Goal: Task Accomplishment & Management: Use online tool/utility

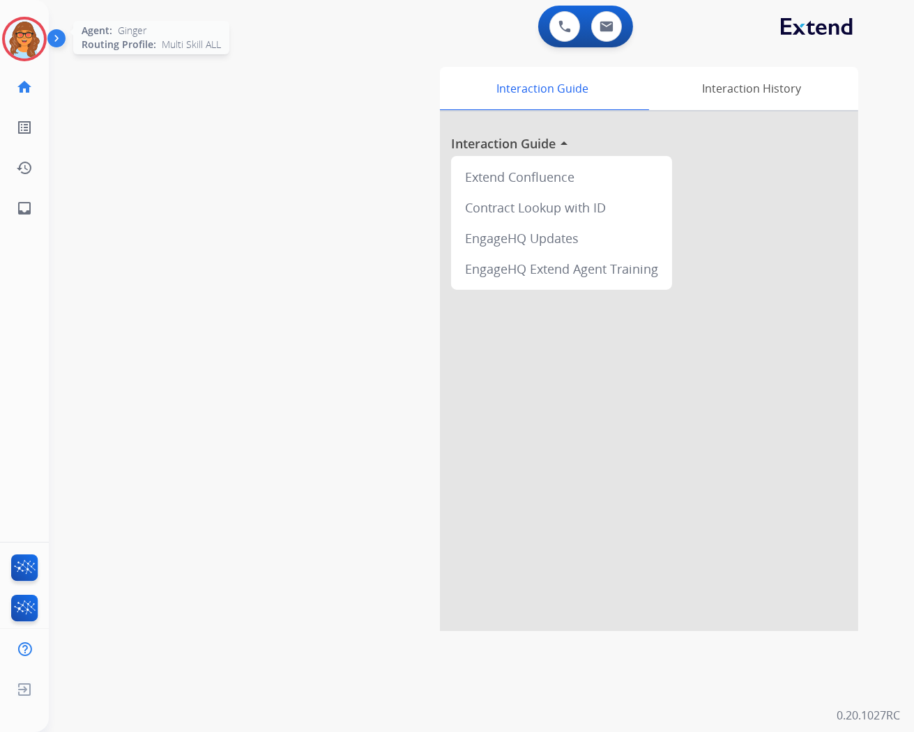
click at [12, 32] on img at bounding box center [24, 39] width 39 height 39
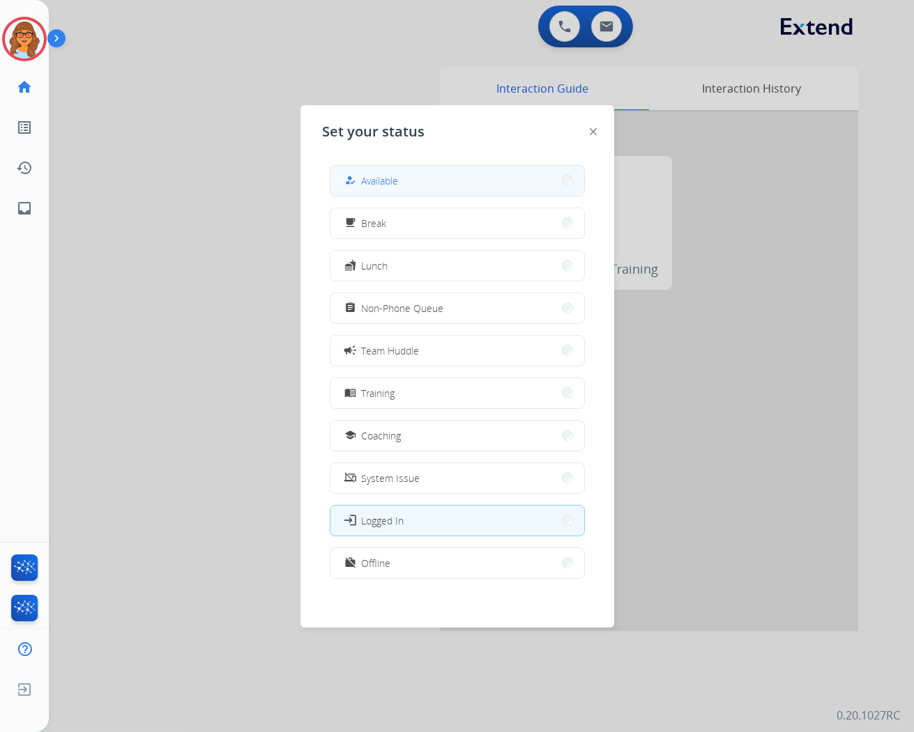
click at [373, 182] on span "Available" at bounding box center [380, 181] width 37 height 15
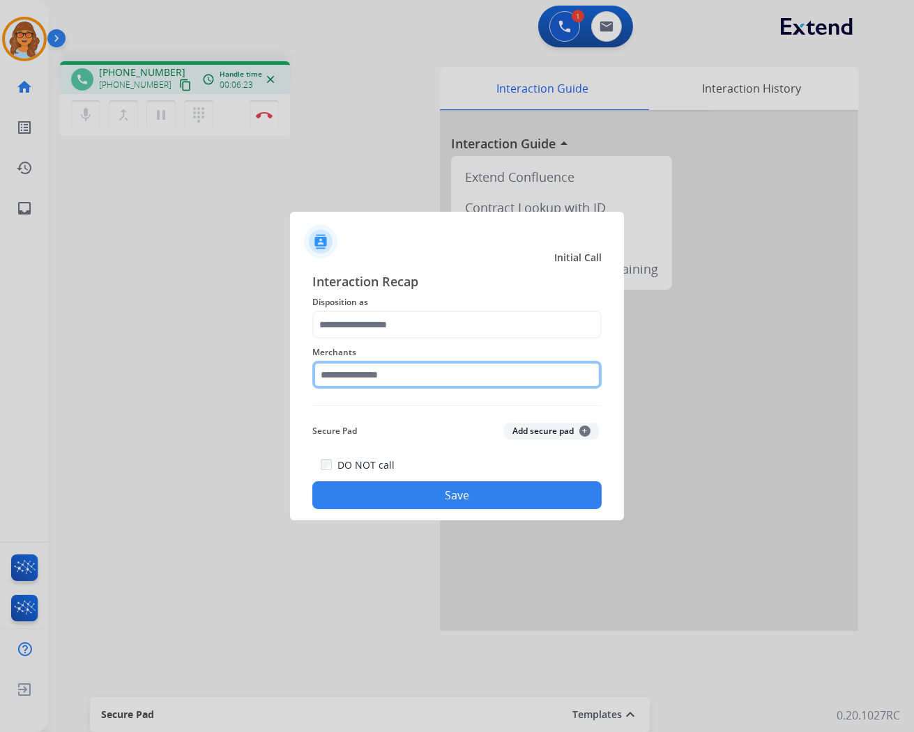
click at [374, 368] on input "text" at bounding box center [456, 375] width 289 height 28
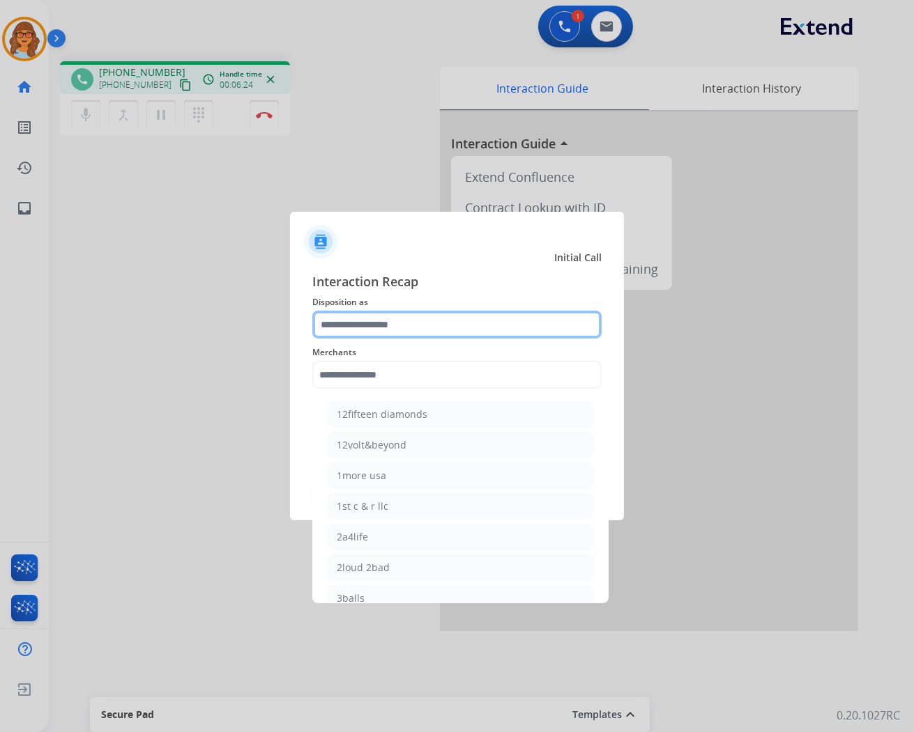
click at [385, 321] on input "text" at bounding box center [456, 325] width 289 height 28
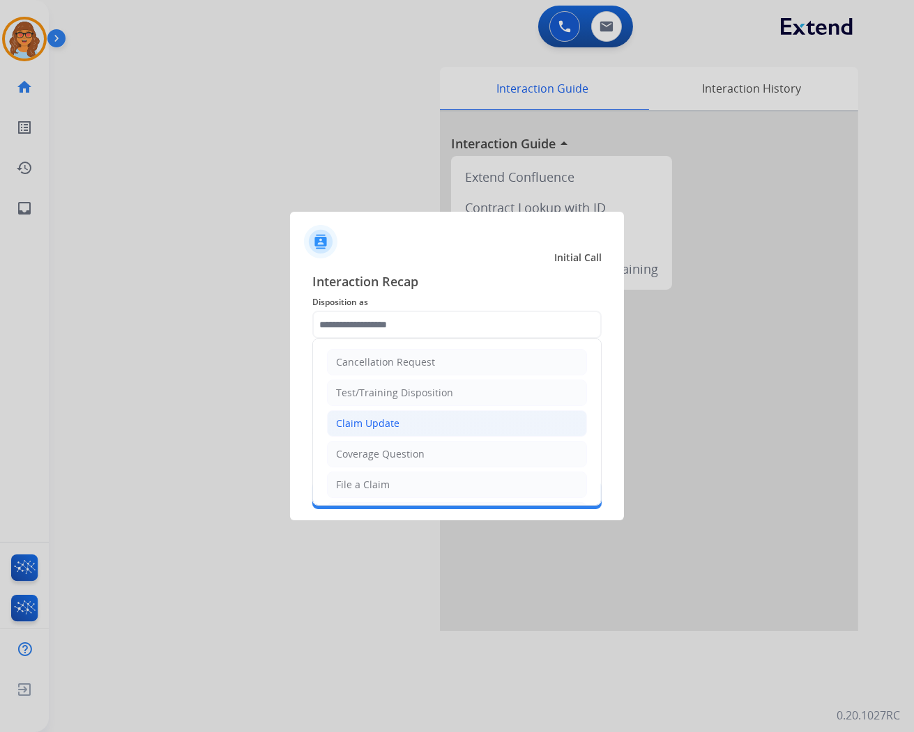
click at [357, 421] on div "Claim Update" at bounding box center [367, 424] width 63 height 14
type input "**********"
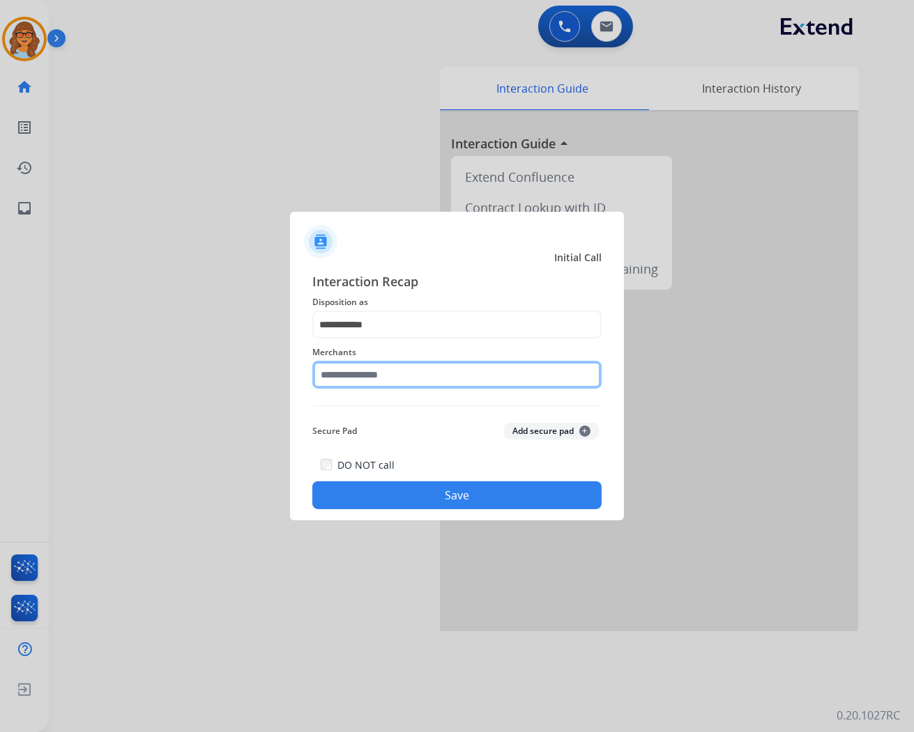
click at [337, 372] on input "text" at bounding box center [456, 375] width 289 height 28
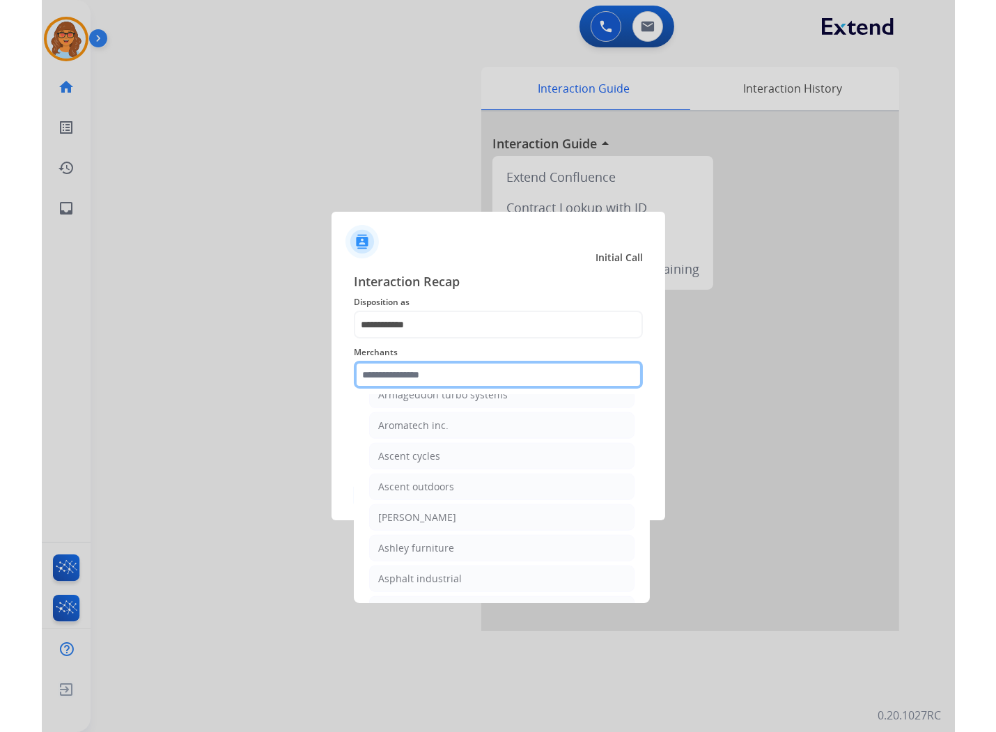
scroll to position [1935, 0]
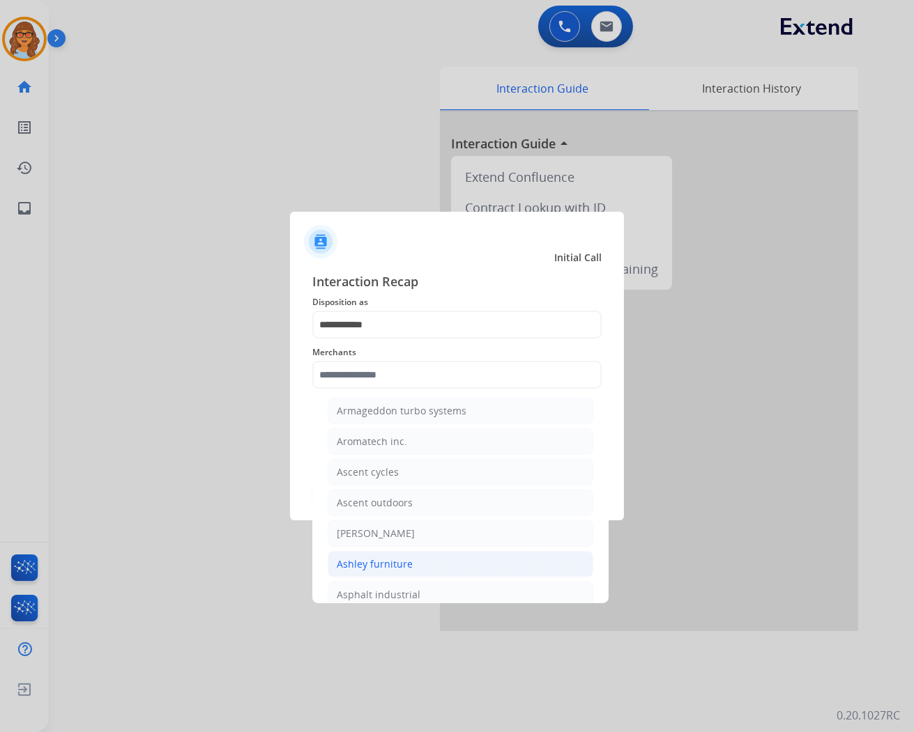
click at [395, 571] on div "Ashley furniture" at bounding box center [375, 564] width 76 height 14
type input "**********"
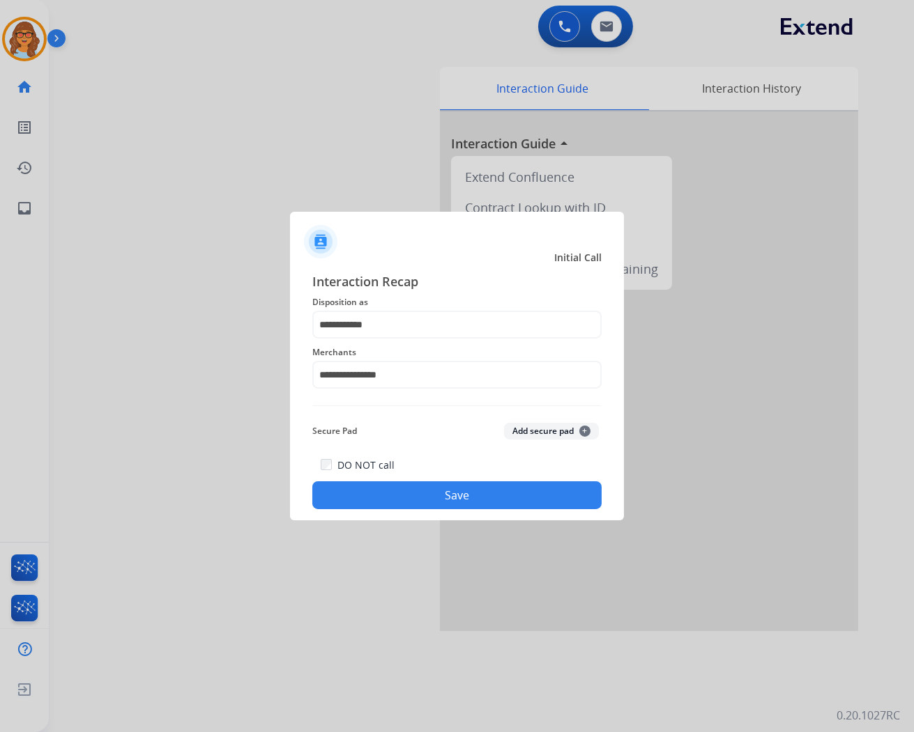
click at [477, 495] on button "Save" at bounding box center [456, 496] width 289 height 28
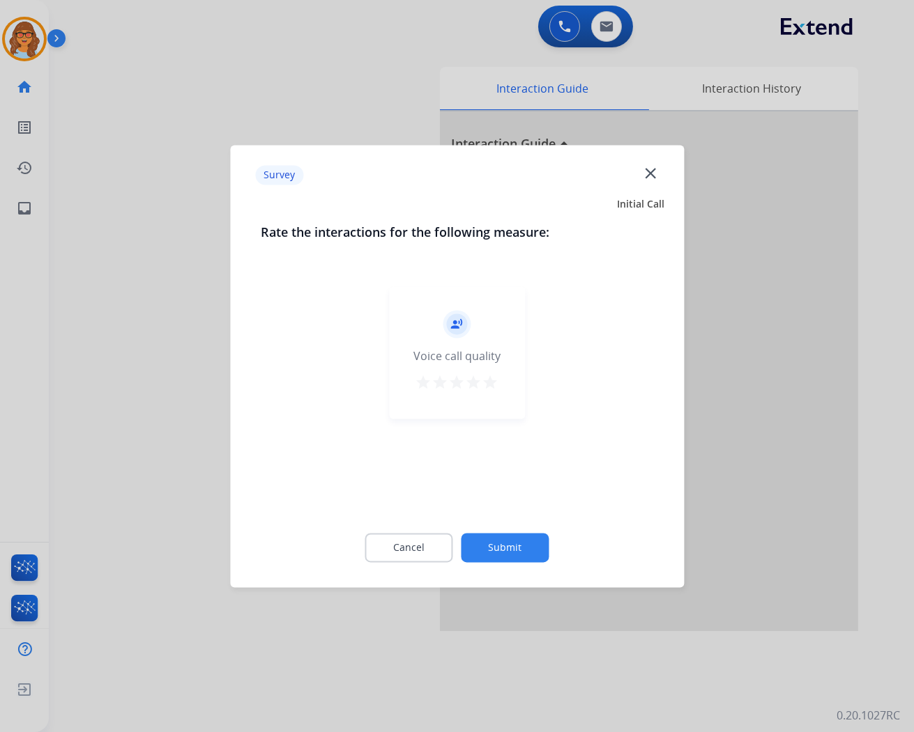
click at [533, 544] on button "Submit" at bounding box center [505, 547] width 88 height 29
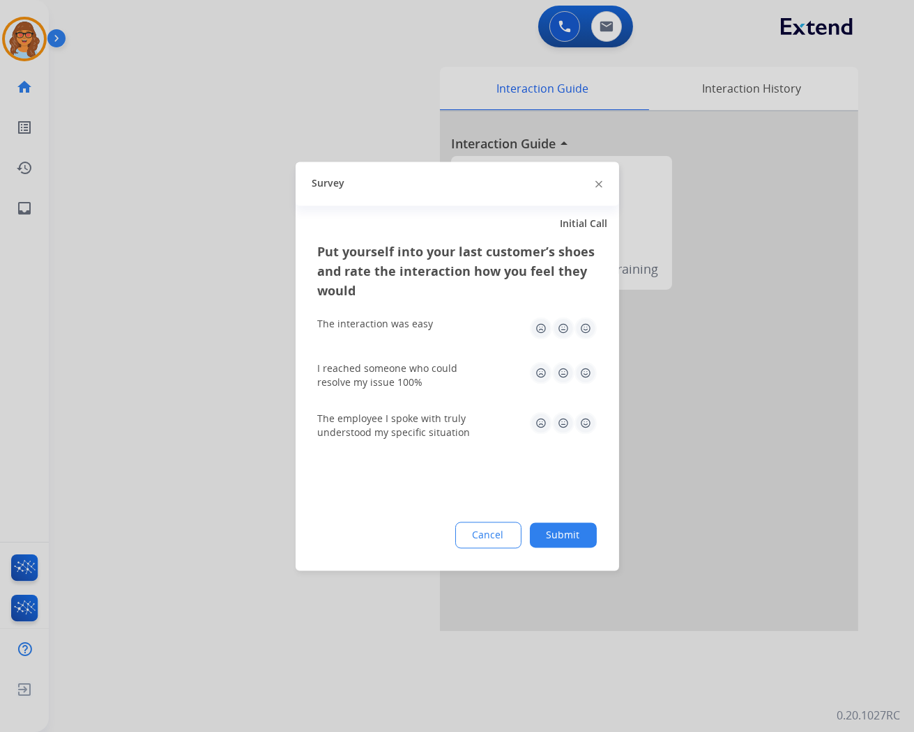
click at [556, 537] on button "Submit" at bounding box center [563, 535] width 67 height 25
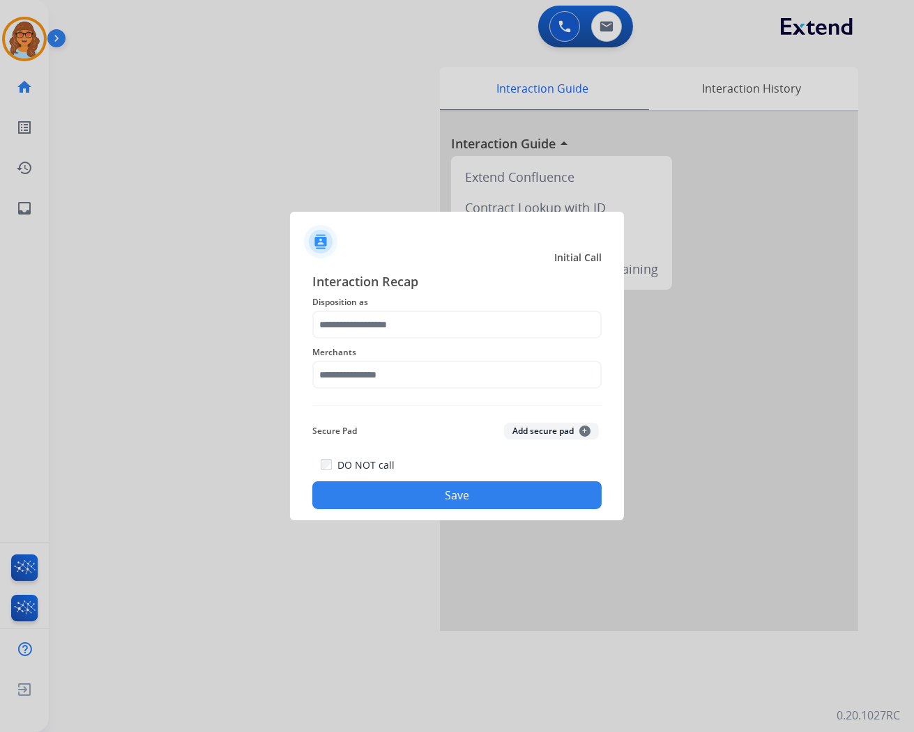
click at [33, 45] on div at bounding box center [457, 366] width 914 height 732
click at [490, 490] on button "Save" at bounding box center [456, 496] width 289 height 28
click at [378, 321] on input "text" at bounding box center [456, 325] width 289 height 28
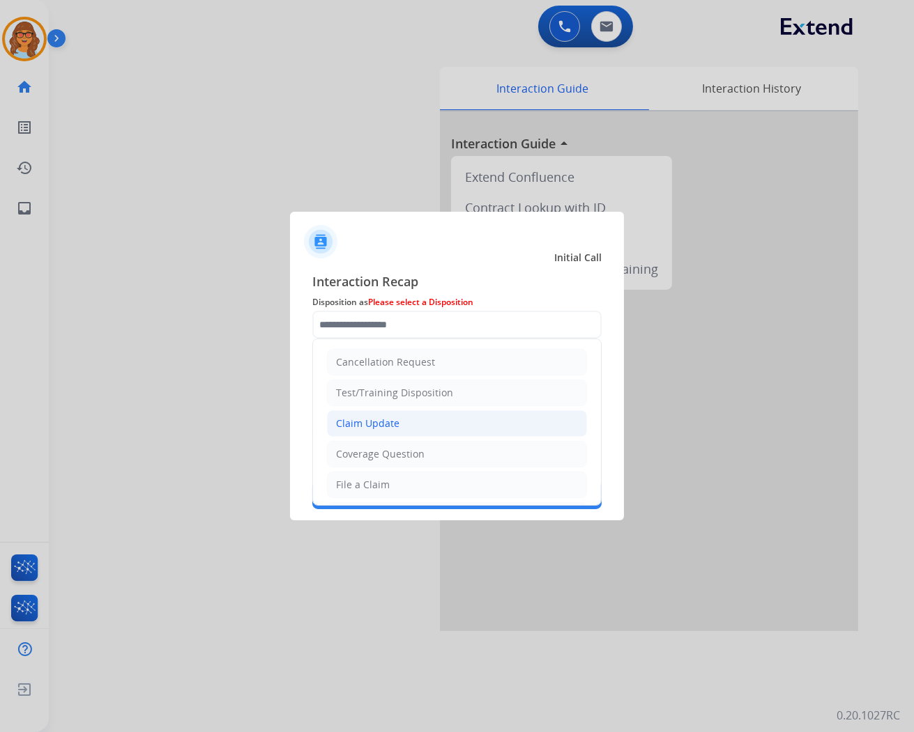
click at [384, 424] on div "Claim Update" at bounding box center [367, 424] width 63 height 14
type input "**********"
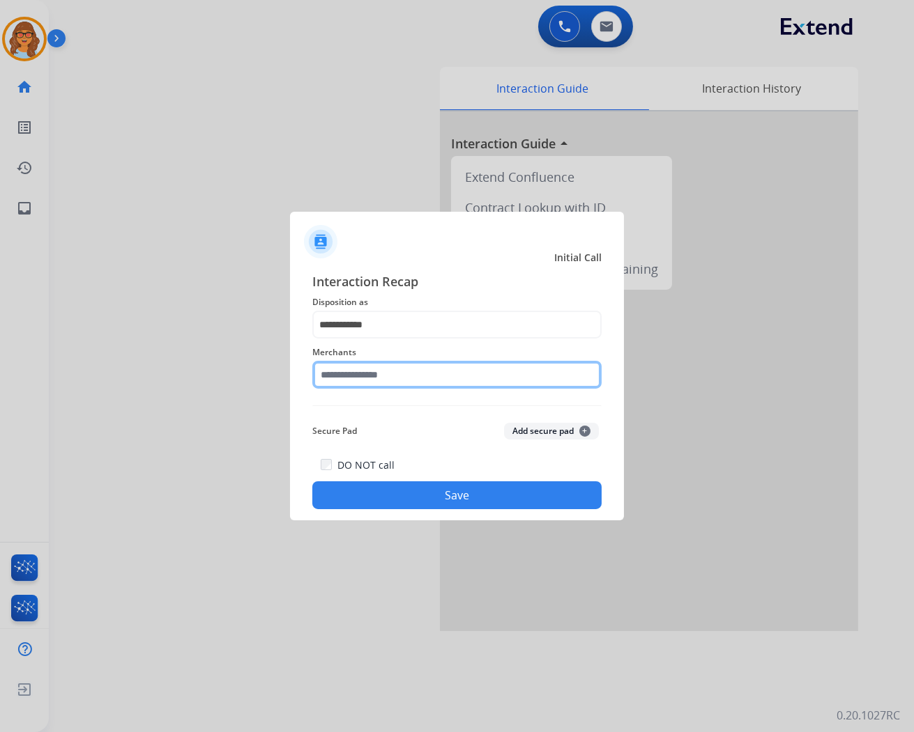
click at [396, 369] on input "text" at bounding box center [456, 375] width 289 height 28
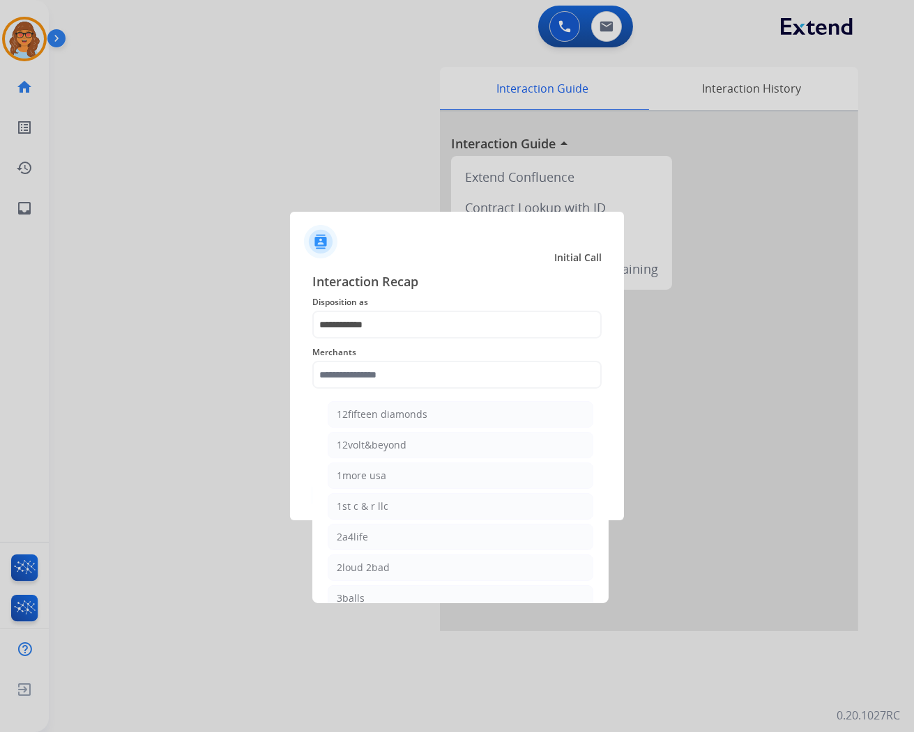
click at [440, 541] on li "2a4life" at bounding box center [460, 537] width 265 height 26
type input "*******"
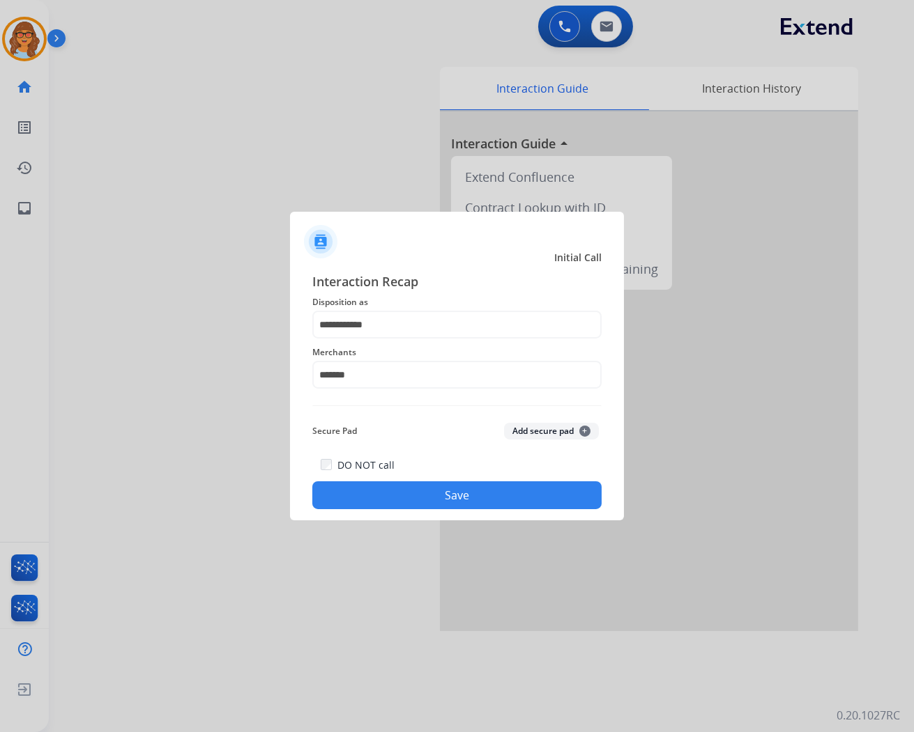
click at [460, 493] on button "Save" at bounding box center [456, 496] width 289 height 28
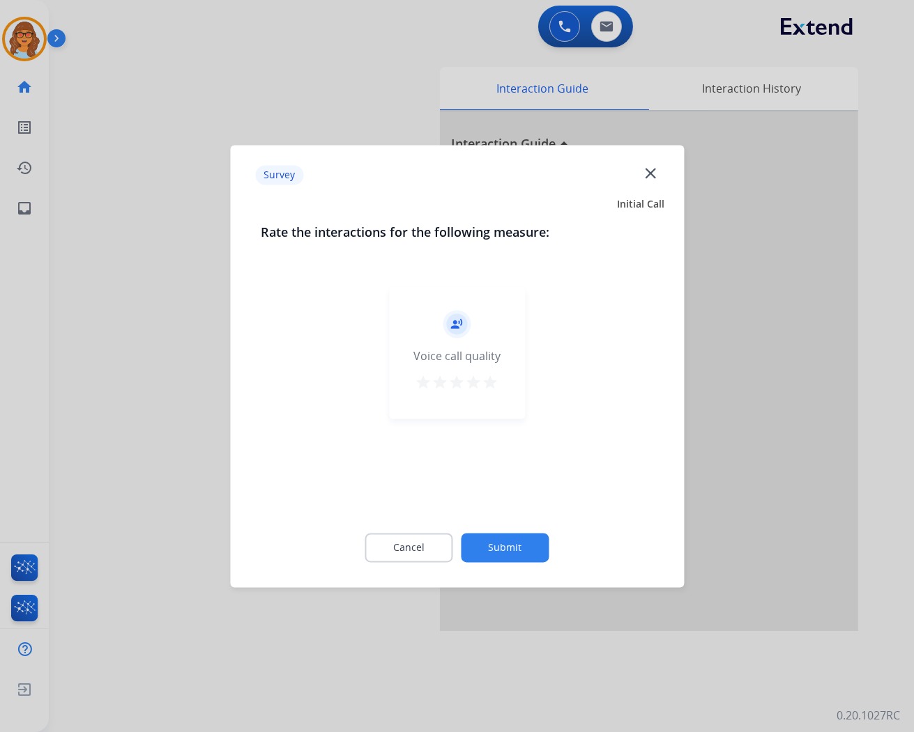
click at [500, 555] on button "Submit" at bounding box center [505, 547] width 88 height 29
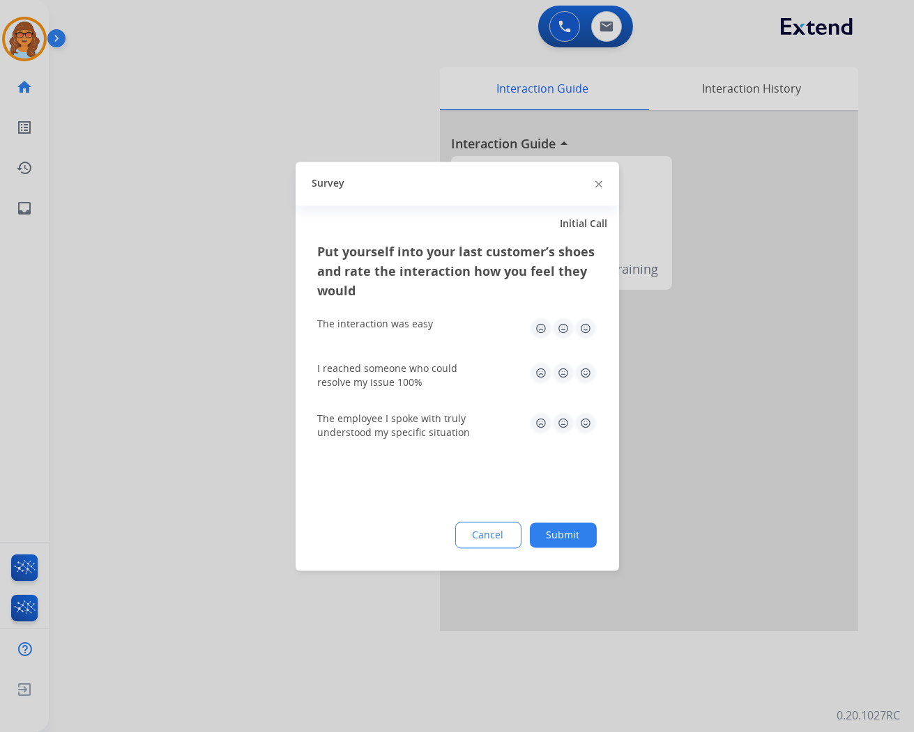
click at [541, 528] on button "Submit" at bounding box center [563, 535] width 67 height 25
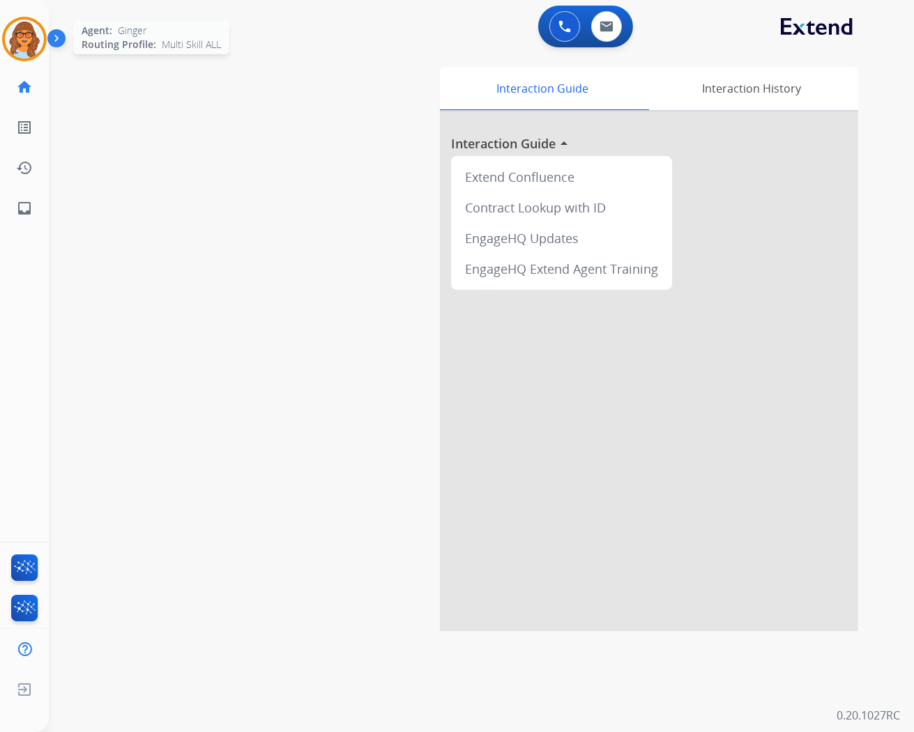
click at [38, 38] on img at bounding box center [24, 39] width 39 height 39
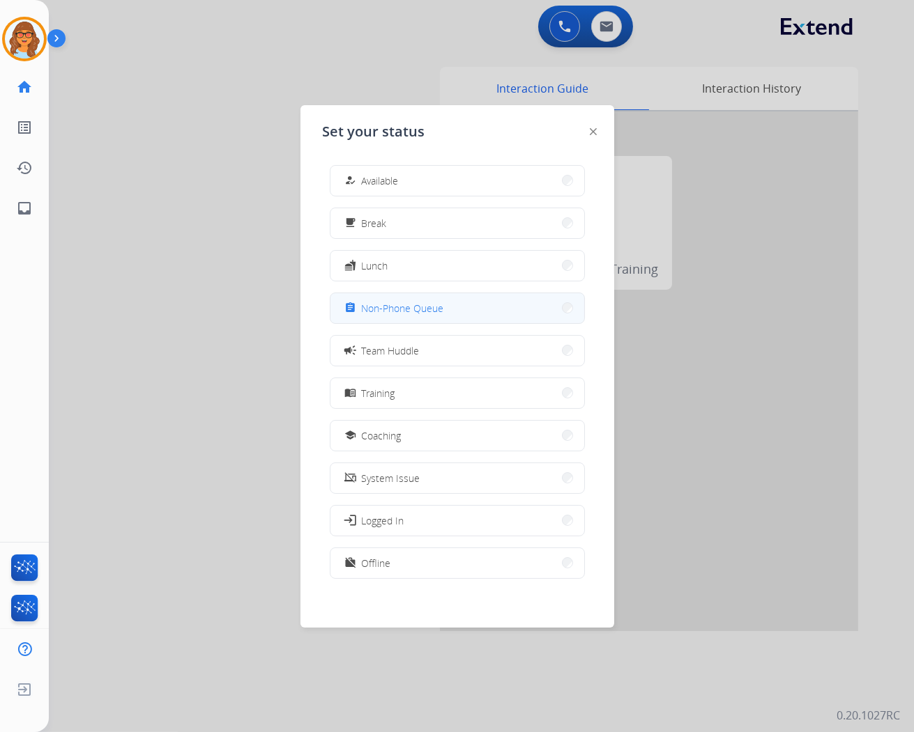
click at [406, 307] on span "Non-Phone Queue" at bounding box center [403, 308] width 82 height 15
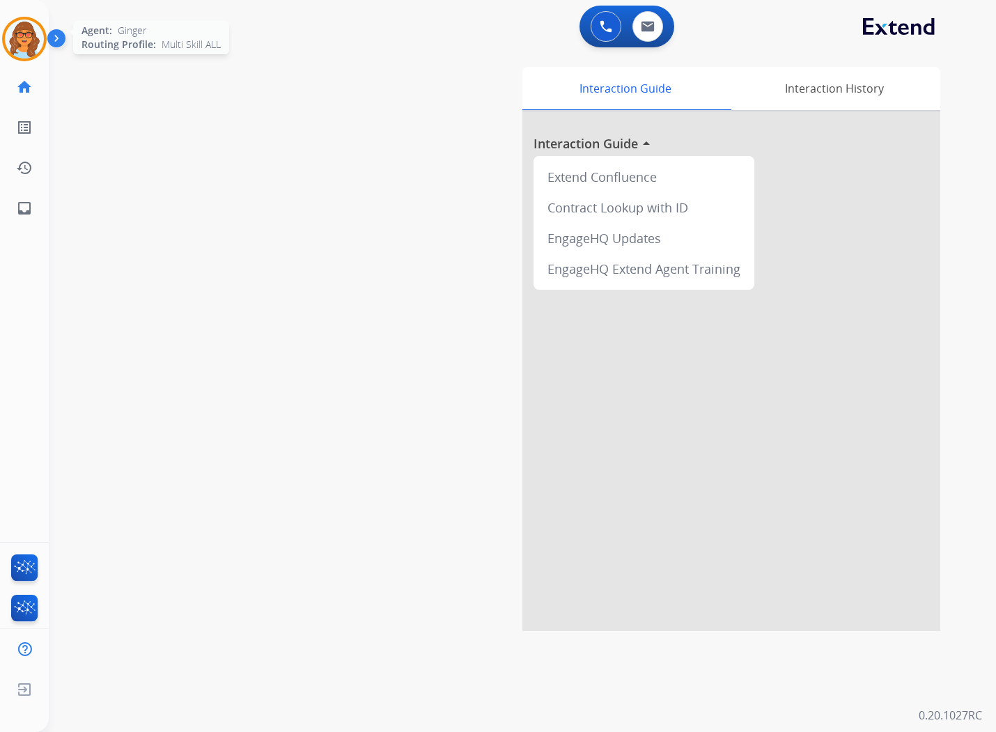
click at [16, 36] on img at bounding box center [24, 39] width 39 height 39
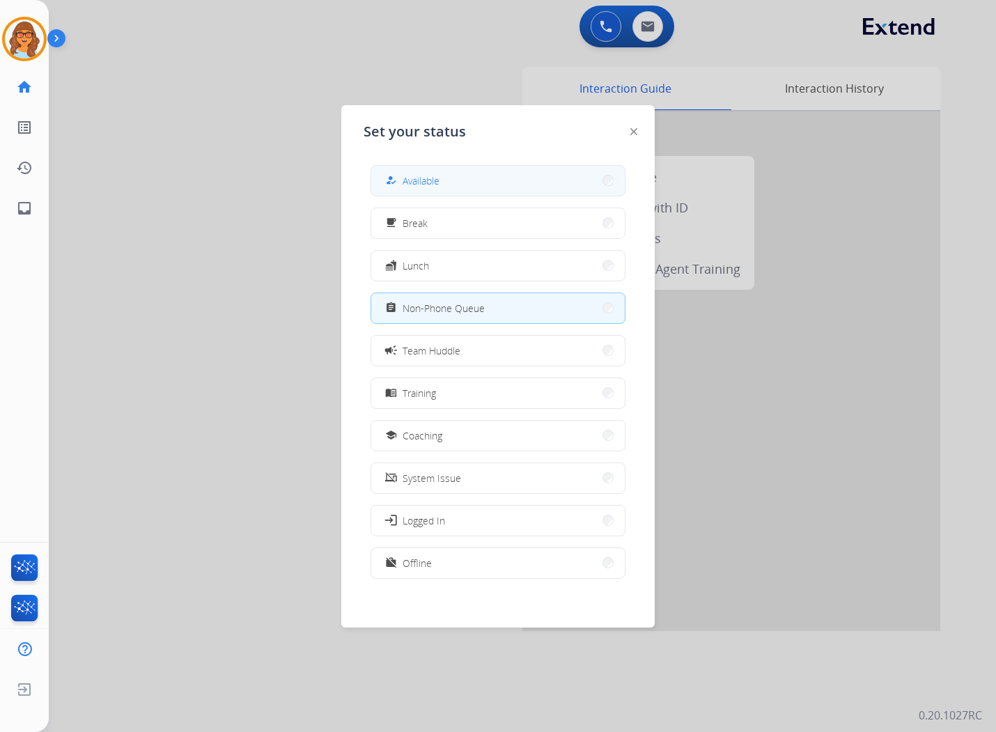
click at [460, 178] on button "how_to_reg Available" at bounding box center [498, 181] width 254 height 30
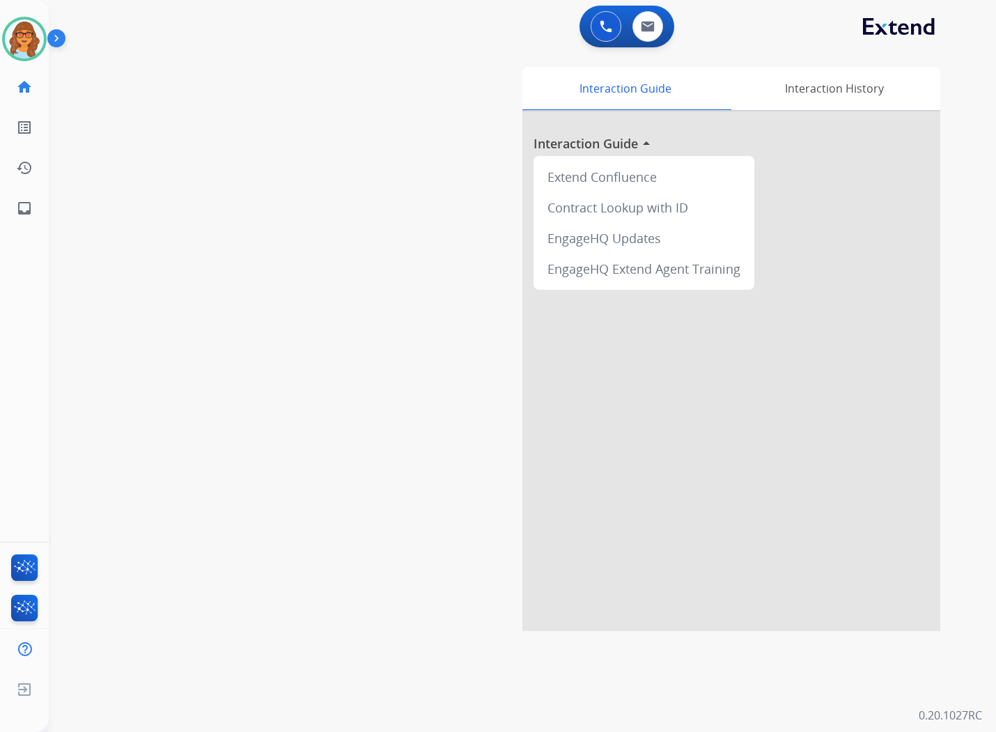
click at [423, 54] on div "swap_horiz Break voice bridge close_fullscreen Connect 3-Way Call merge_type Se…" at bounding box center [506, 340] width 914 height 581
click at [301, 182] on div "swap_horiz Break voice bridge close_fullscreen Connect 3-Way Call merge_type Se…" at bounding box center [506, 340] width 914 height 581
click at [31, 38] on img at bounding box center [24, 39] width 39 height 39
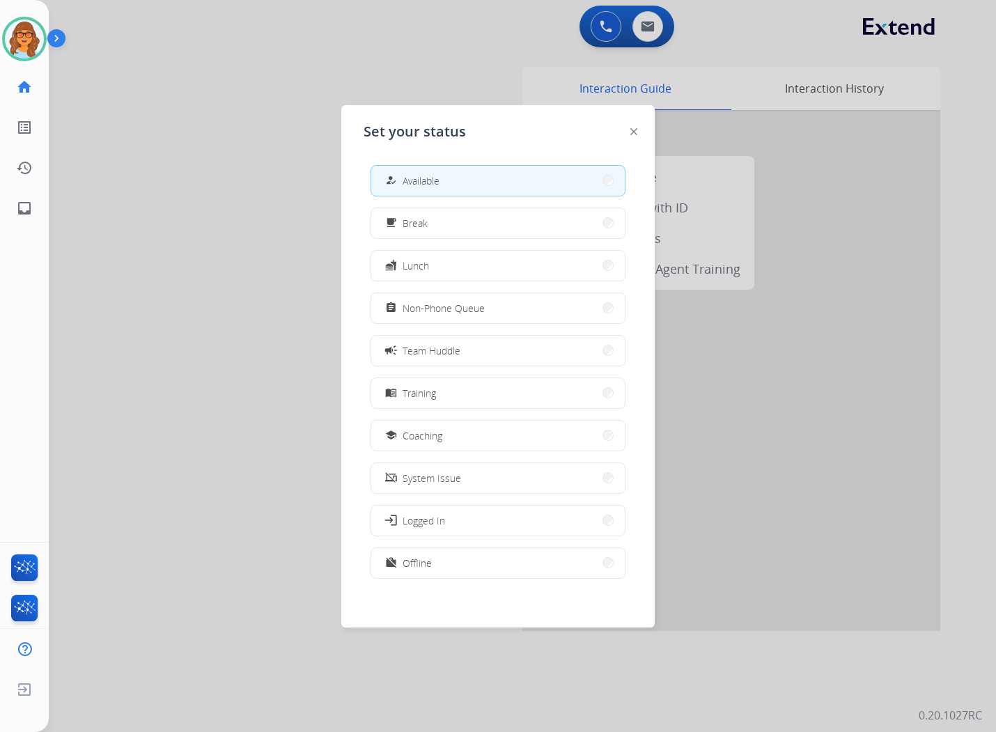
click at [284, 107] on div at bounding box center [498, 366] width 996 height 732
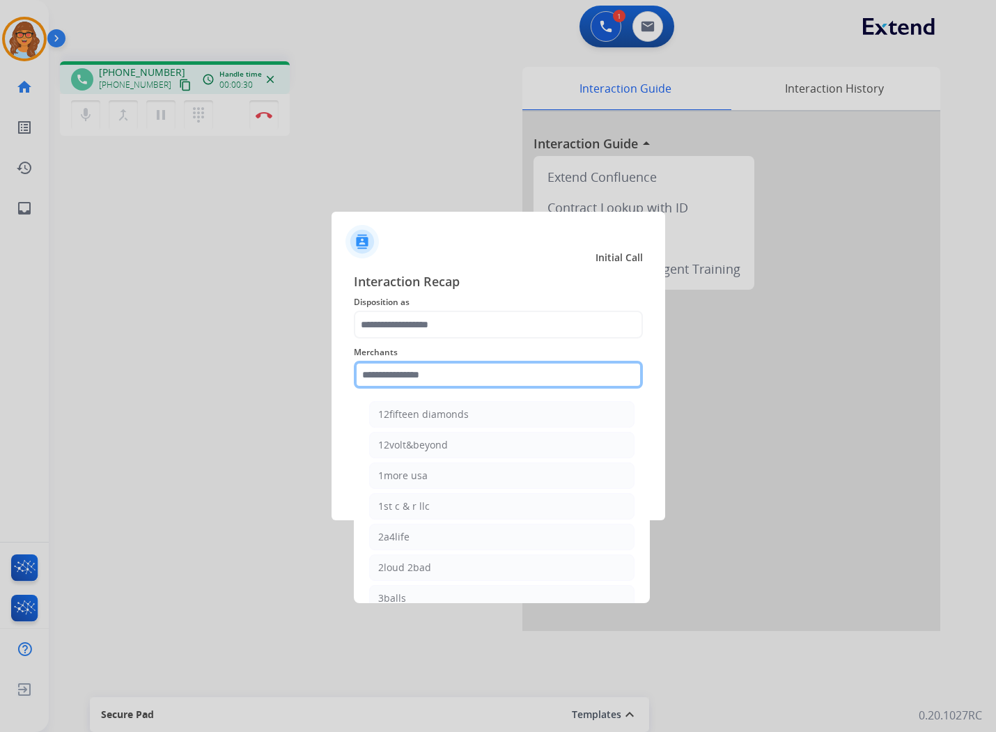
click at [454, 374] on input "text" at bounding box center [498, 375] width 289 height 28
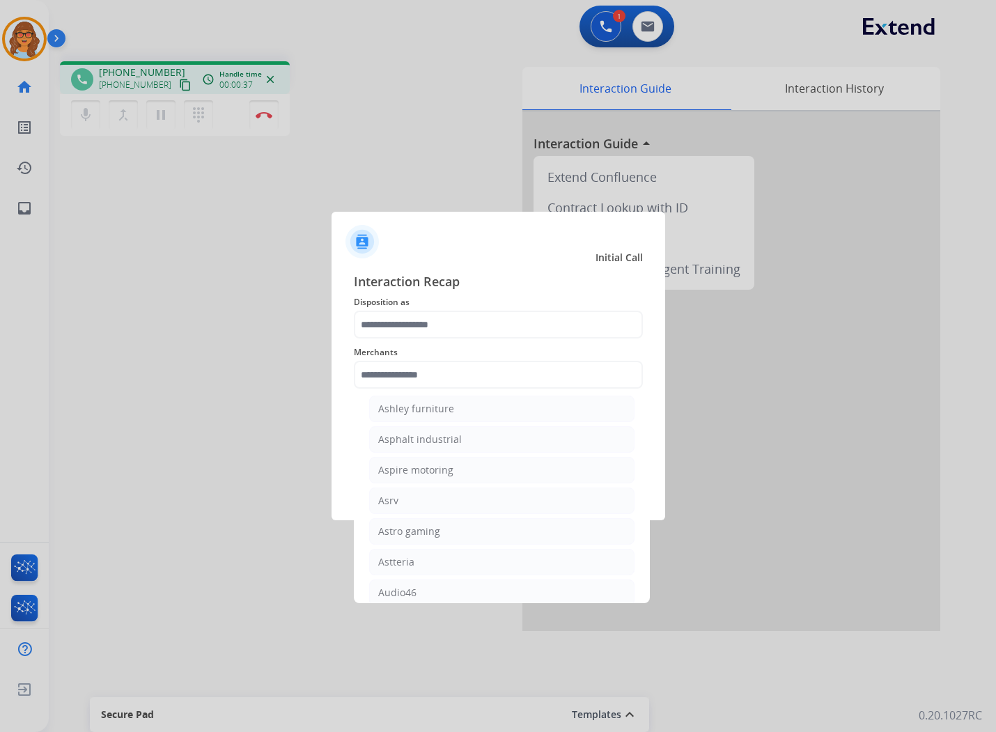
click at [443, 414] on div "Ashley furniture" at bounding box center [416, 409] width 76 height 14
type input "**********"
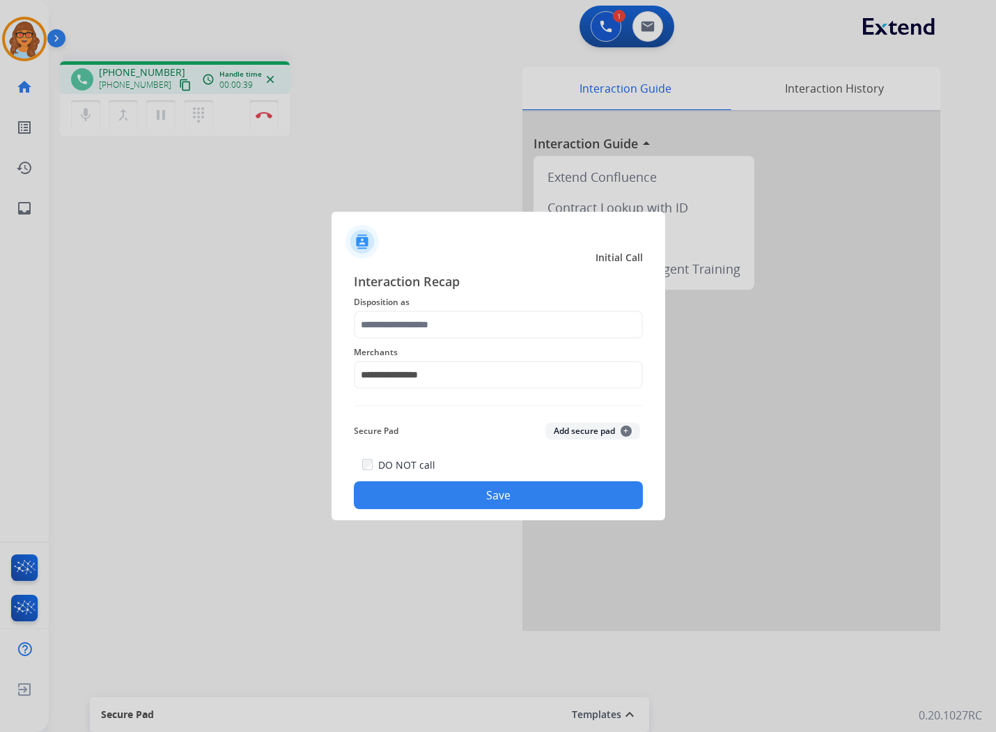
click at [542, 493] on button "Save" at bounding box center [498, 496] width 289 height 28
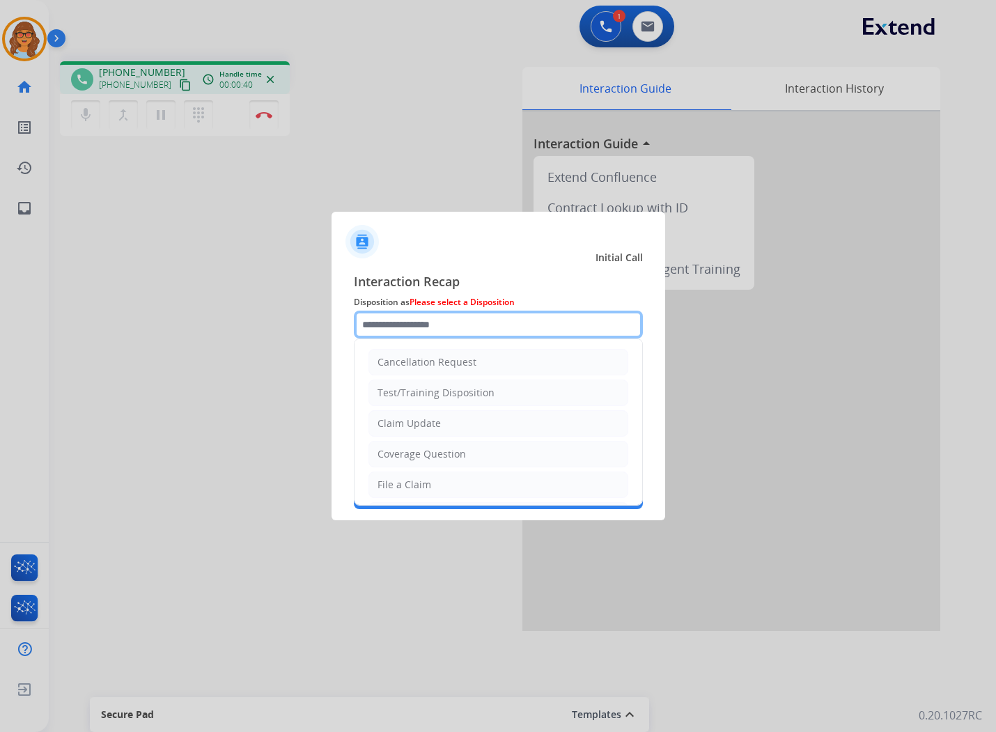
click at [477, 314] on input "text" at bounding box center [498, 325] width 289 height 28
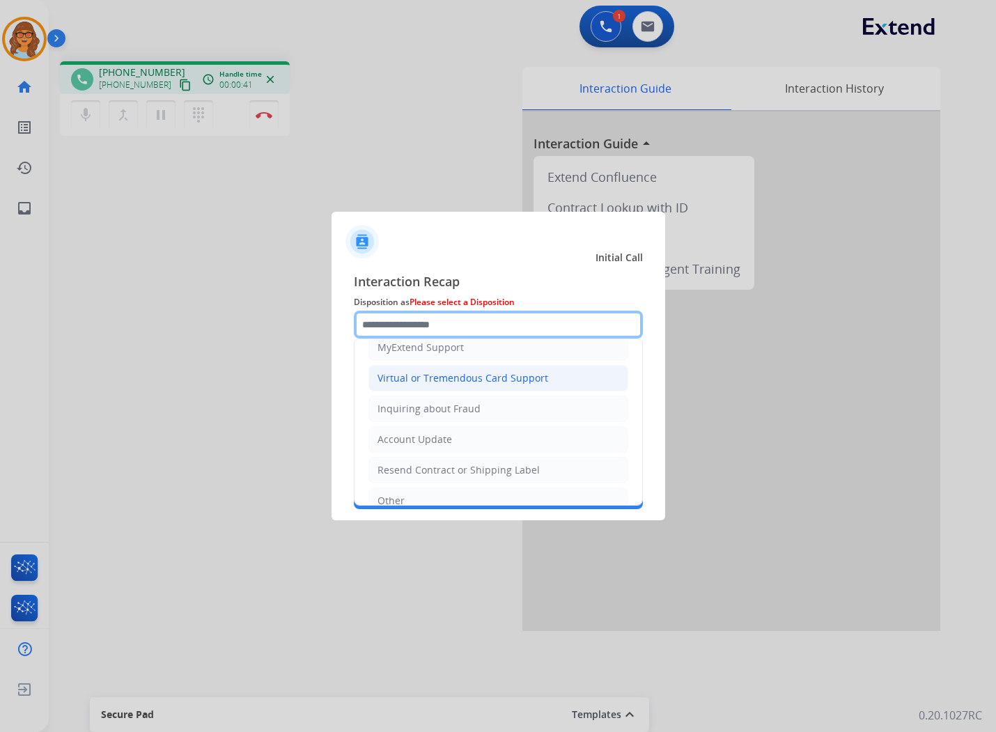
scroll to position [218, 0]
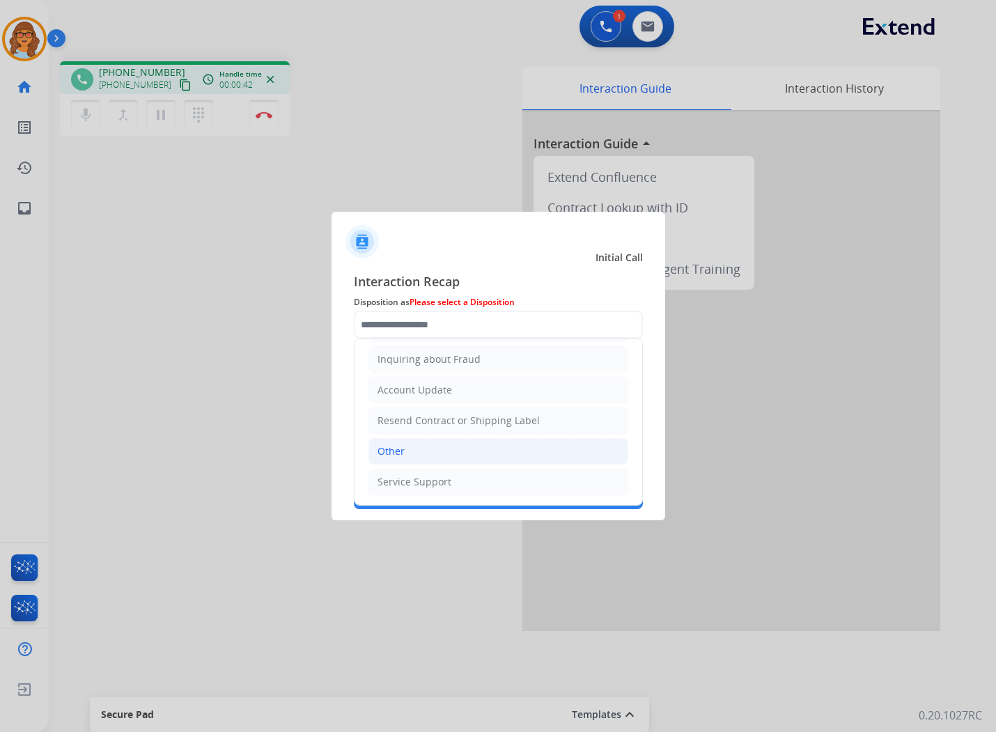
click at [447, 448] on li "Other" at bounding box center [499, 451] width 260 height 26
type input "*****"
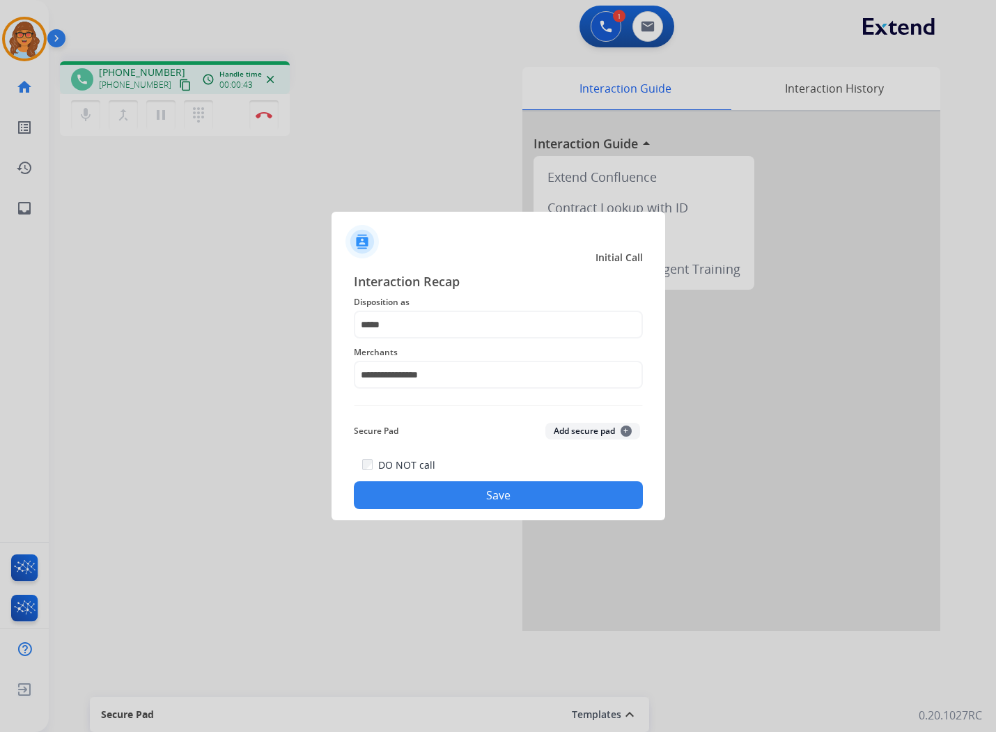
click at [509, 495] on button "Save" at bounding box center [498, 496] width 289 height 28
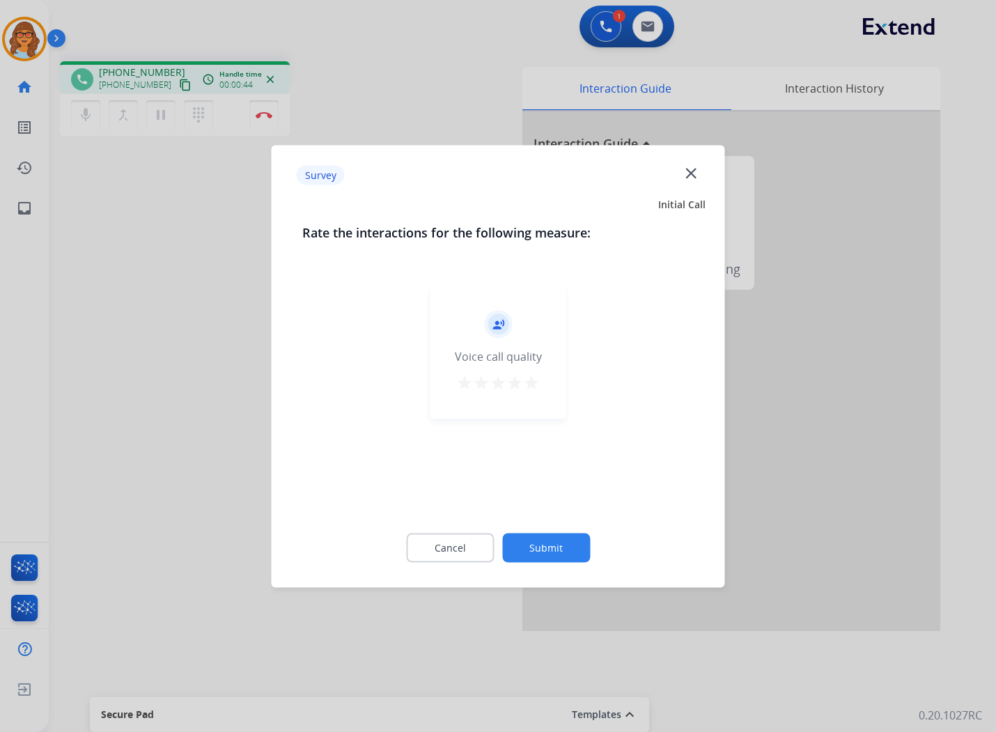
click at [576, 553] on button "Submit" at bounding box center [546, 547] width 88 height 29
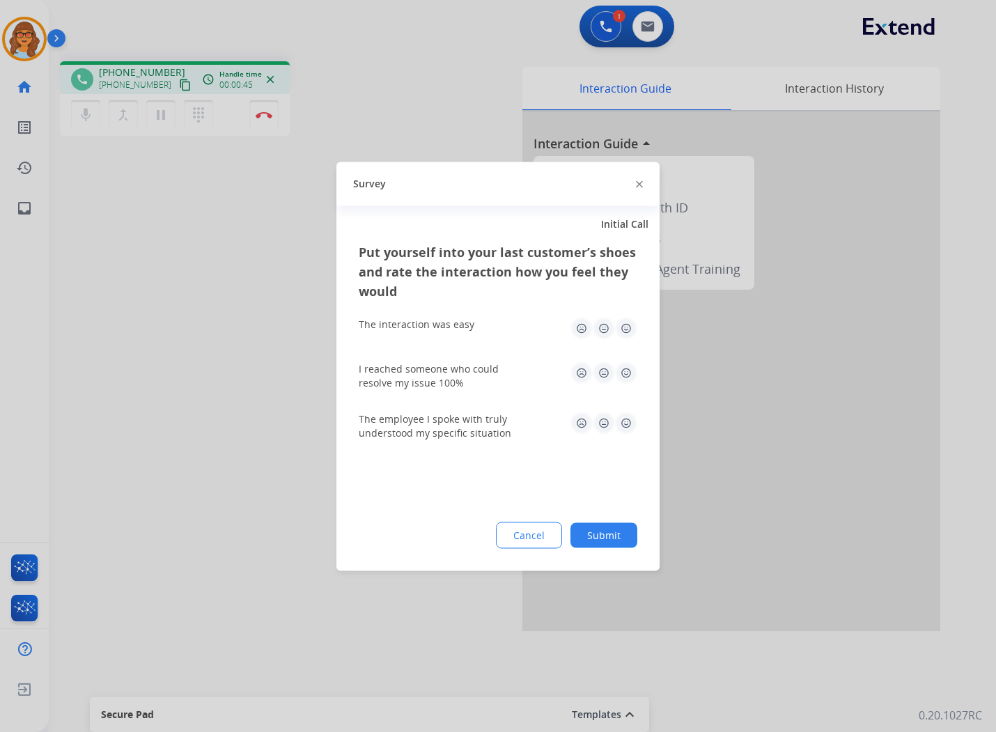
click at [601, 537] on button "Submit" at bounding box center [604, 535] width 67 height 25
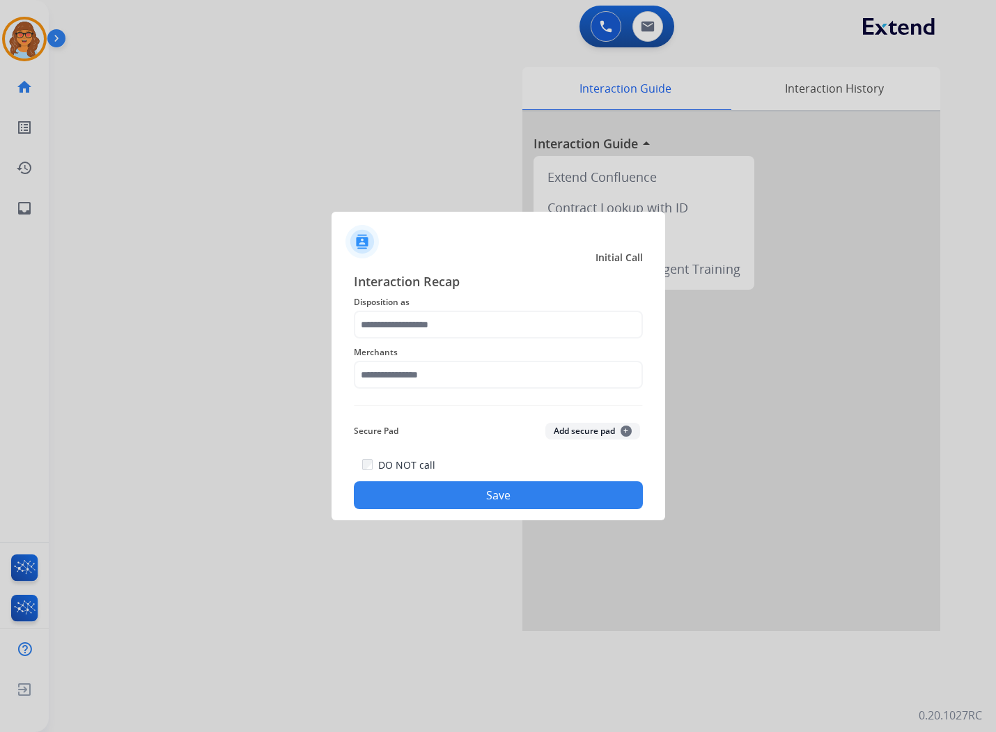
click at [484, 496] on button "Save" at bounding box center [498, 496] width 289 height 28
click at [467, 323] on input "text" at bounding box center [498, 325] width 289 height 28
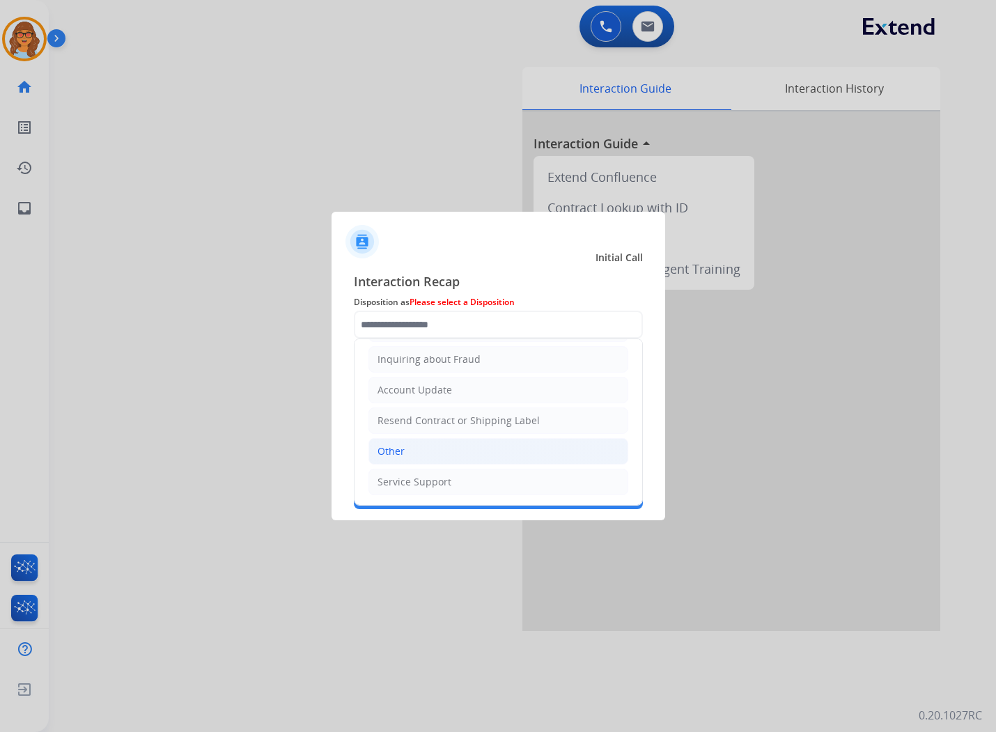
click at [413, 454] on li "Other" at bounding box center [499, 451] width 260 height 26
type input "*****"
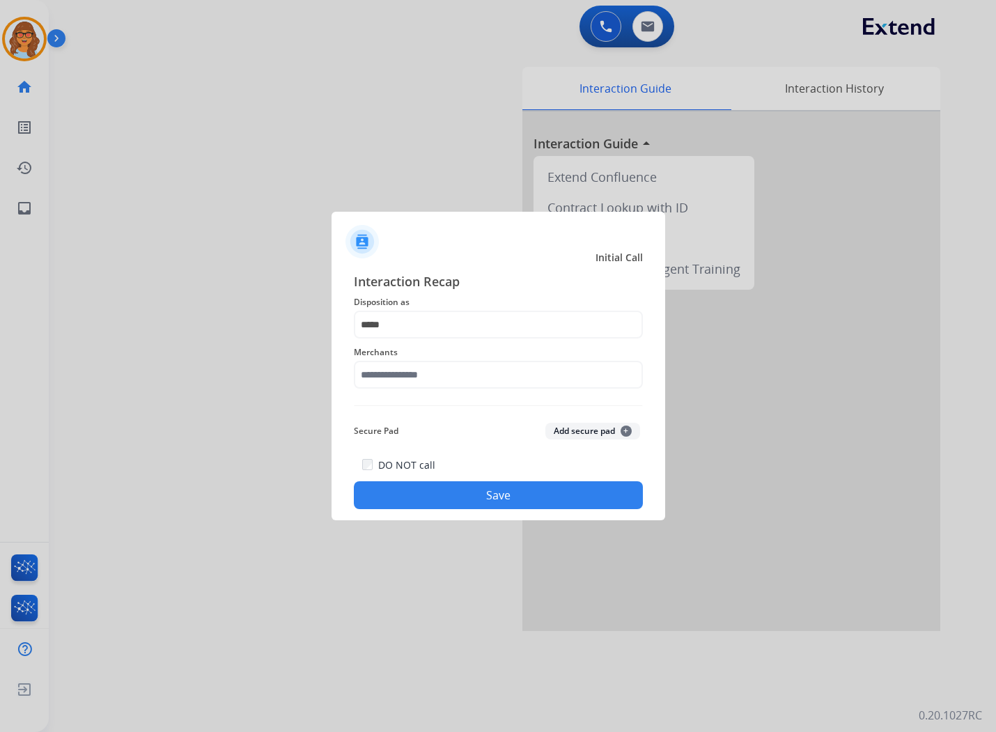
drag, startPoint x: 430, startPoint y: 357, endPoint x: 433, endPoint y: 371, distance: 14.4
click at [433, 367] on div "Merchants" at bounding box center [498, 367] width 289 height 56
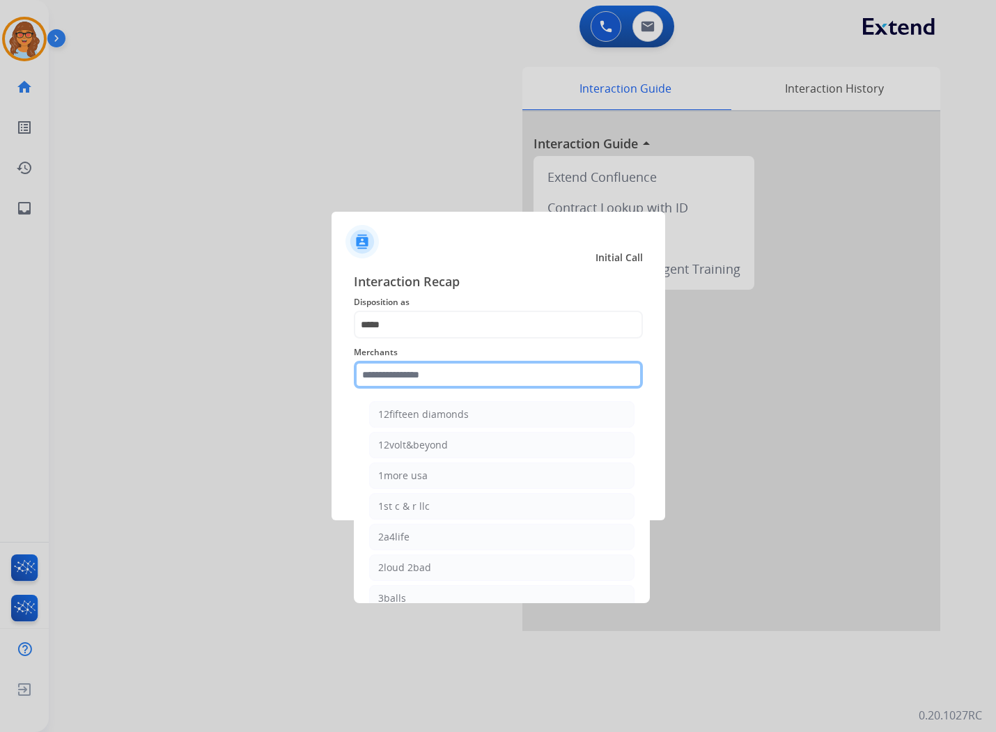
click at [433, 374] on input "text" at bounding box center [498, 375] width 289 height 28
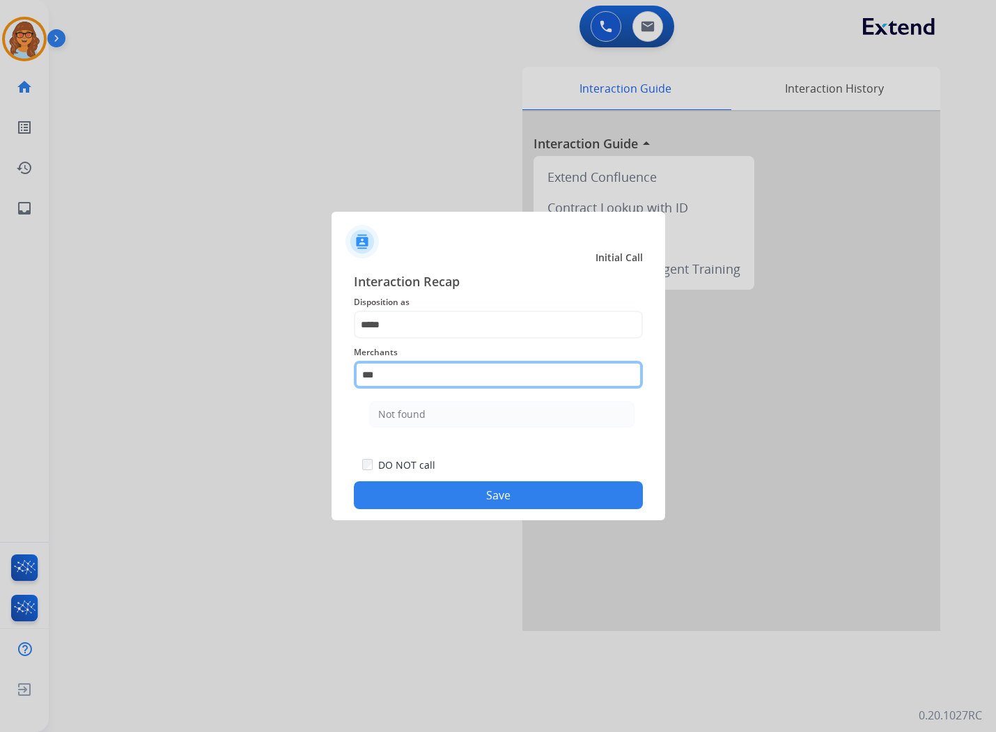
scroll to position [0, 0]
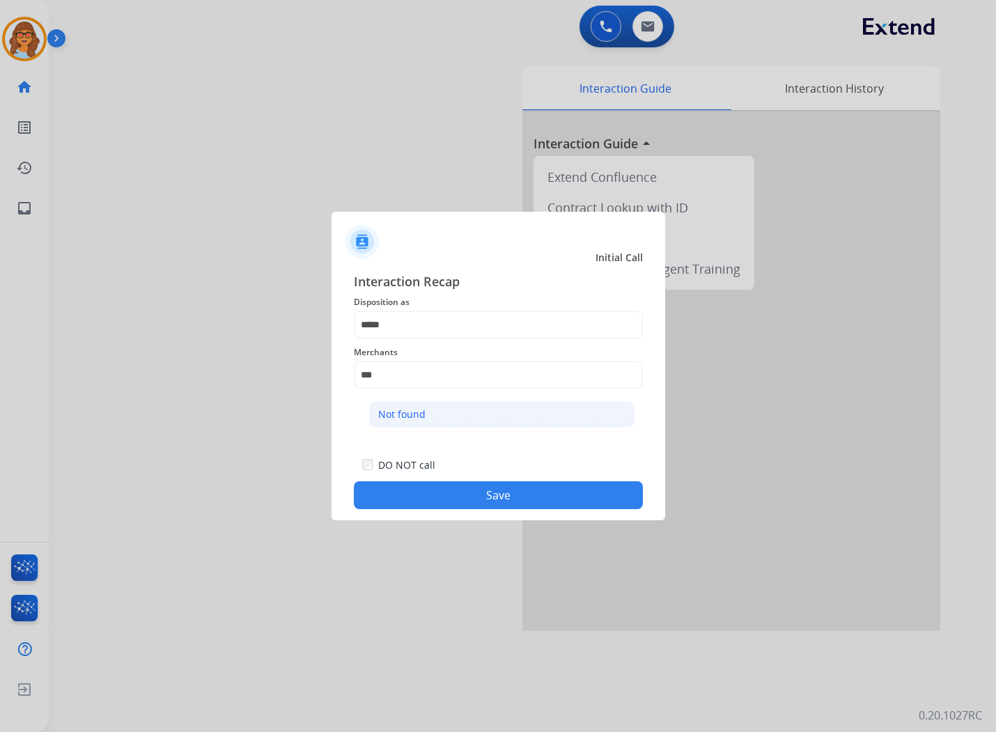
click at [436, 417] on li "Not found" at bounding box center [501, 414] width 265 height 26
type input "*********"
click at [523, 498] on button "Save" at bounding box center [498, 496] width 289 height 28
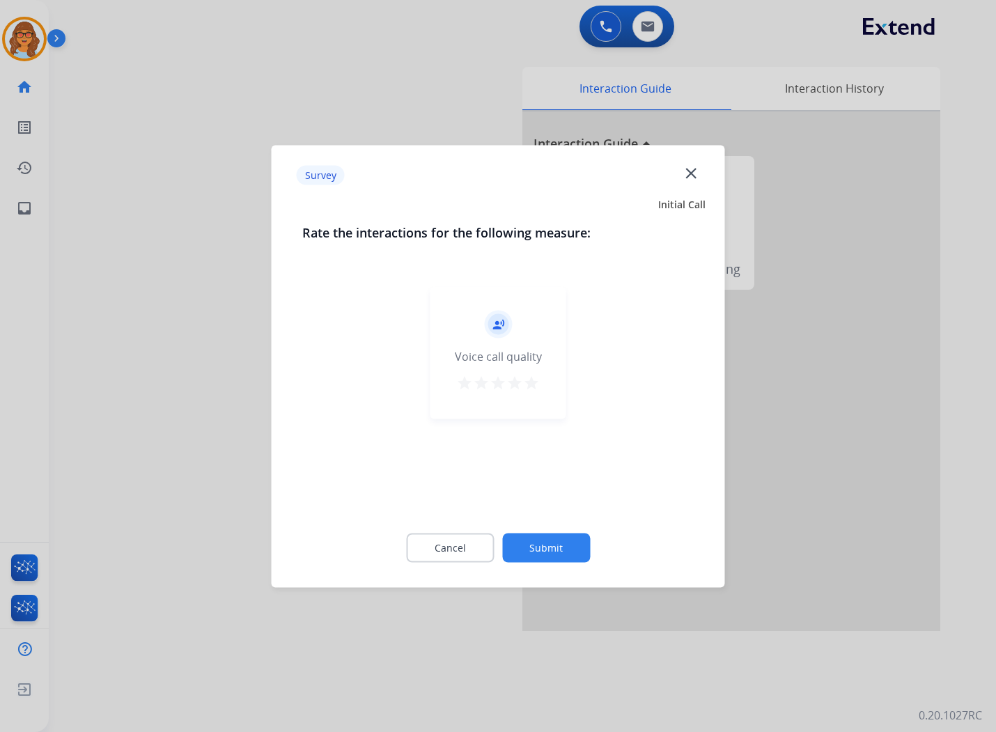
click at [562, 555] on button "Submit" at bounding box center [546, 547] width 88 height 29
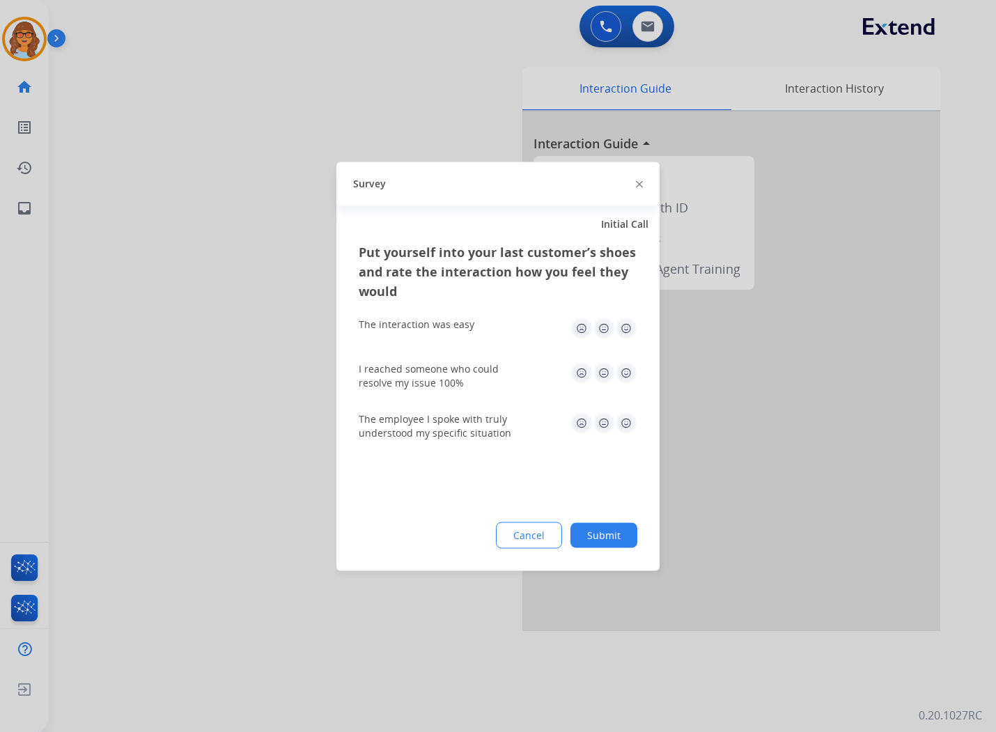
click at [616, 533] on button "Submit" at bounding box center [604, 535] width 67 height 25
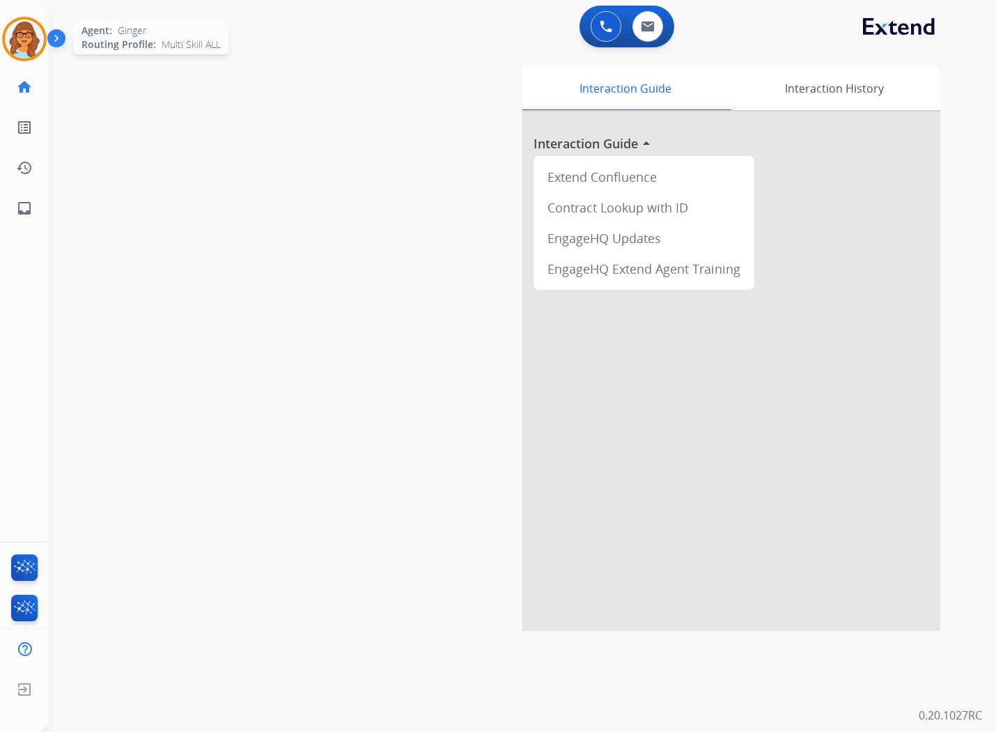
click at [33, 42] on img at bounding box center [24, 39] width 39 height 39
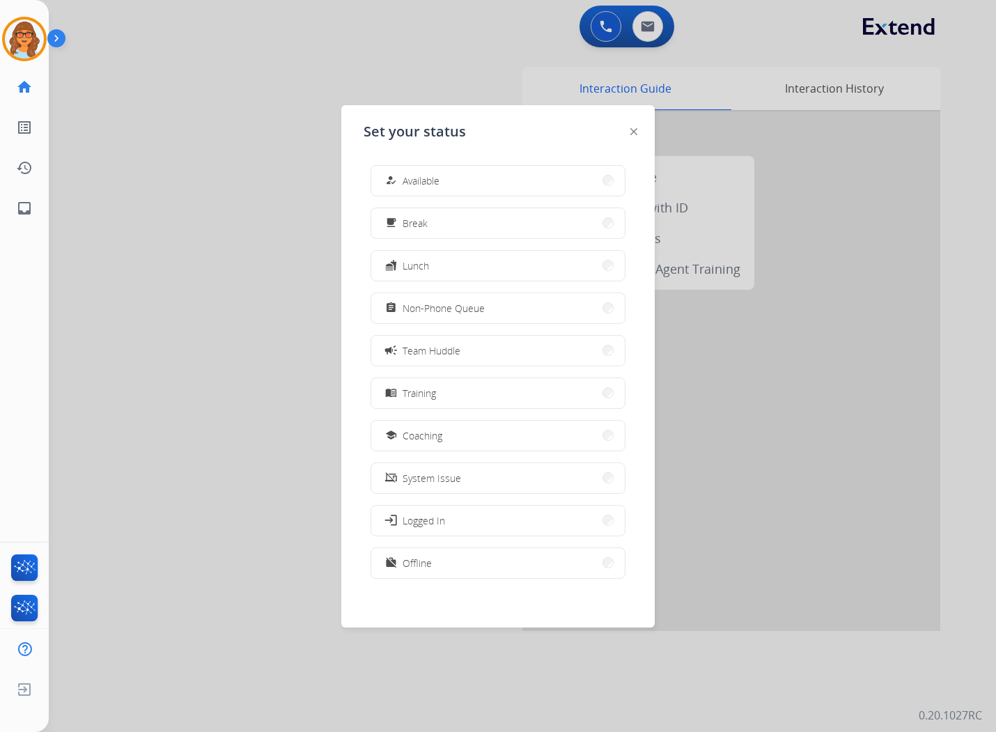
click at [222, 155] on div at bounding box center [498, 366] width 996 height 732
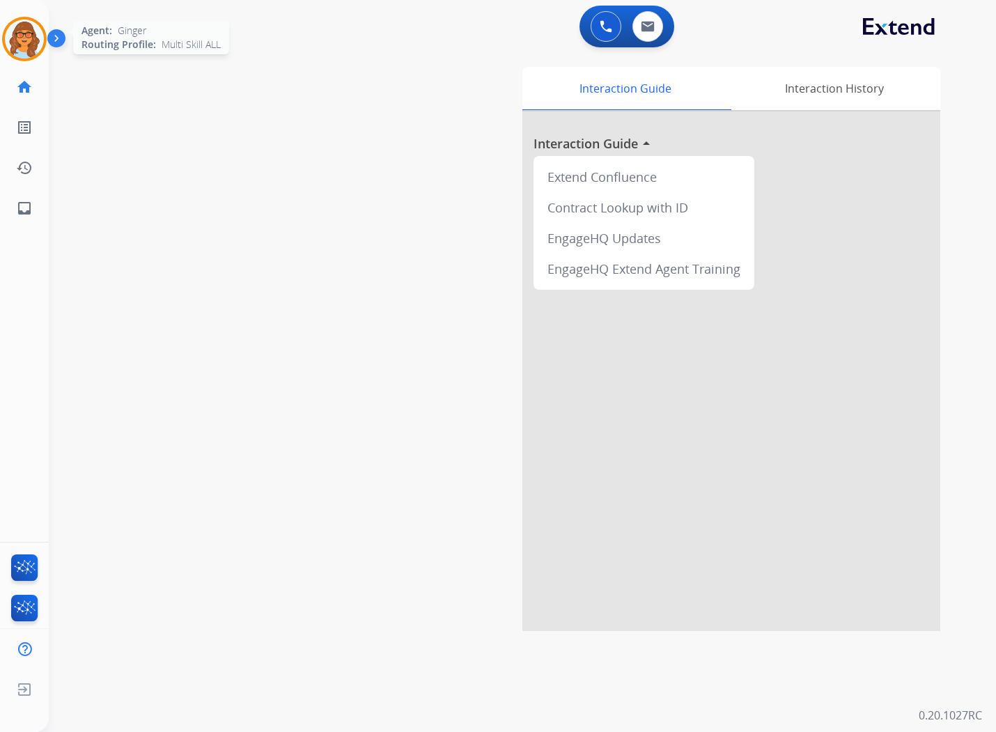
click at [26, 33] on img at bounding box center [24, 39] width 39 height 39
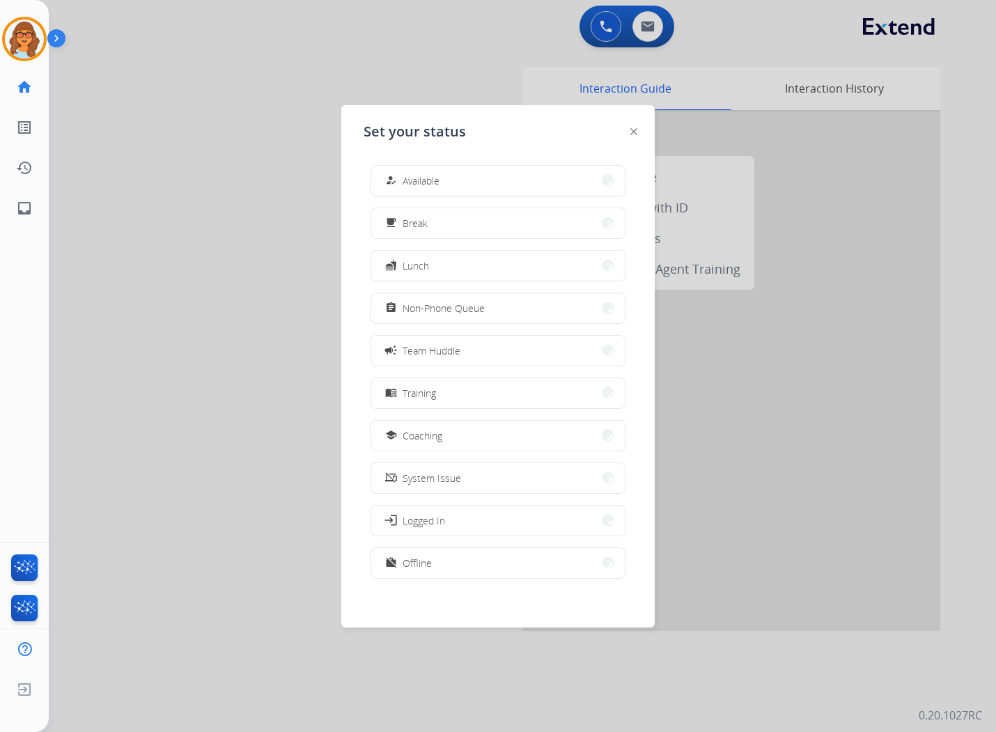
click at [617, 23] on div at bounding box center [498, 366] width 996 height 732
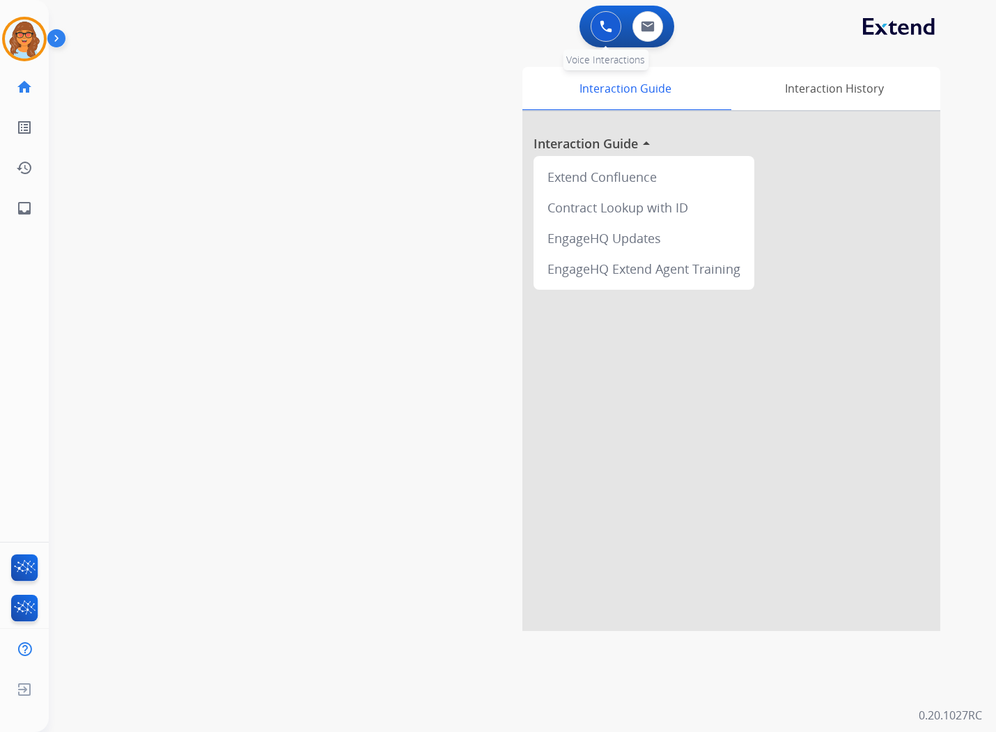
click at [606, 23] on img at bounding box center [606, 26] width 13 height 13
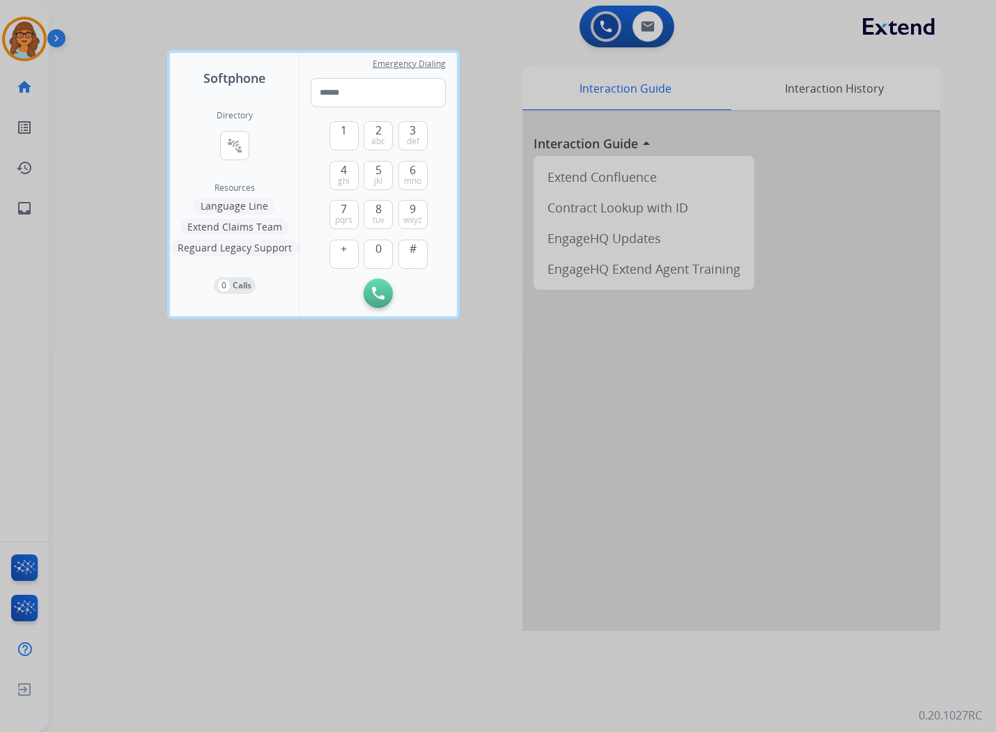
click at [248, 202] on button "Language Line" at bounding box center [235, 206] width 82 height 17
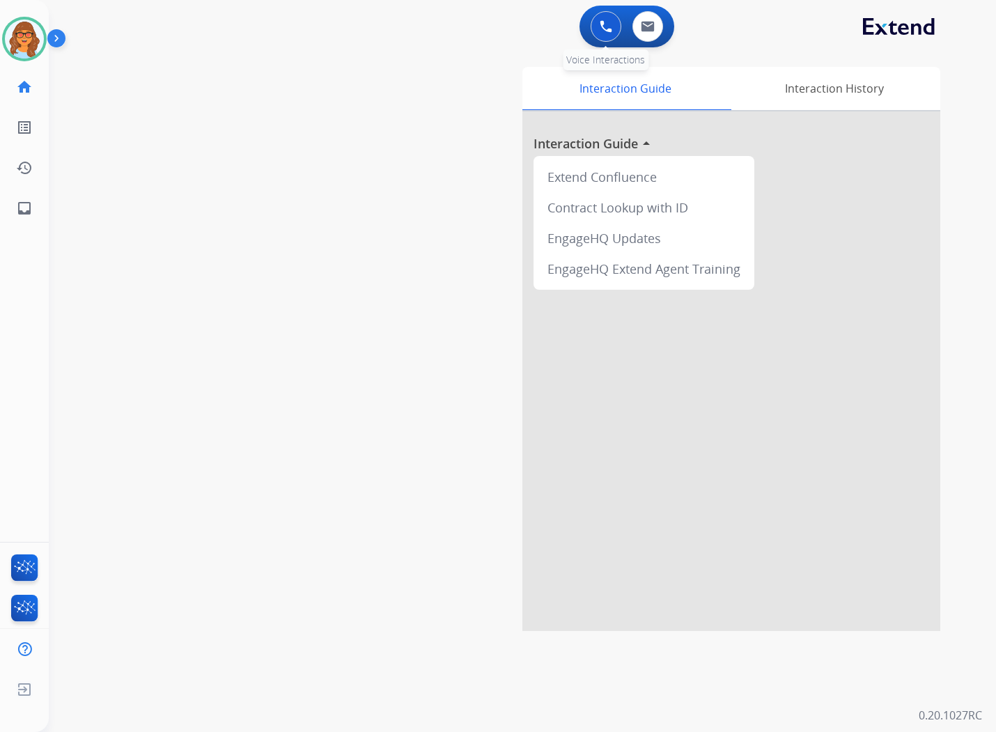
click at [607, 31] on img at bounding box center [606, 26] width 13 height 13
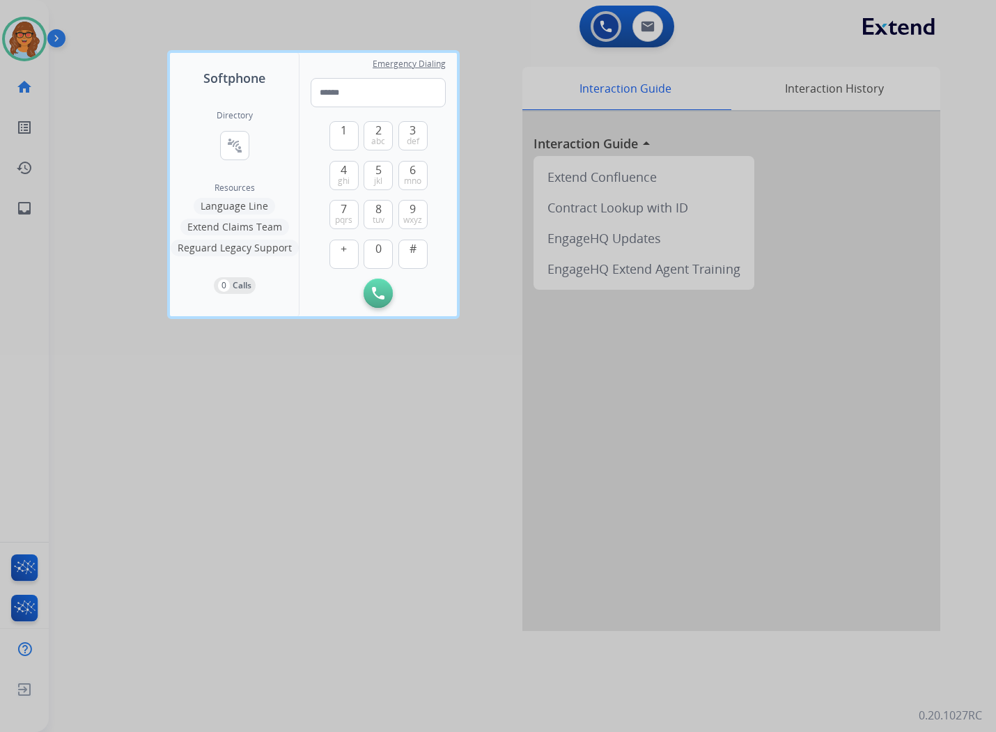
click at [244, 206] on button "Language Line" at bounding box center [235, 206] width 82 height 17
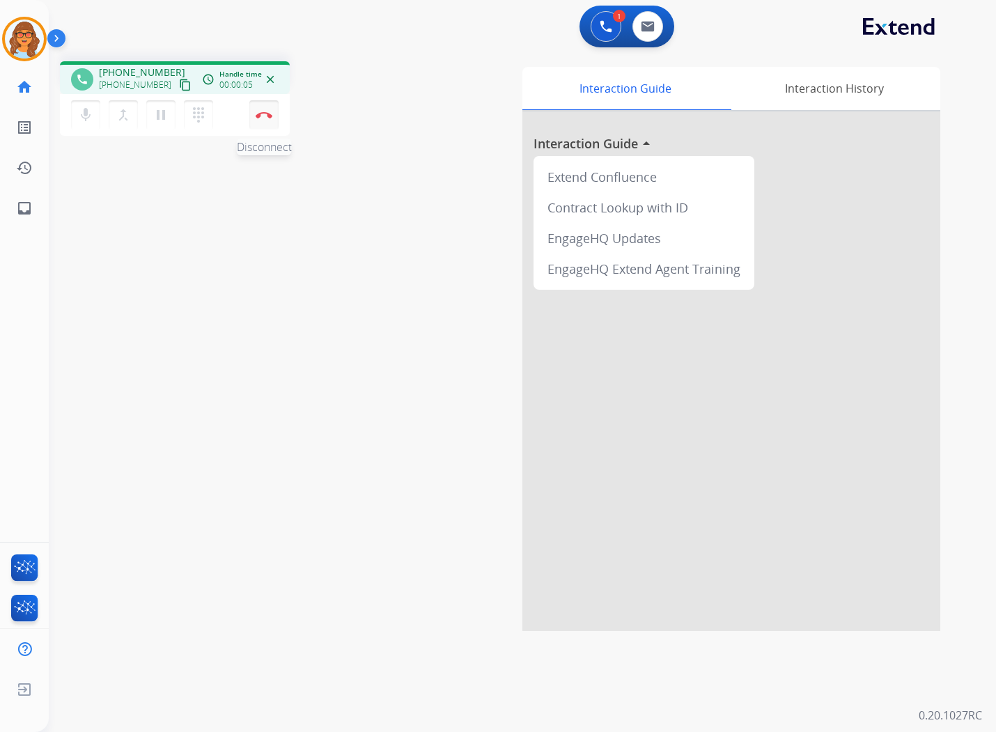
click at [263, 121] on button "Disconnect" at bounding box center [263, 114] width 29 height 29
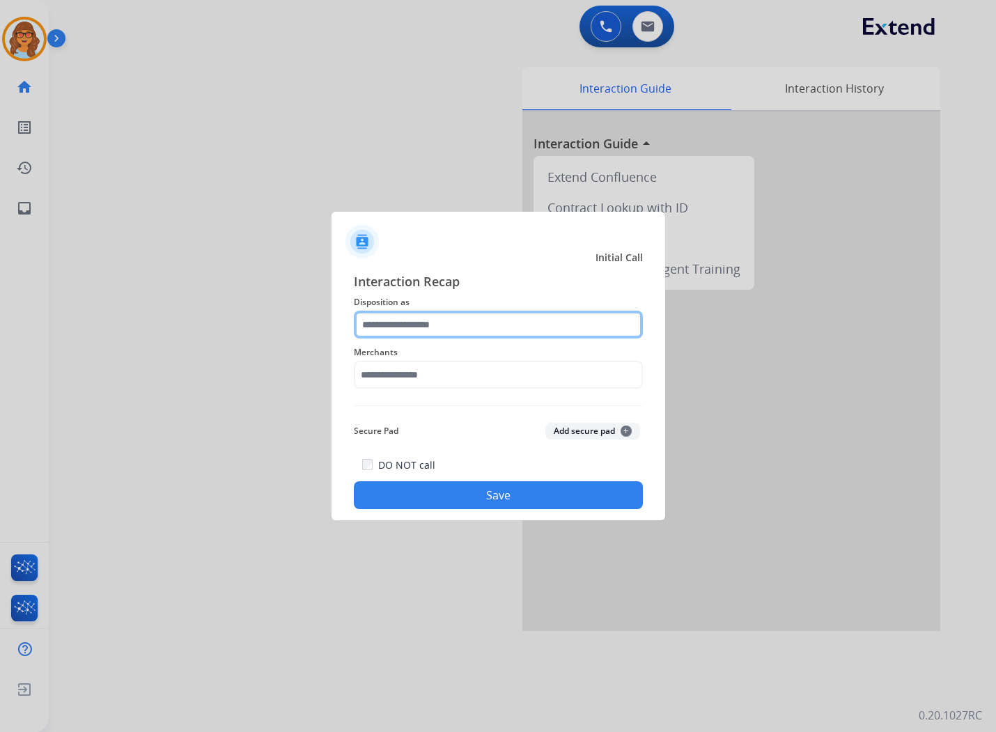
click at [415, 333] on input "text" at bounding box center [498, 325] width 289 height 28
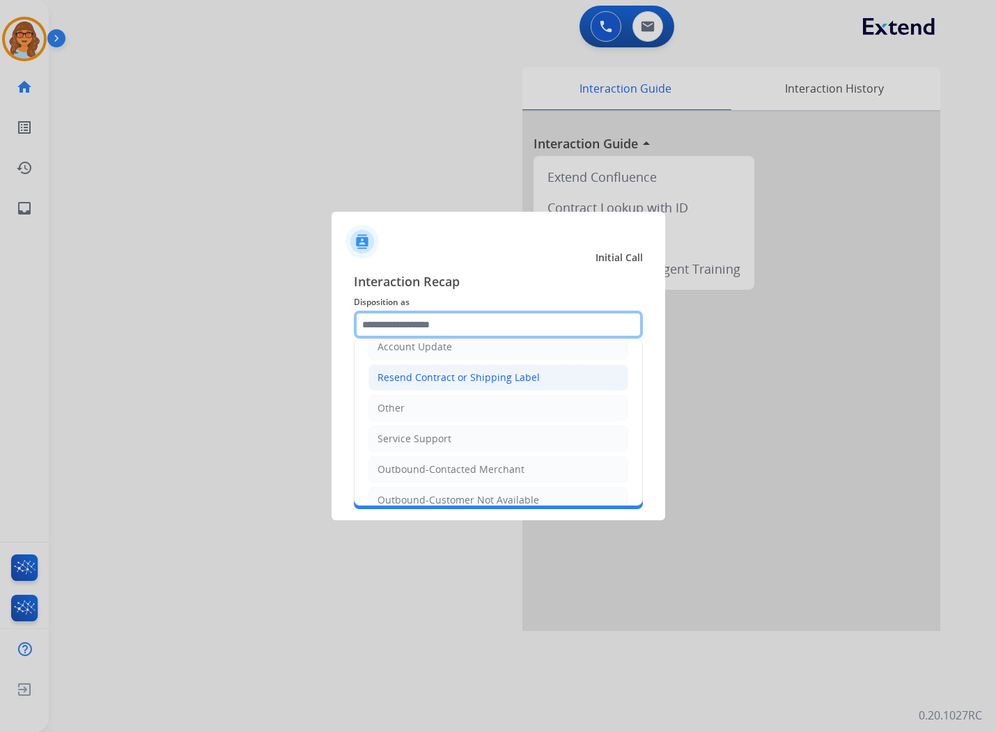
scroll to position [280, 0]
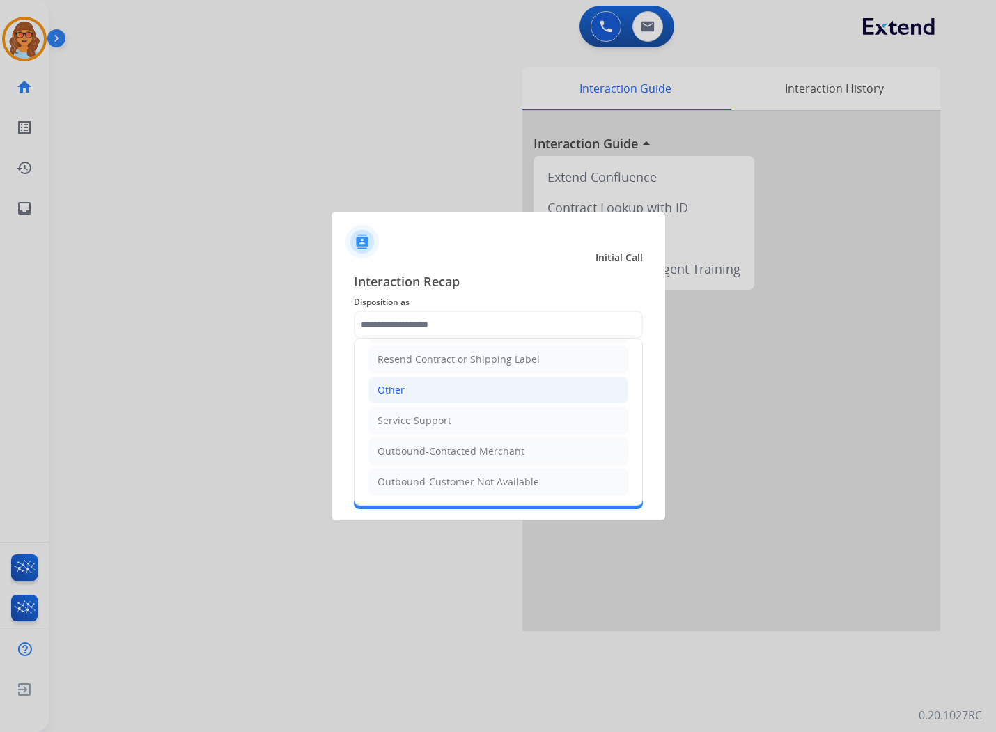
click at [406, 385] on li "Other" at bounding box center [499, 390] width 260 height 26
type input "*****"
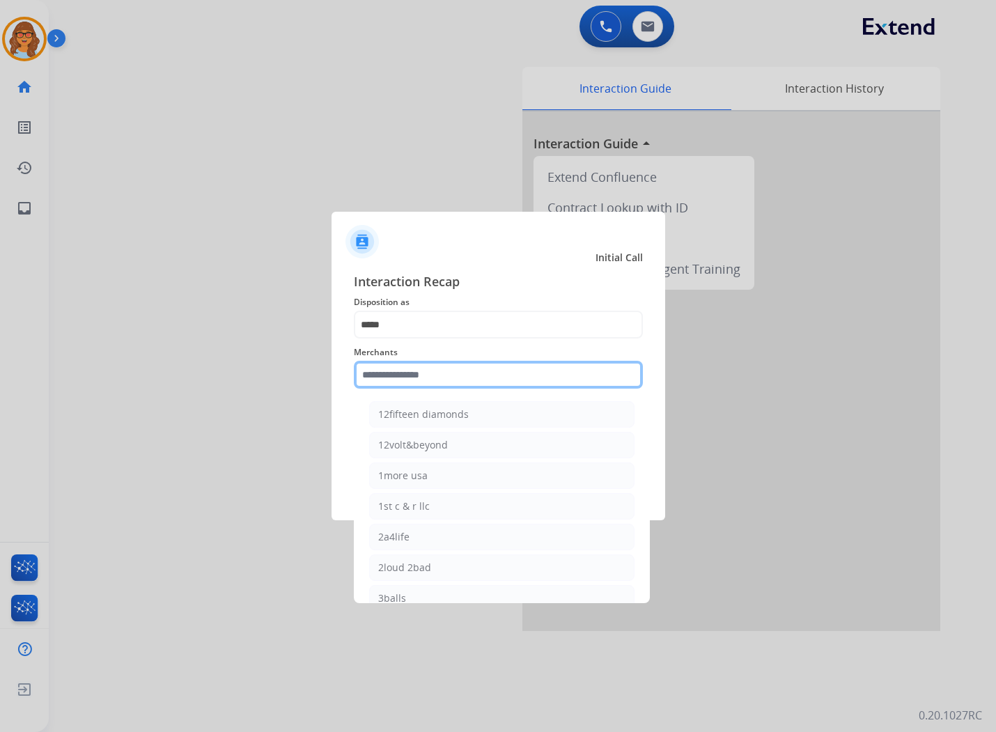
click at [470, 378] on input "text" at bounding box center [498, 375] width 289 height 28
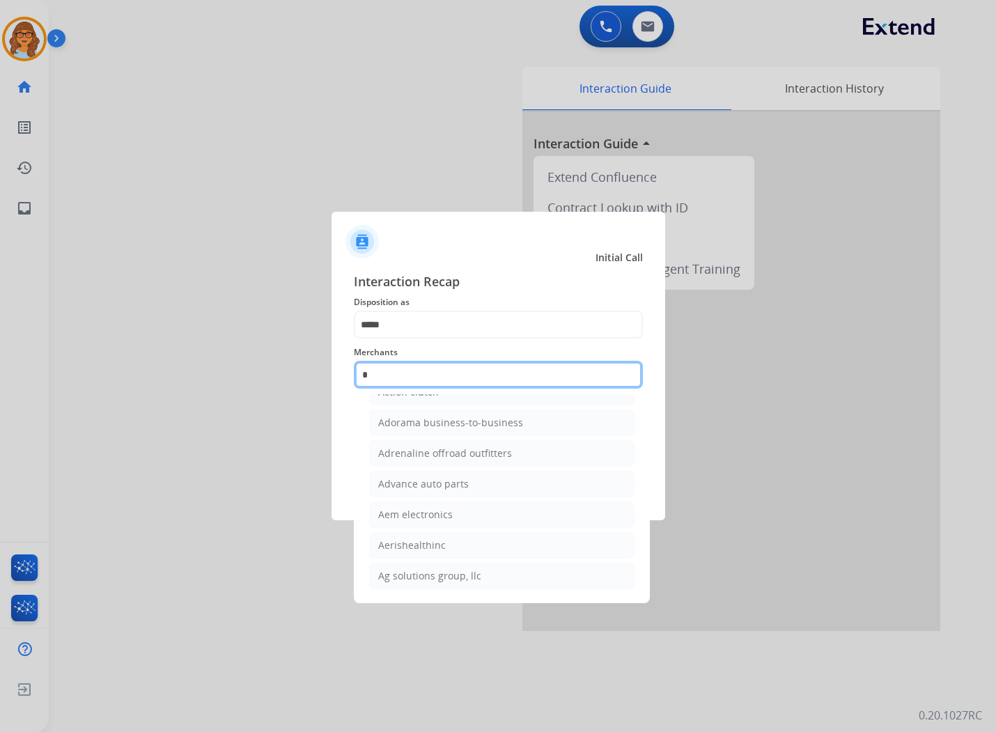
scroll to position [115, 0]
type input "*"
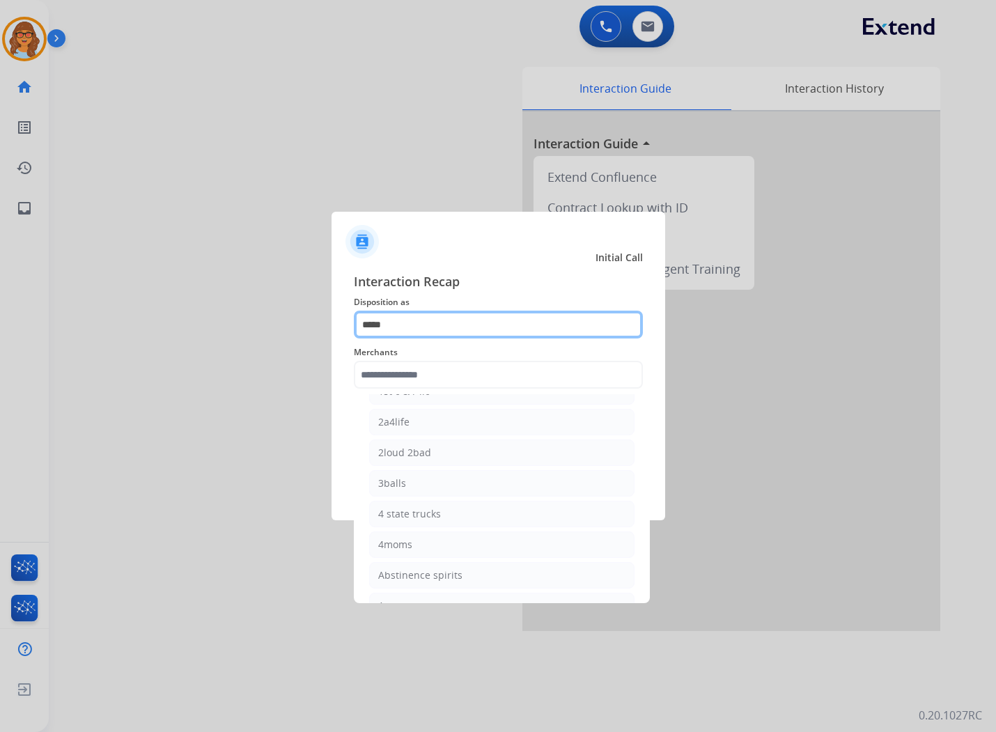
click at [430, 325] on input "*****" at bounding box center [498, 325] width 289 height 28
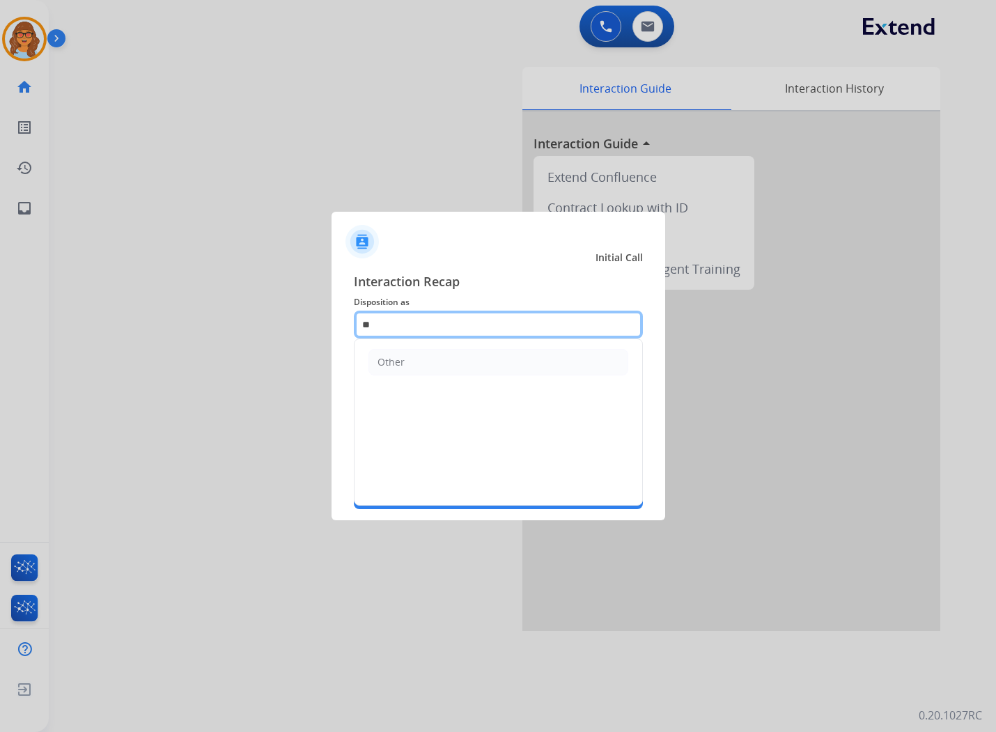
type input "*"
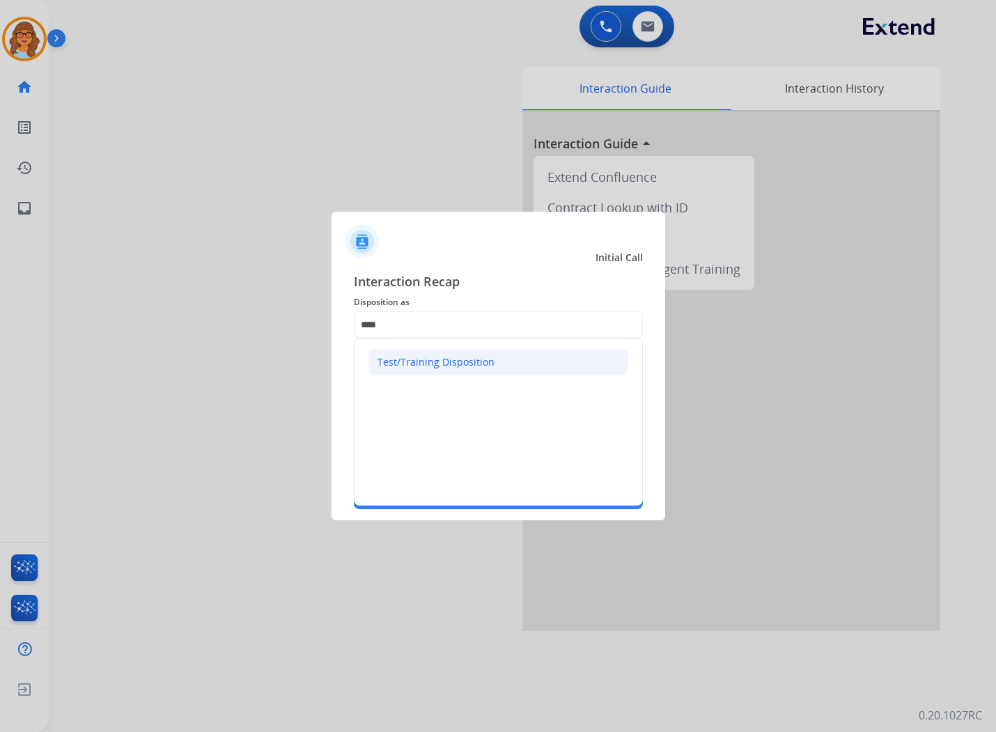
click at [442, 361] on div "Test/Training Disposition" at bounding box center [436, 362] width 117 height 14
type input "**********"
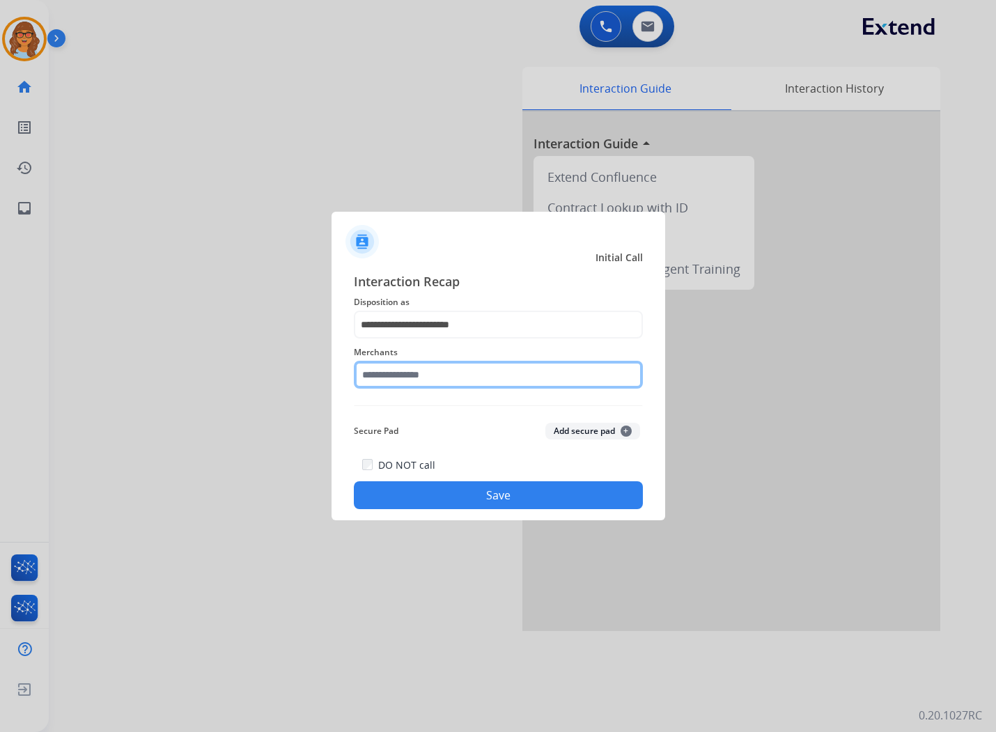
click at [502, 364] on input "text" at bounding box center [498, 375] width 289 height 28
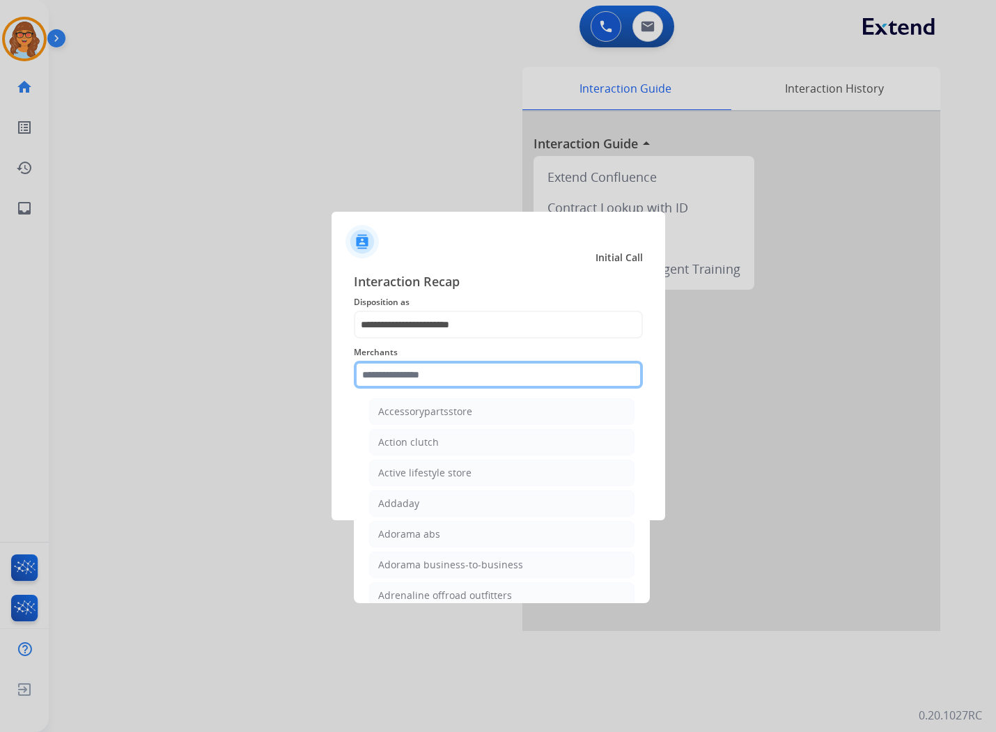
type input "*"
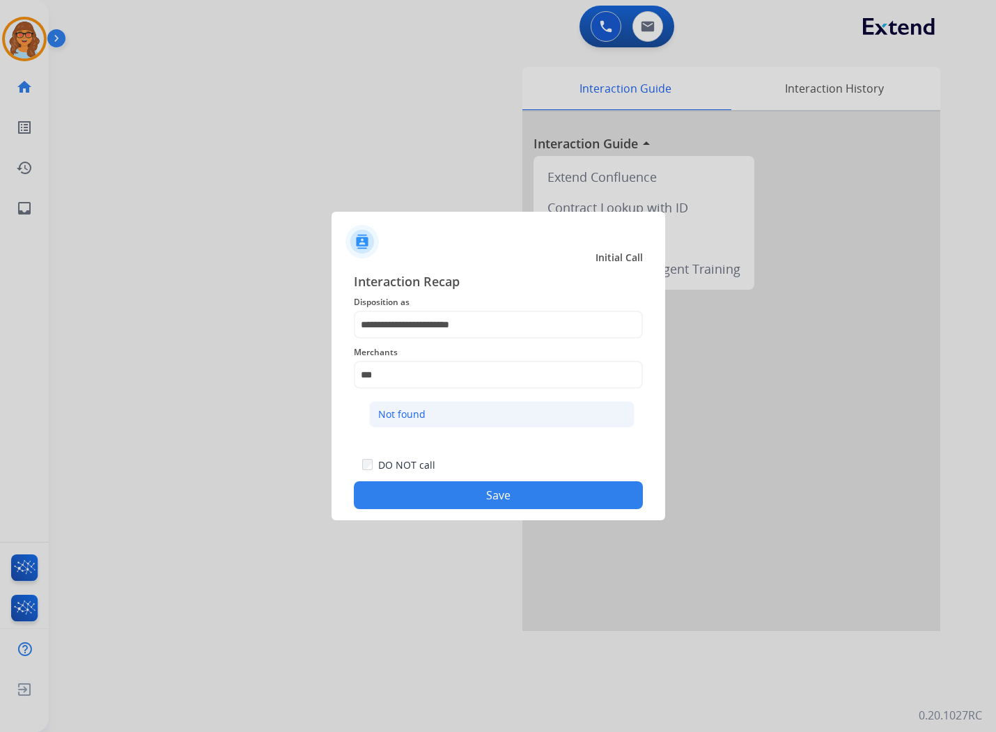
click at [414, 414] on div "Not found" at bounding box center [401, 415] width 47 height 14
type input "*********"
click at [511, 488] on button "Save" at bounding box center [498, 496] width 289 height 28
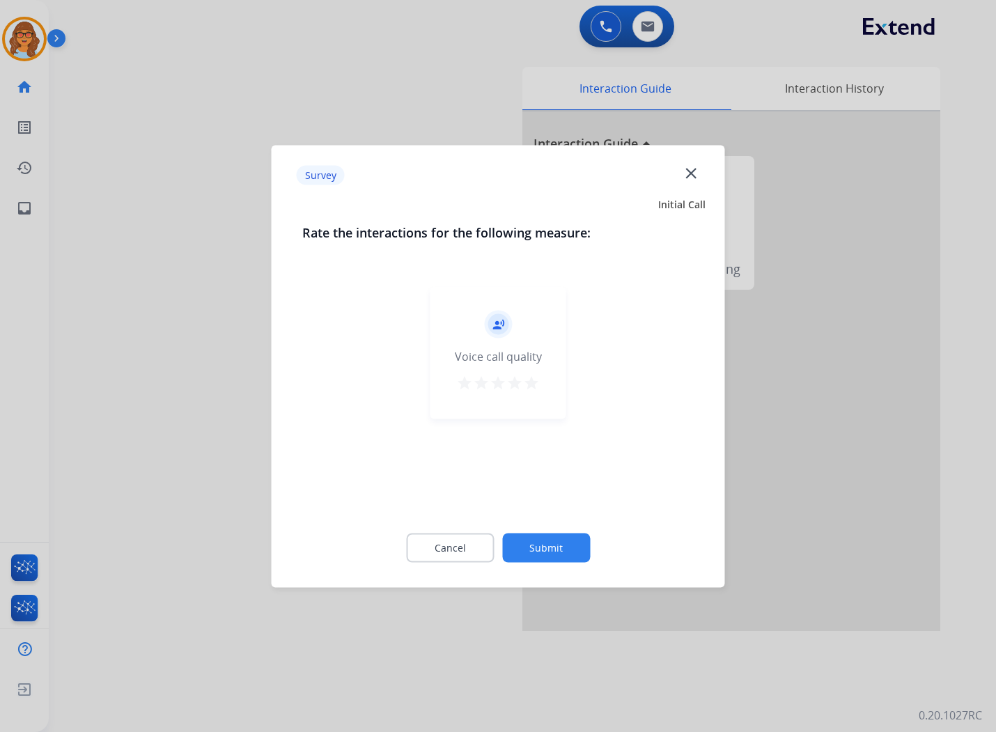
click at [537, 388] on mat-icon "star" at bounding box center [531, 382] width 17 height 17
click at [562, 544] on button "Submit" at bounding box center [546, 547] width 88 height 29
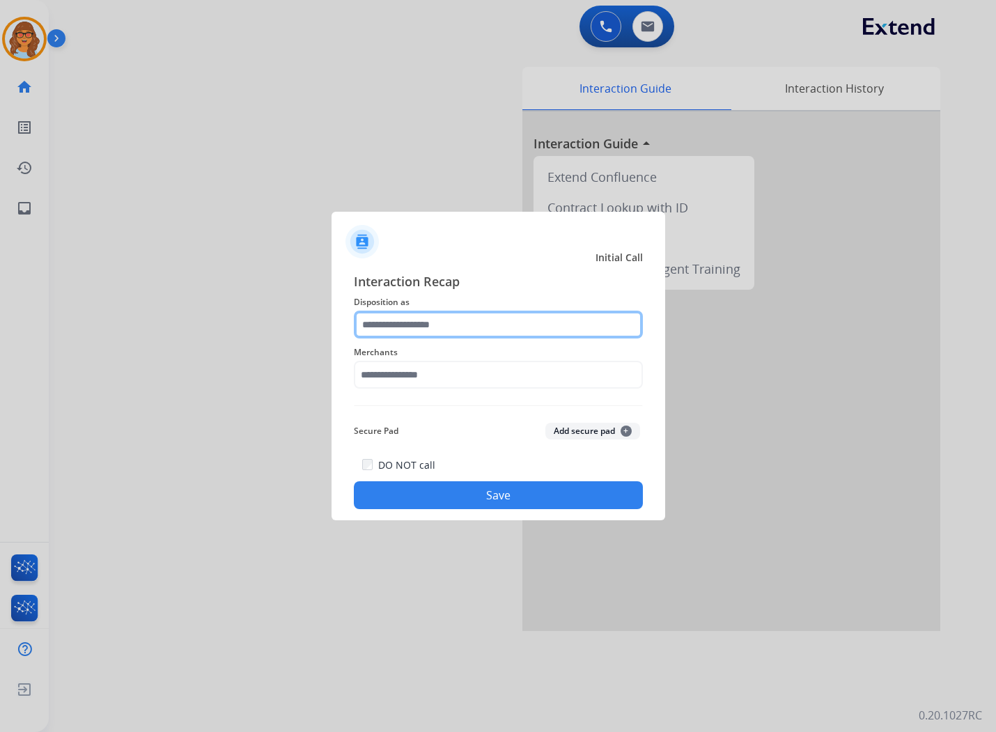
click at [498, 317] on input "text" at bounding box center [498, 325] width 289 height 28
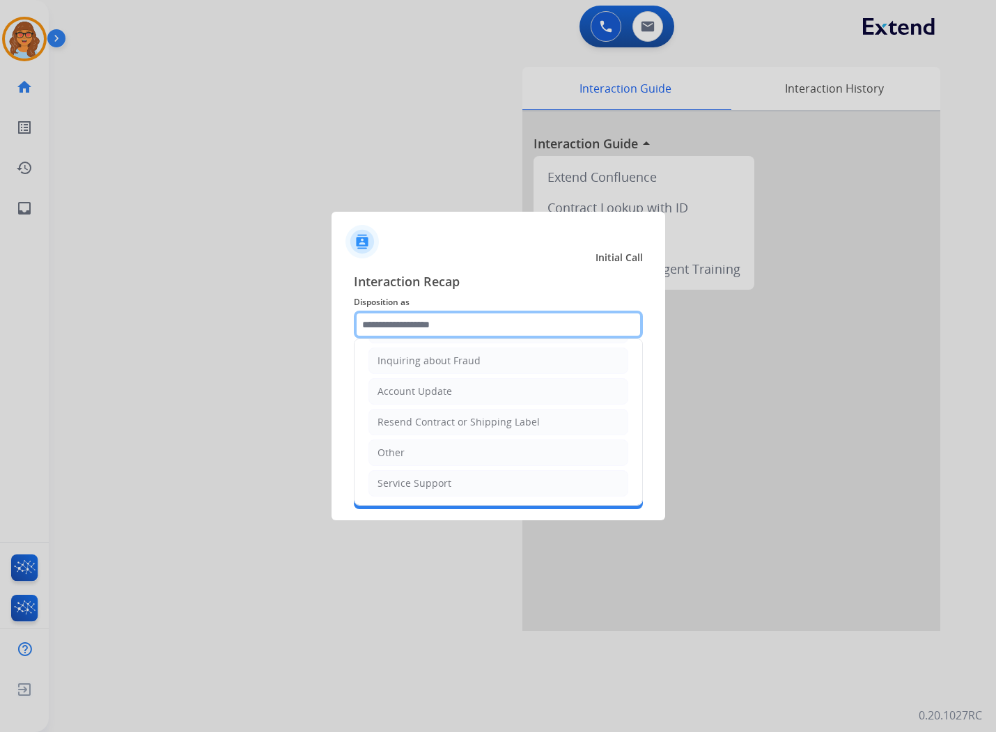
scroll to position [218, 0]
click at [402, 446] on div "Other" at bounding box center [391, 452] width 27 height 14
type input "*****"
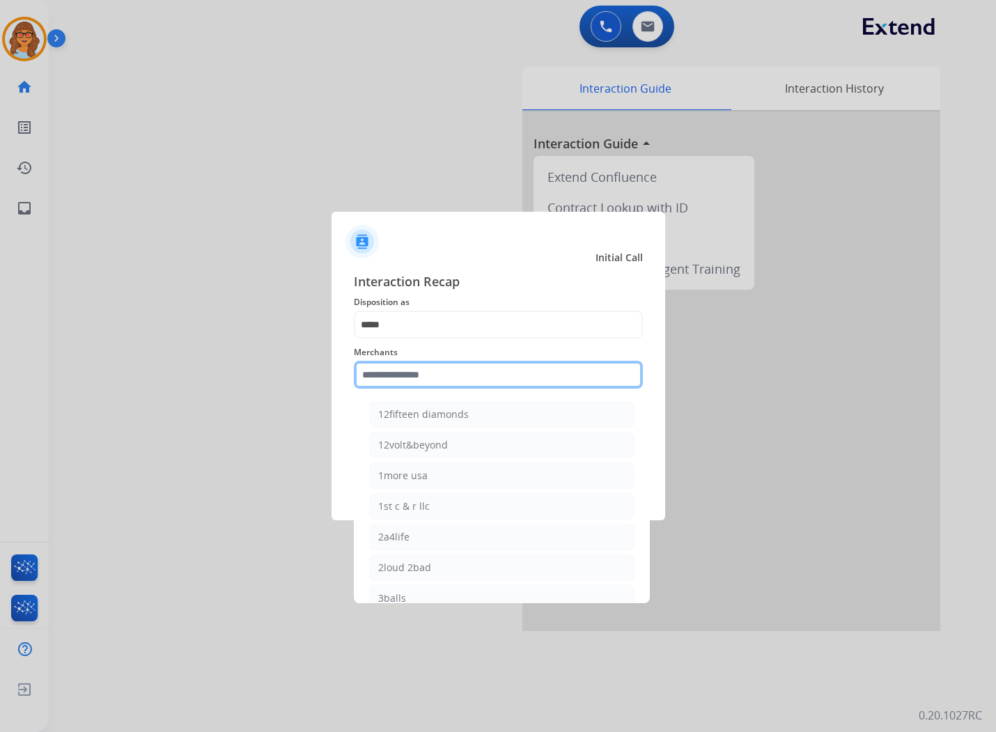
click at [464, 376] on input "text" at bounding box center [498, 375] width 289 height 28
click at [475, 369] on input "text" at bounding box center [498, 375] width 289 height 28
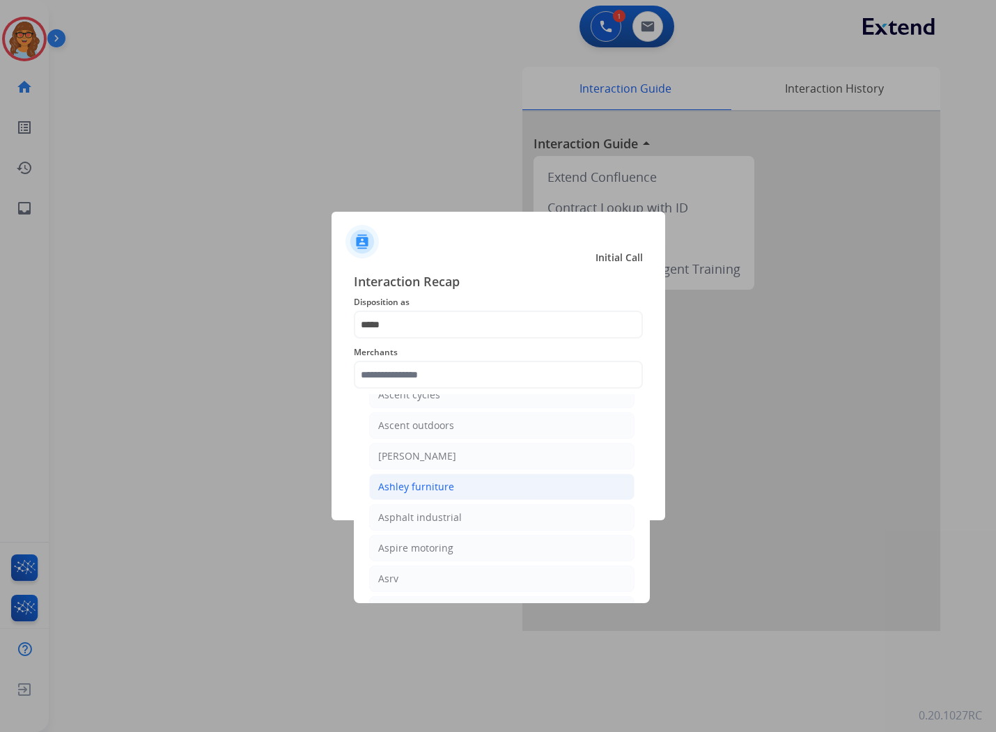
click at [435, 494] on div "Ashley furniture" at bounding box center [416, 487] width 76 height 14
type input "**********"
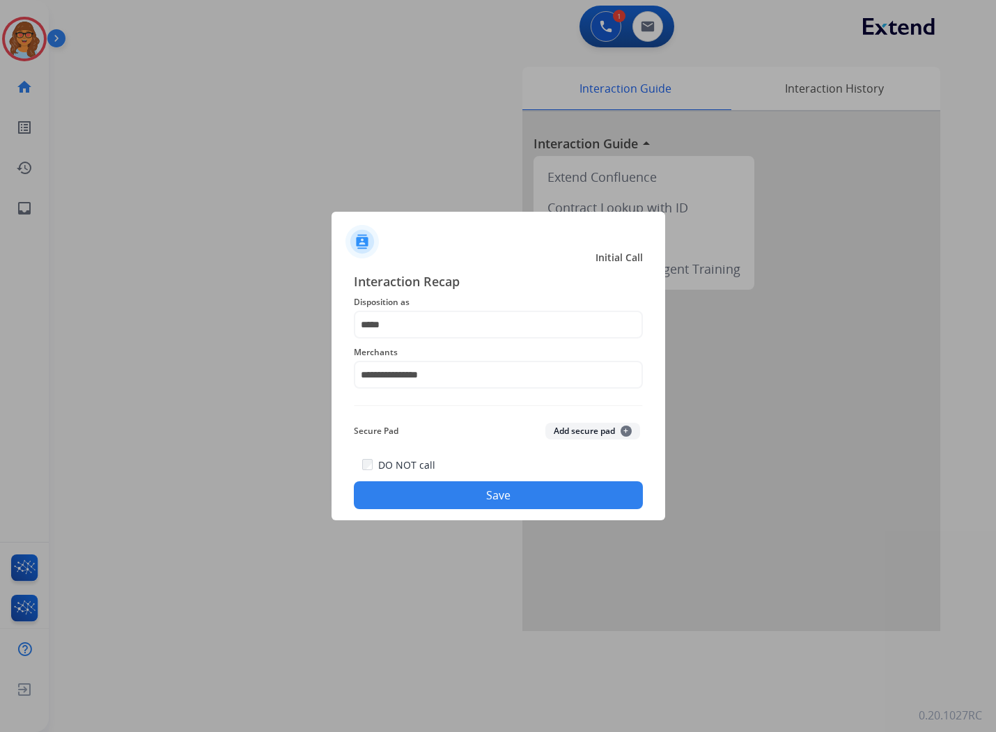
click at [478, 488] on button "Save" at bounding box center [498, 496] width 289 height 28
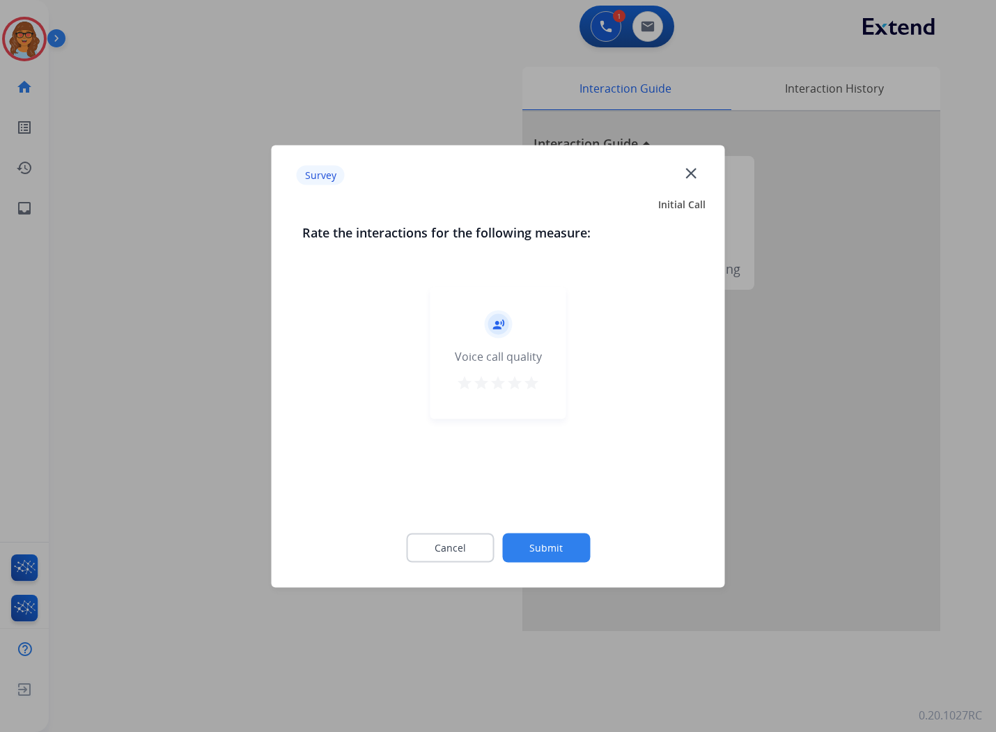
click at [573, 534] on button "Submit" at bounding box center [546, 547] width 88 height 29
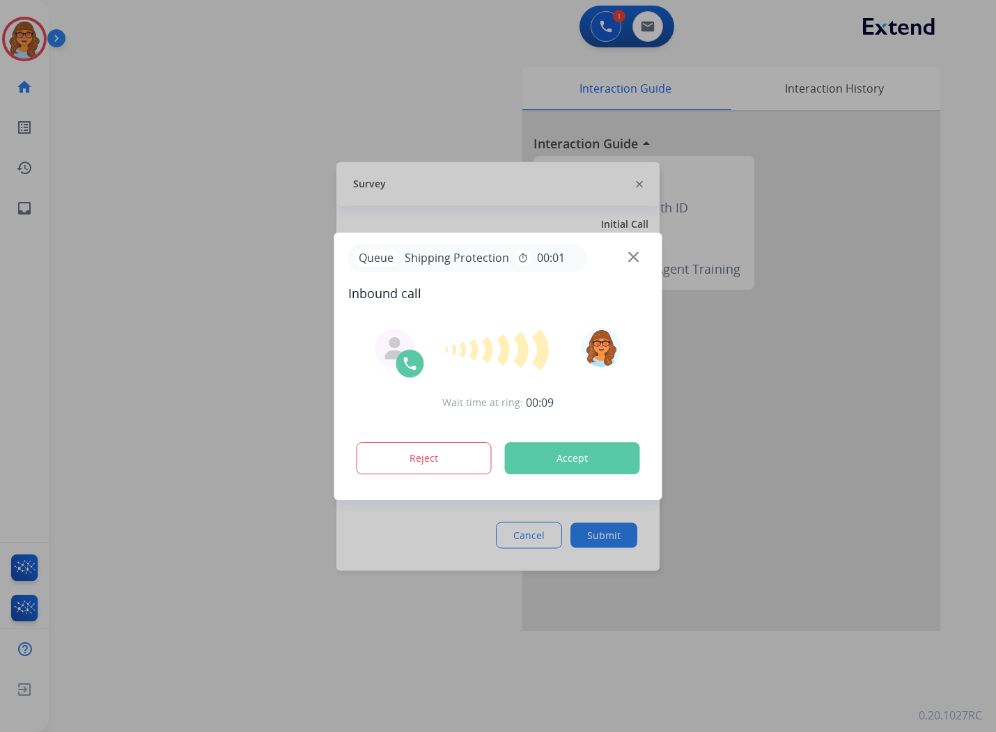
click at [608, 463] on div "Put yourself into your last customer’s shoes and rate the interaction how you f…" at bounding box center [498, 406] width 323 height 329
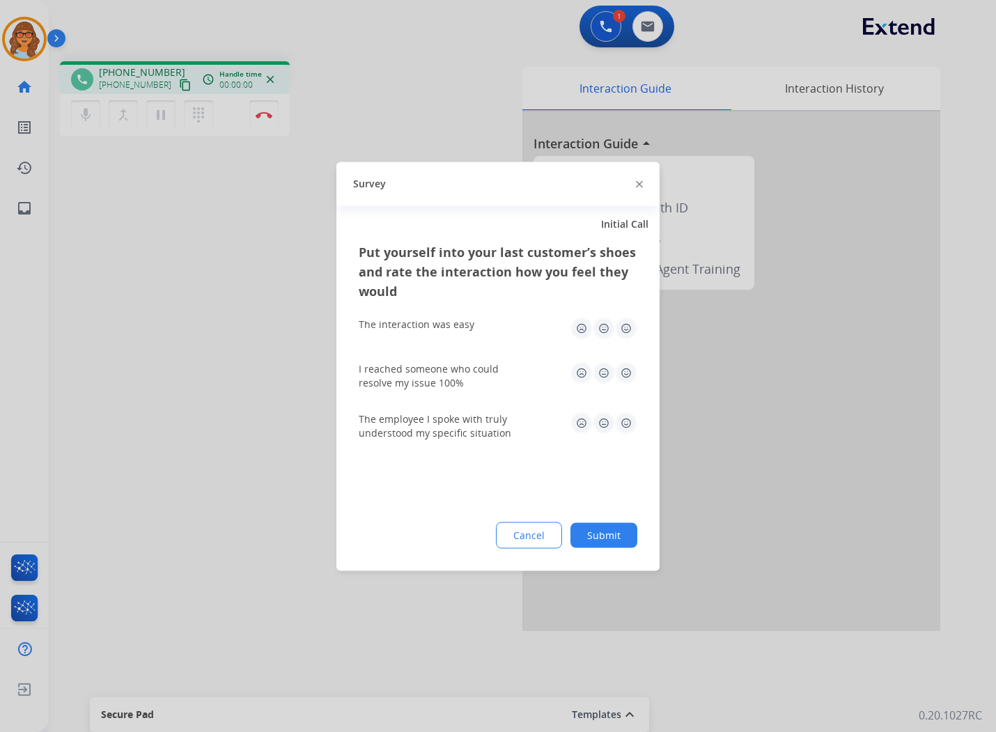
click at [609, 530] on button "Submit" at bounding box center [604, 535] width 67 height 25
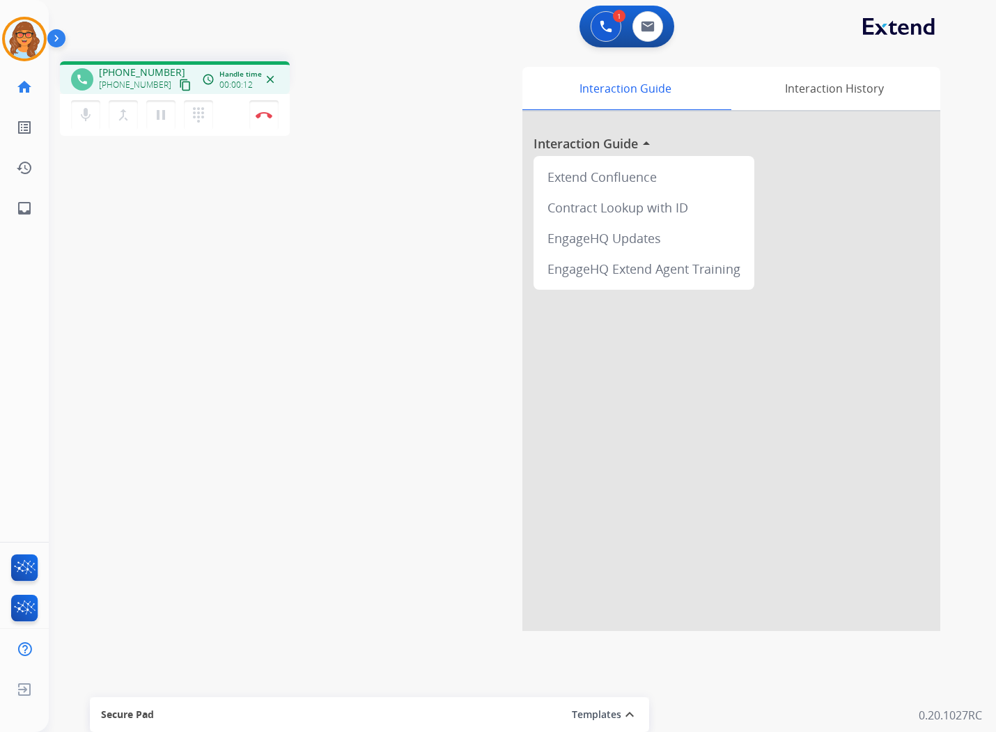
click at [179, 81] on mat-icon "content_copy" at bounding box center [185, 85] width 13 height 13
drag, startPoint x: 95, startPoint y: 656, endPoint x: 47, endPoint y: 40, distance: 617.9
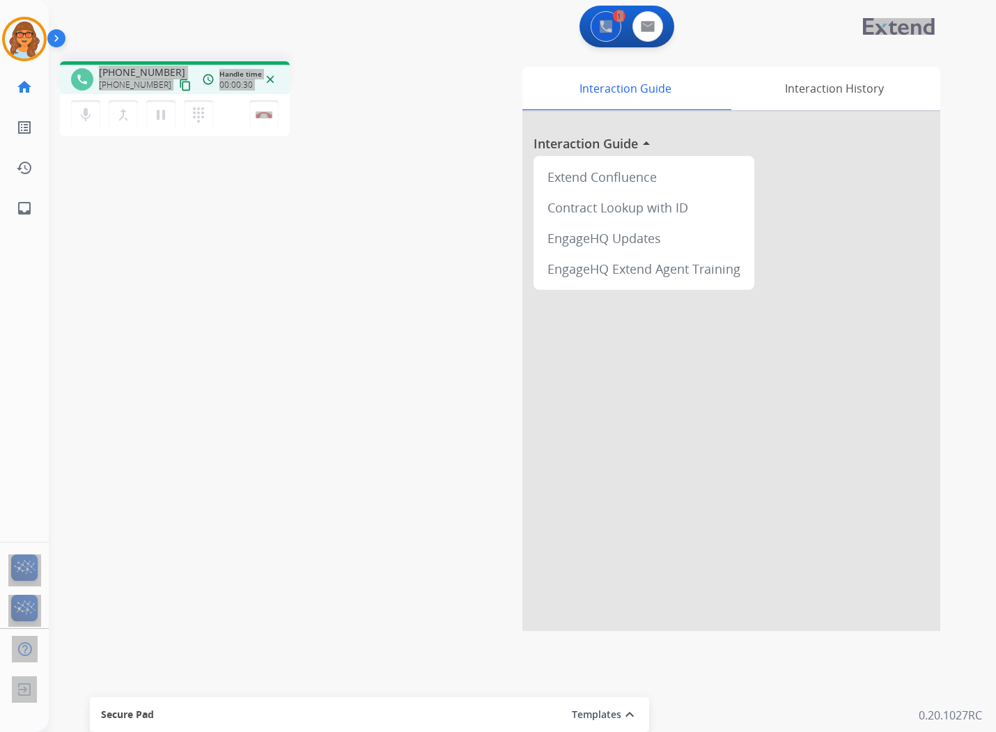
scroll to position [0, 3]
drag, startPoint x: 45, startPoint y: 541, endPoint x: 53, endPoint y: 141, distance: 400.1
click at [53, 141] on div "Outbound call Quit Outbound call Quit Schedule interaction + Add to my list Cus…" at bounding box center [498, 366] width 996 height 732
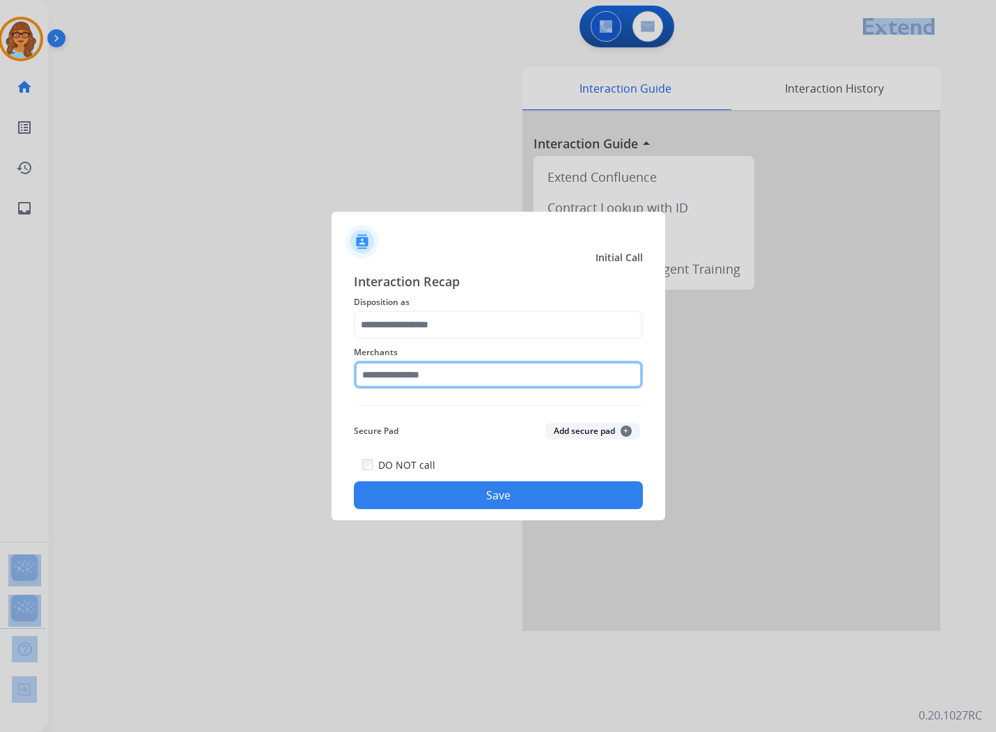
click at [419, 368] on input "text" at bounding box center [498, 375] width 289 height 28
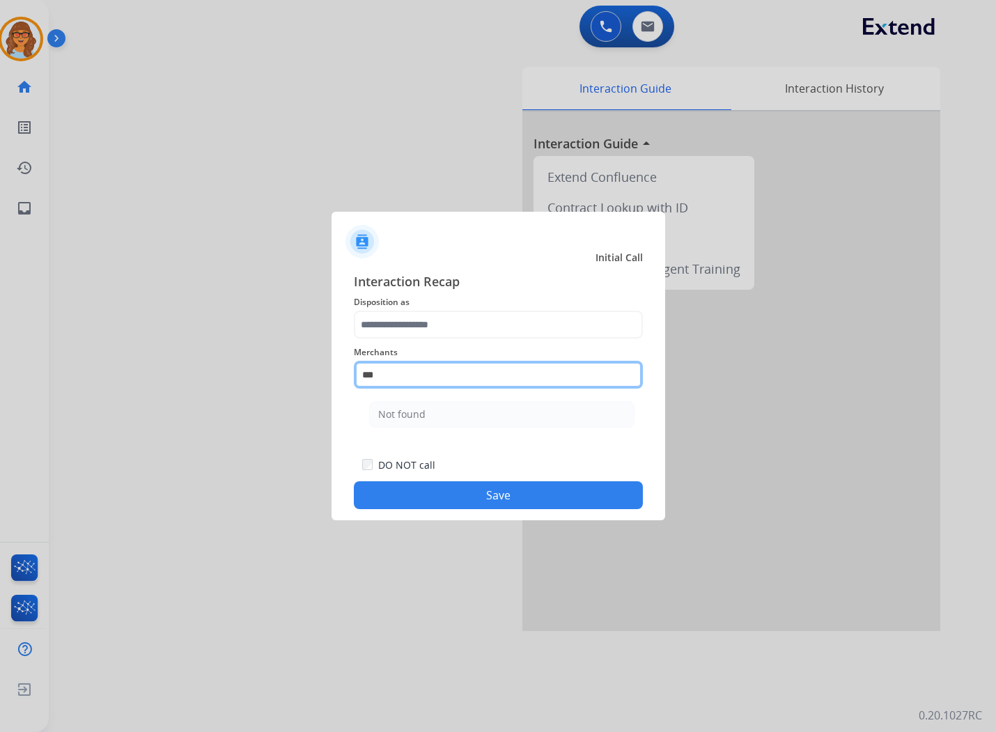
scroll to position [0, 0]
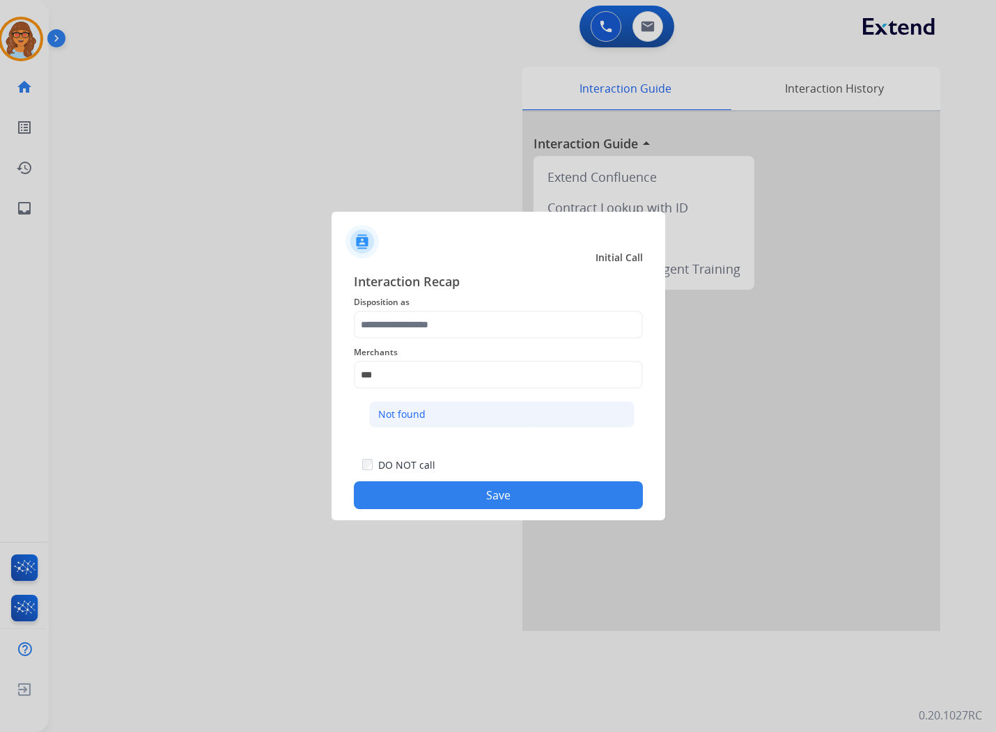
click at [422, 415] on div "Not found" at bounding box center [401, 415] width 47 height 14
type input "*********"
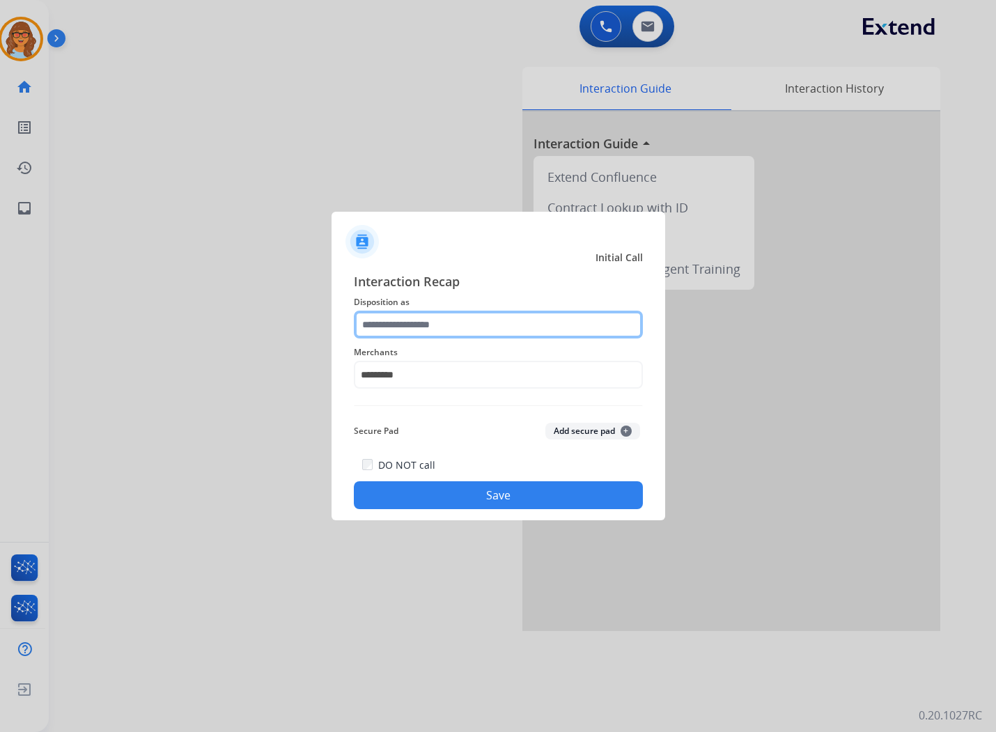
click at [463, 325] on input "text" at bounding box center [498, 325] width 289 height 28
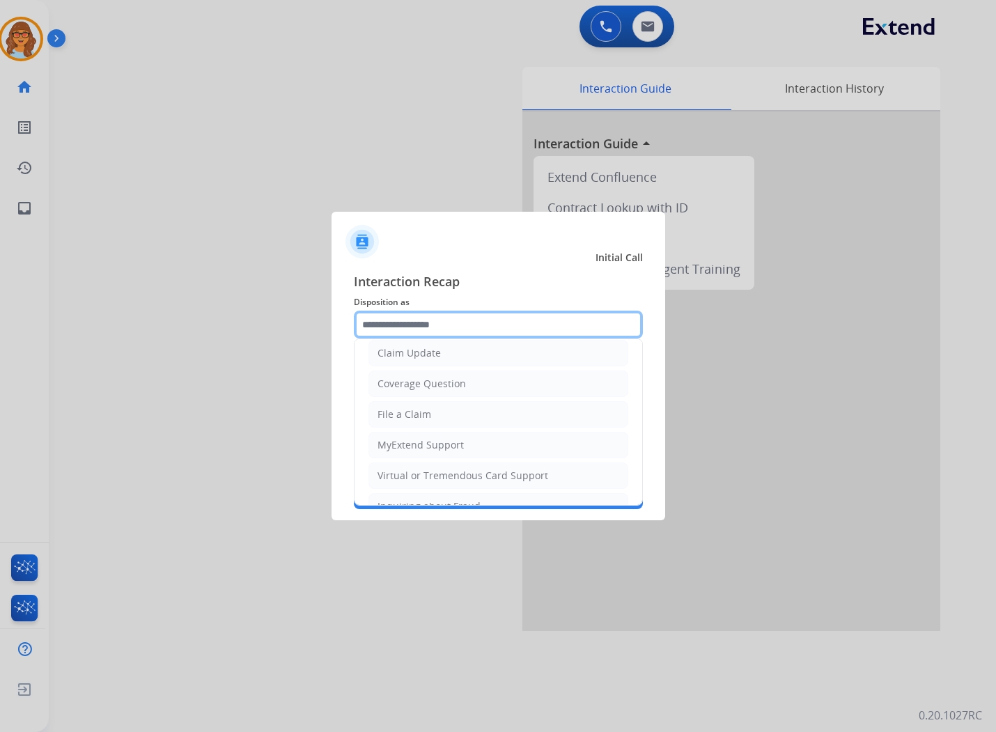
scroll to position [218, 0]
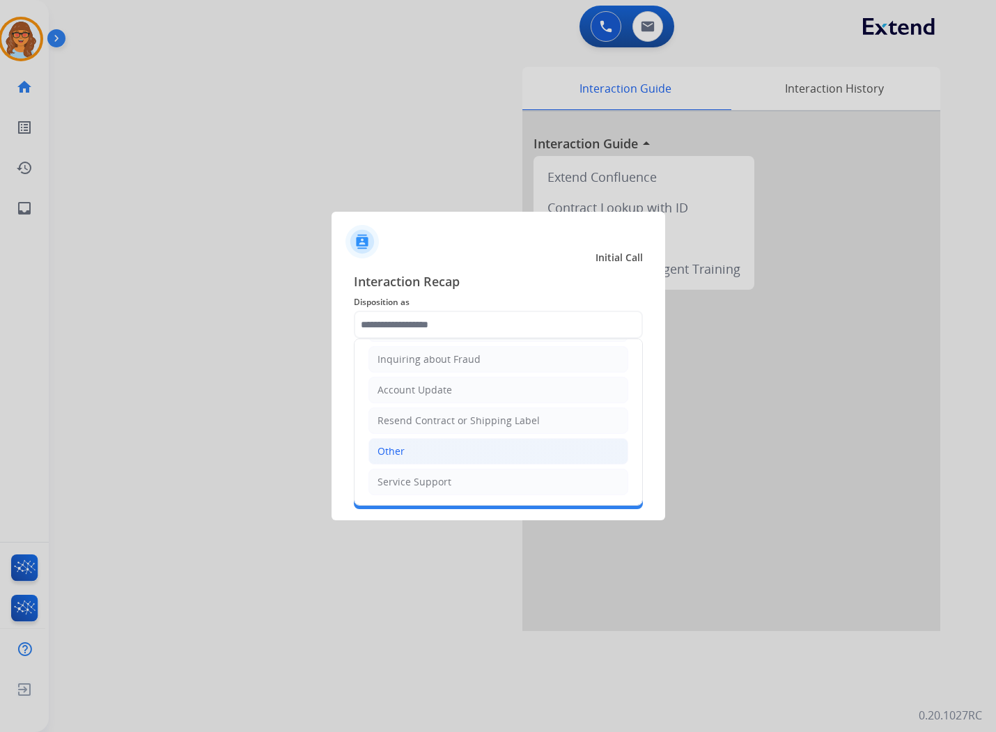
click at [408, 455] on li "Other" at bounding box center [499, 451] width 260 height 26
type input "*****"
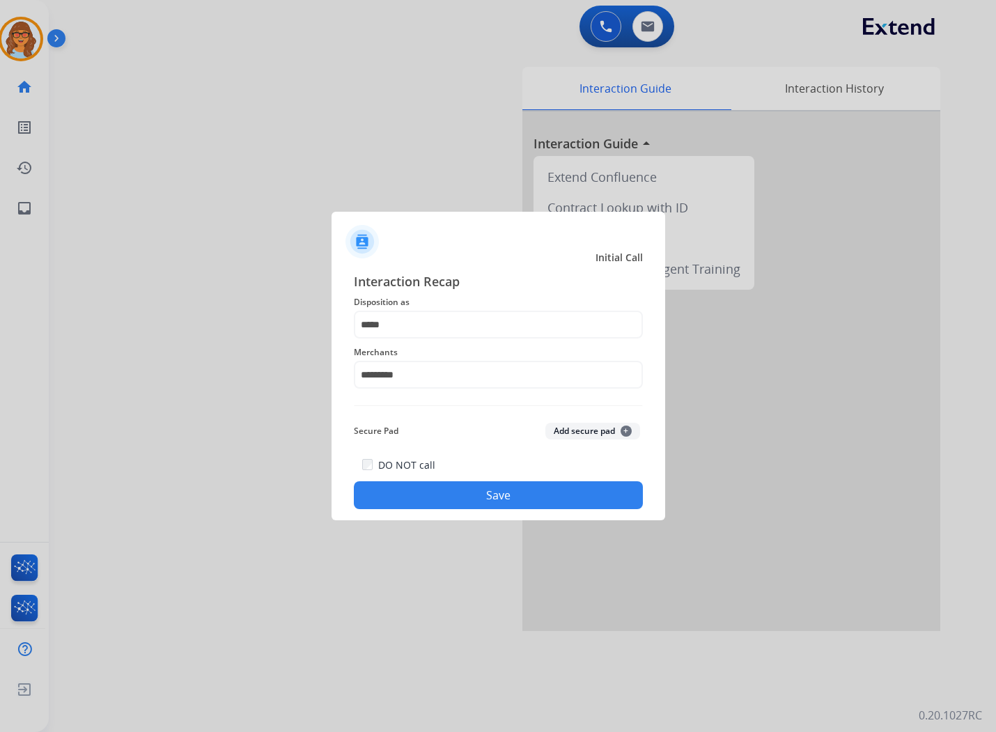
click at [520, 500] on button "Save" at bounding box center [498, 496] width 289 height 28
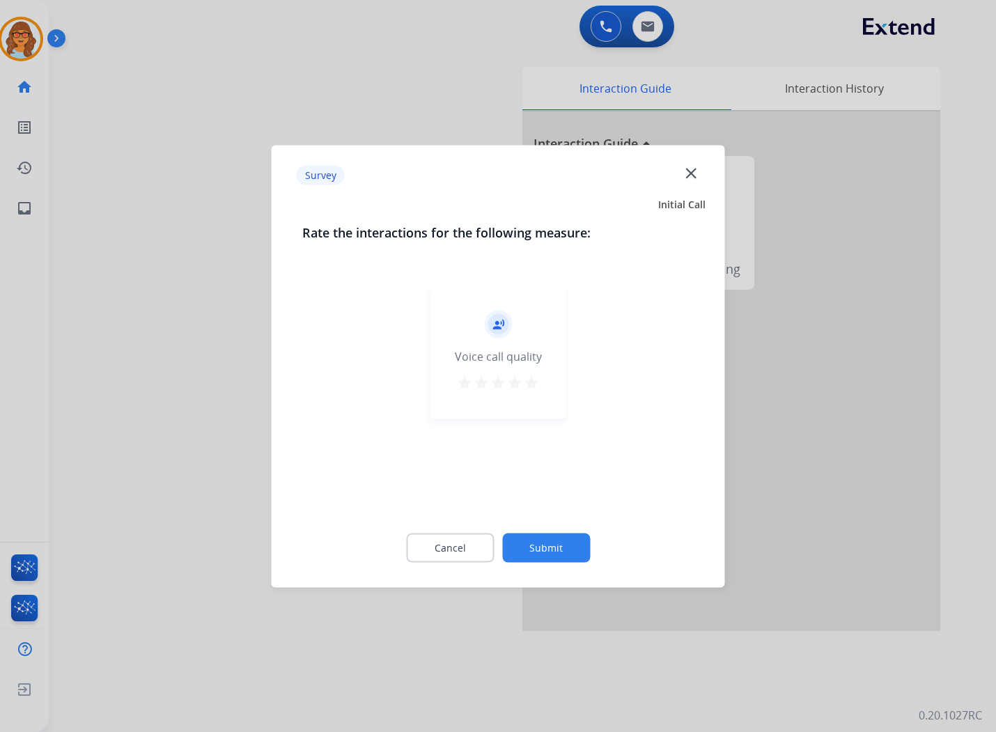
click at [532, 379] on mat-icon "star" at bounding box center [531, 382] width 17 height 17
click at [541, 556] on button "Submit" at bounding box center [546, 547] width 88 height 29
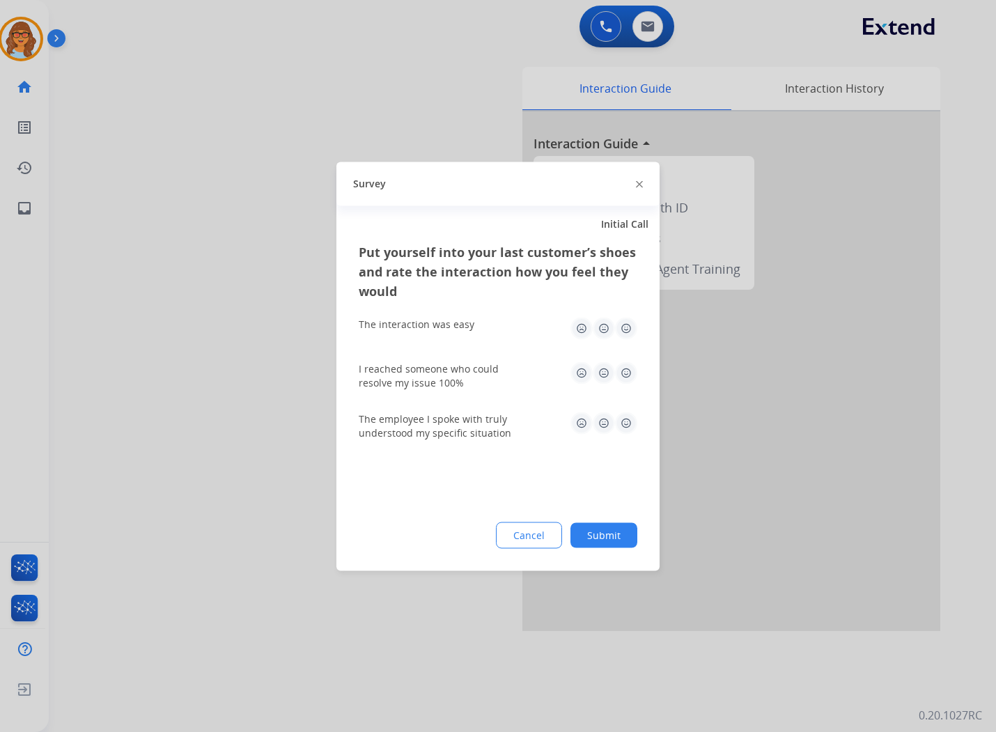
click at [608, 537] on button "Submit" at bounding box center [604, 535] width 67 height 25
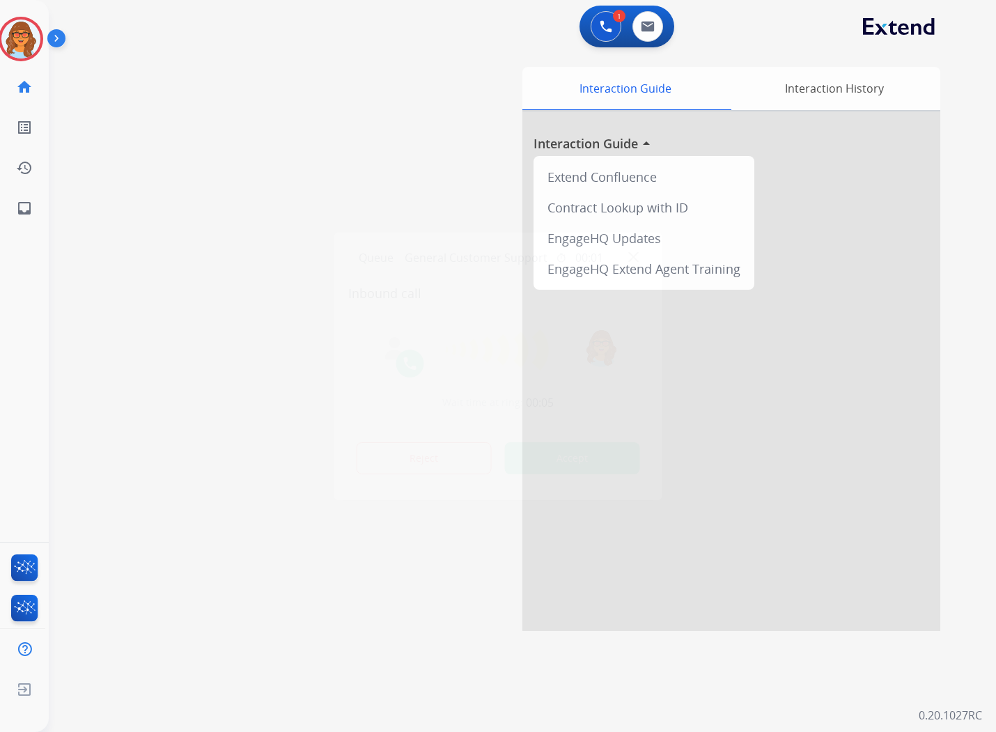
click at [582, 453] on button "Accept" at bounding box center [572, 458] width 135 height 32
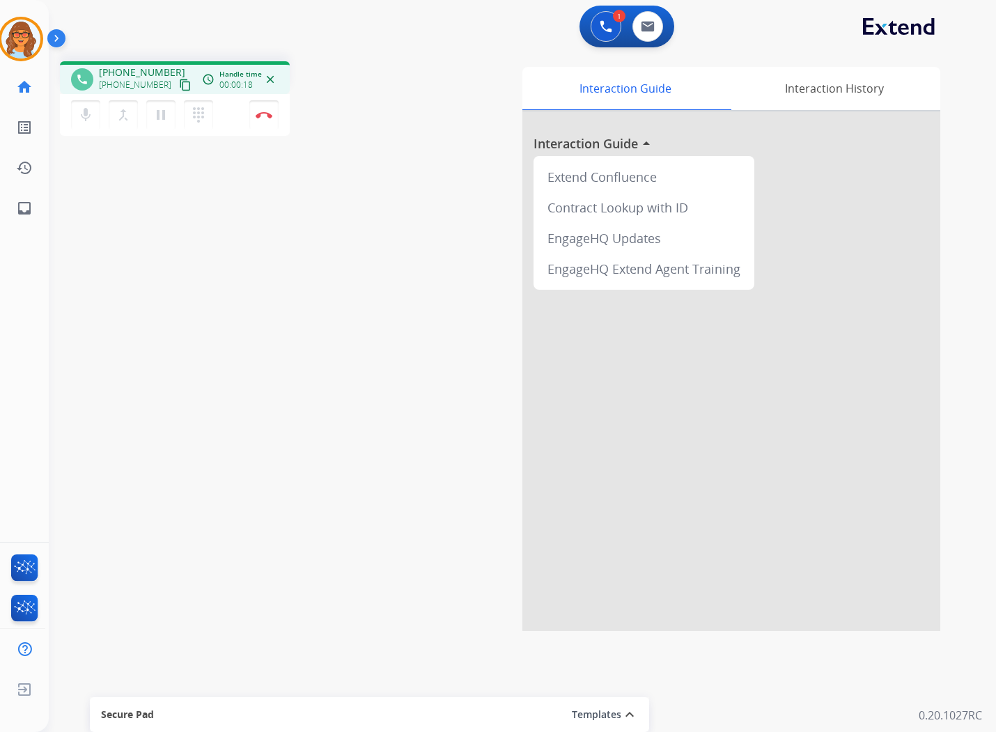
click at [179, 82] on mat-icon "content_copy" at bounding box center [185, 85] width 13 height 13
click at [179, 84] on mat-icon "content_copy" at bounding box center [185, 85] width 13 height 13
click at [645, 29] on img at bounding box center [648, 26] width 14 height 11
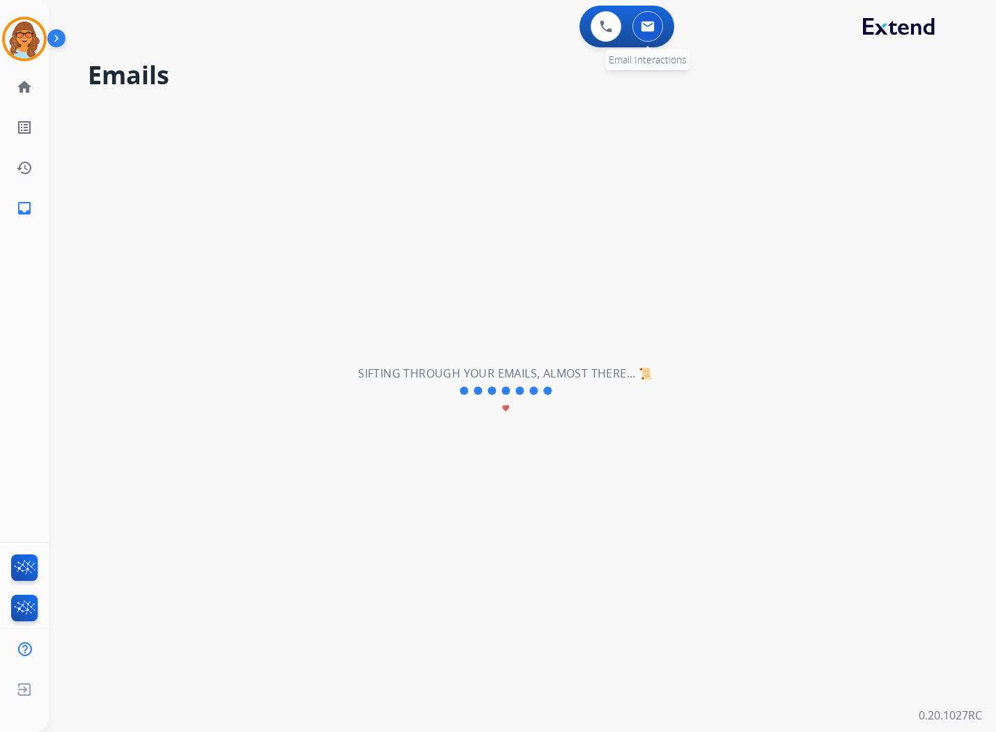
click at [643, 29] on img at bounding box center [648, 26] width 14 height 11
click at [607, 26] on img at bounding box center [606, 26] width 13 height 13
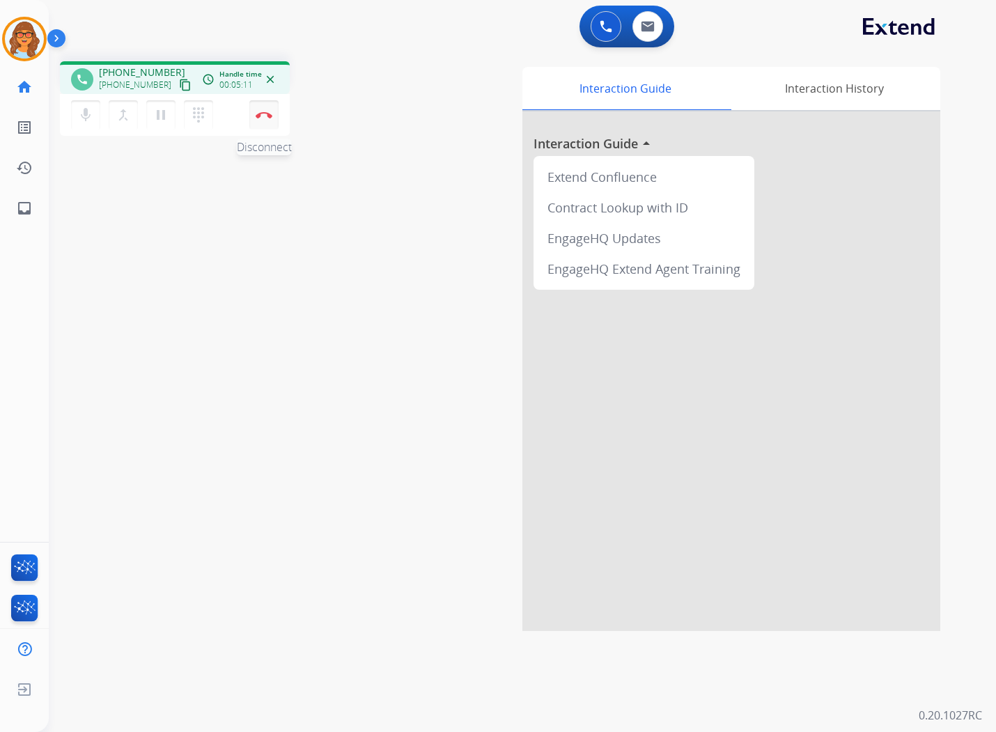
click at [263, 119] on button "Disconnect" at bounding box center [263, 114] width 29 height 29
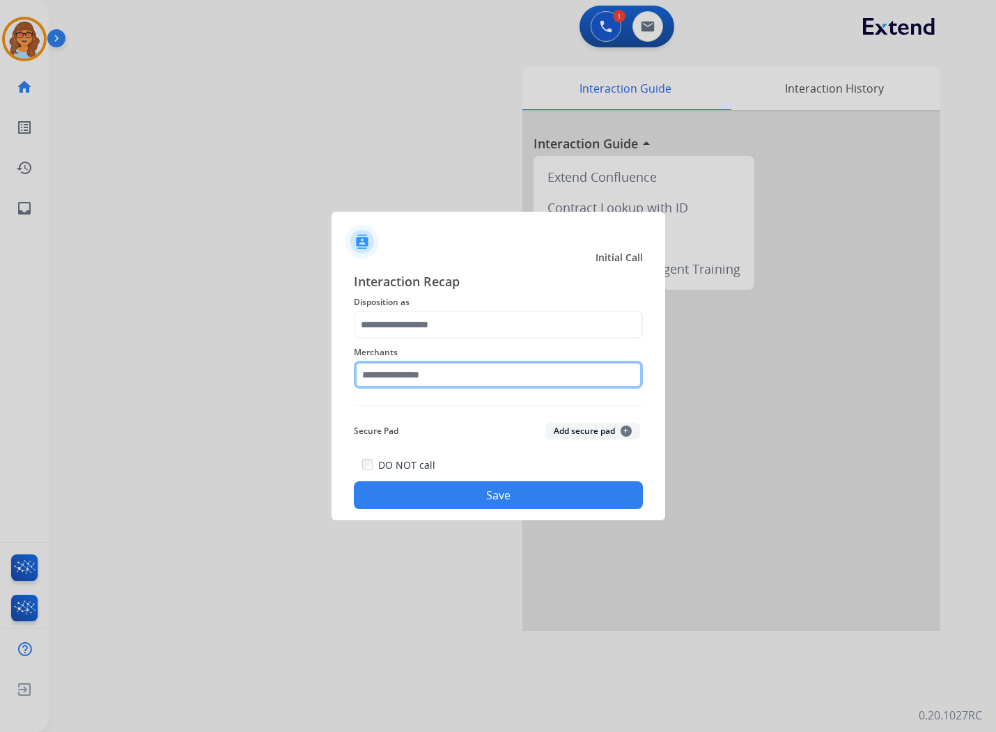
click at [453, 373] on input "text" at bounding box center [498, 375] width 289 height 28
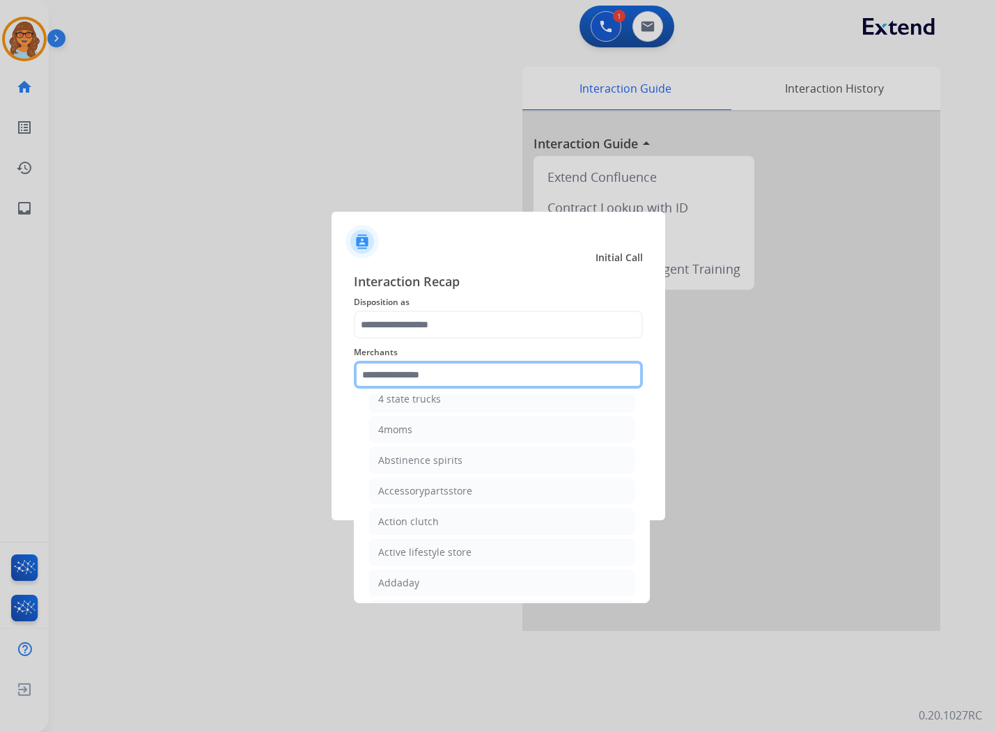
scroll to position [232, 0]
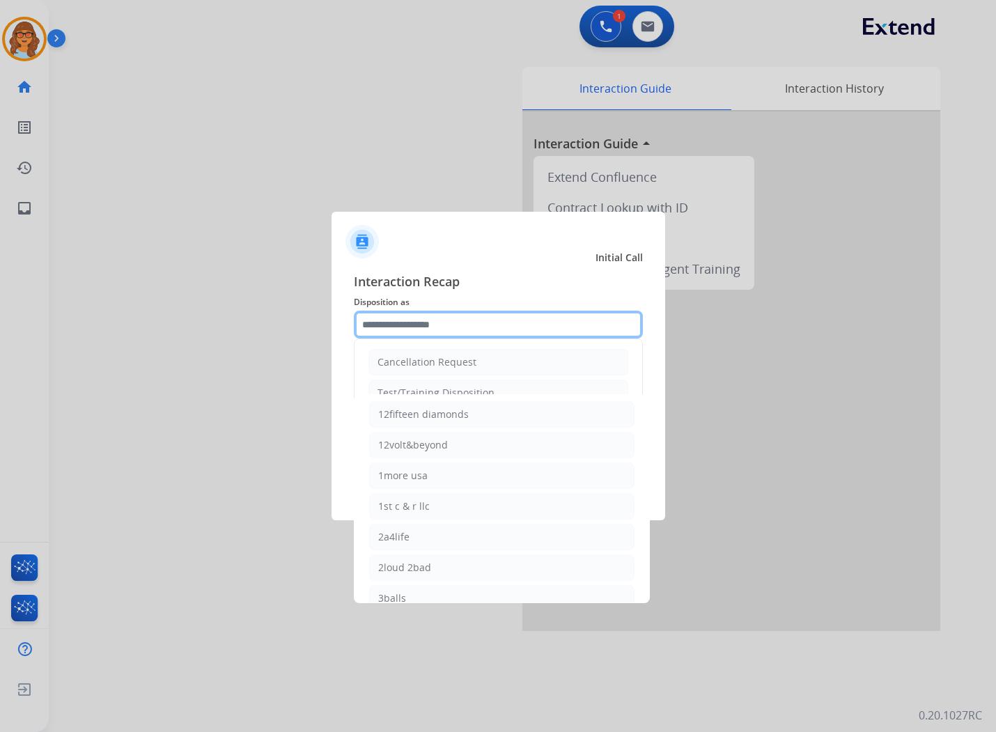
click at [492, 318] on input "text" at bounding box center [498, 325] width 289 height 28
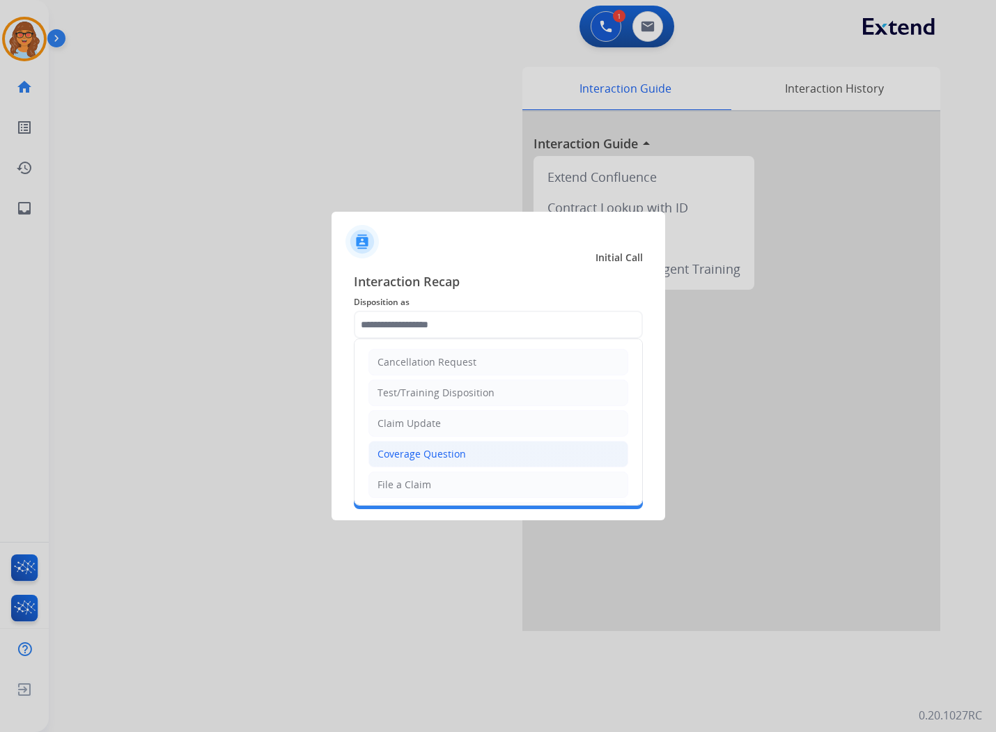
click at [445, 453] on div "Coverage Question" at bounding box center [422, 454] width 88 height 14
type input "**********"
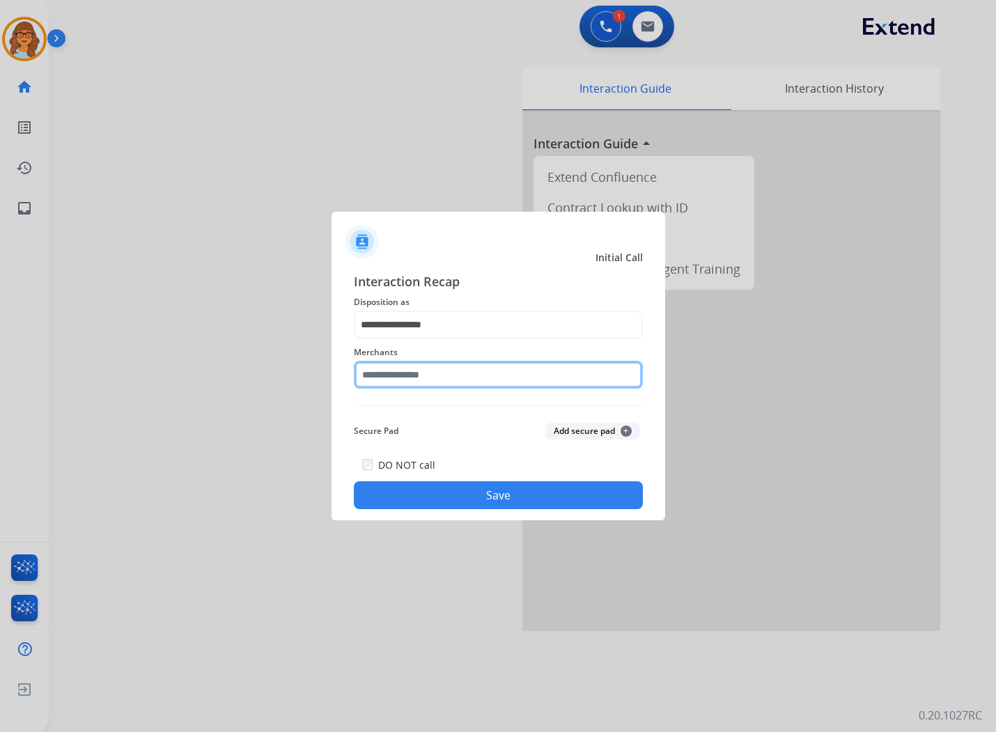
click at [469, 376] on input "text" at bounding box center [498, 375] width 289 height 28
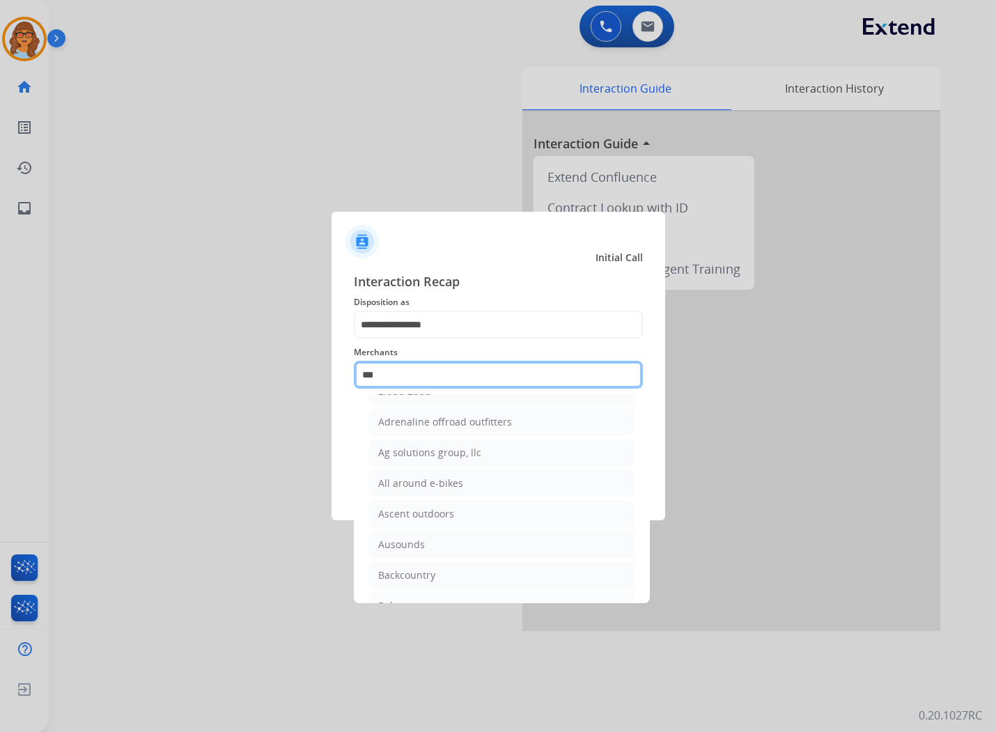
scroll to position [0, 0]
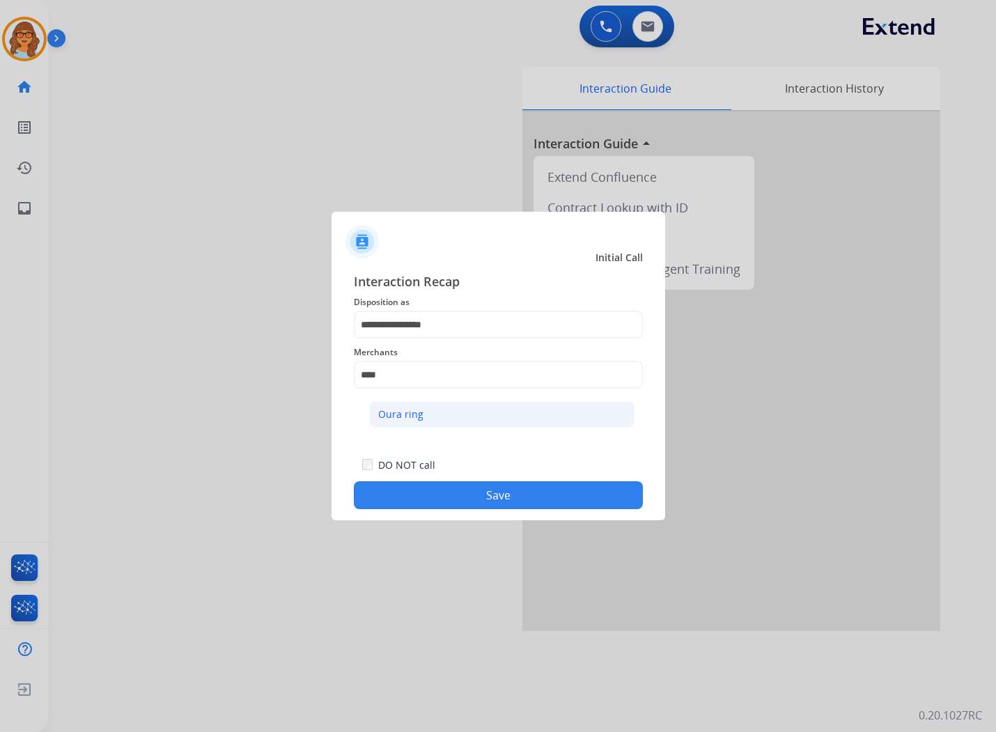
click at [441, 414] on li "Oura ring" at bounding box center [501, 414] width 265 height 26
type input "*********"
click at [484, 500] on button "Save" at bounding box center [498, 496] width 289 height 28
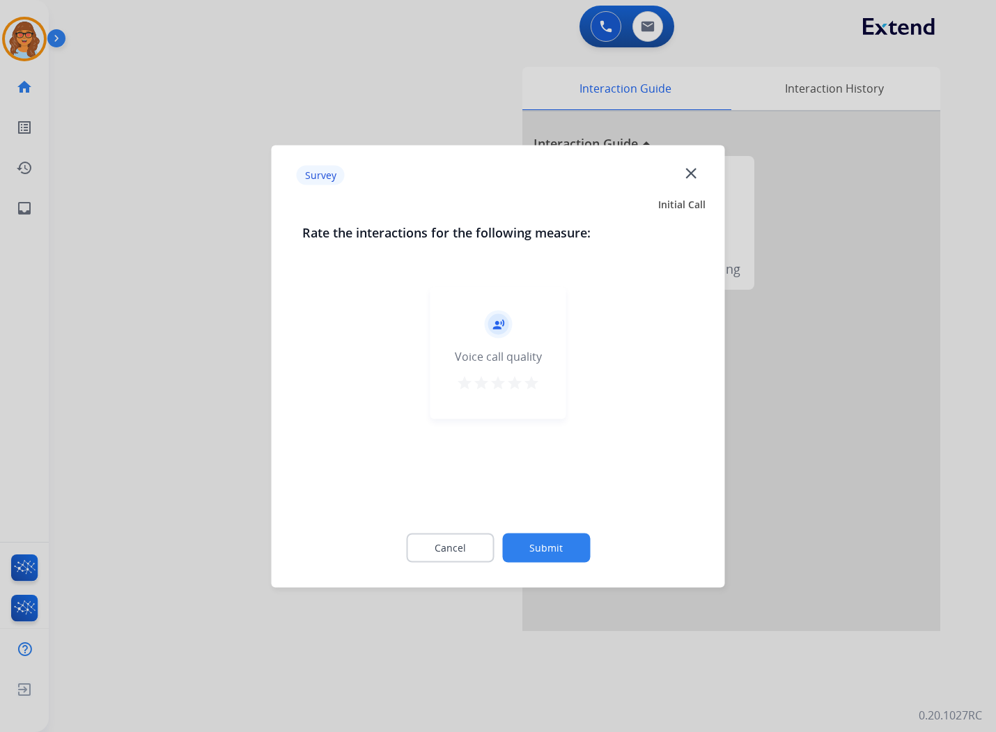
click at [530, 376] on mat-icon "star" at bounding box center [531, 382] width 17 height 17
click at [554, 544] on button "Submit" at bounding box center [546, 547] width 88 height 29
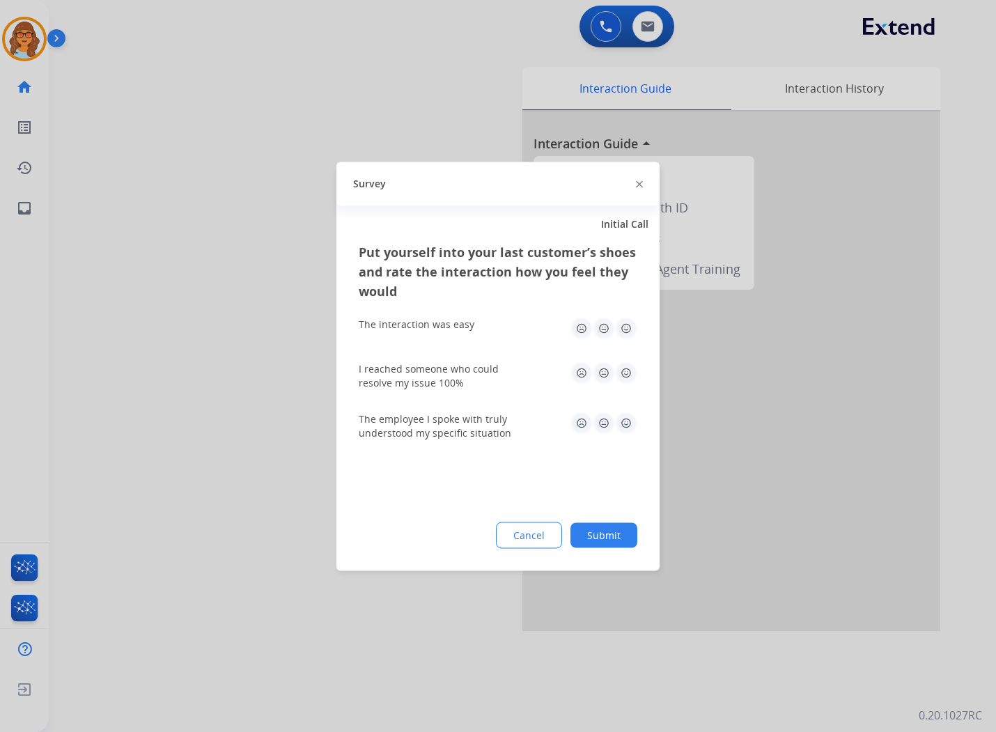
click at [627, 330] on img at bounding box center [626, 328] width 22 height 22
click at [630, 371] on img at bounding box center [626, 373] width 22 height 22
click at [629, 425] on img at bounding box center [626, 423] width 22 height 22
click at [624, 530] on button "Submit" at bounding box center [604, 535] width 67 height 25
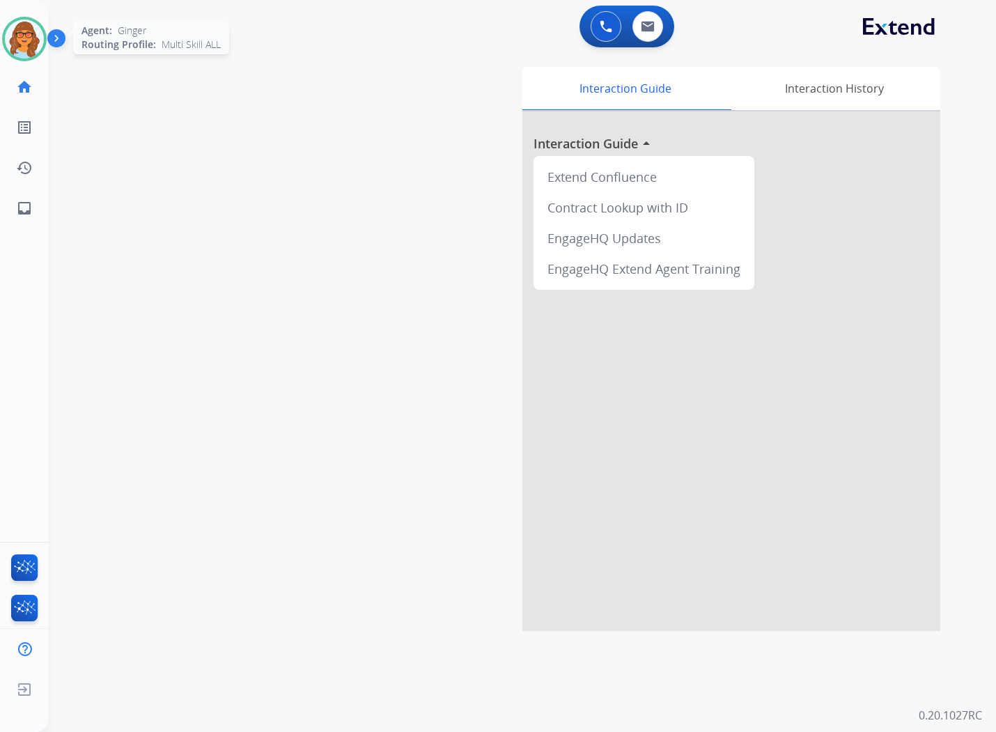
click at [21, 38] on img at bounding box center [24, 39] width 39 height 39
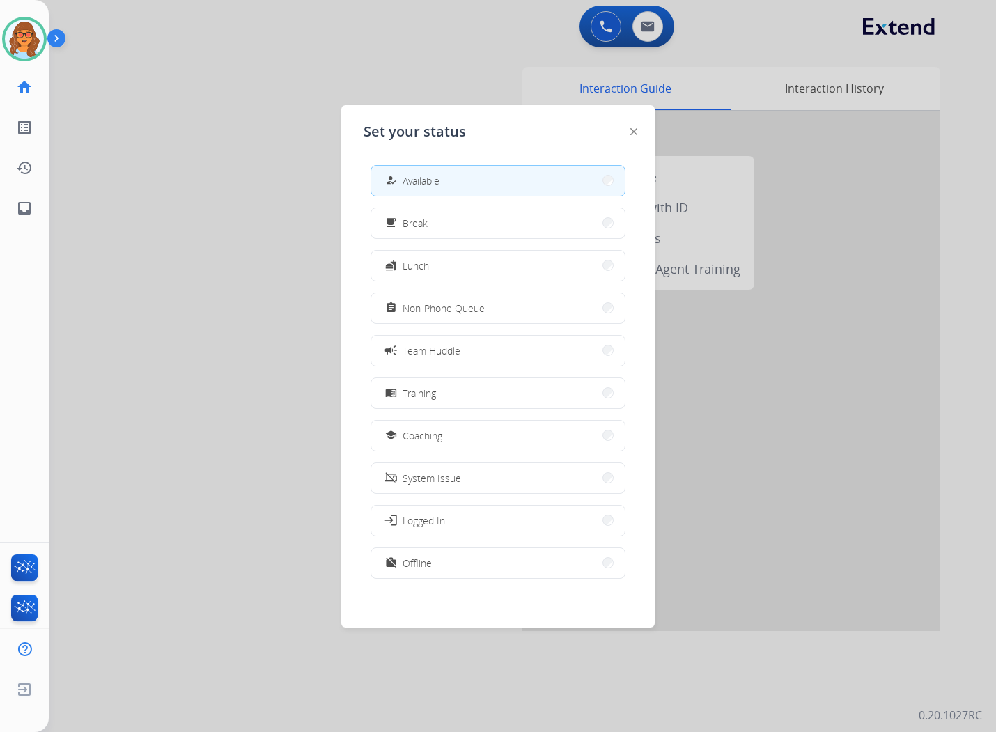
click at [185, 179] on div at bounding box center [498, 366] width 996 height 732
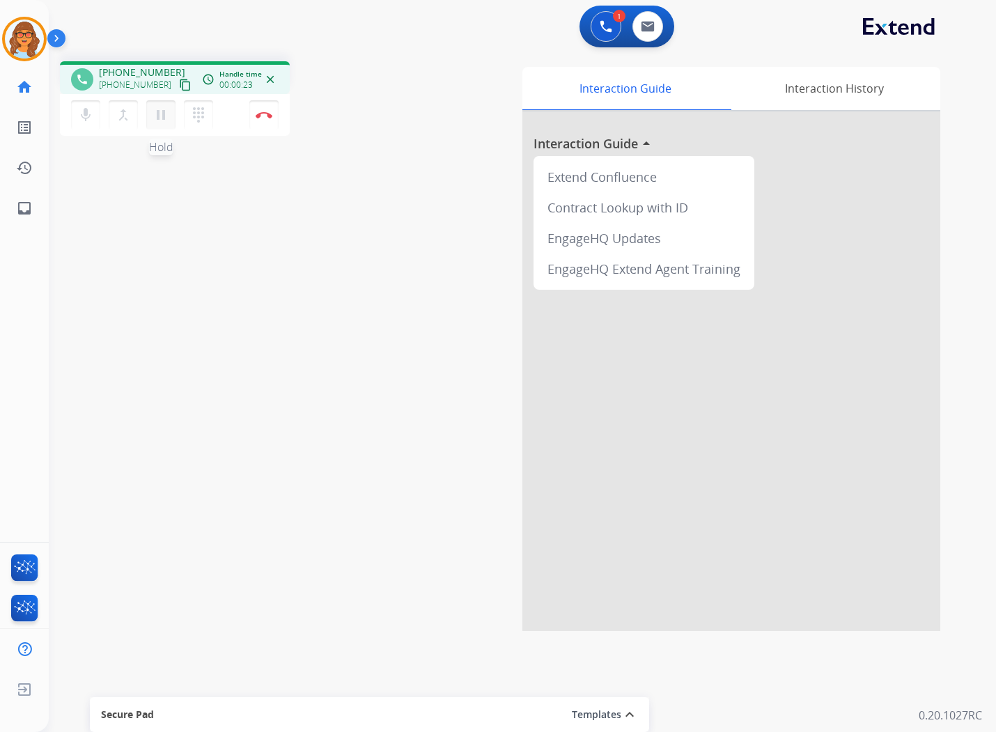
click at [166, 115] on mat-icon "pause" at bounding box center [161, 115] width 17 height 17
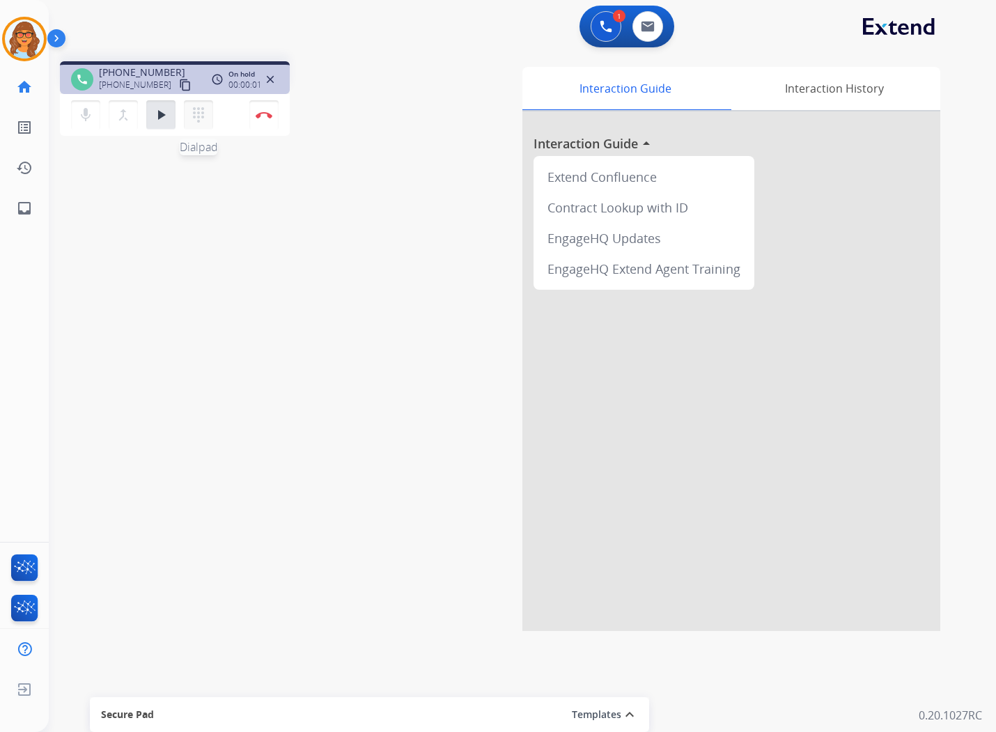
click at [202, 121] on mat-icon "dialpad" at bounding box center [198, 115] width 17 height 17
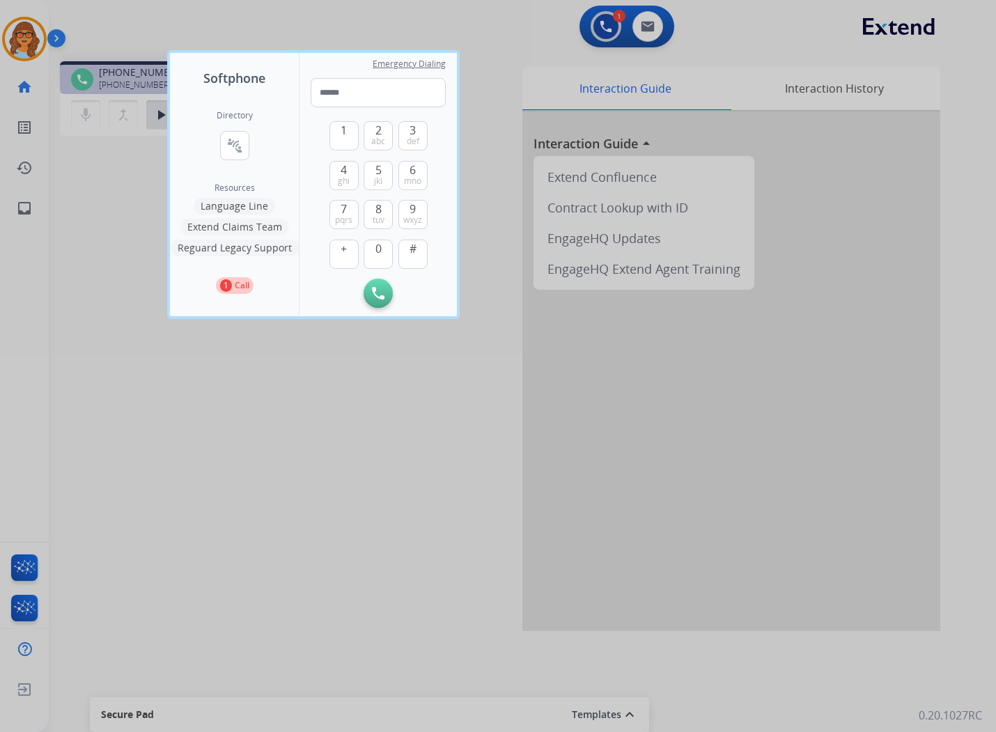
click at [256, 202] on button "Language Line" at bounding box center [235, 206] width 82 height 17
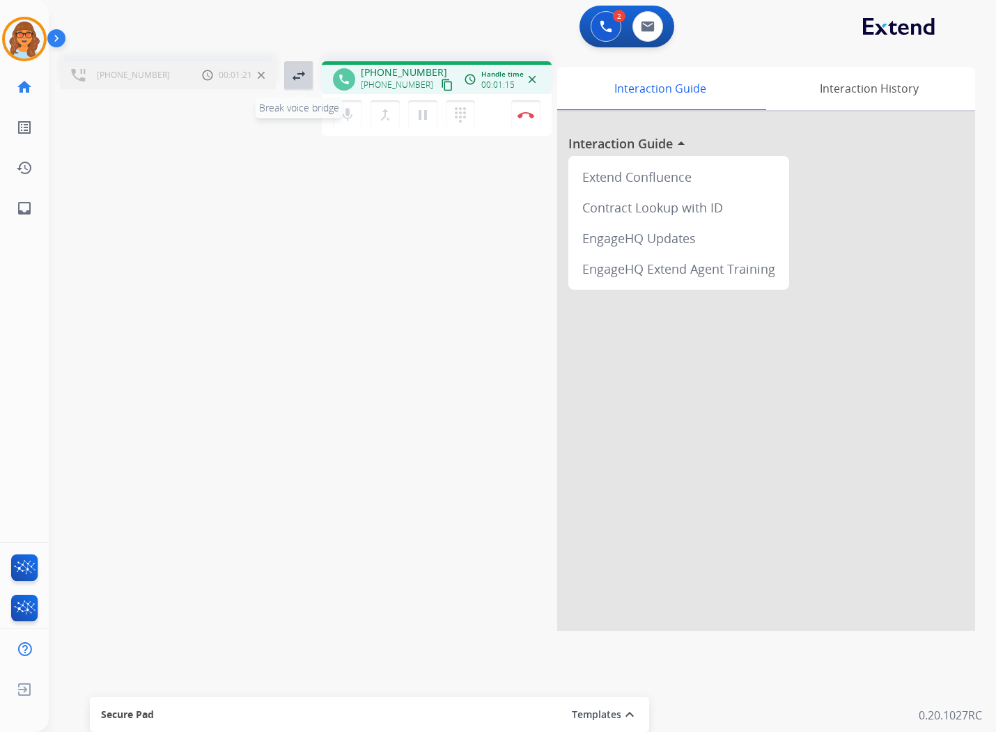
click at [300, 75] on mat-icon "swap_horiz" at bounding box center [299, 76] width 17 height 17
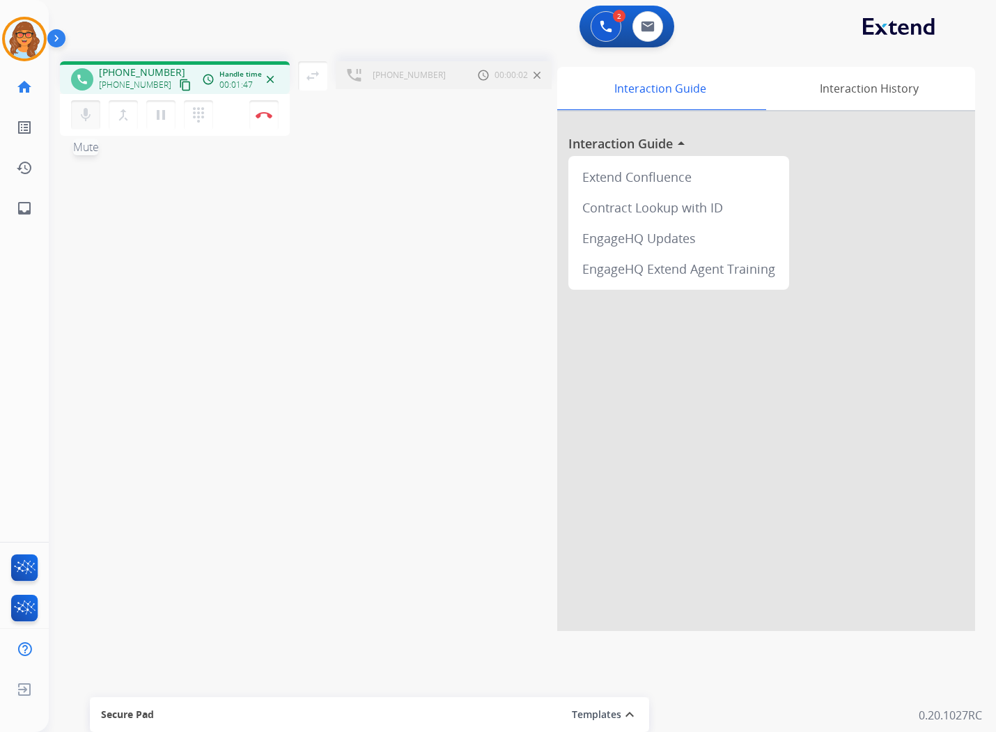
click at [80, 117] on mat-icon "mic" at bounding box center [85, 115] width 17 height 17
click at [86, 111] on mat-icon "mic_off" at bounding box center [85, 115] width 17 height 17
click at [311, 72] on mat-icon "swap_horiz" at bounding box center [313, 76] width 17 height 17
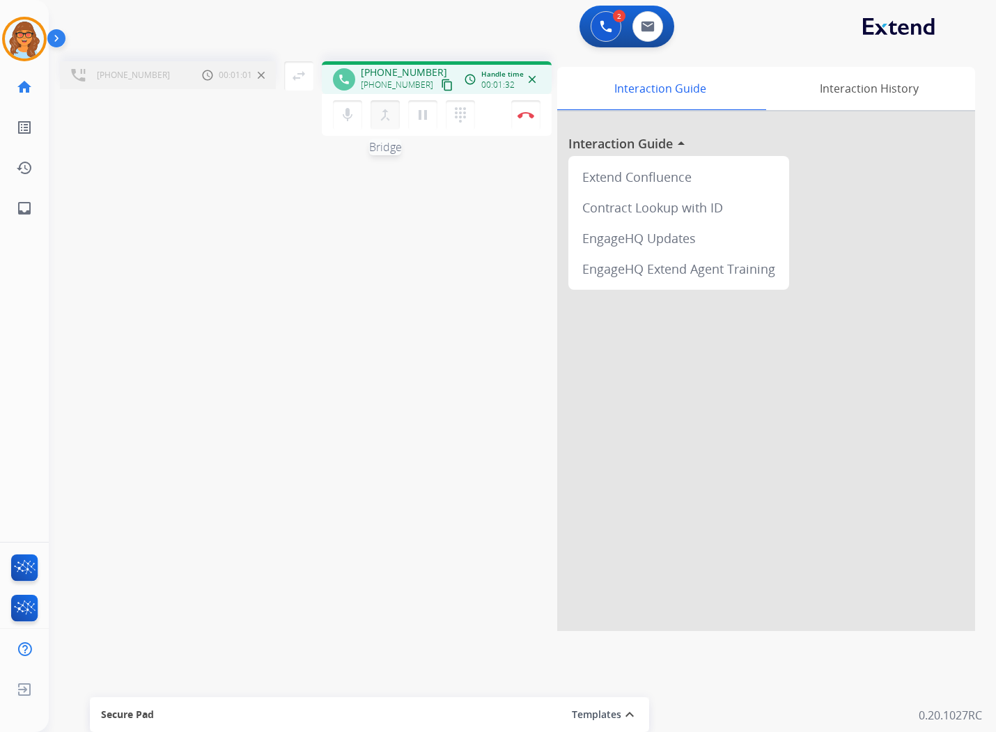
click at [385, 119] on mat-icon "merge_type" at bounding box center [385, 115] width 17 height 17
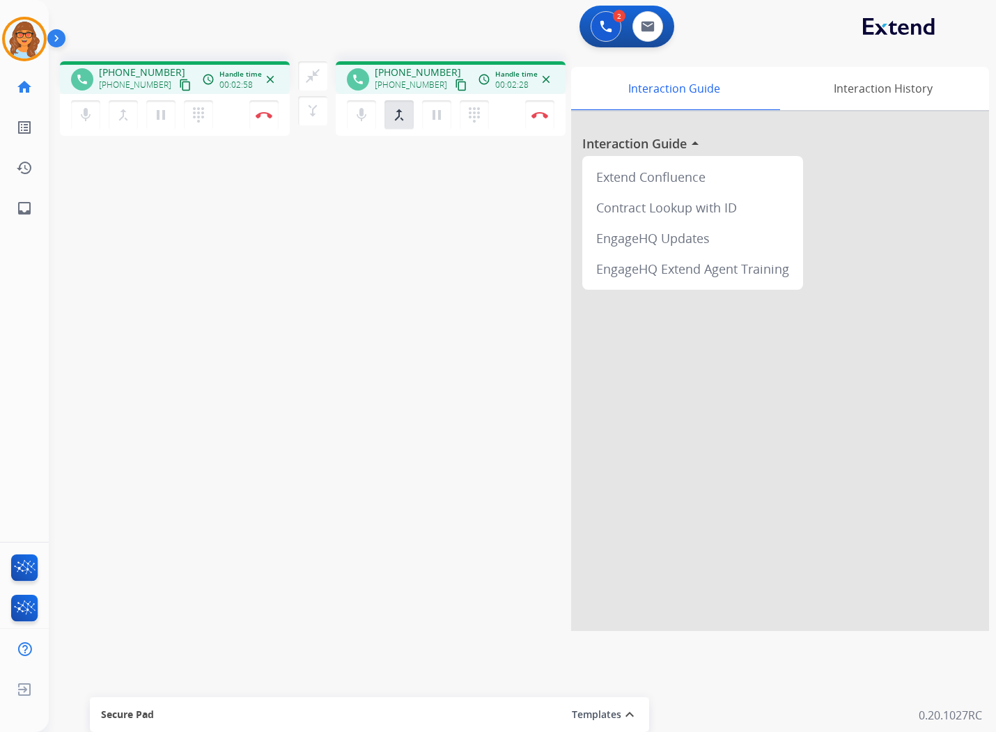
click at [179, 84] on mat-icon "content_copy" at bounding box center [185, 85] width 13 height 13
click at [179, 86] on mat-icon "content_copy" at bounding box center [185, 85] width 13 height 13
click at [181, 195] on div "phone +12066194463 +12066194463 content_copy Copied! access_time Call metrics Q…" at bounding box center [506, 340] width 914 height 581
click at [279, 109] on button "Disconnect" at bounding box center [263, 114] width 29 height 29
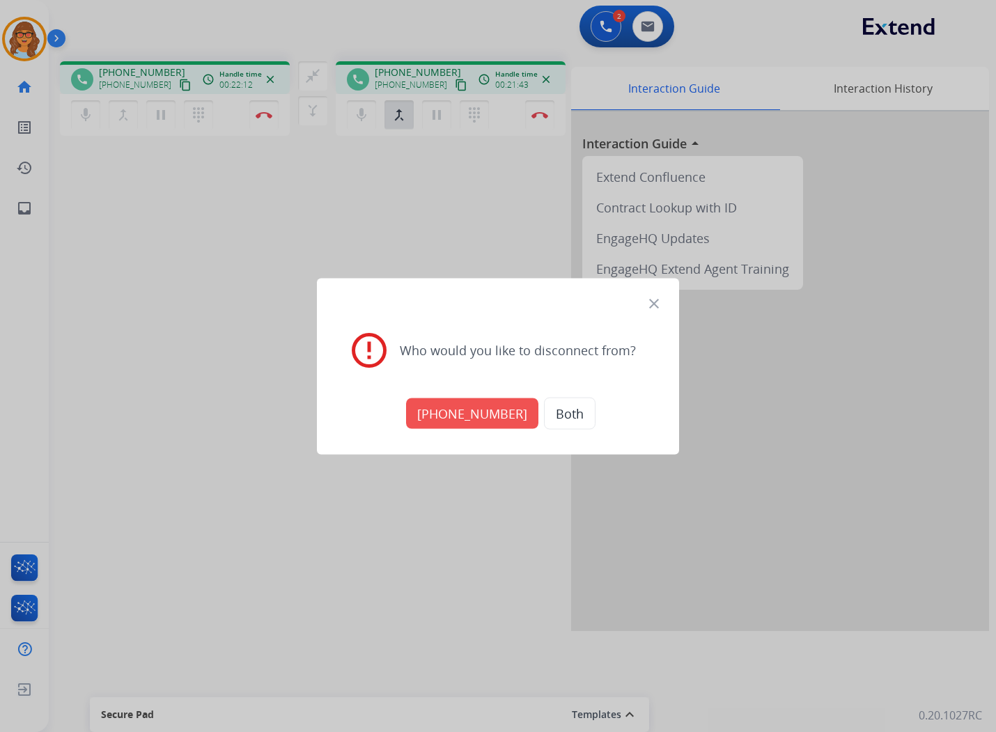
click at [490, 411] on button "+18005568467" at bounding box center [472, 413] width 132 height 31
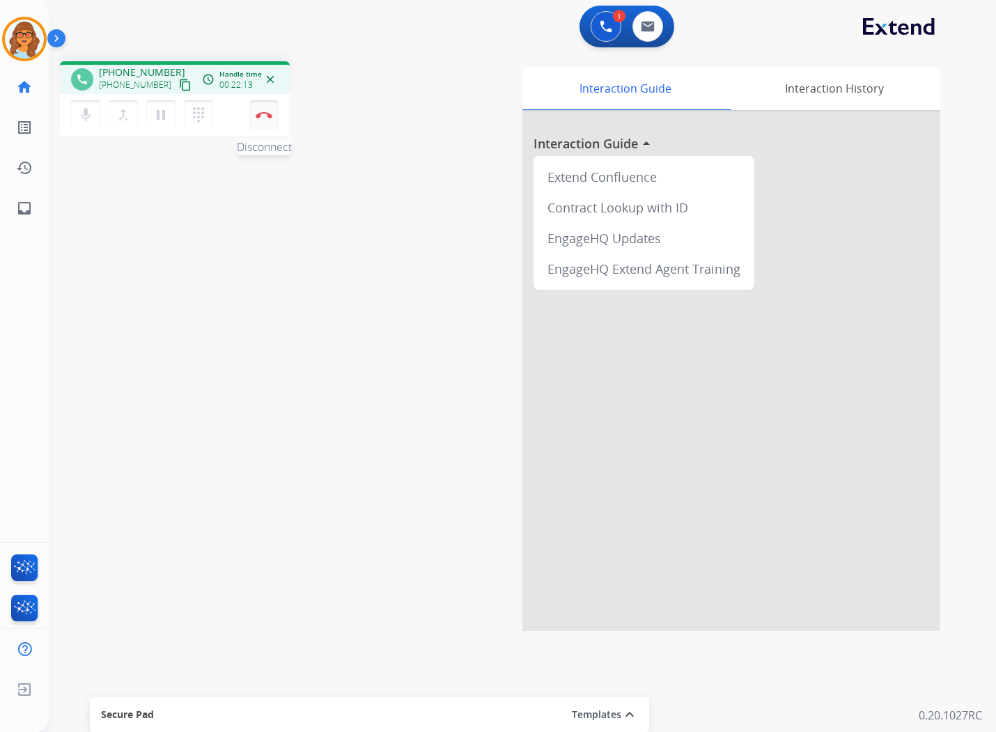
click at [265, 116] on img at bounding box center [264, 114] width 17 height 7
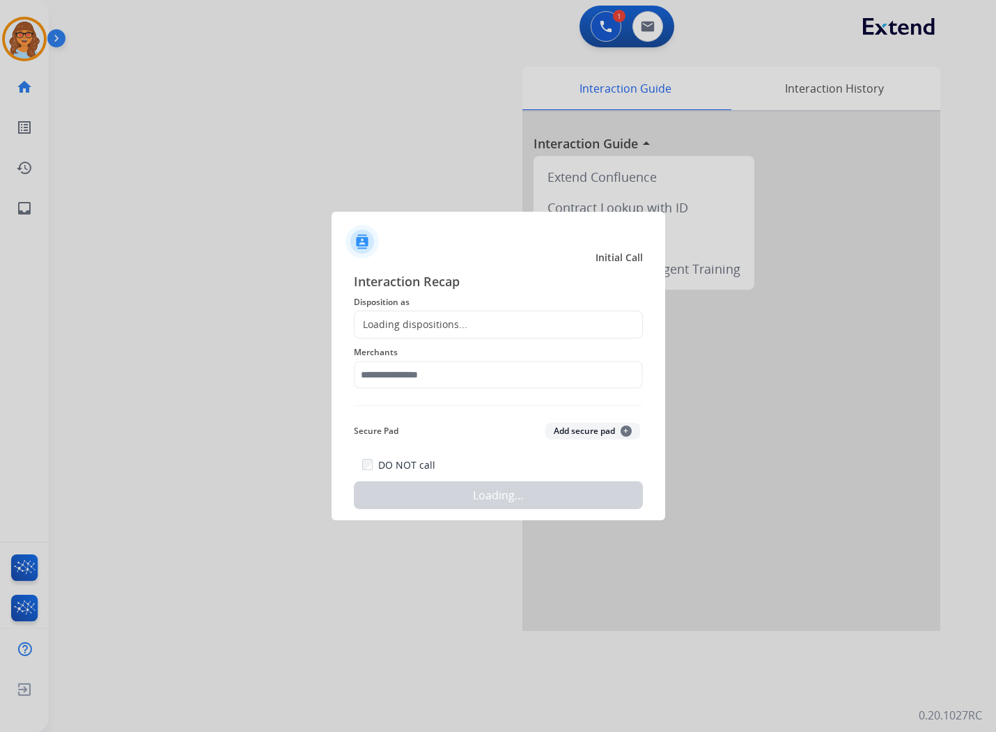
click at [488, 323] on div "Loading dispositions..." at bounding box center [498, 325] width 289 height 28
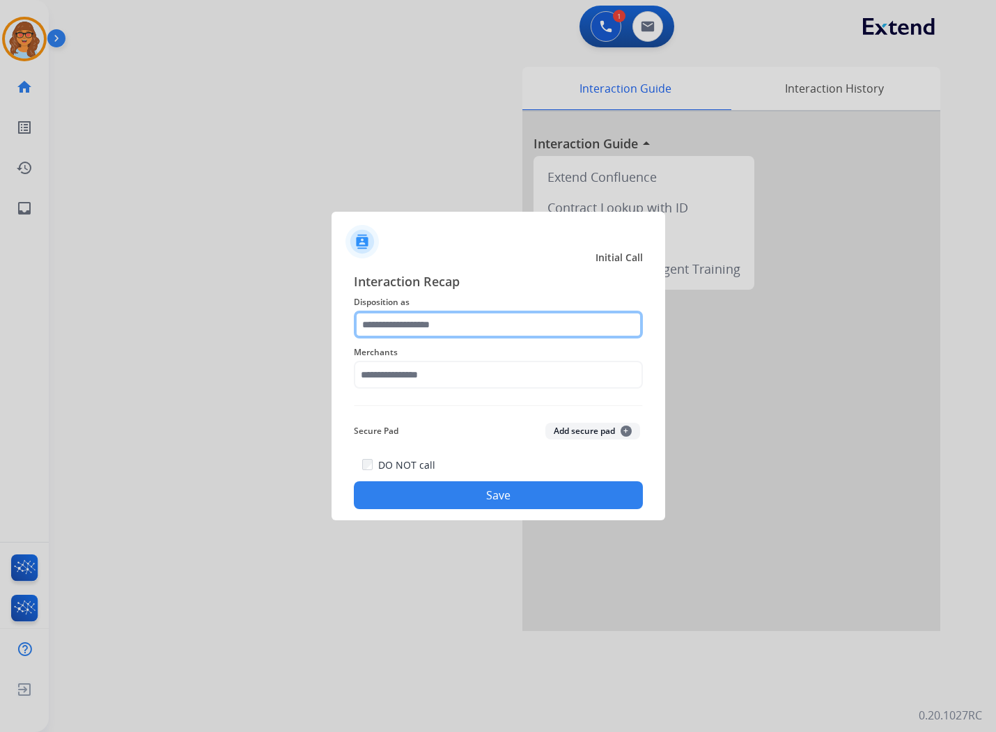
click at [461, 322] on input "text" at bounding box center [498, 325] width 289 height 28
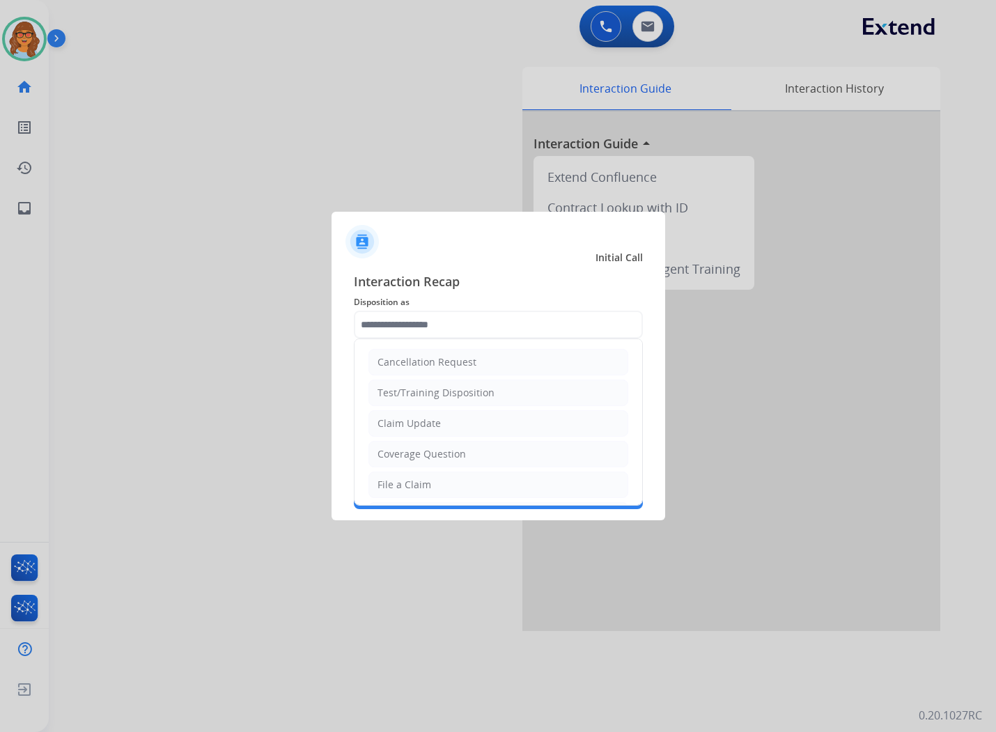
click at [52, 657] on div at bounding box center [498, 366] width 996 height 732
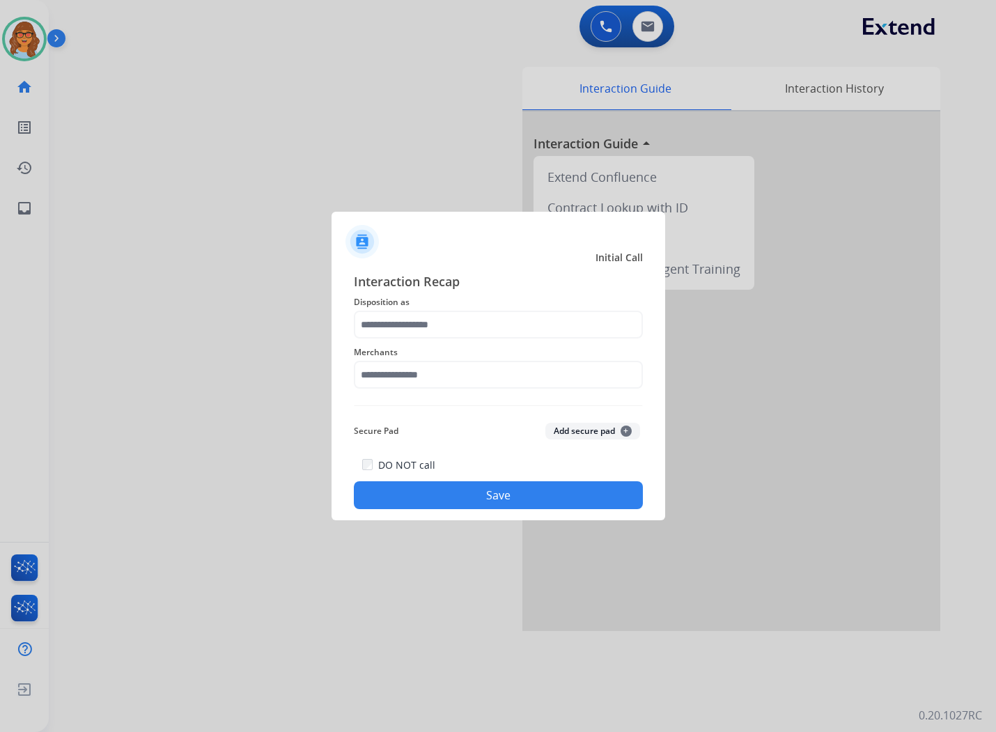
click at [393, 309] on span "Disposition as" at bounding box center [498, 302] width 289 height 17
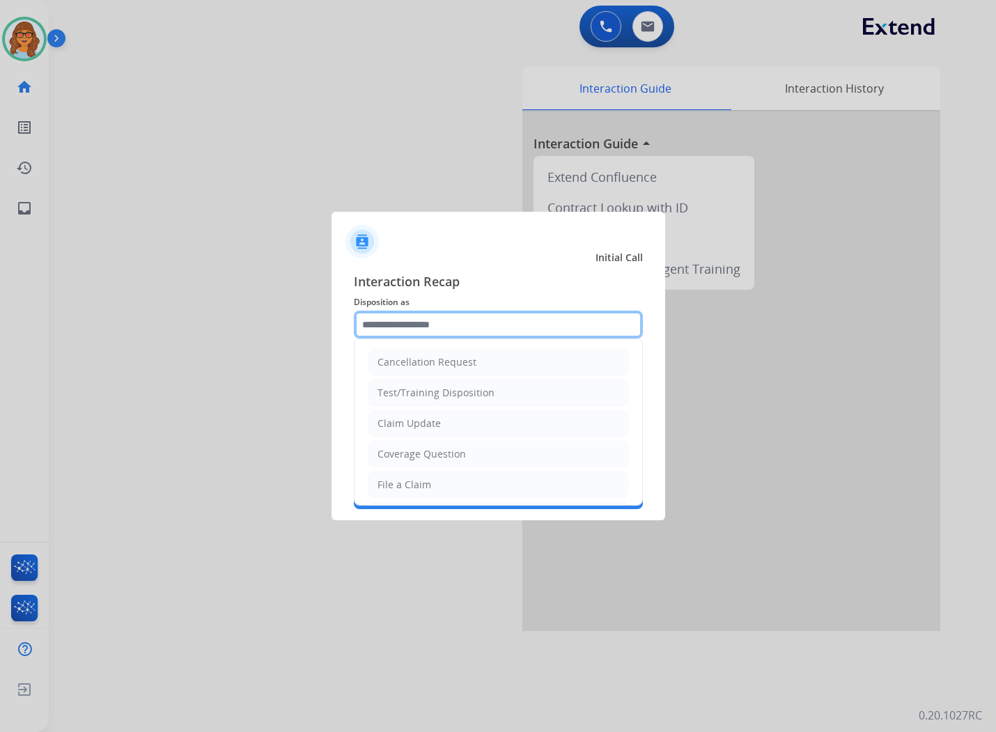
click at [387, 332] on input "text" at bounding box center [498, 325] width 289 height 28
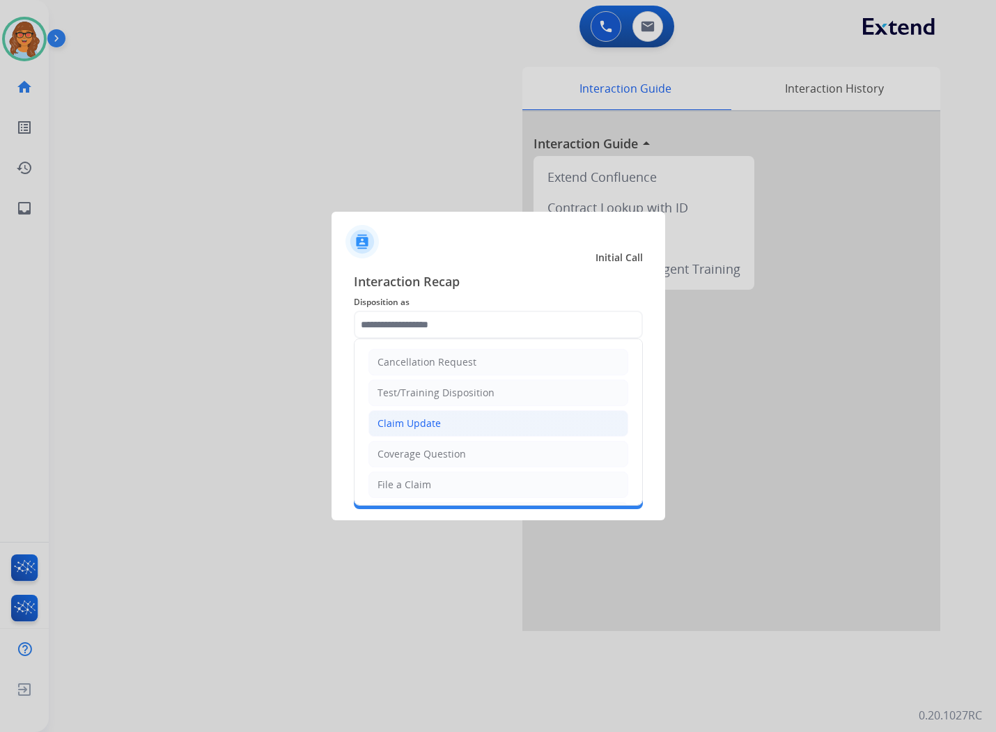
click at [398, 420] on div "Claim Update" at bounding box center [409, 424] width 63 height 14
type input "**********"
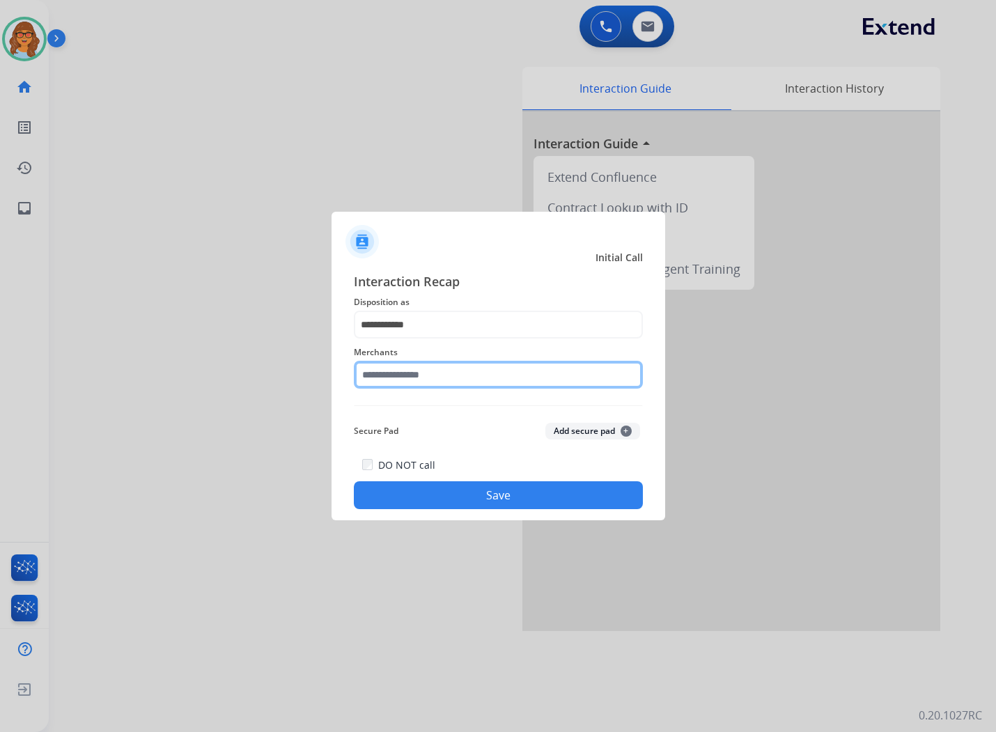
click at [420, 370] on input "text" at bounding box center [498, 375] width 289 height 28
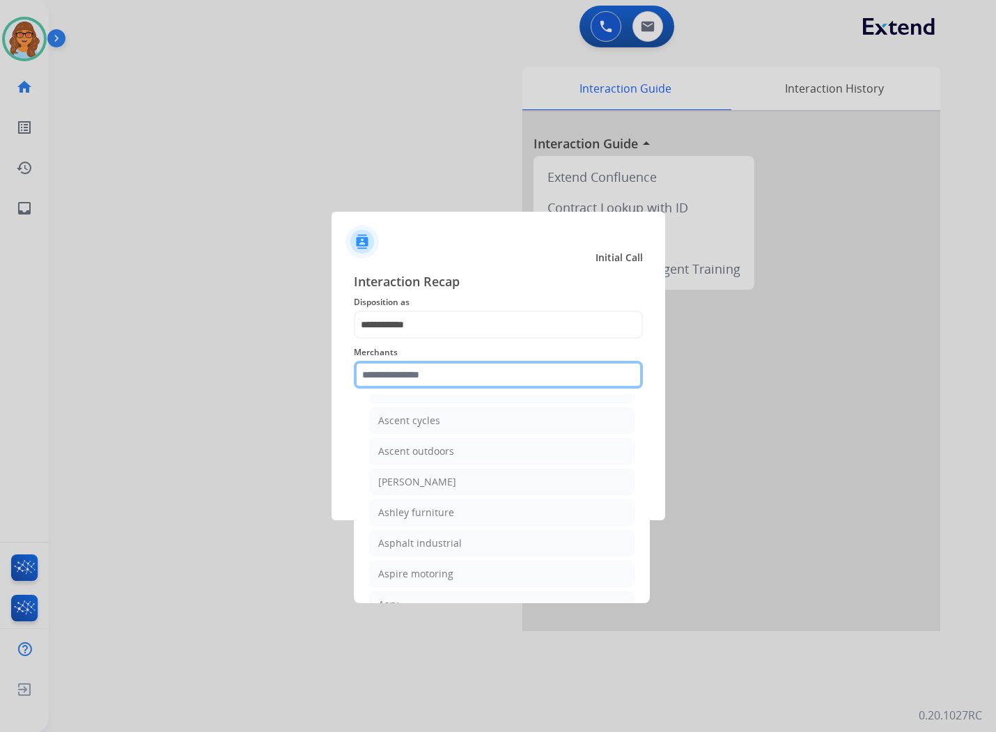
scroll to position [2012, 0]
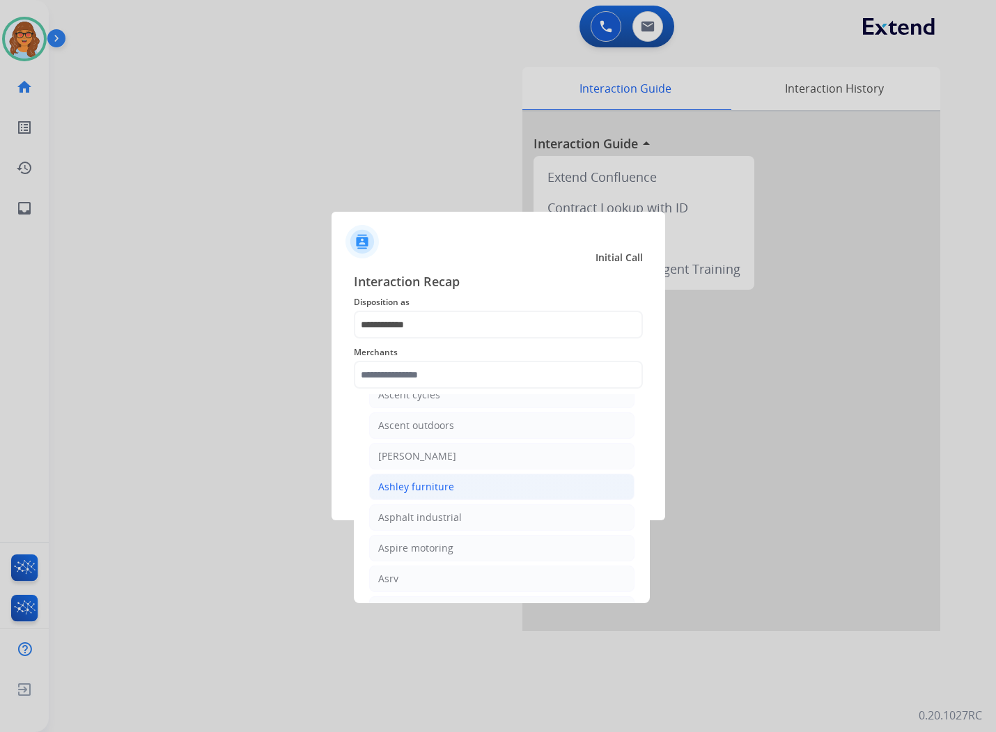
click at [411, 490] on div "Ashley furniture" at bounding box center [416, 487] width 76 height 14
type input "**********"
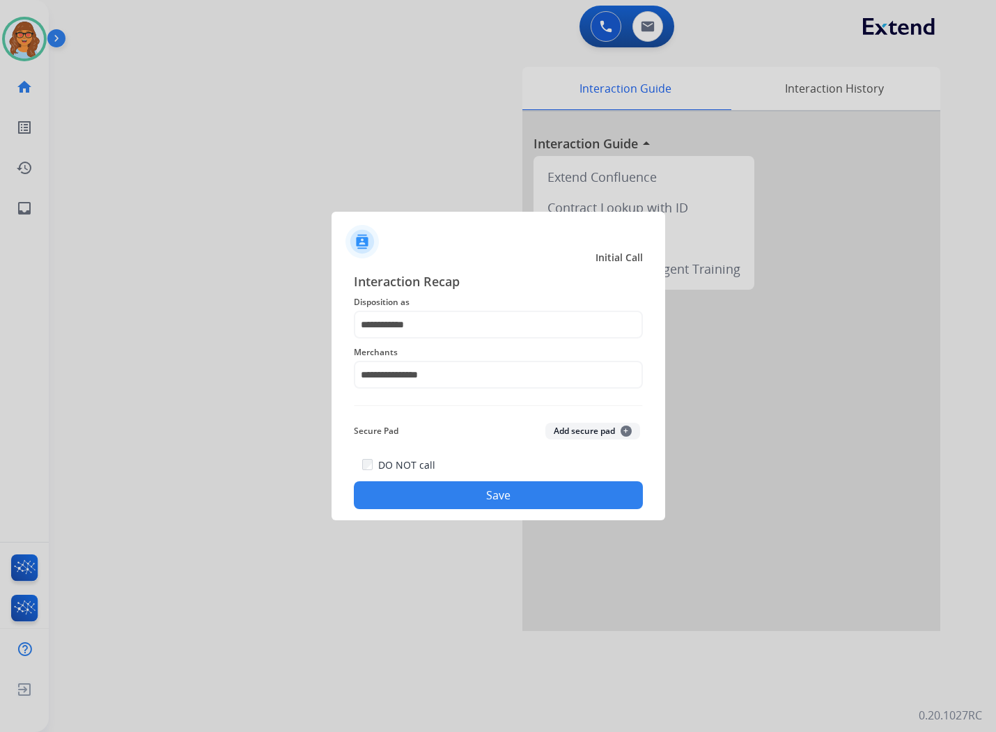
click at [511, 495] on button "Save" at bounding box center [498, 496] width 289 height 28
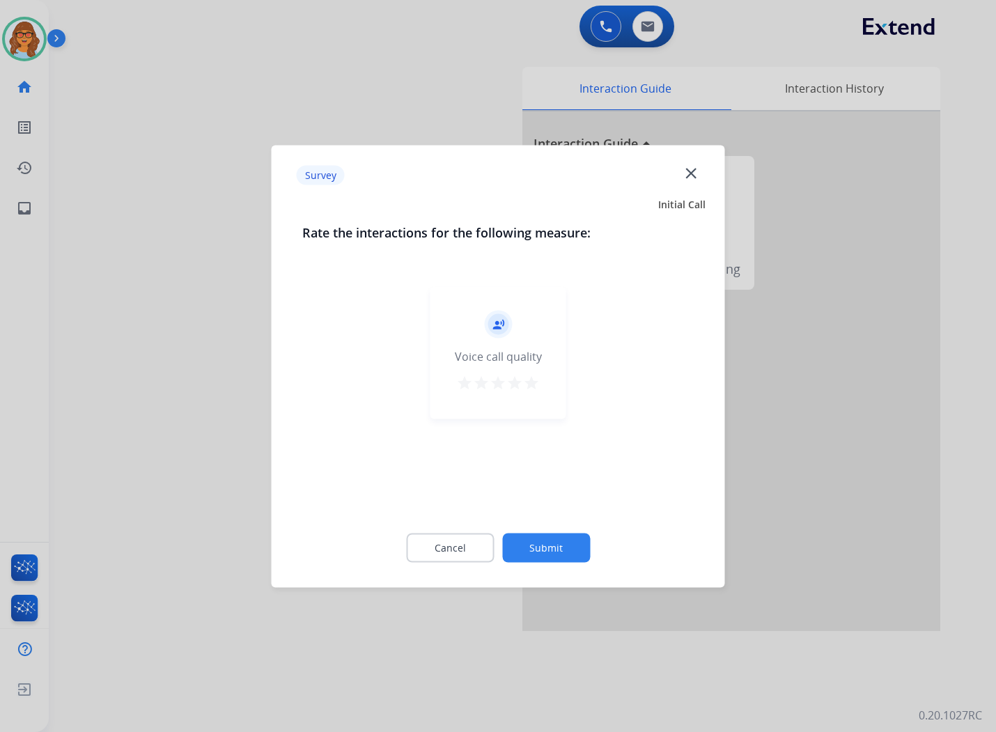
click at [534, 376] on mat-icon "star" at bounding box center [531, 382] width 17 height 17
click at [566, 549] on button "Submit" at bounding box center [546, 547] width 88 height 29
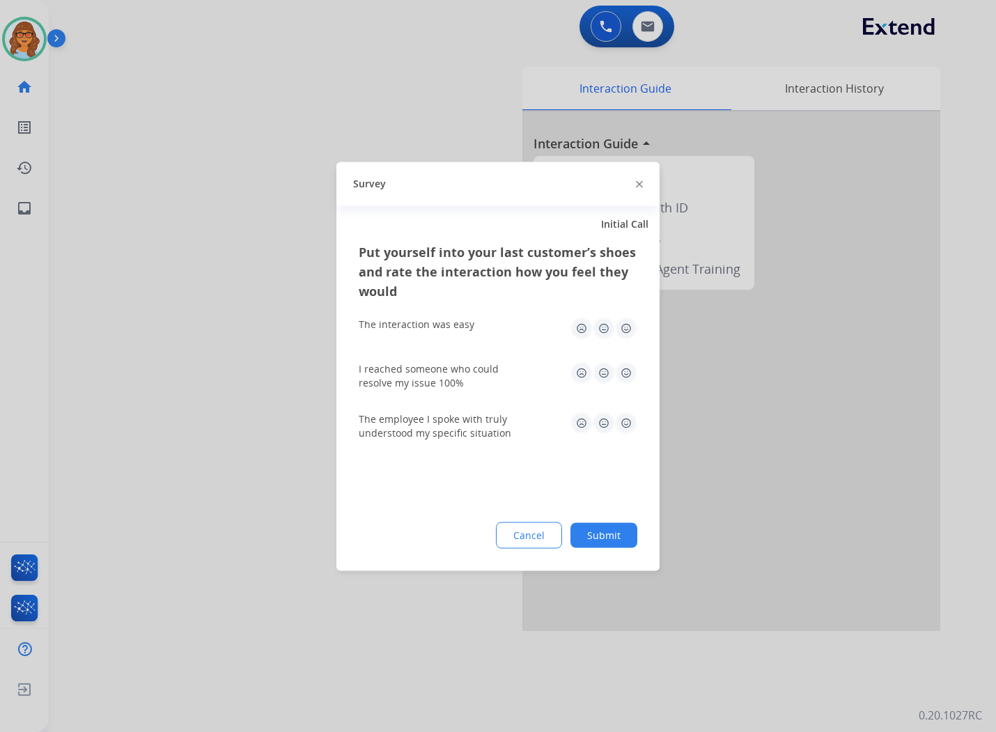
click at [628, 541] on button "Submit" at bounding box center [604, 535] width 67 height 25
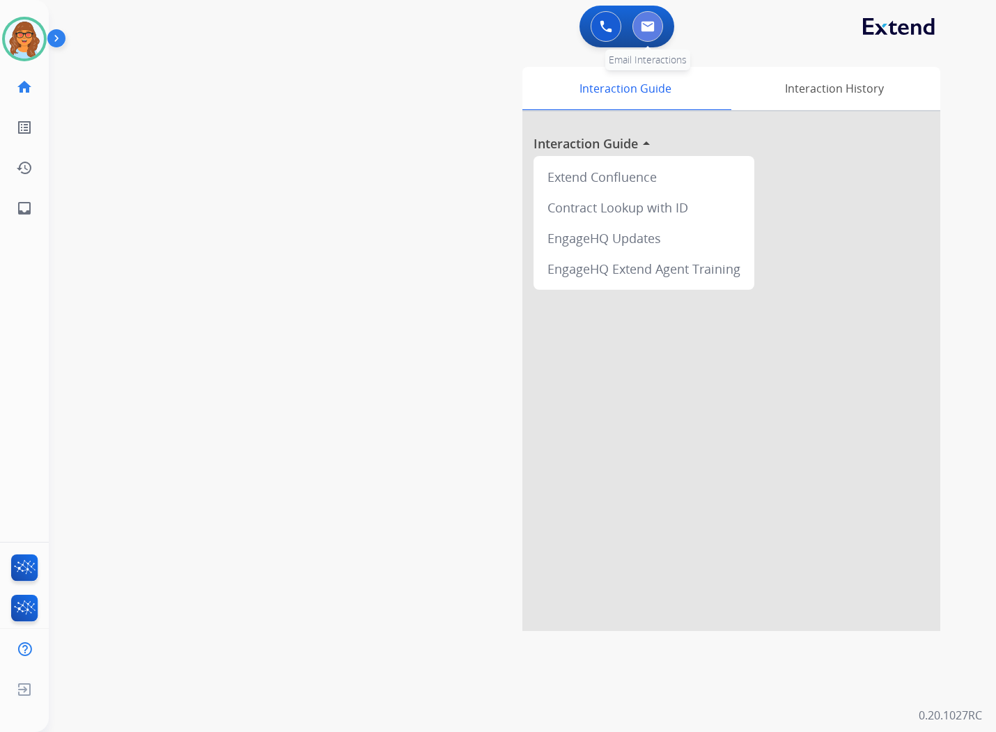
click at [656, 18] on button at bounding box center [648, 26] width 31 height 31
select select "**********"
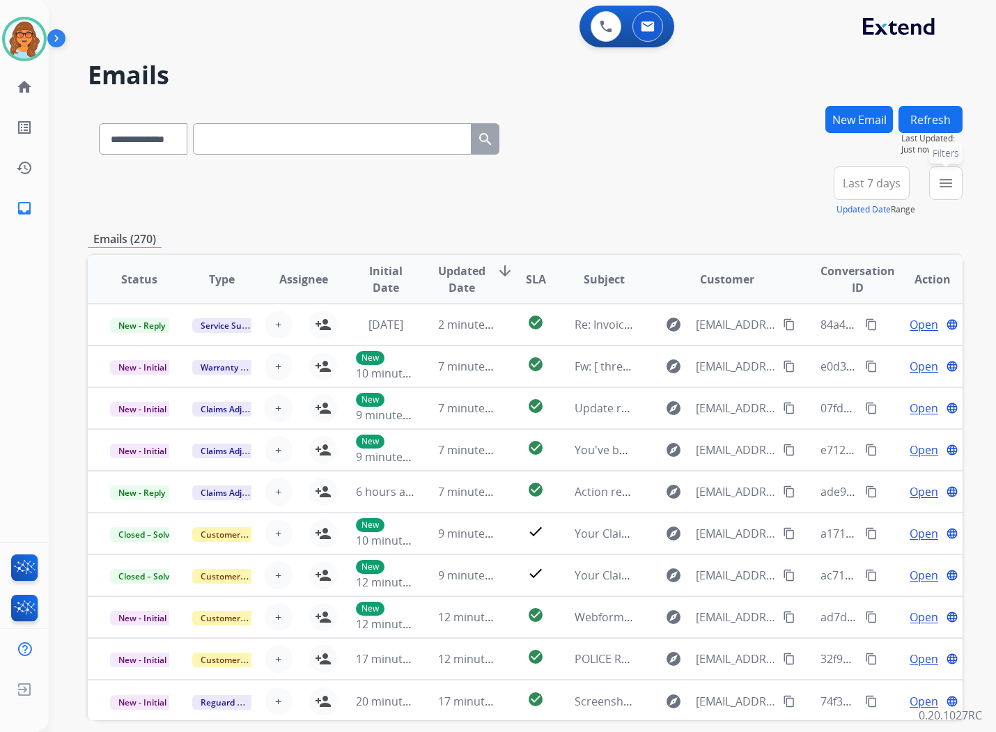
click at [913, 186] on mat-icon "menu" at bounding box center [946, 183] width 17 height 17
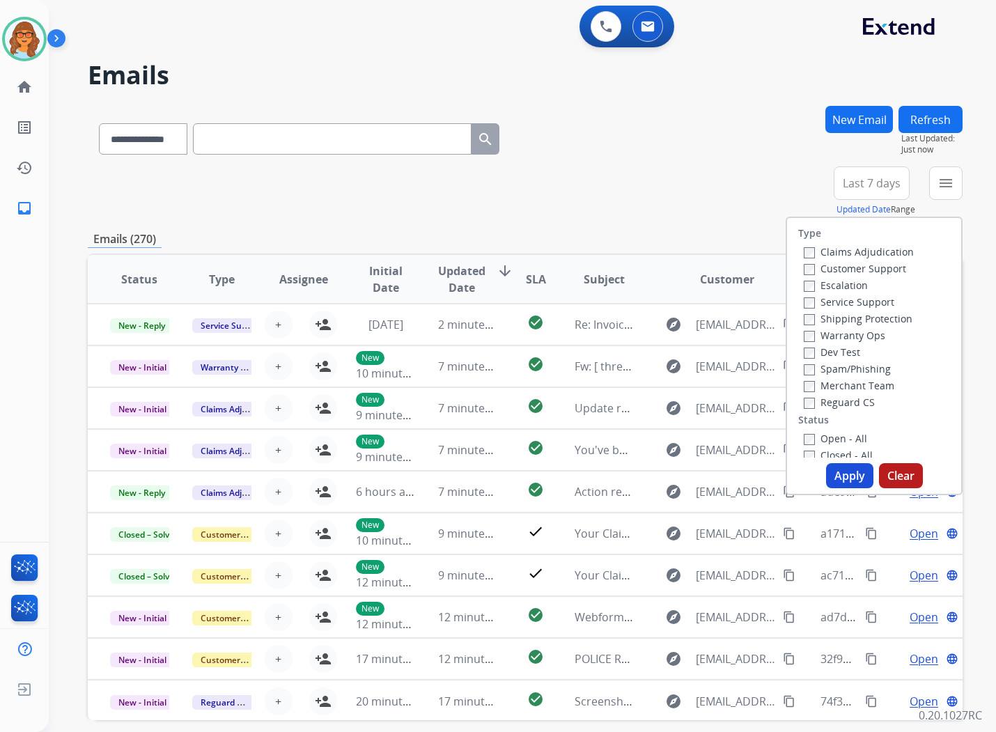
click at [886, 267] on label "Customer Support" at bounding box center [855, 268] width 102 height 13
click at [890, 314] on label "Shipping Protection" at bounding box center [858, 318] width 109 height 13
click at [857, 401] on label "Reguard CS" at bounding box center [839, 402] width 71 height 13
click at [860, 433] on div "Open - All" at bounding box center [877, 438] width 146 height 17
click at [842, 435] on label "Open - All" at bounding box center [835, 438] width 63 height 13
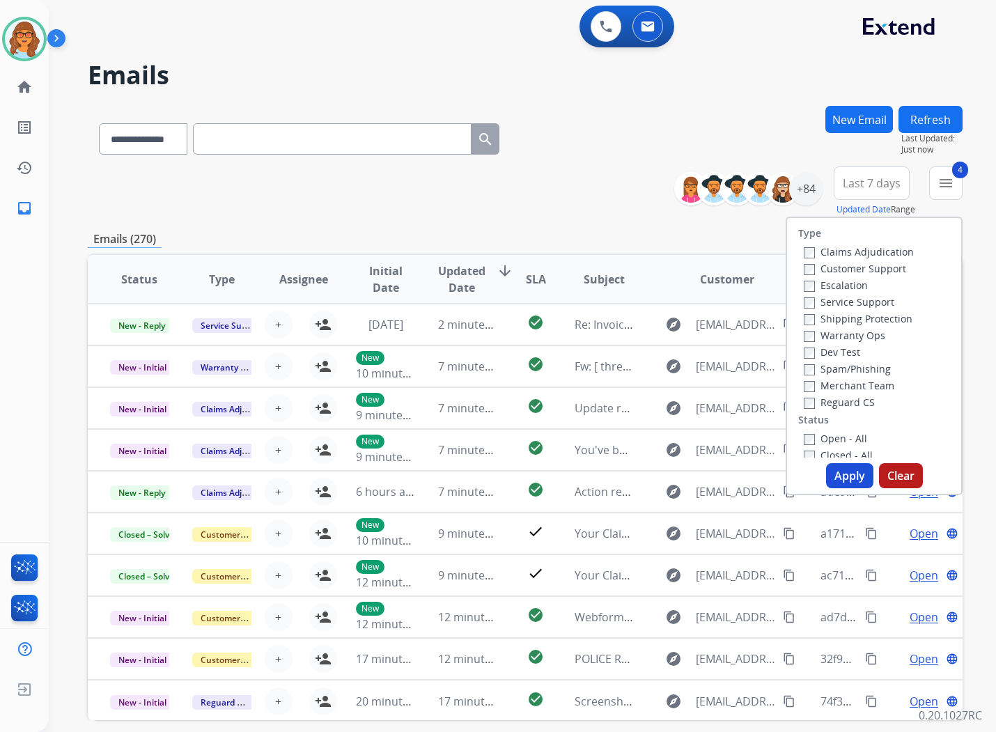
click at [843, 479] on button "Apply" at bounding box center [849, 475] width 47 height 25
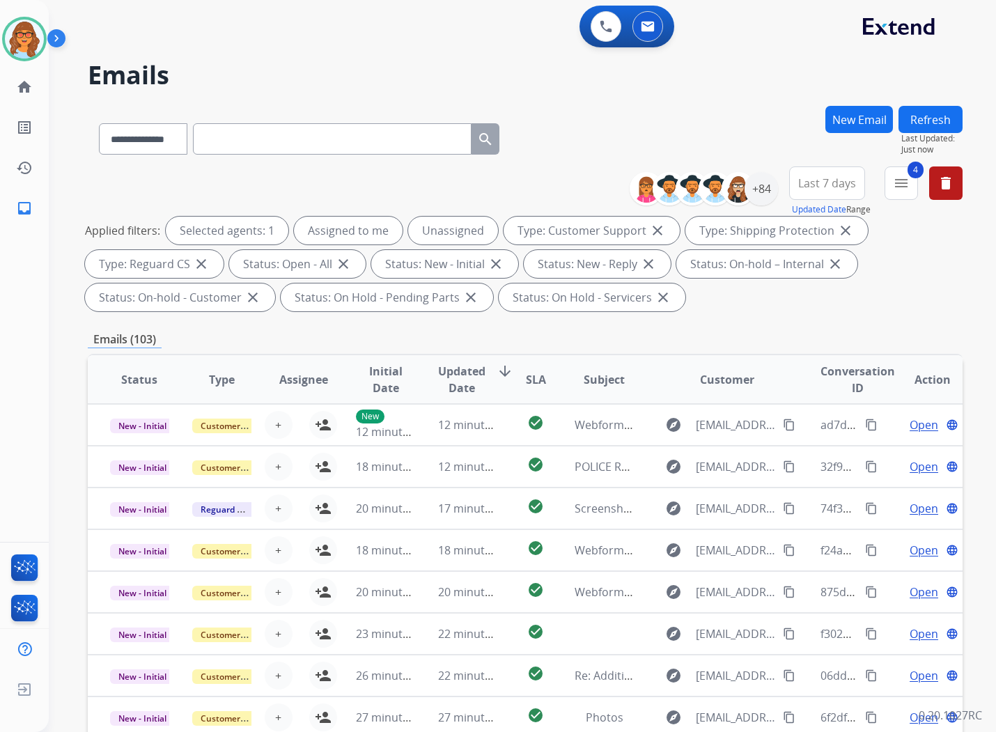
click at [836, 186] on span "Last 7 days" at bounding box center [828, 183] width 58 height 6
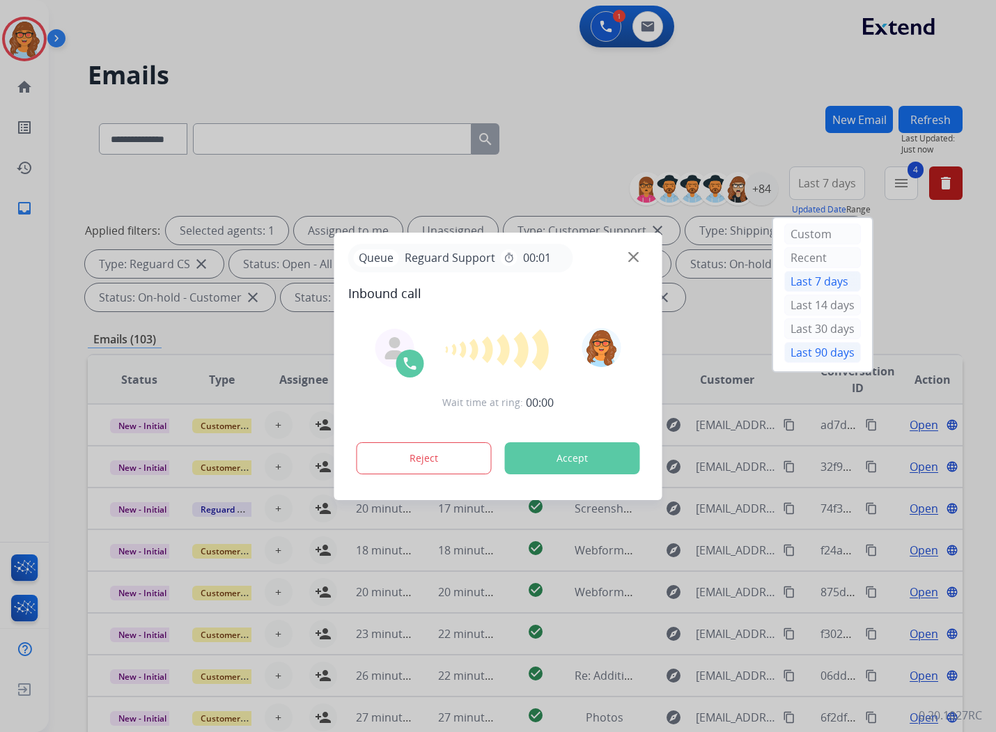
click at [816, 350] on div "Last 90 days" at bounding box center [823, 352] width 77 height 21
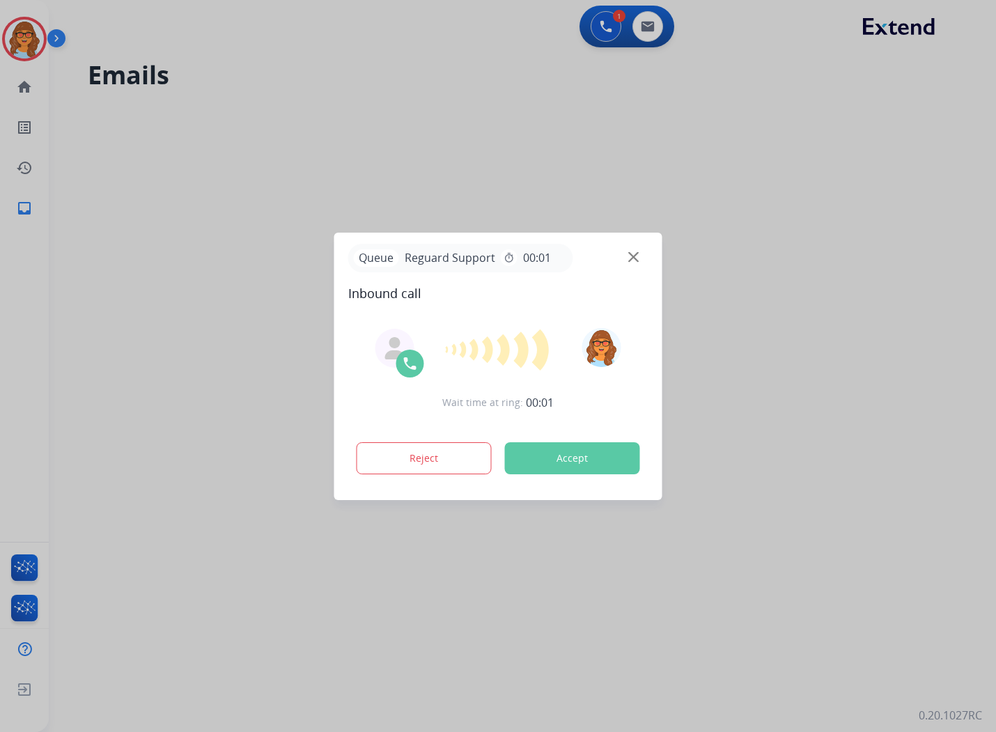
click at [567, 468] on button "Accept" at bounding box center [572, 458] width 135 height 32
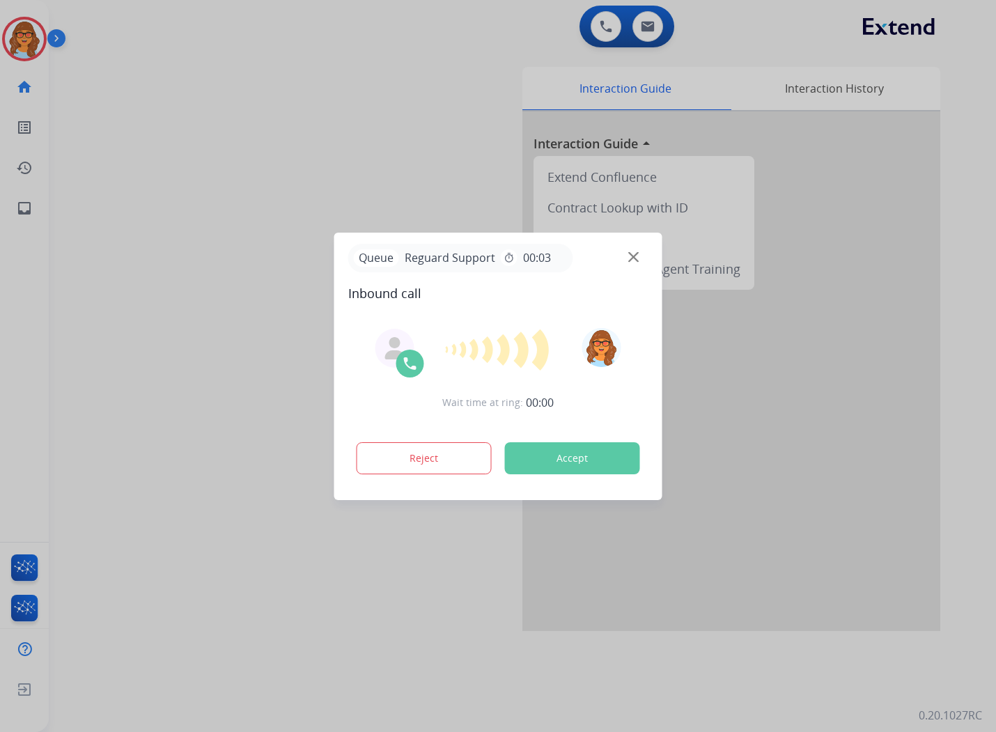
click at [608, 454] on button "Accept" at bounding box center [572, 458] width 135 height 32
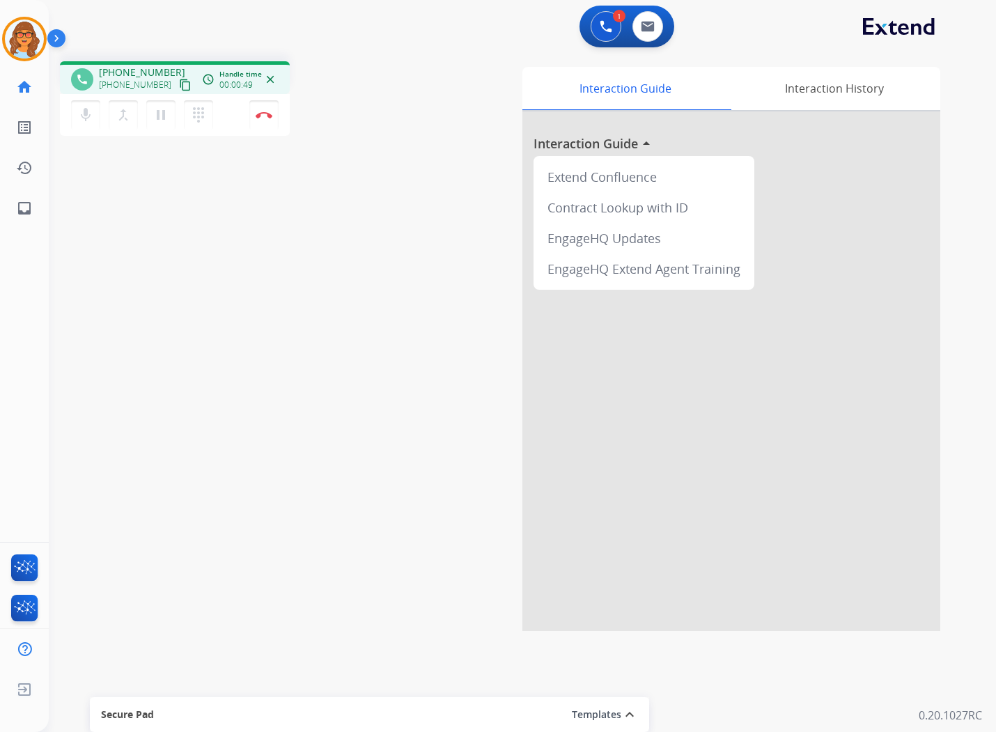
drag, startPoint x: 172, startPoint y: 86, endPoint x: 173, endPoint y: 94, distance: 8.4
click at [177, 92] on button "content_copy" at bounding box center [185, 85] width 17 height 17
click at [542, 375] on div at bounding box center [732, 371] width 418 height 520
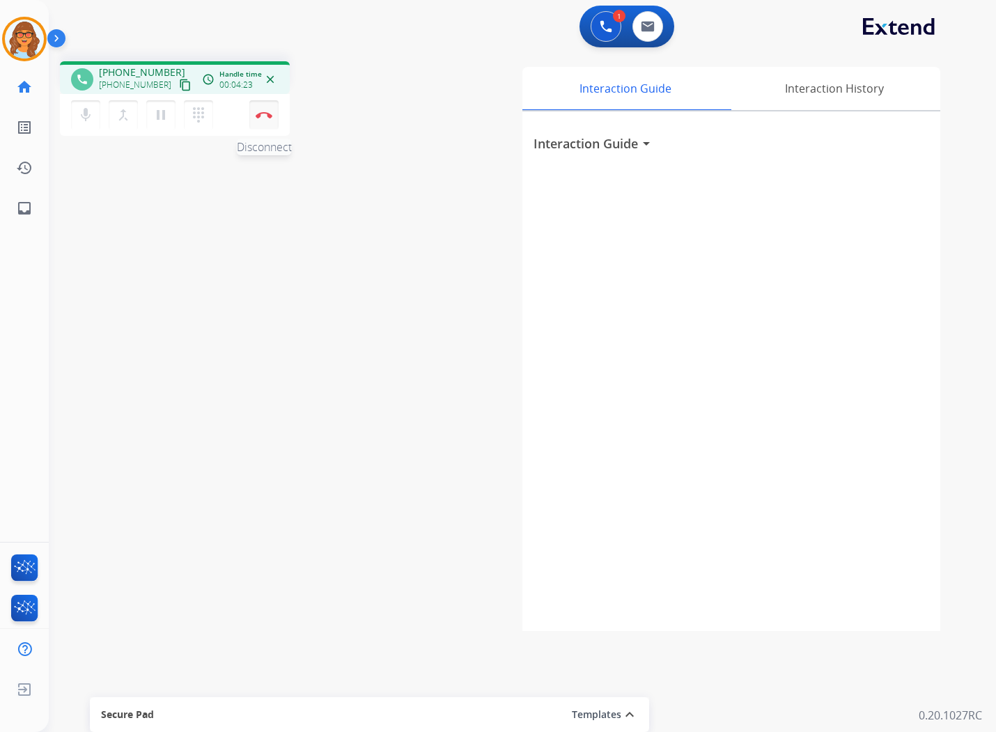
click at [268, 115] on img at bounding box center [264, 114] width 17 height 7
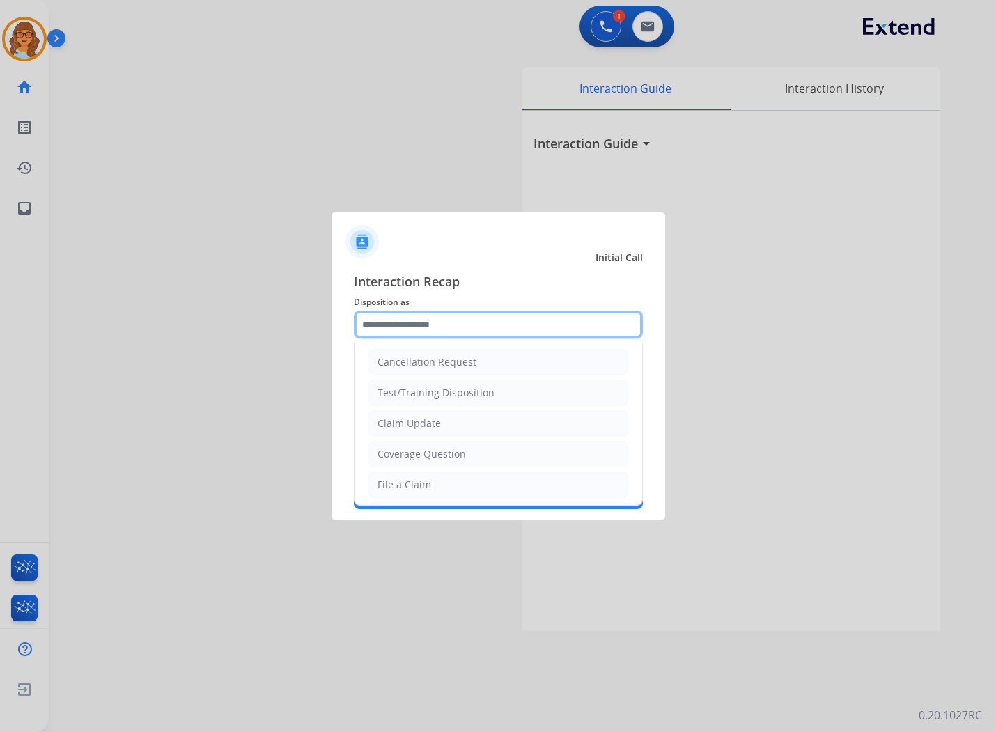
click at [454, 314] on input "text" at bounding box center [498, 325] width 289 height 28
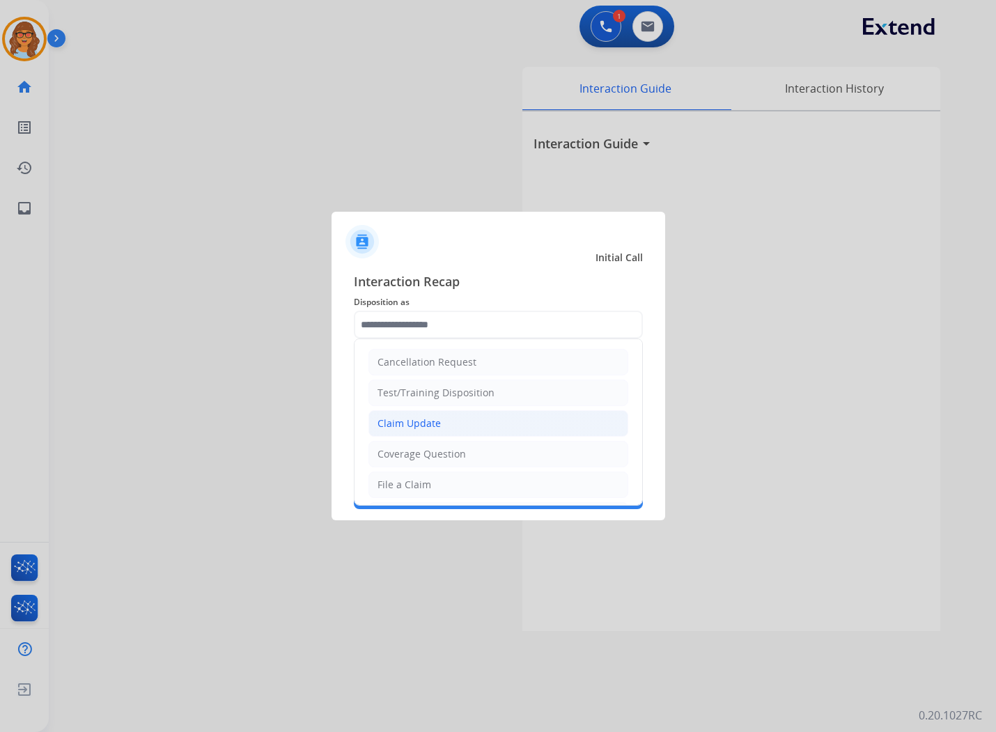
click at [455, 424] on li "Claim Update" at bounding box center [499, 423] width 260 height 26
type input "**********"
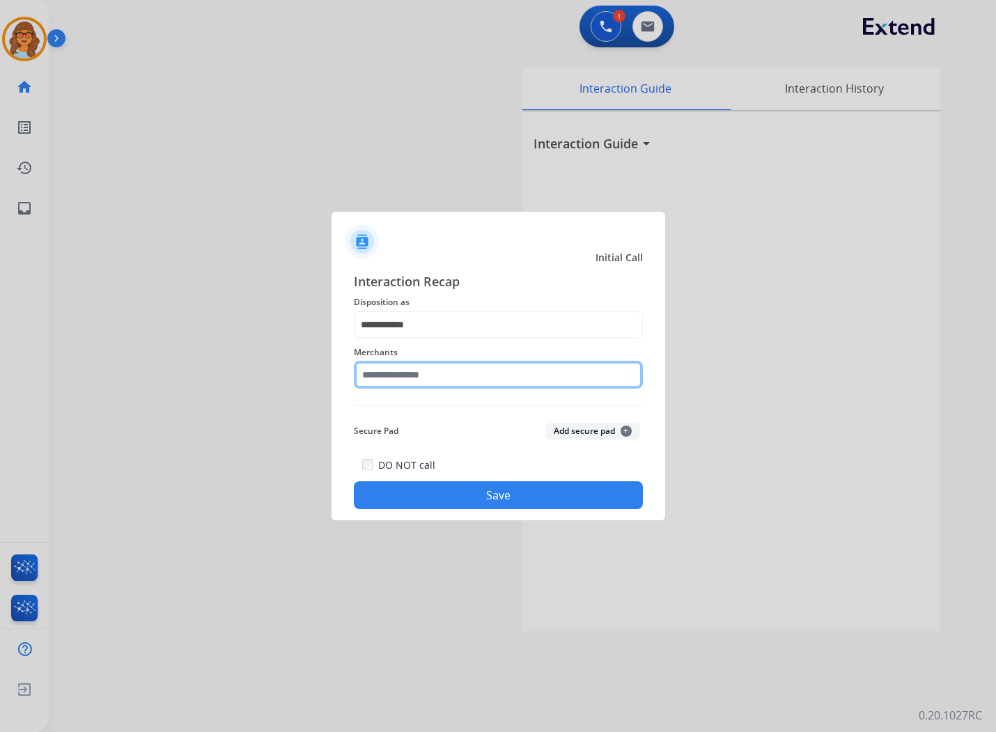
click at [451, 375] on input "text" at bounding box center [498, 375] width 289 height 28
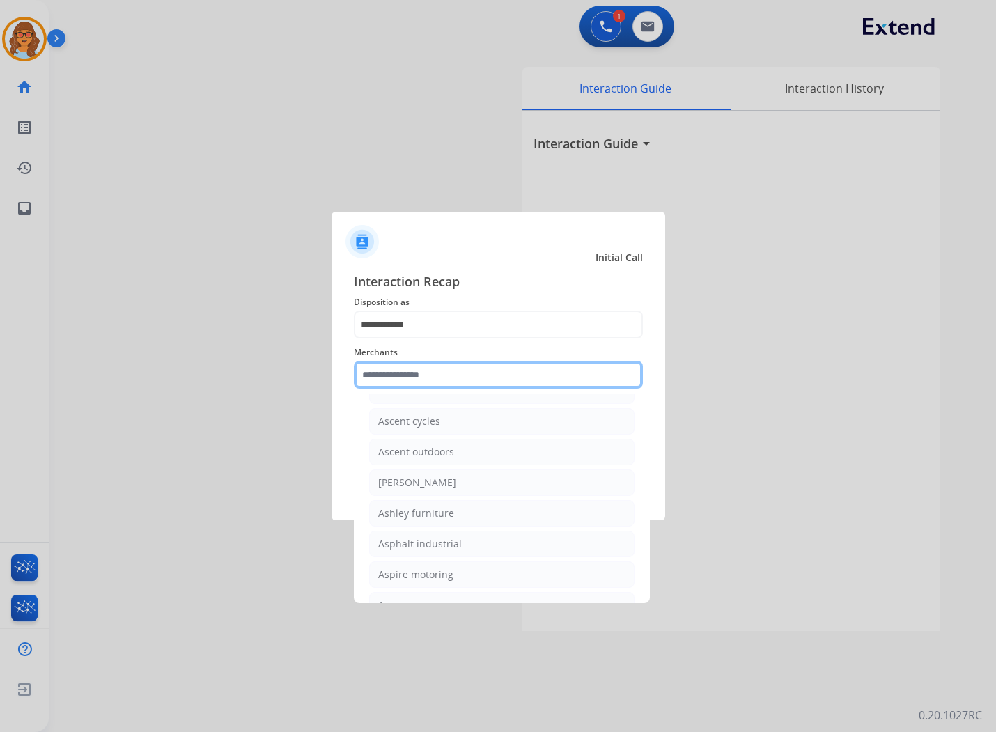
scroll to position [2012, 0]
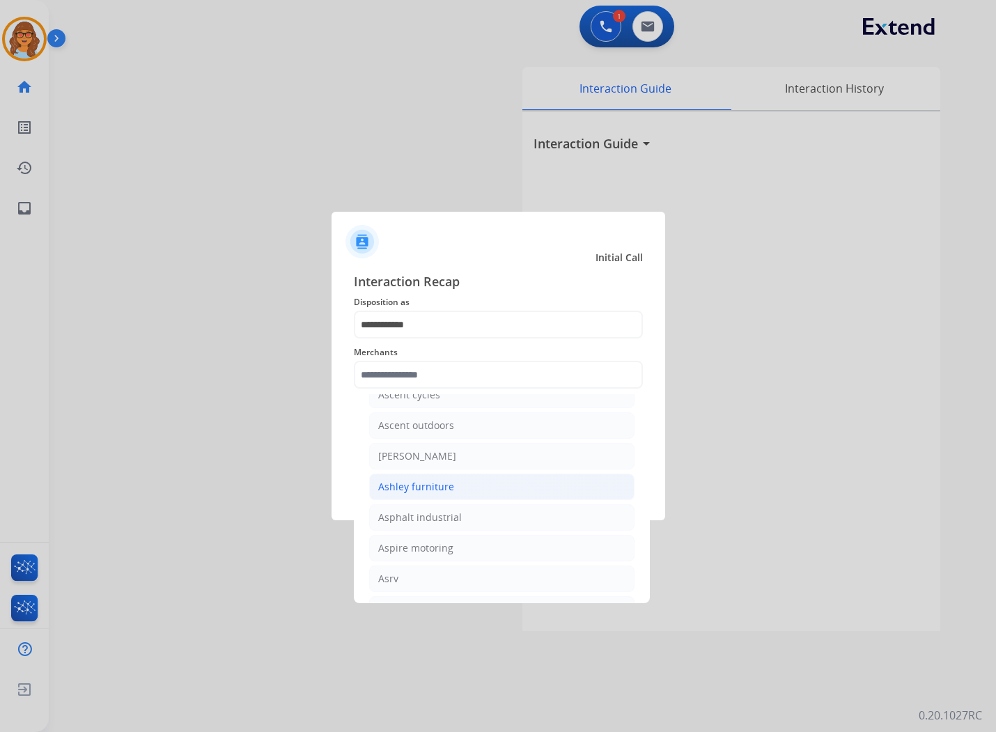
click at [434, 492] on div "Ashley furniture" at bounding box center [416, 487] width 76 height 14
type input "**********"
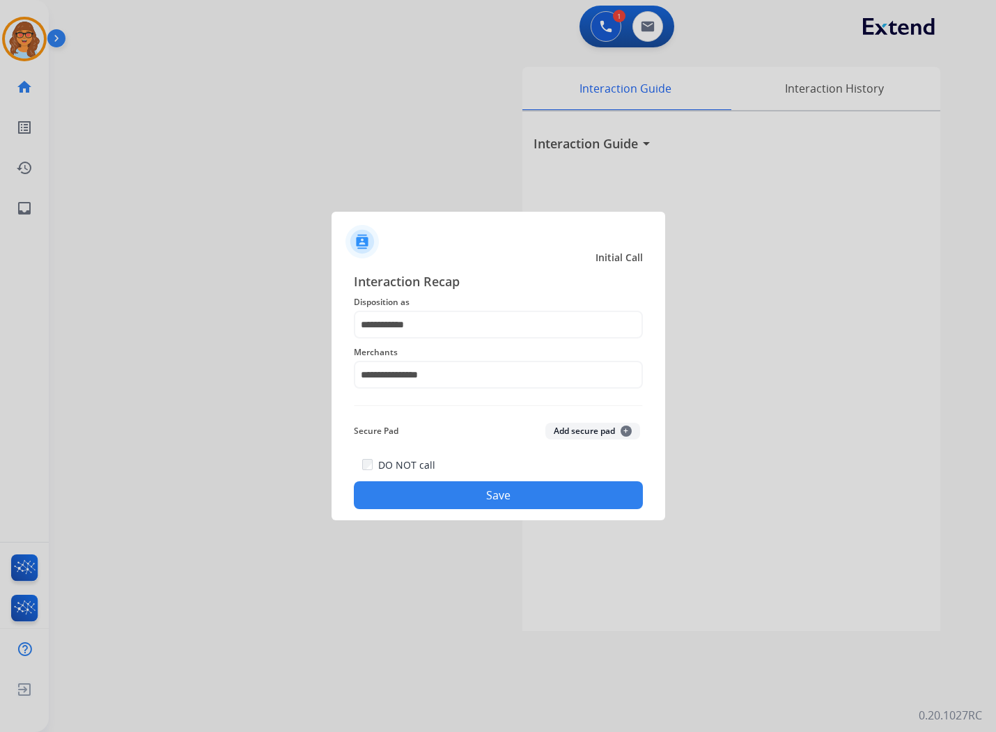
click at [505, 490] on button "Save" at bounding box center [498, 496] width 289 height 28
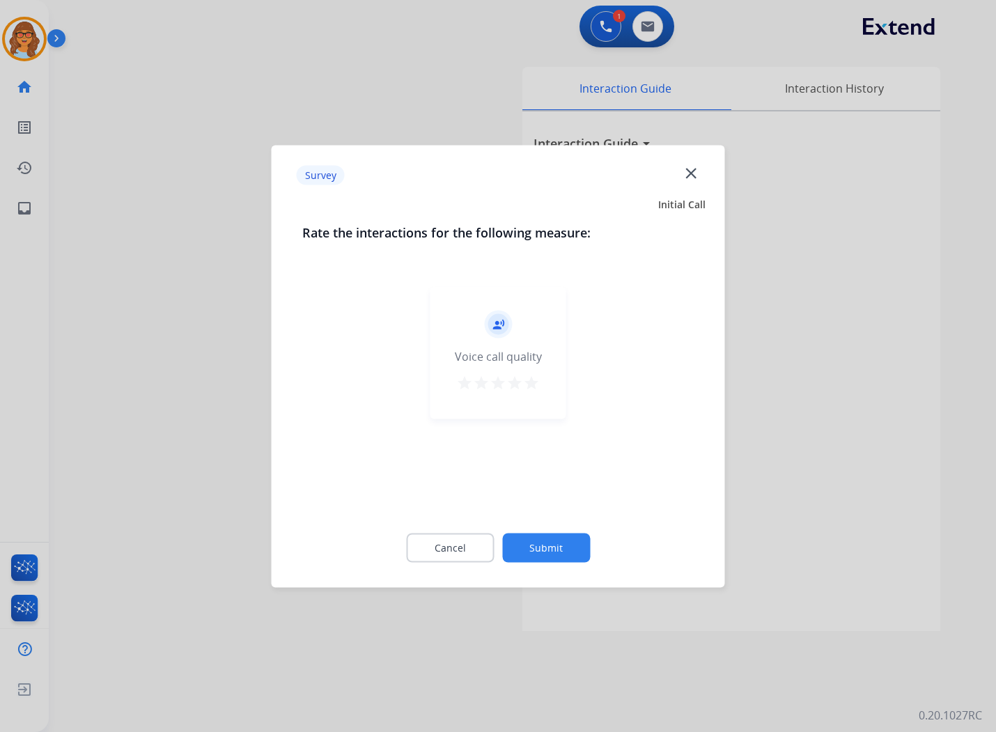
click at [535, 375] on mat-icon "star" at bounding box center [531, 382] width 17 height 17
click at [545, 544] on button "Submit" at bounding box center [546, 547] width 88 height 29
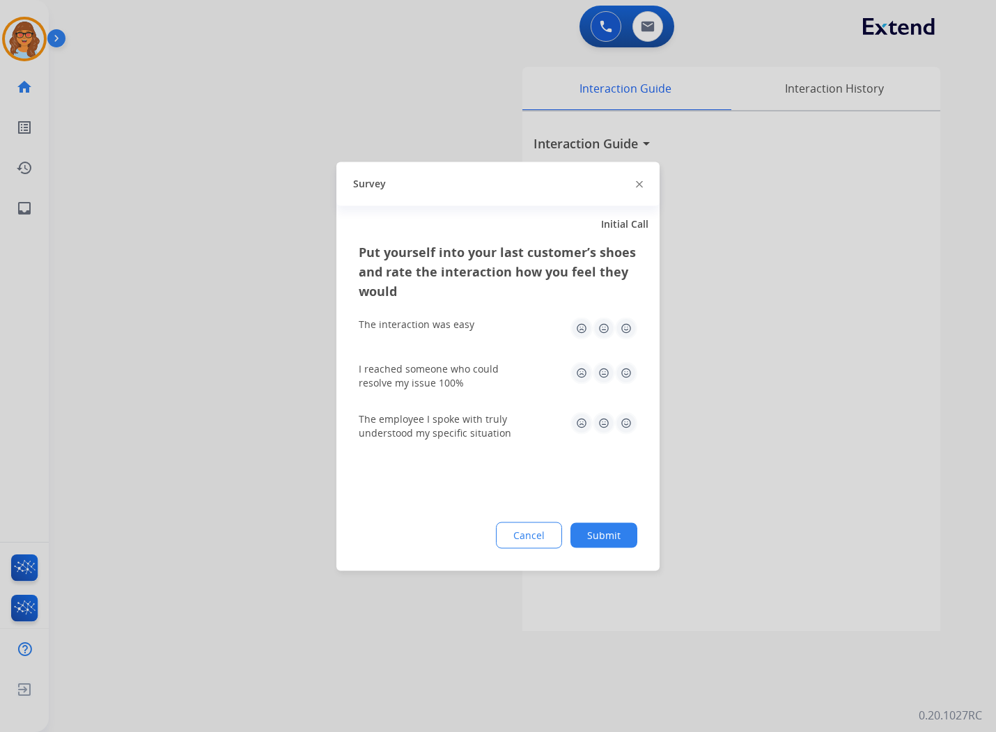
click at [626, 325] on img at bounding box center [626, 328] width 22 height 22
click at [626, 374] on img at bounding box center [626, 373] width 22 height 22
click at [627, 423] on img at bounding box center [626, 423] width 22 height 22
click at [611, 537] on button "Submit" at bounding box center [604, 535] width 67 height 25
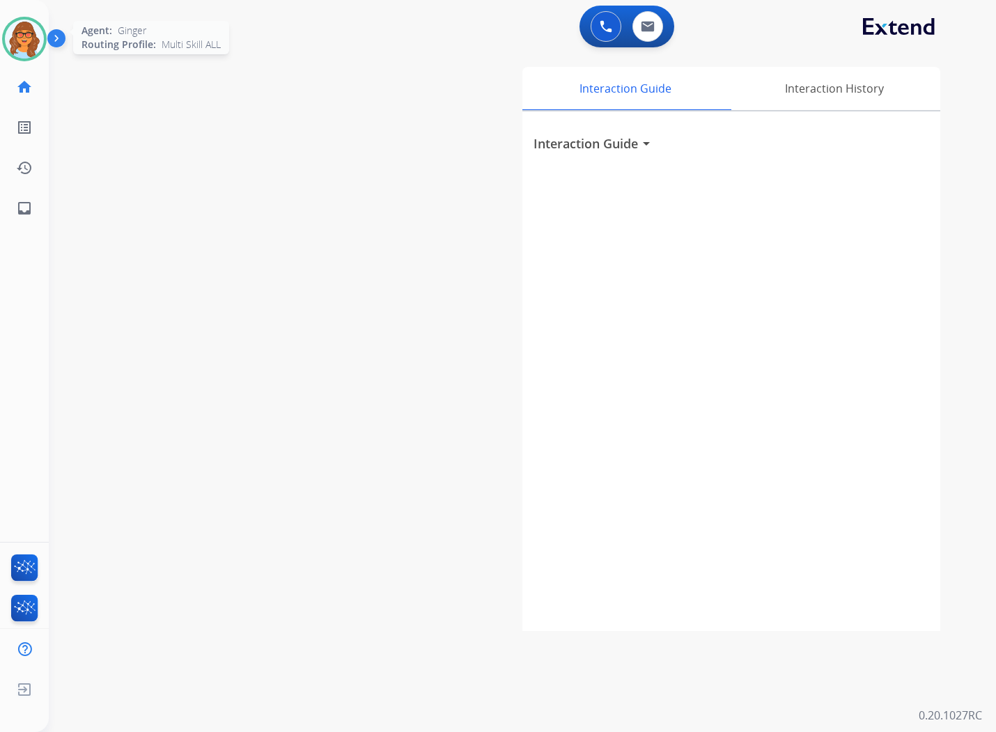
click at [37, 43] on img at bounding box center [24, 39] width 39 height 39
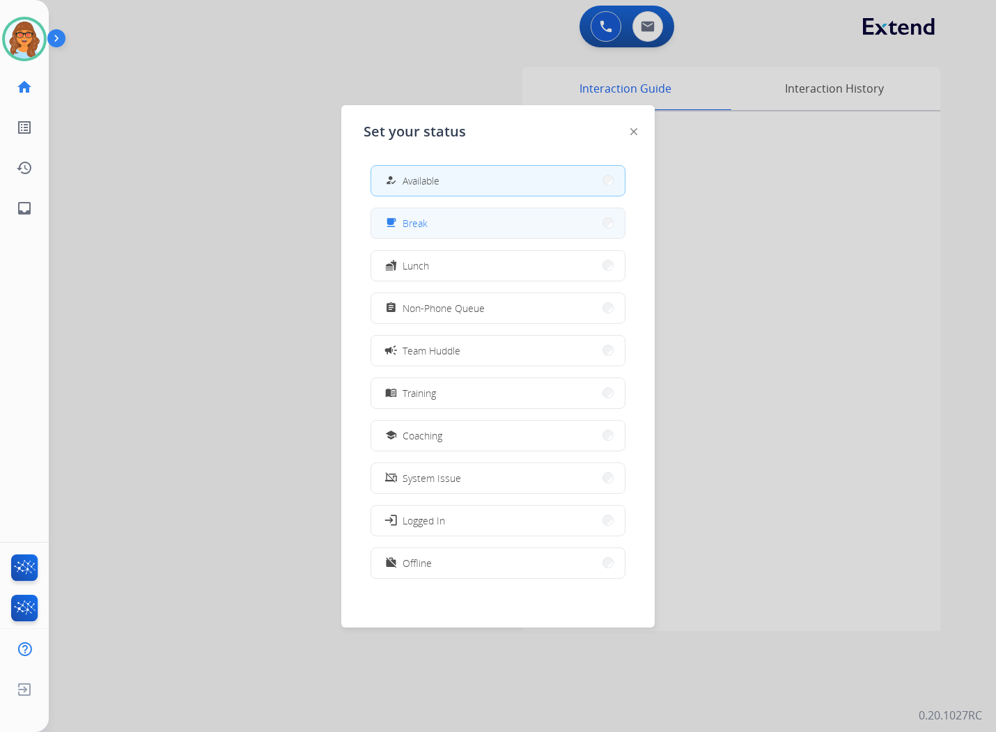
click at [433, 219] on button "free_breakfast Break" at bounding box center [498, 223] width 254 height 30
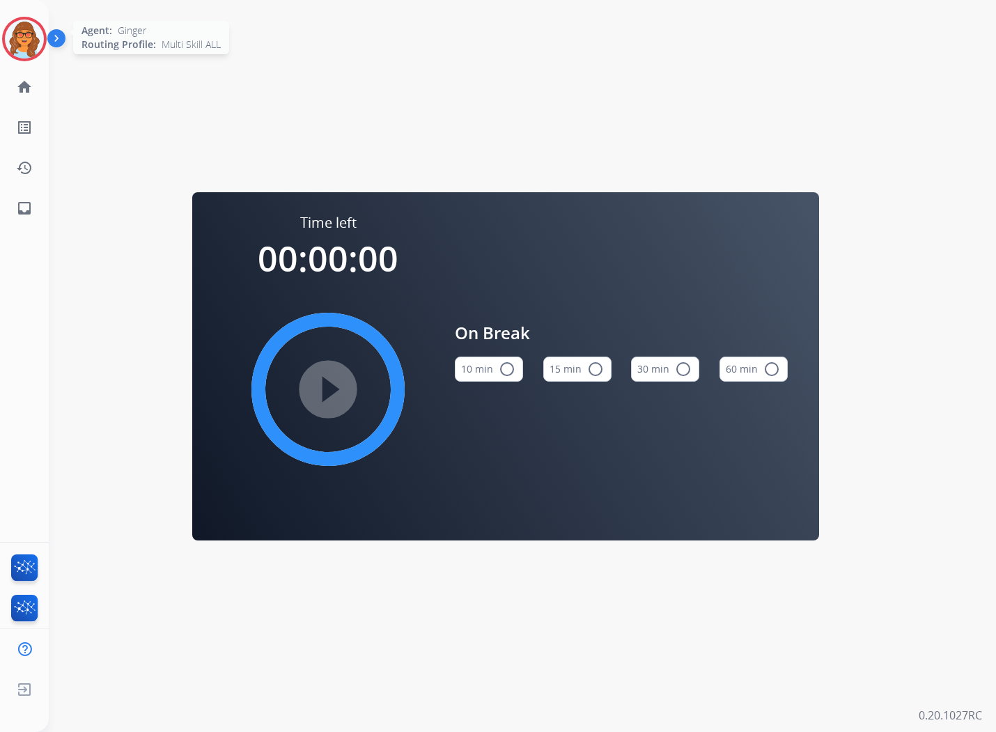
click at [31, 37] on img at bounding box center [24, 39] width 39 height 39
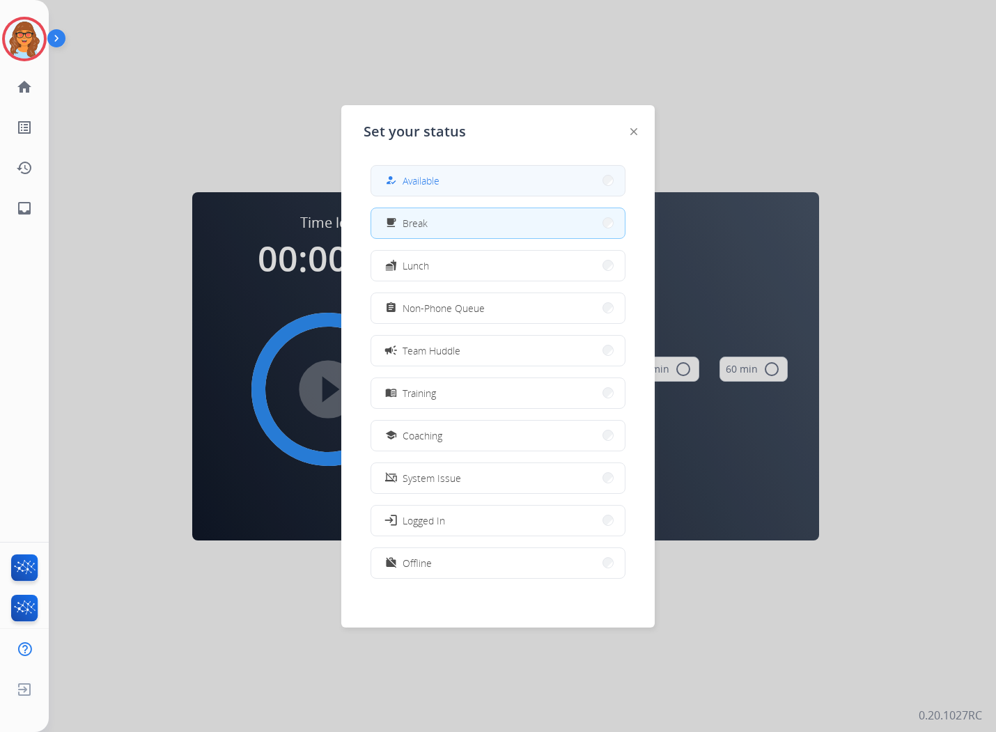
click at [512, 176] on button "how_to_reg Available" at bounding box center [498, 181] width 254 height 30
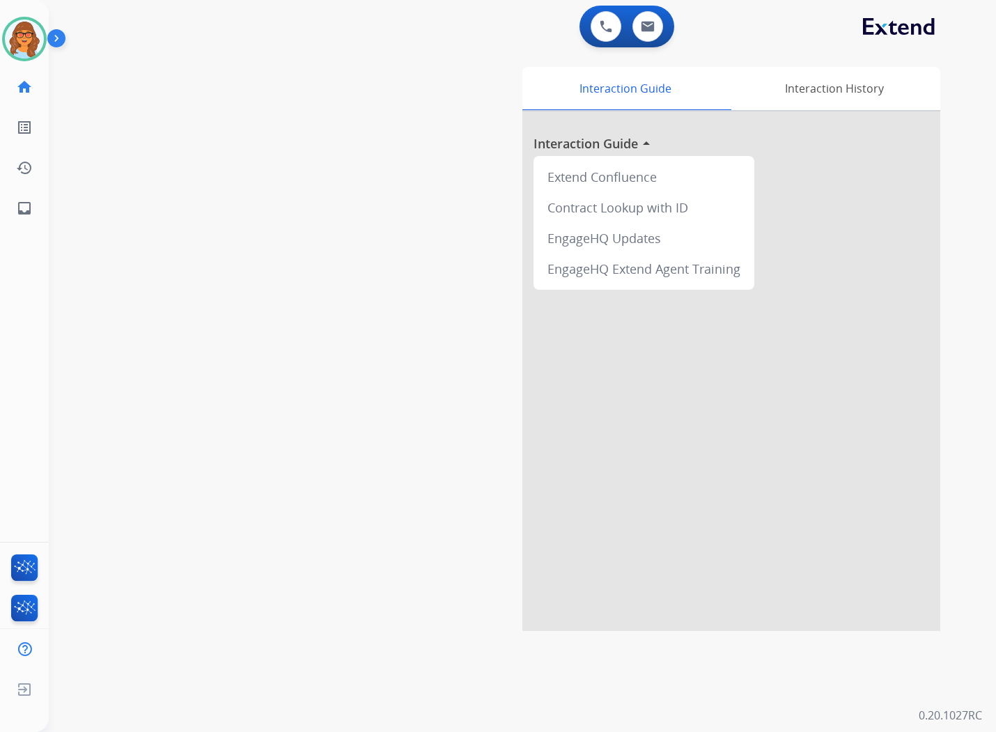
click at [351, 130] on div "swap_horiz Break voice bridge close_fullscreen Connect 3-Way Call merge_type Se…" at bounding box center [506, 340] width 914 height 581
drag, startPoint x: 280, startPoint y: 190, endPoint x: 295, endPoint y: 187, distance: 15.7
click at [280, 190] on div "swap_horiz Break voice bridge close_fullscreen Connect 3-Way Call merge_type Se…" at bounding box center [506, 340] width 914 height 581
click at [815, 88] on div "Interaction History" at bounding box center [834, 88] width 213 height 43
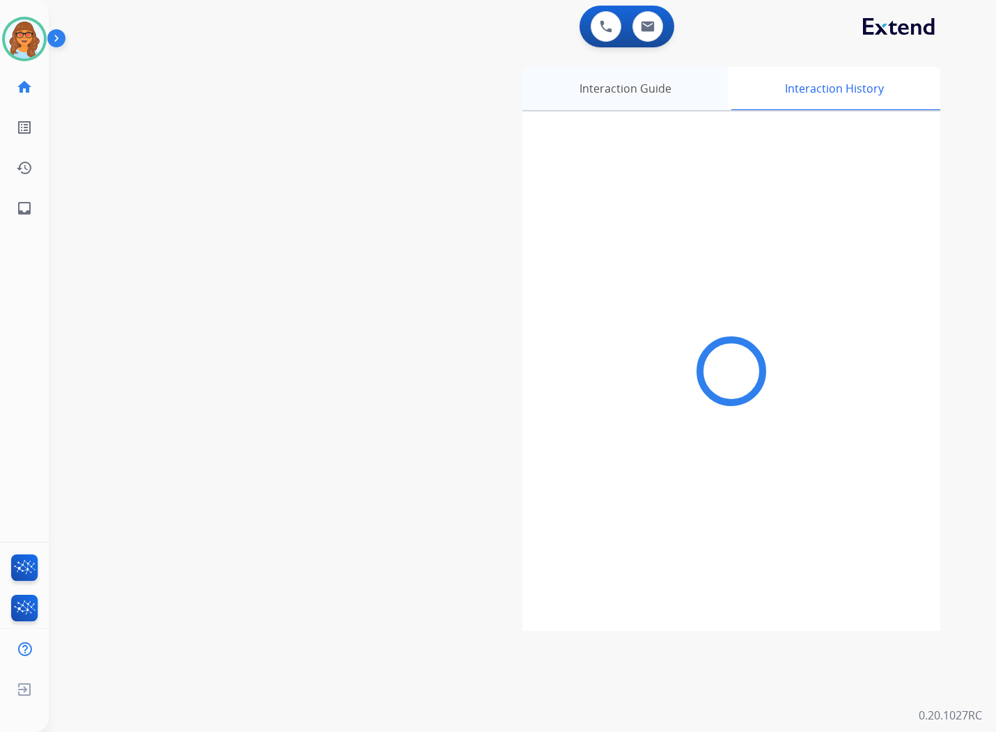
click at [627, 91] on div "Interaction Guide" at bounding box center [626, 88] width 206 height 43
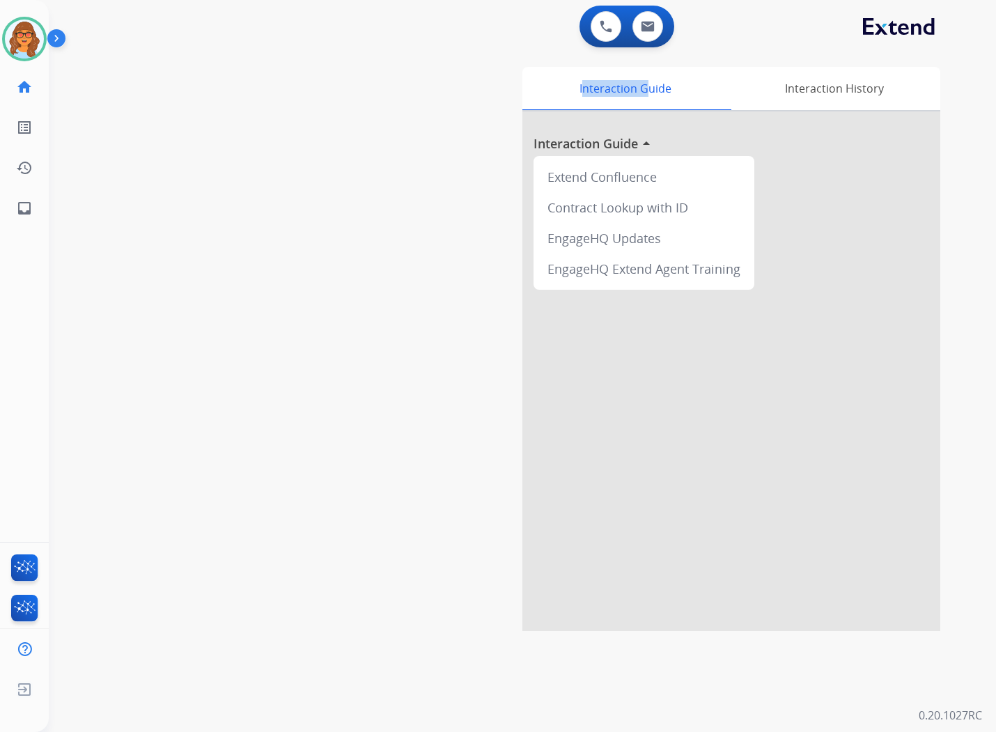
drag, startPoint x: 627, startPoint y: 91, endPoint x: 458, endPoint y: 84, distance: 169.4
click at [458, 84] on div "Interaction Guide Interaction History Interaction Guide arrow_drop_up Extend Co…" at bounding box center [678, 349] width 523 height 564
click at [344, 82] on div "swap_horiz Break voice bridge close_fullscreen Connect 3-Way Call merge_type Se…" at bounding box center [506, 340] width 914 height 581
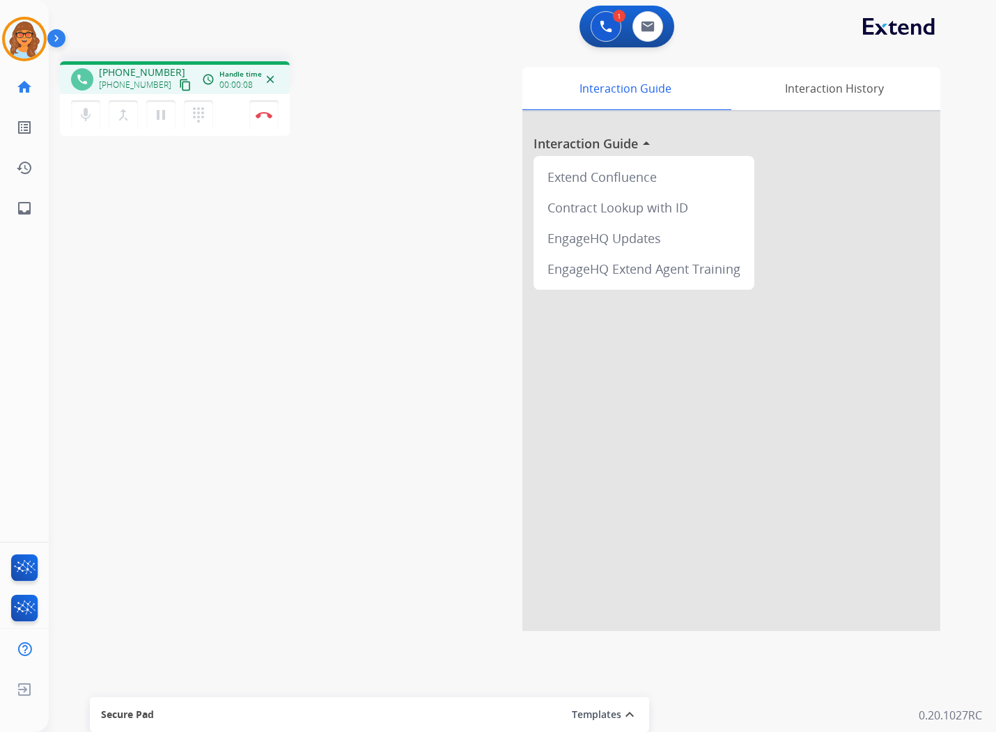
click at [179, 85] on mat-icon "content_copy" at bounding box center [185, 85] width 13 height 13
click at [265, 116] on img at bounding box center [264, 114] width 17 height 7
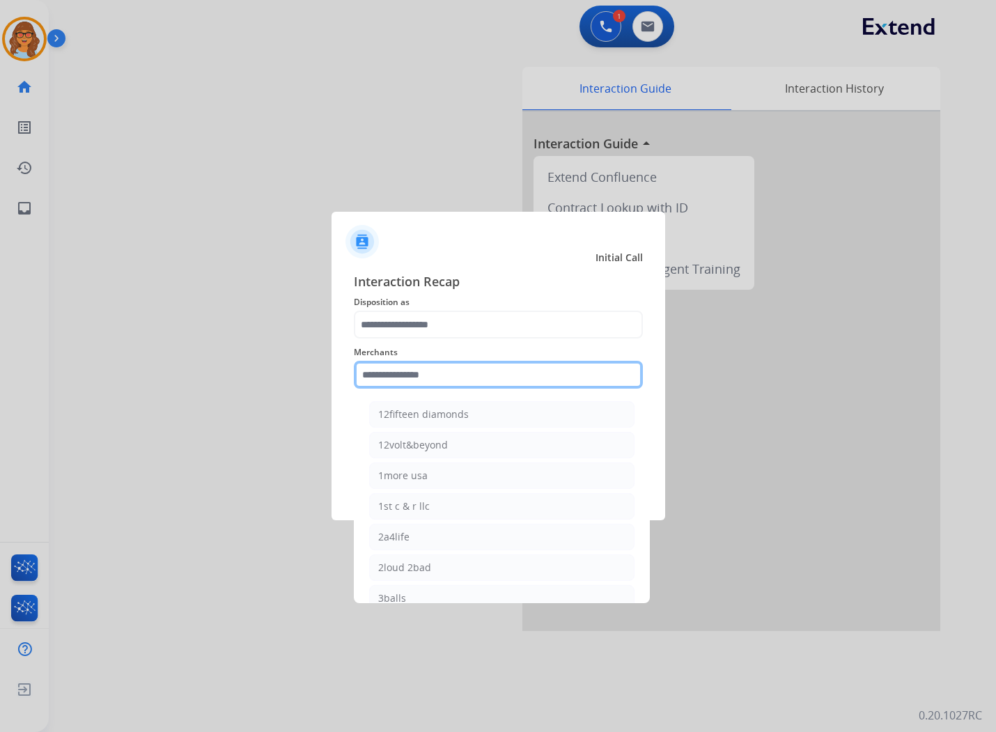
click at [399, 376] on input "text" at bounding box center [498, 375] width 289 height 28
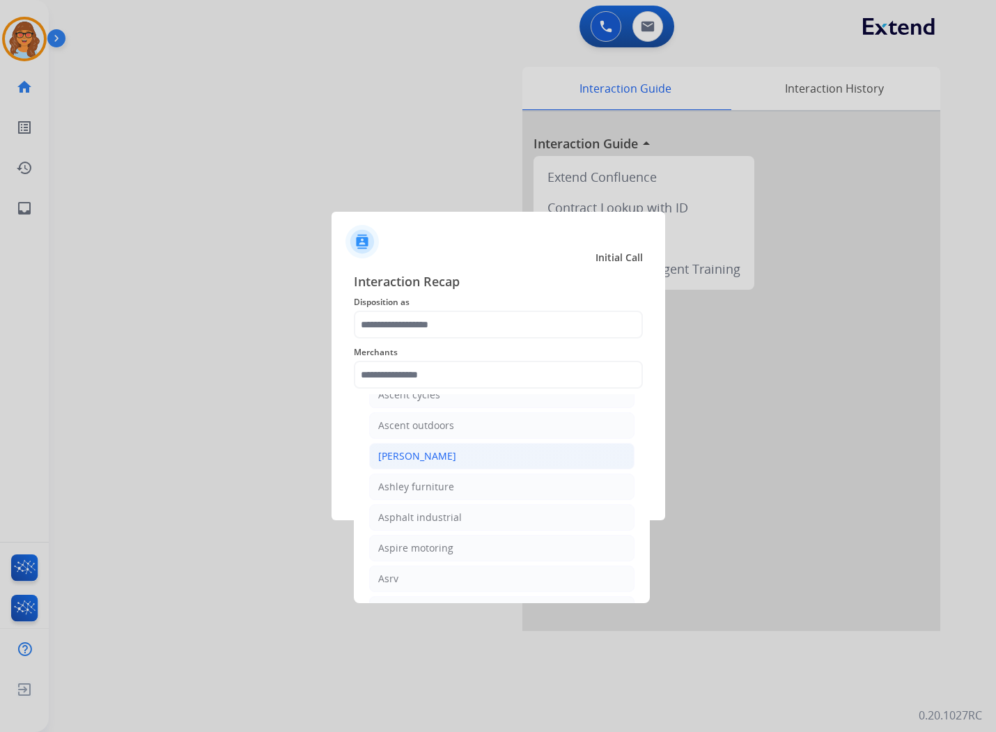
click at [394, 463] on div "Ashley - Reguard" at bounding box center [417, 456] width 78 height 14
type input "**********"
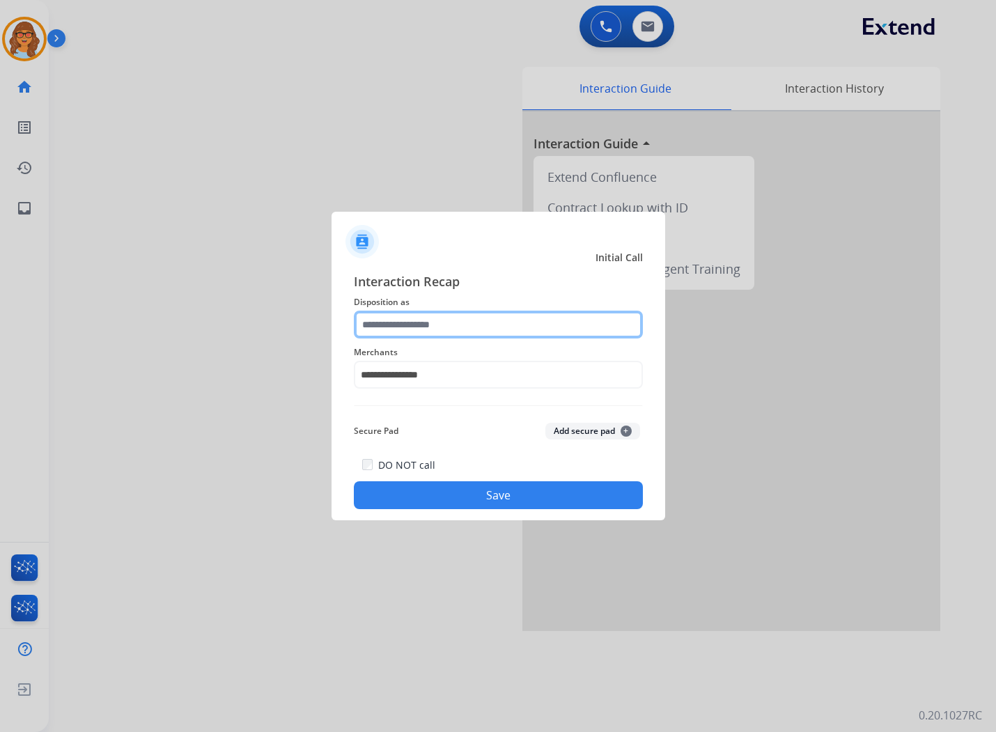
click at [431, 328] on input "text" at bounding box center [498, 325] width 289 height 28
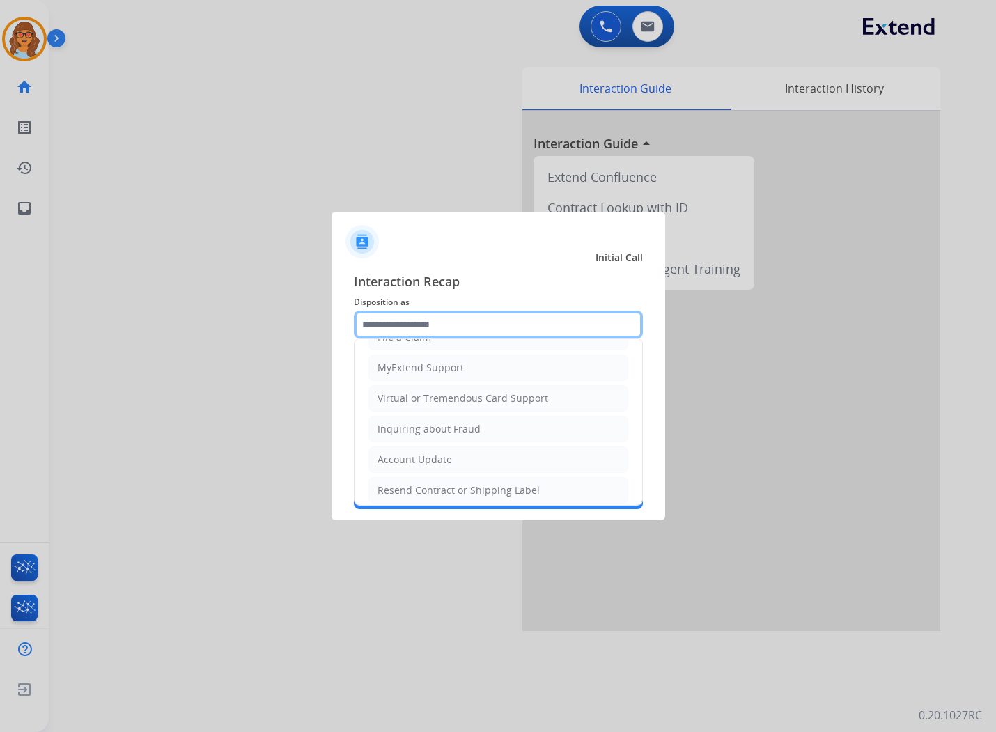
scroll to position [0, 0]
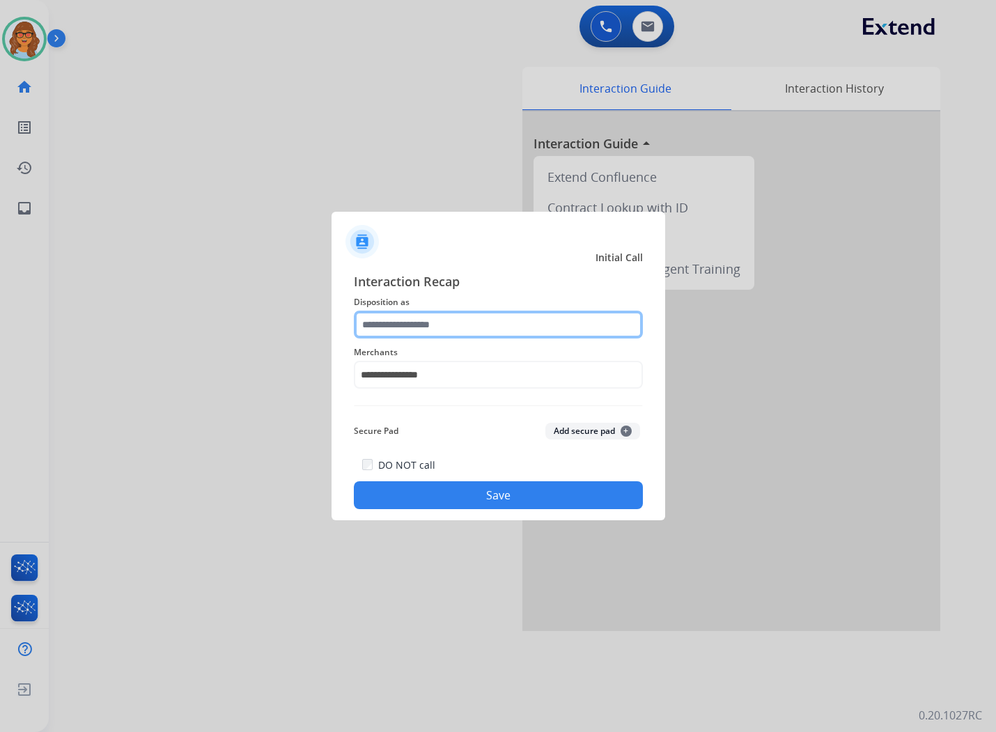
click at [460, 328] on input "text" at bounding box center [498, 325] width 289 height 28
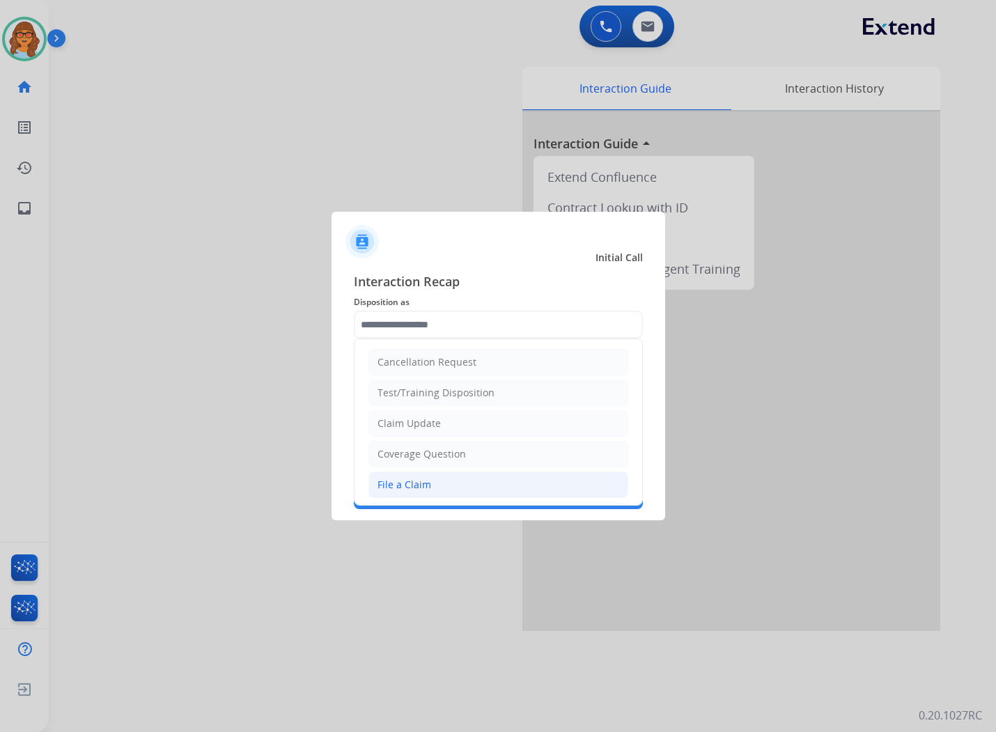
click at [422, 493] on li "File a Claim" at bounding box center [499, 485] width 260 height 26
type input "**********"
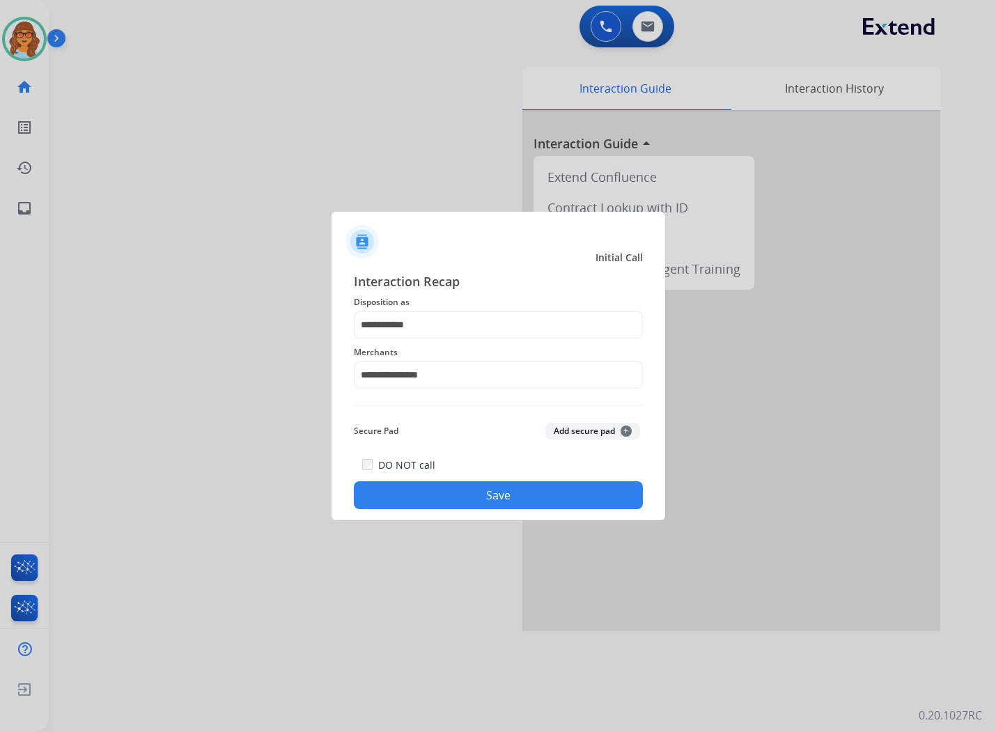
click at [495, 490] on button "Save" at bounding box center [498, 496] width 289 height 28
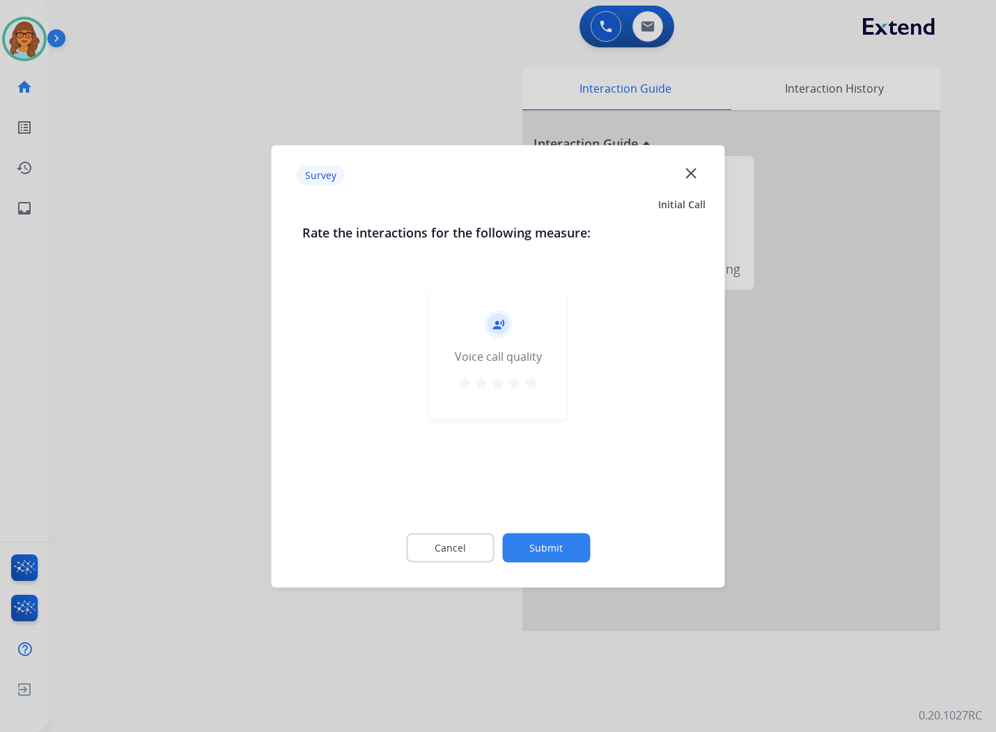
drag, startPoint x: 530, startPoint y: 374, endPoint x: 530, endPoint y: 420, distance: 46.0
click at [530, 381] on mat-icon "star" at bounding box center [531, 382] width 17 height 17
click at [554, 539] on button "Submit" at bounding box center [546, 547] width 88 height 29
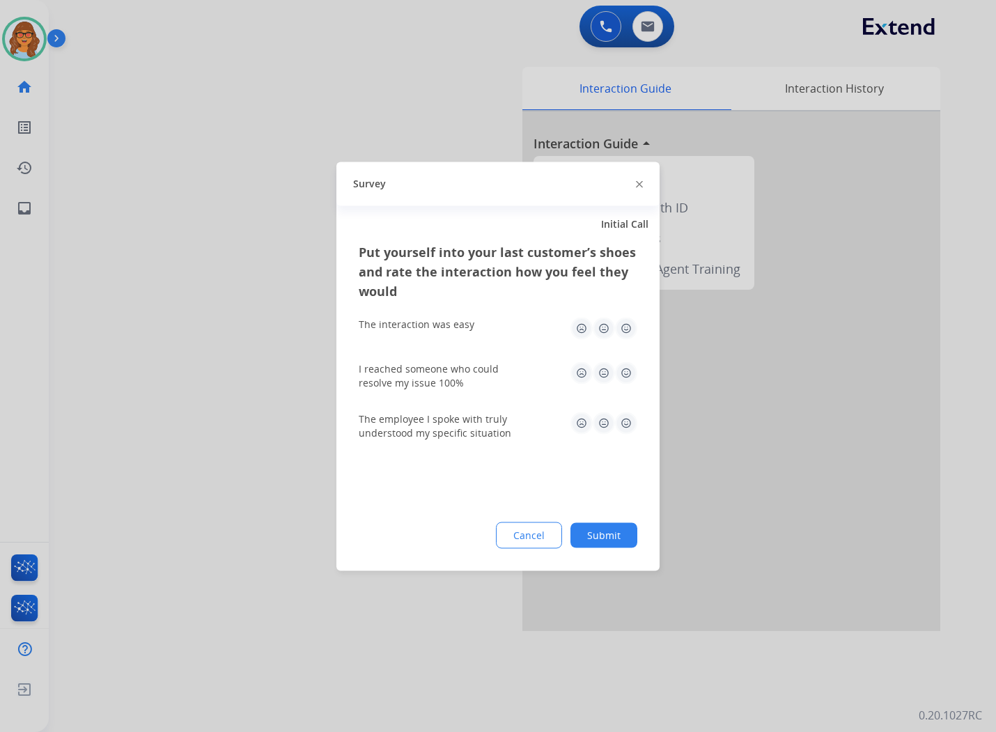
click at [631, 328] on img at bounding box center [626, 328] width 22 height 22
click at [630, 378] on img at bounding box center [626, 373] width 22 height 22
click at [627, 418] on img at bounding box center [626, 423] width 22 height 22
click at [613, 527] on button "Submit" at bounding box center [604, 535] width 67 height 25
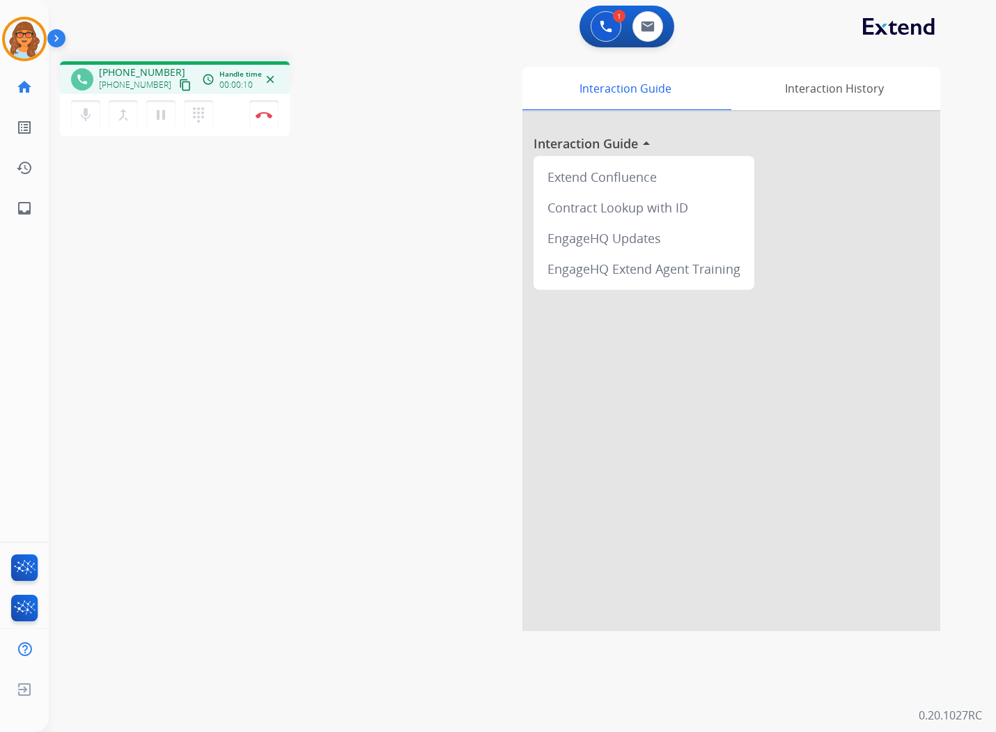
click at [179, 84] on mat-icon "content_copy" at bounding box center [185, 85] width 13 height 13
click at [267, 116] on img at bounding box center [264, 114] width 17 height 7
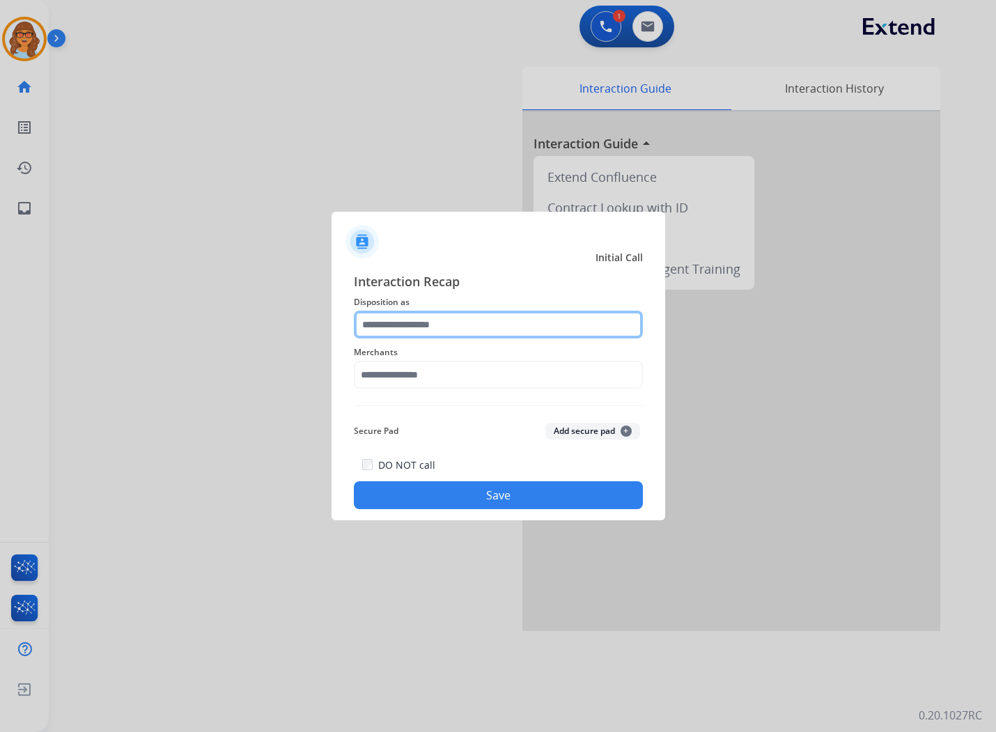
click at [440, 326] on input "text" at bounding box center [498, 325] width 289 height 28
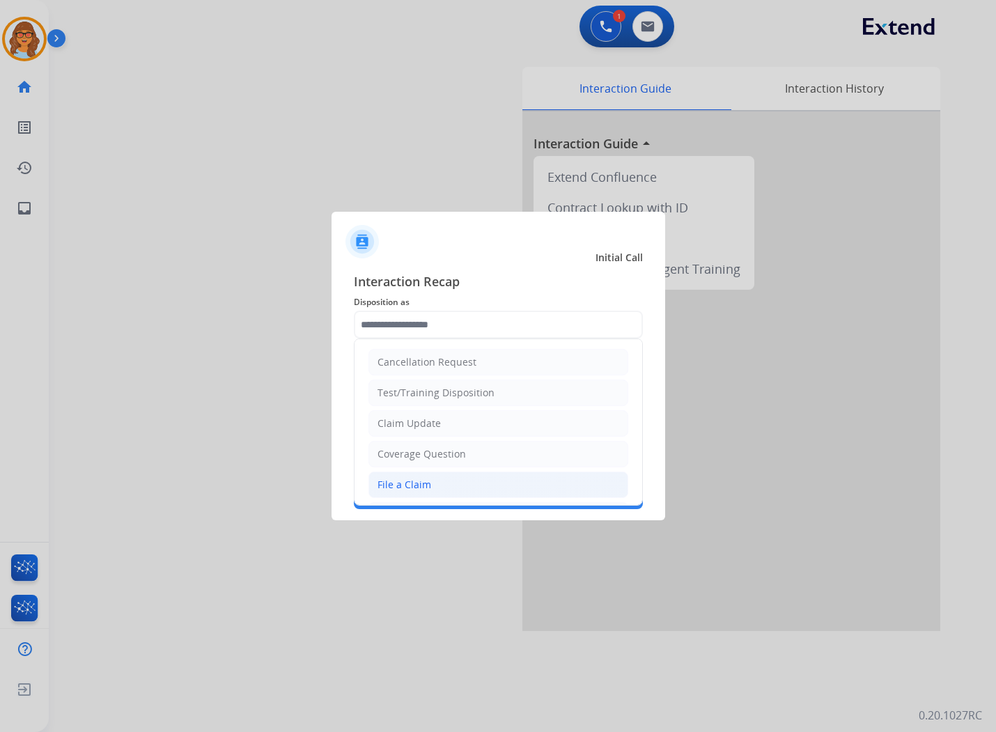
click at [385, 493] on li "File a Claim" at bounding box center [499, 485] width 260 height 26
type input "**********"
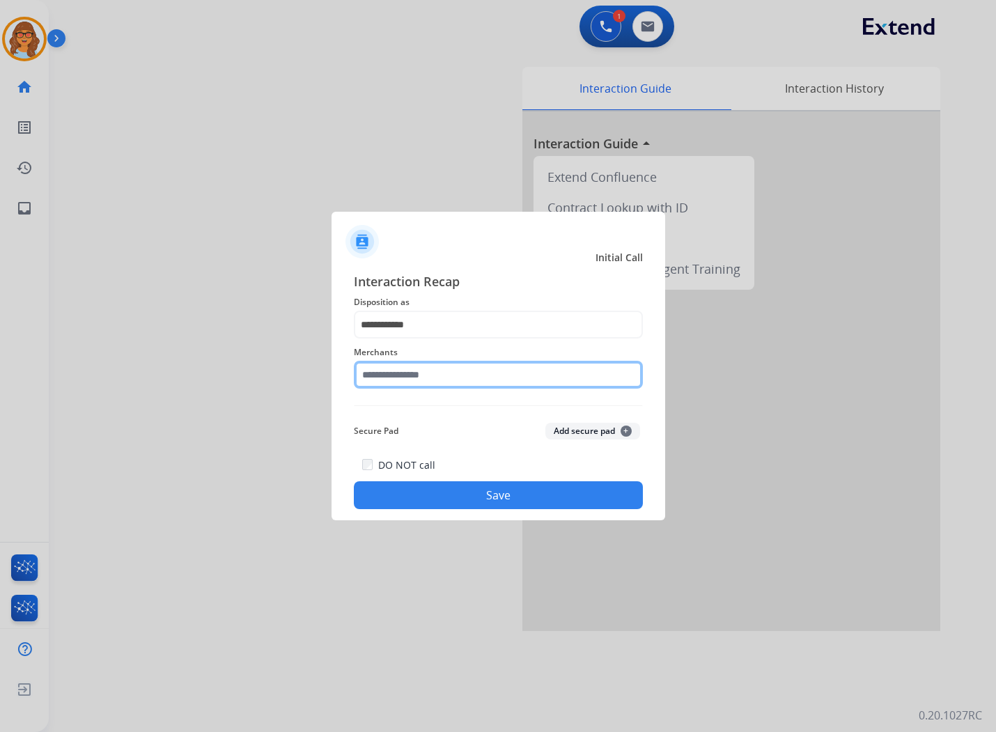
click at [417, 373] on input "text" at bounding box center [498, 375] width 289 height 28
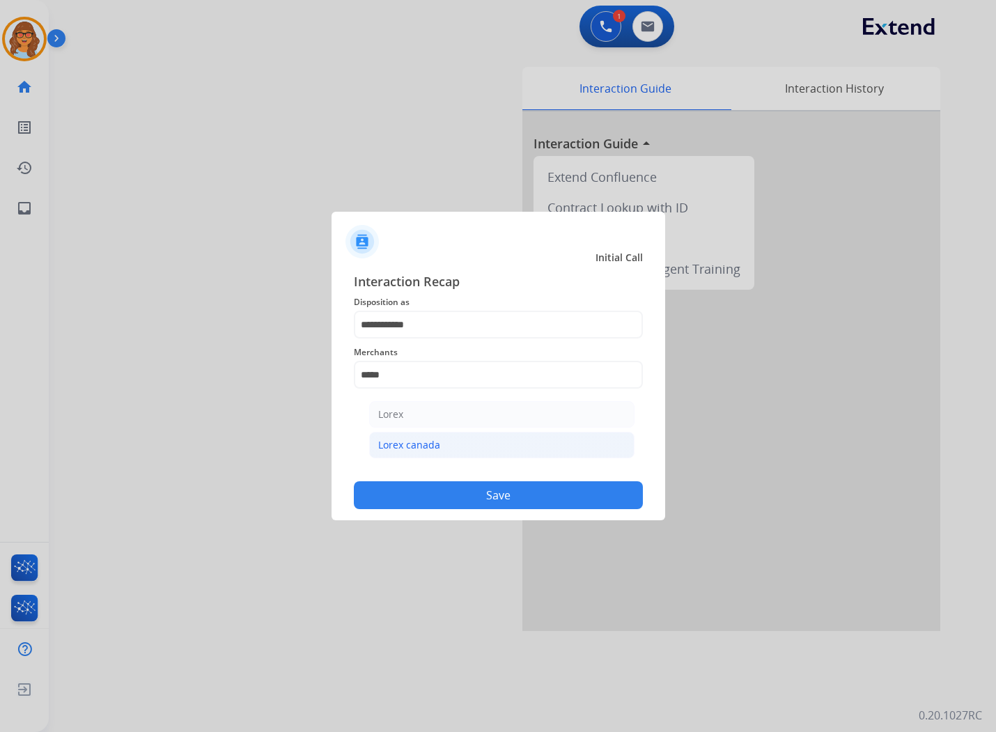
click at [455, 447] on li "Lorex canada" at bounding box center [501, 445] width 265 height 26
type input "**********"
click at [461, 513] on div "**********" at bounding box center [499, 391] width 334 height 260
click at [470, 493] on button "Save" at bounding box center [498, 496] width 289 height 28
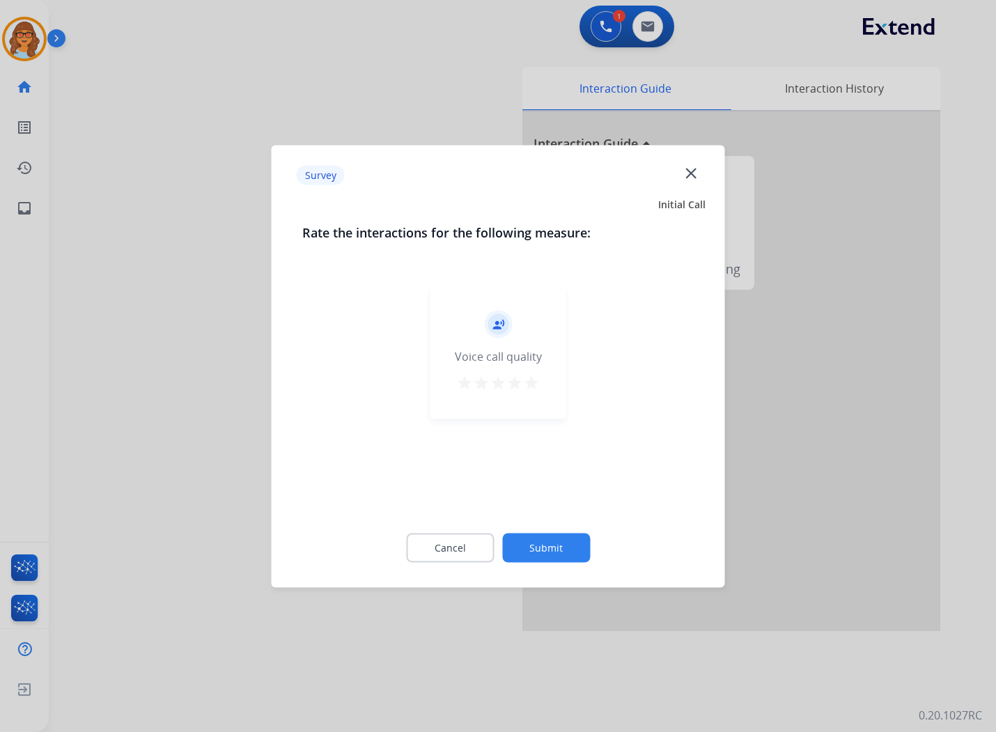
click at [539, 384] on mat-icon "star" at bounding box center [531, 382] width 17 height 17
click at [541, 546] on button "Submit" at bounding box center [546, 547] width 88 height 29
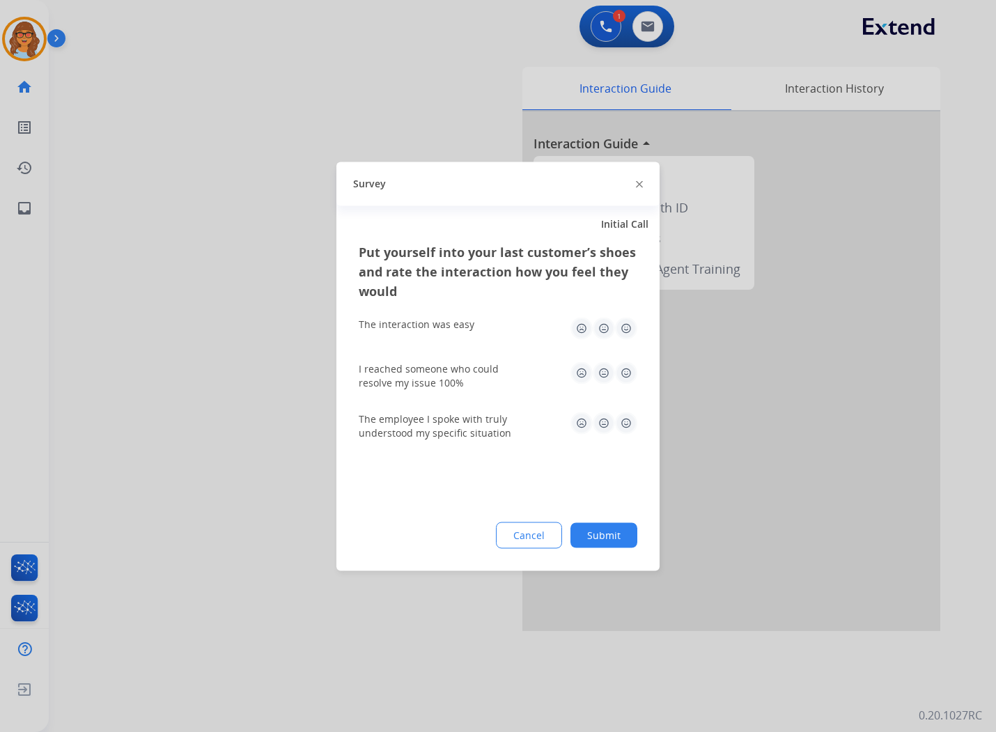
click at [631, 330] on img at bounding box center [626, 328] width 22 height 22
click at [632, 375] on img at bounding box center [626, 373] width 22 height 22
click at [626, 422] on img at bounding box center [626, 423] width 22 height 22
click at [605, 531] on button "Submit" at bounding box center [604, 535] width 67 height 25
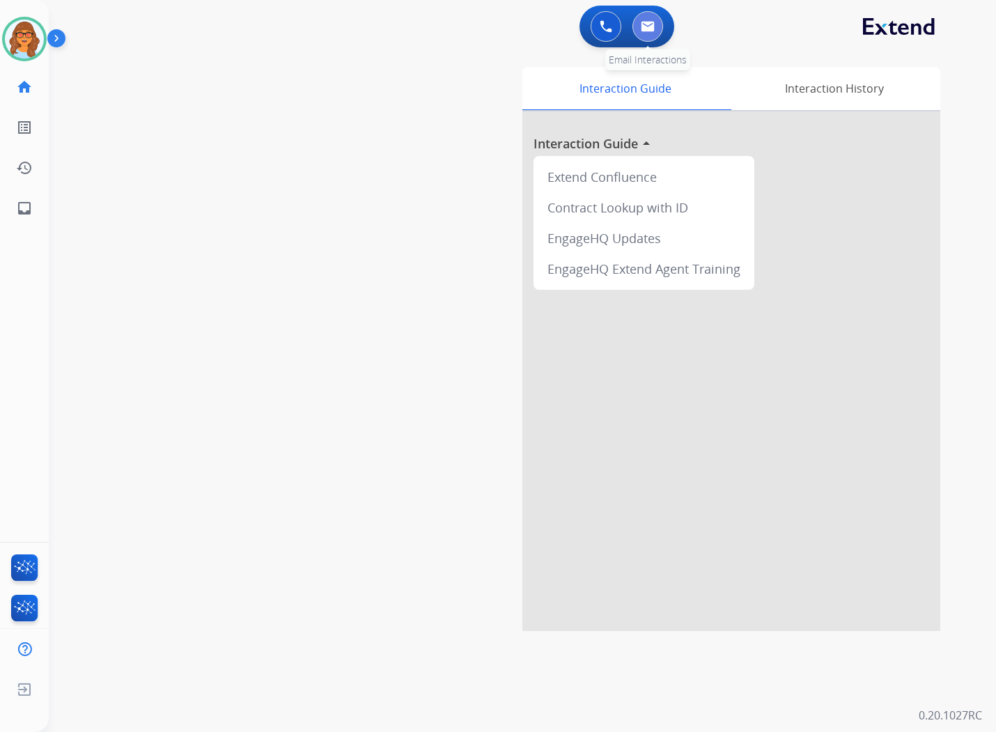
click at [649, 29] on img at bounding box center [648, 26] width 14 height 11
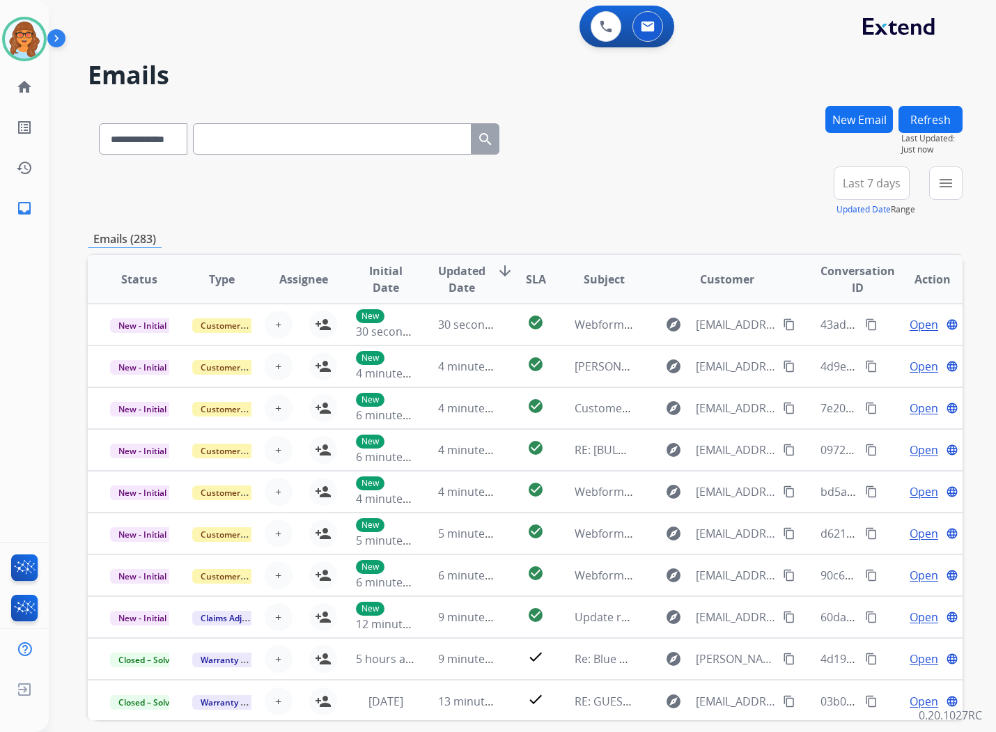
click at [859, 121] on button "New Email" at bounding box center [860, 119] width 68 height 27
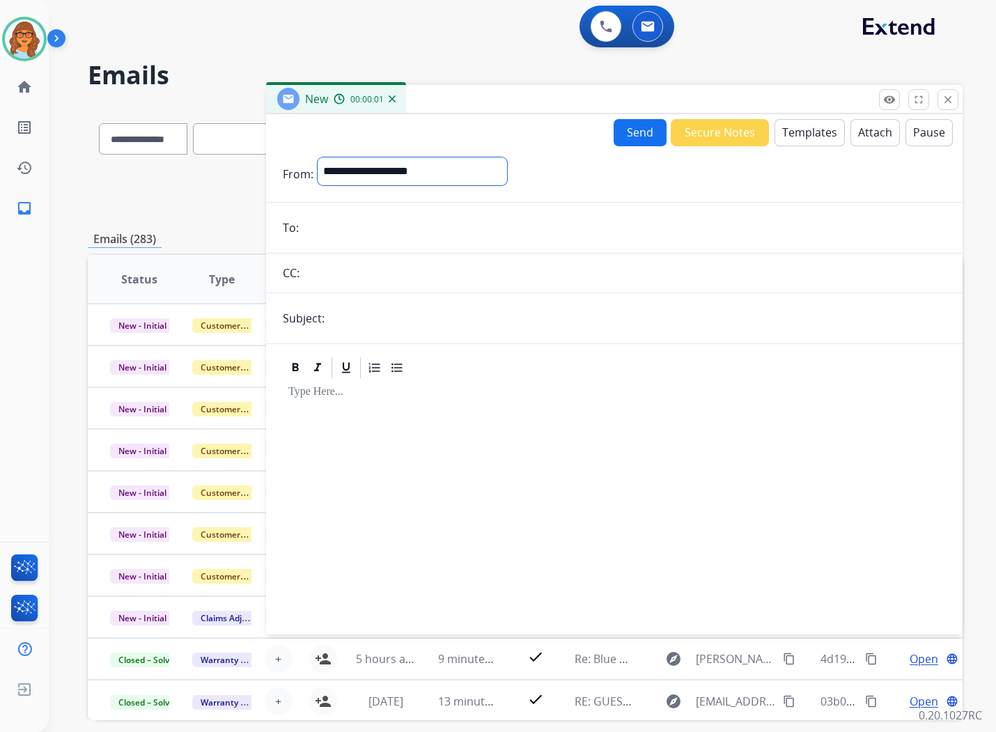
click at [365, 170] on select "**********" at bounding box center [413, 171] width 190 height 28
select select "**********"
click at [318, 157] on select "**********" at bounding box center [413, 171] width 190 height 28
click at [360, 234] on input "email" at bounding box center [624, 229] width 643 height 28
click at [797, 140] on button "Templates" at bounding box center [810, 132] width 70 height 27
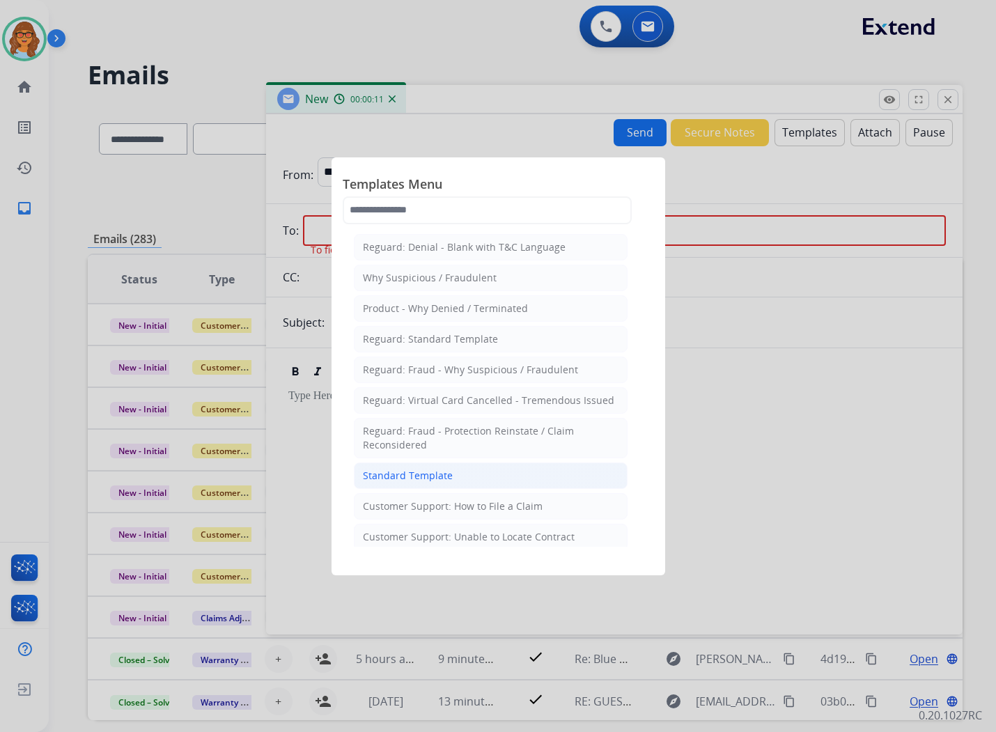
click at [429, 486] on li "Standard Template" at bounding box center [491, 476] width 274 height 26
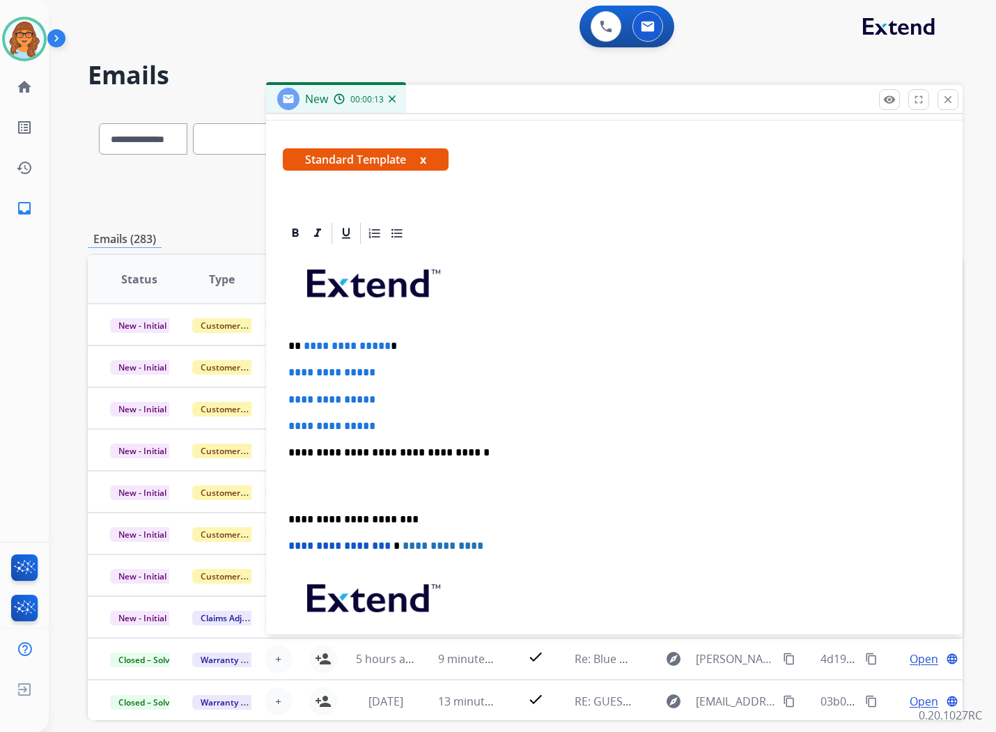
scroll to position [232, 0]
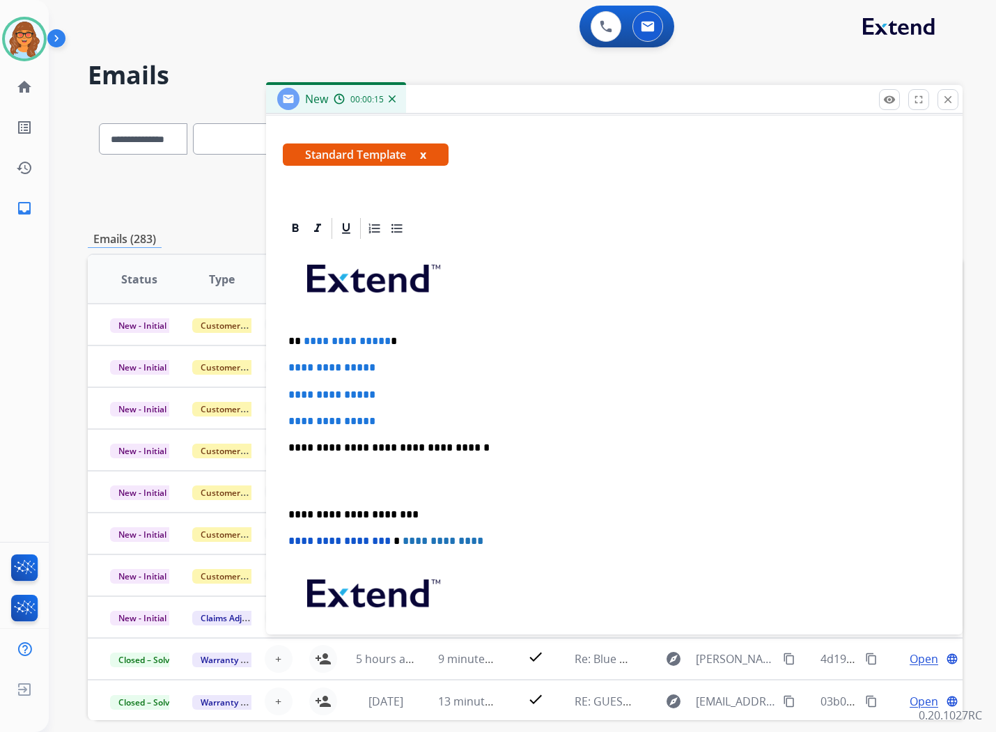
click at [300, 335] on p "**********" at bounding box center [608, 341] width 641 height 13
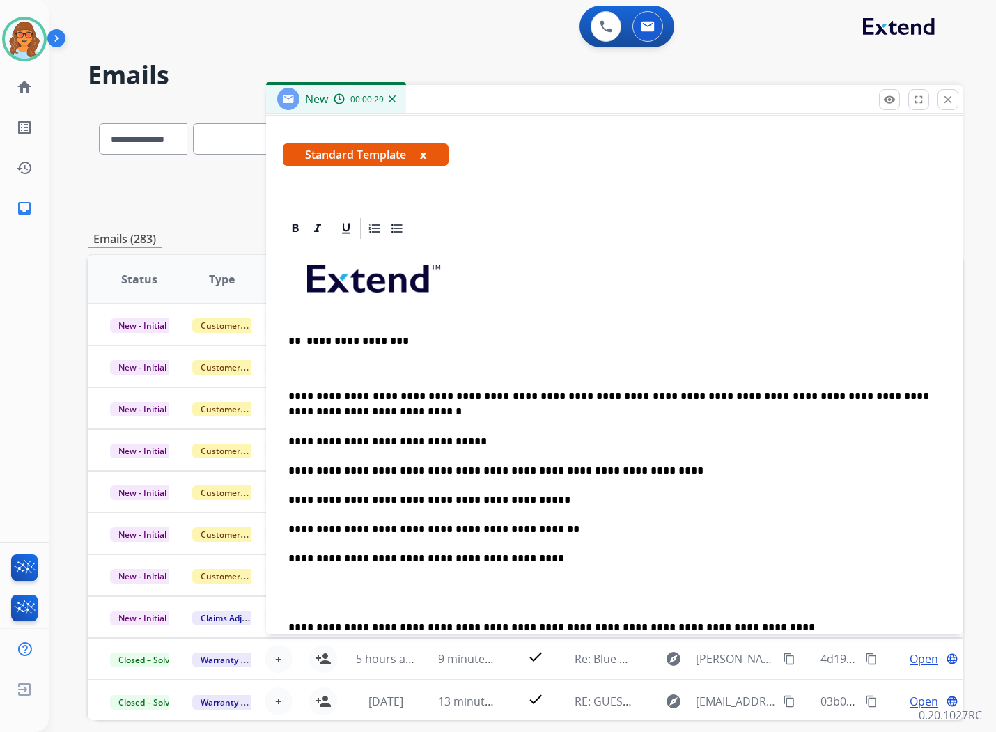
drag, startPoint x: 304, startPoint y: 337, endPoint x: 284, endPoint y: 341, distance: 20.1
drag, startPoint x: 301, startPoint y: 339, endPoint x: 388, endPoint y: 339, distance: 87.1
click at [388, 339] on p "**********" at bounding box center [608, 341] width 641 height 13
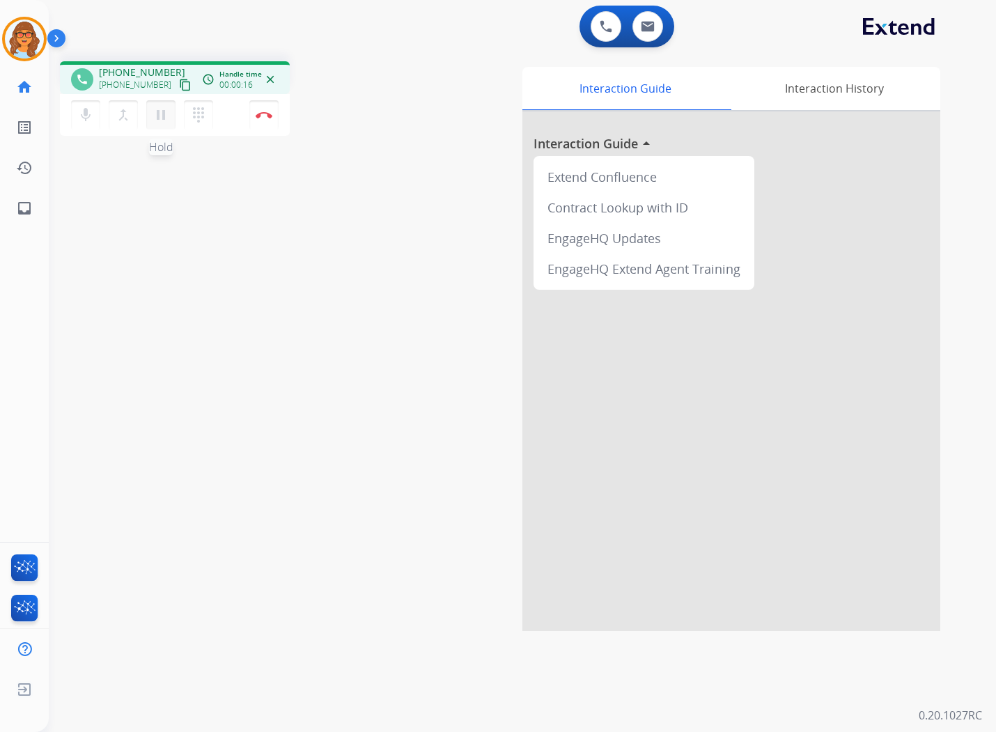
click at [159, 121] on mat-icon "pause" at bounding box center [161, 115] width 17 height 17
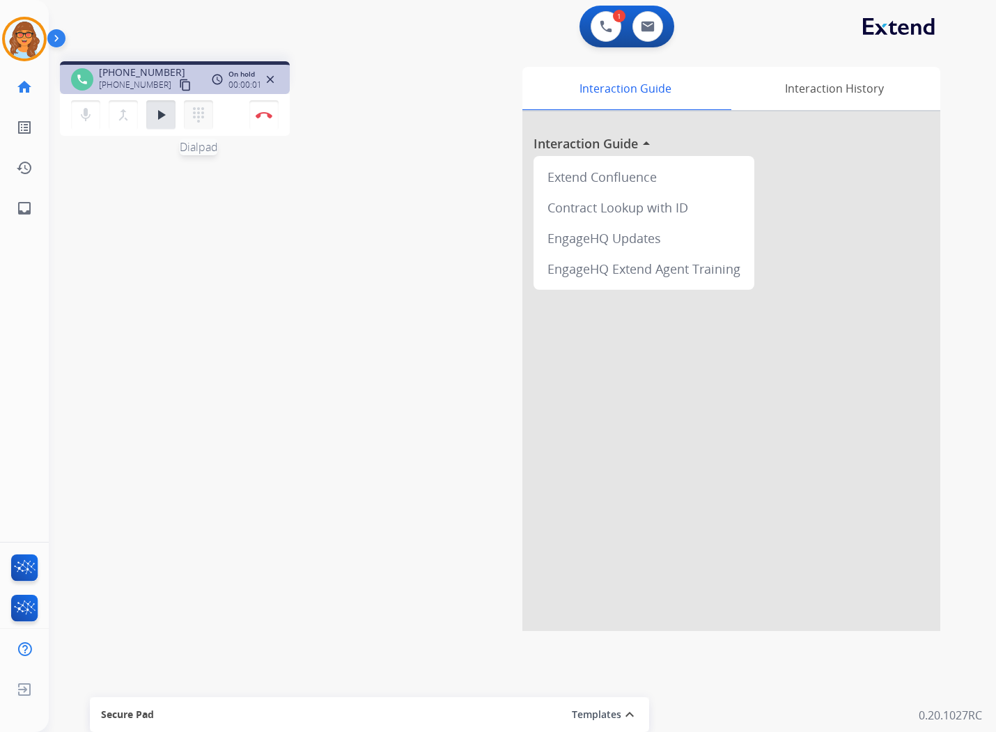
click at [203, 121] on mat-icon "dialpad" at bounding box center [198, 115] width 17 height 17
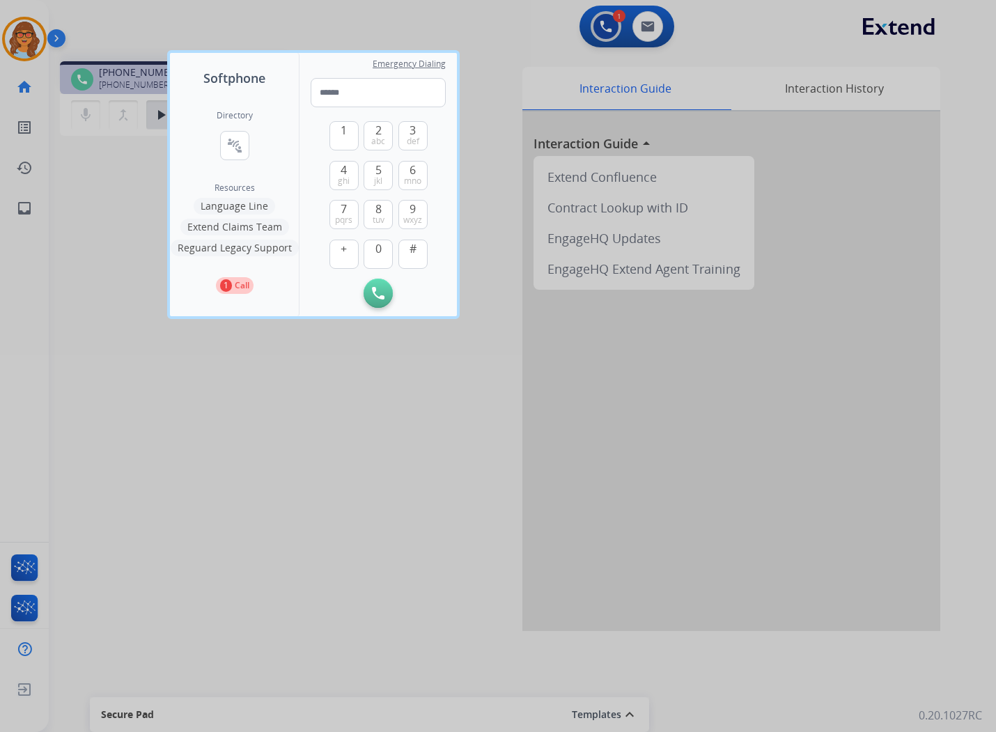
click at [251, 204] on button "Language Line" at bounding box center [235, 206] width 82 height 17
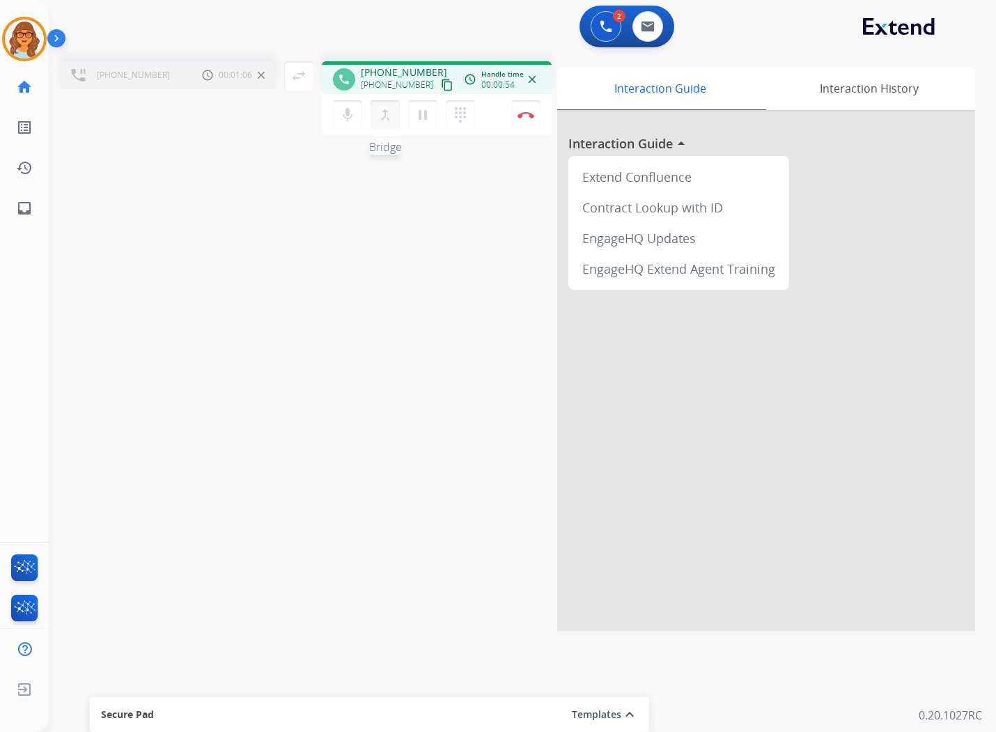
click at [380, 119] on mat-icon "merge_type" at bounding box center [385, 115] width 17 height 17
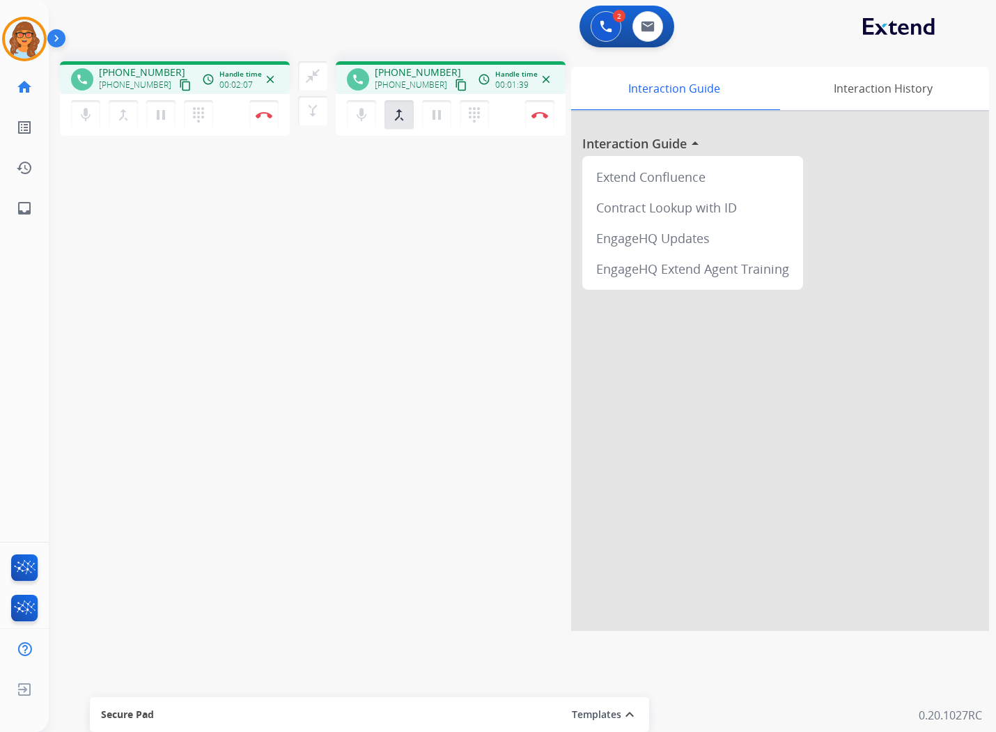
click at [179, 86] on mat-icon "content_copy" at bounding box center [185, 85] width 13 height 13
click at [179, 82] on mat-icon "content_copy" at bounding box center [185, 85] width 13 height 13
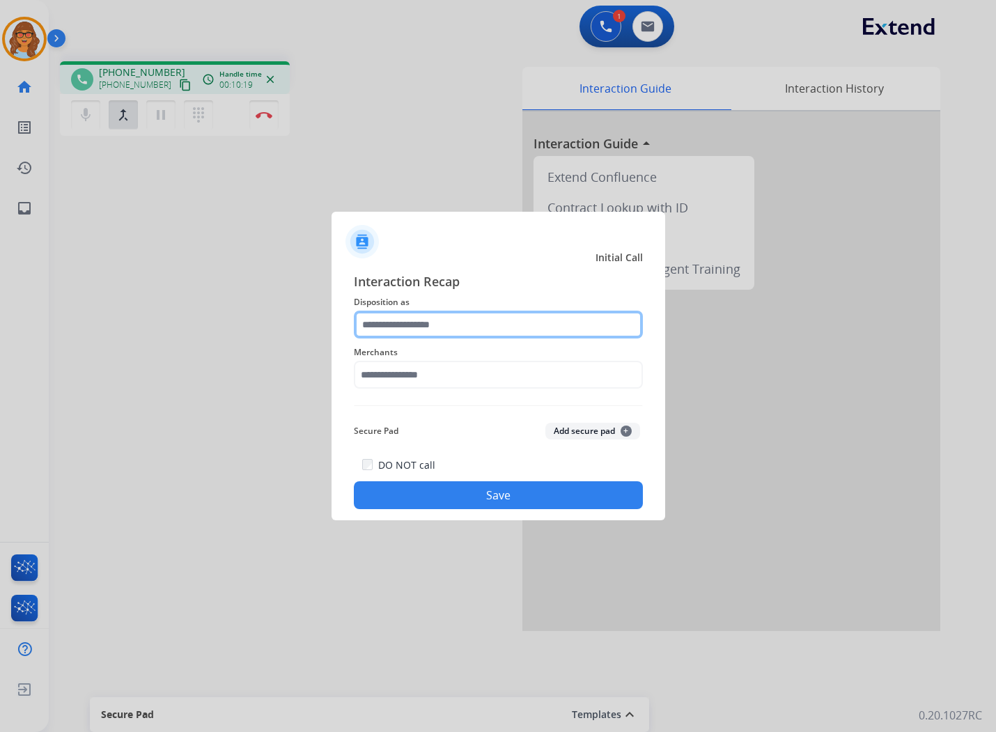
click at [474, 323] on input "text" at bounding box center [498, 325] width 289 height 28
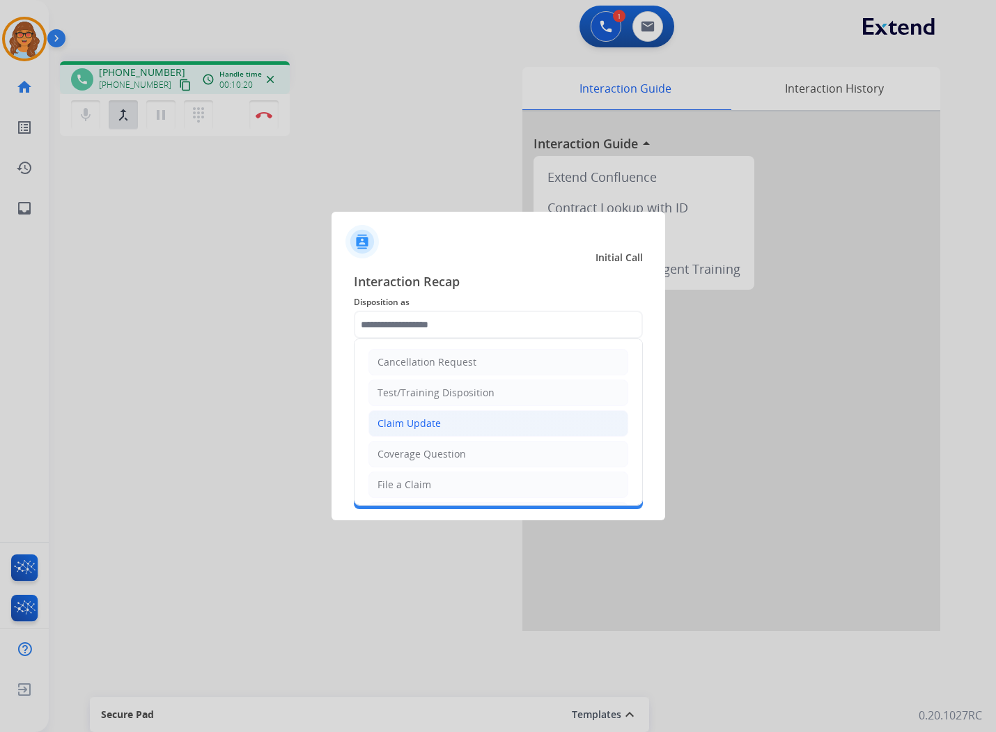
click at [454, 420] on li "Claim Update" at bounding box center [499, 423] width 260 height 26
type input "**********"
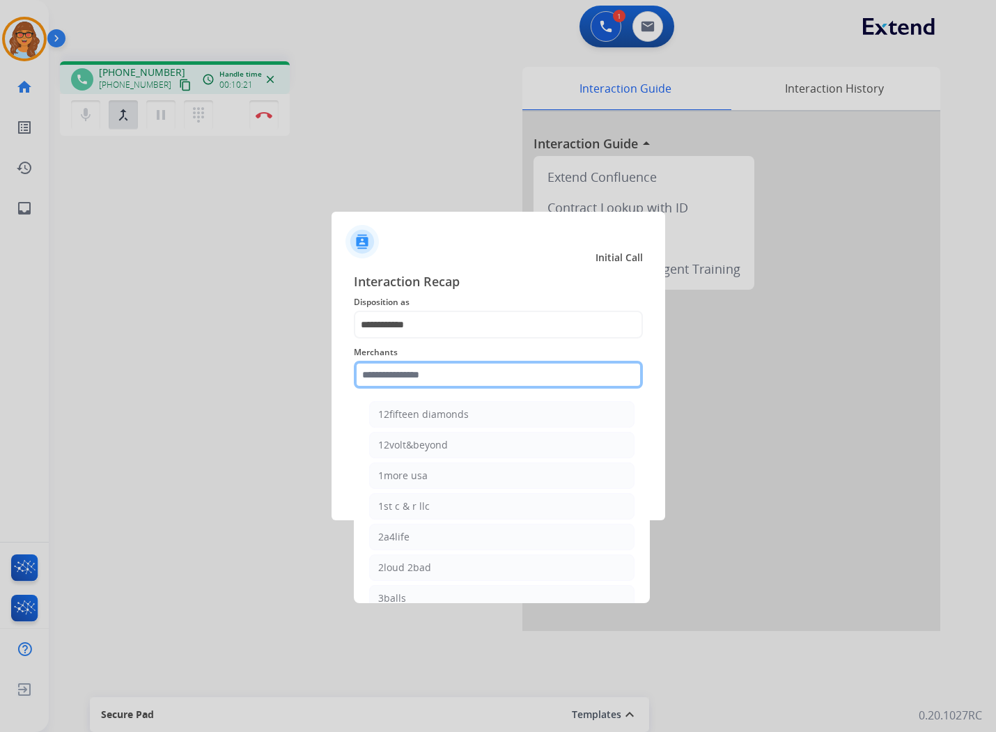
click at [465, 369] on input "text" at bounding box center [498, 375] width 289 height 28
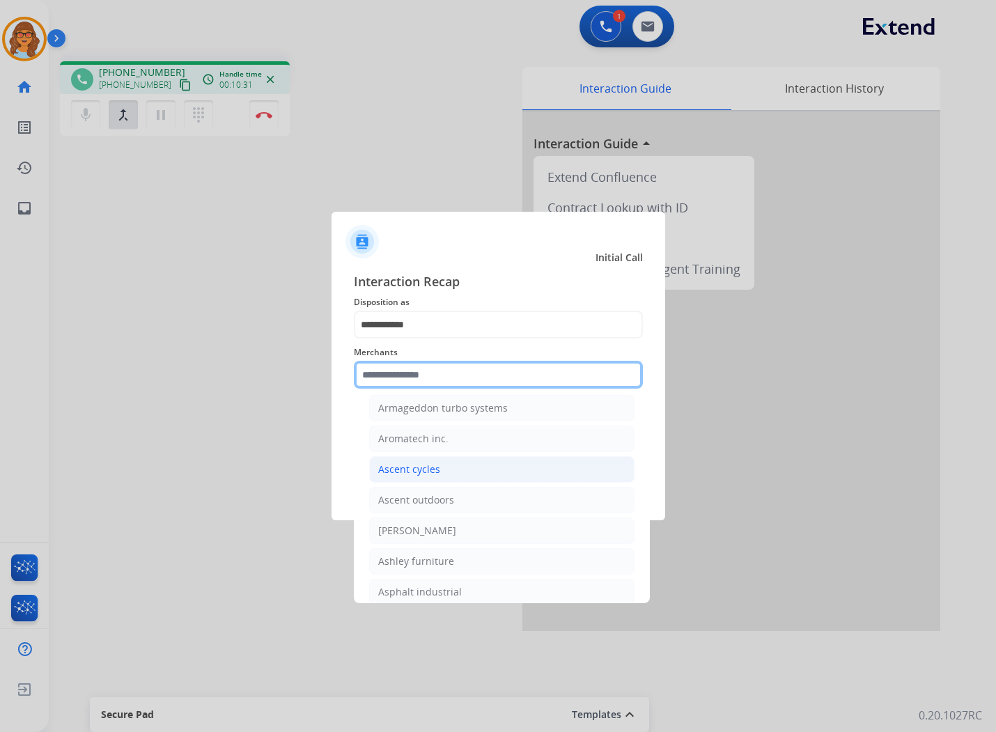
scroll to position [2012, 0]
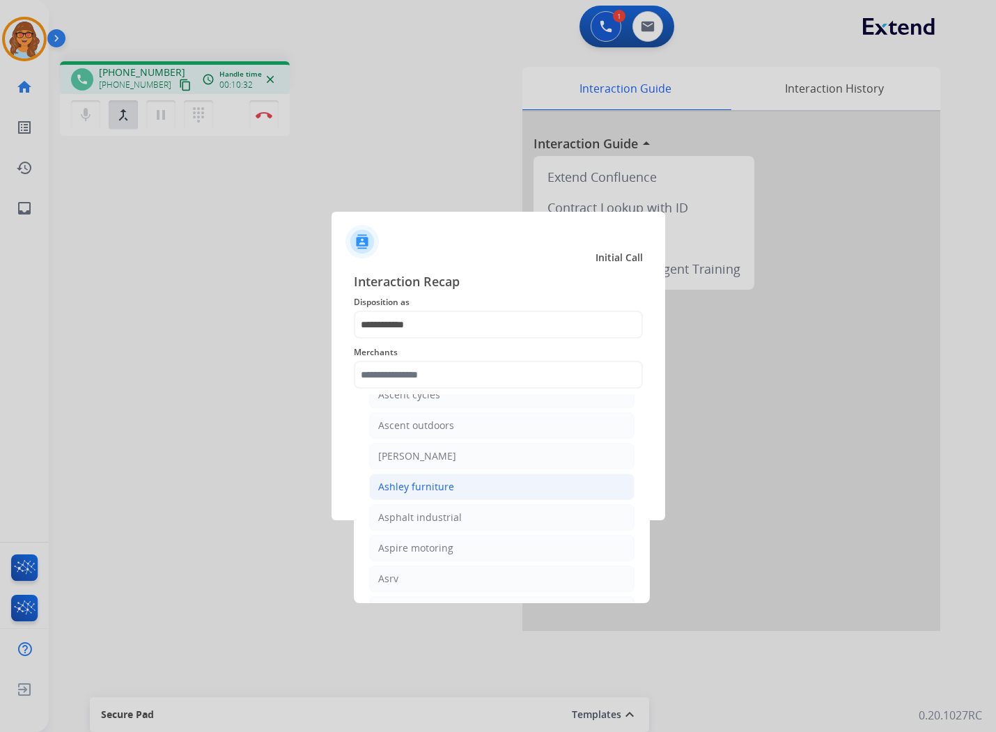
click at [458, 488] on li "Ashley furniture" at bounding box center [501, 487] width 265 height 26
type input "**********"
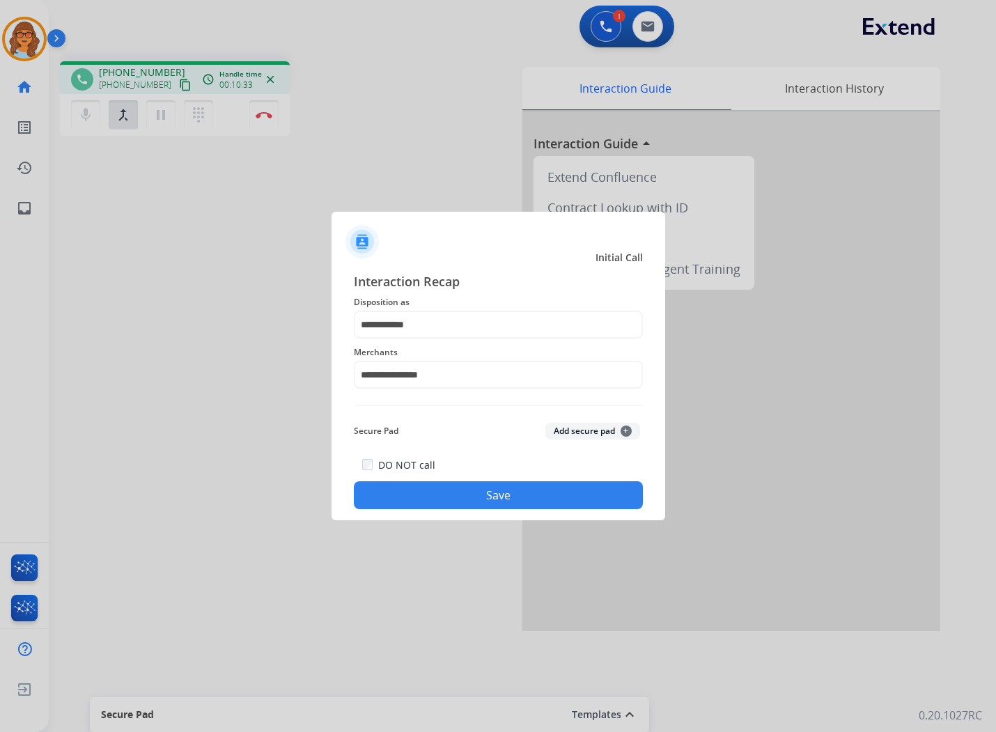
click at [507, 498] on button "Save" at bounding box center [498, 496] width 289 height 28
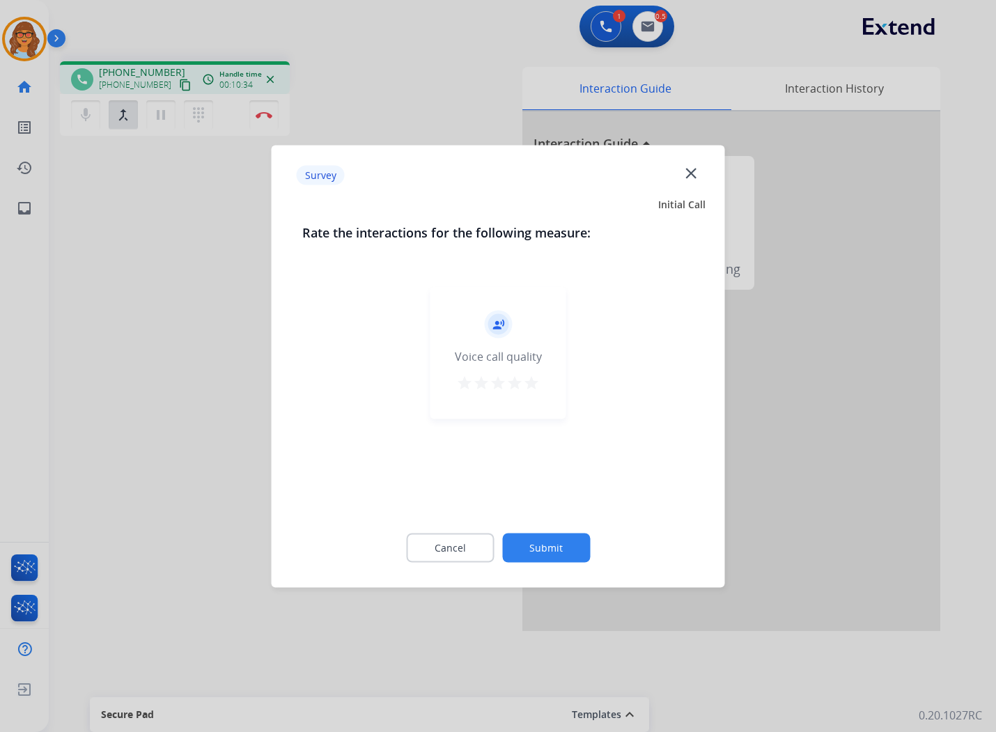
click at [548, 544] on button "Submit" at bounding box center [546, 547] width 88 height 29
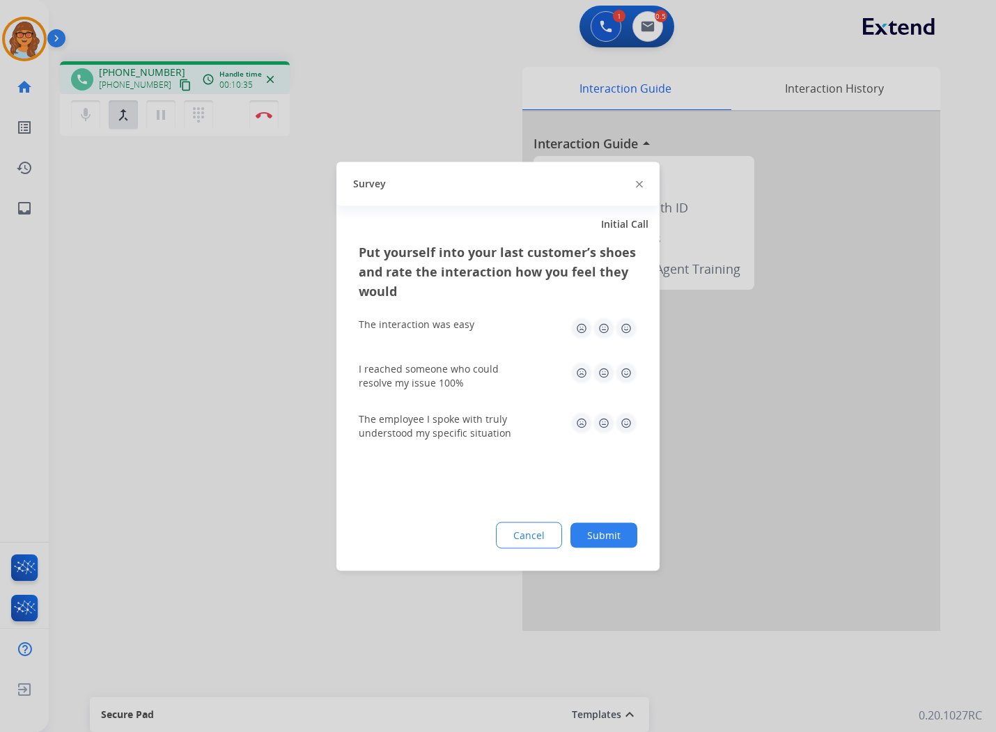
click at [594, 539] on button "Submit" at bounding box center [604, 535] width 67 height 25
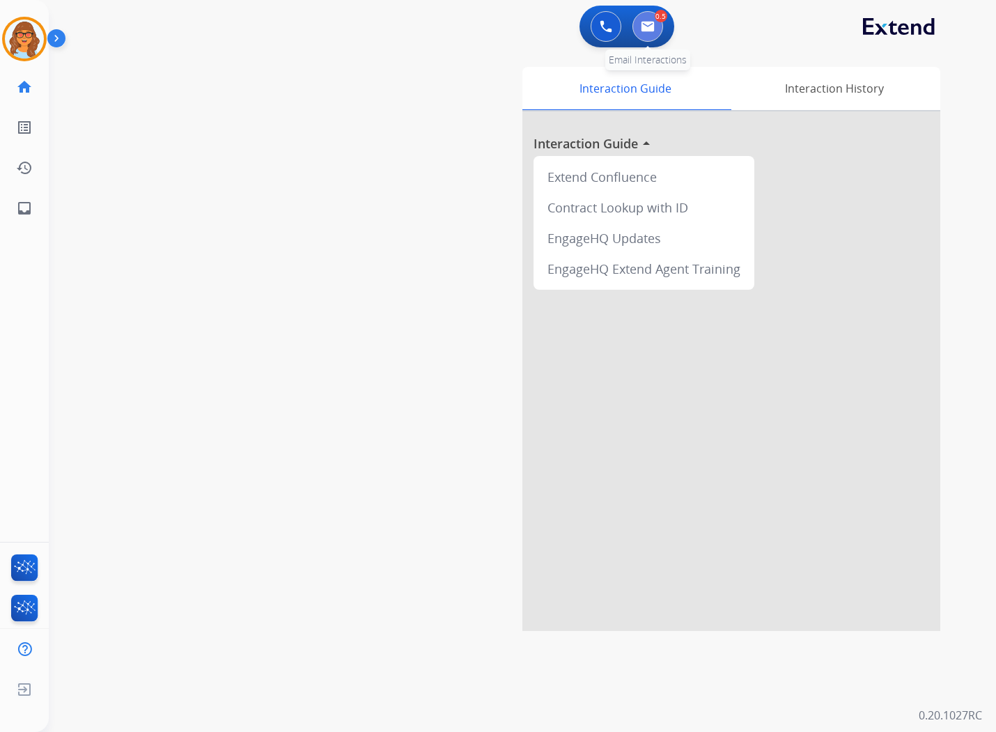
click at [649, 33] on button at bounding box center [648, 26] width 31 height 31
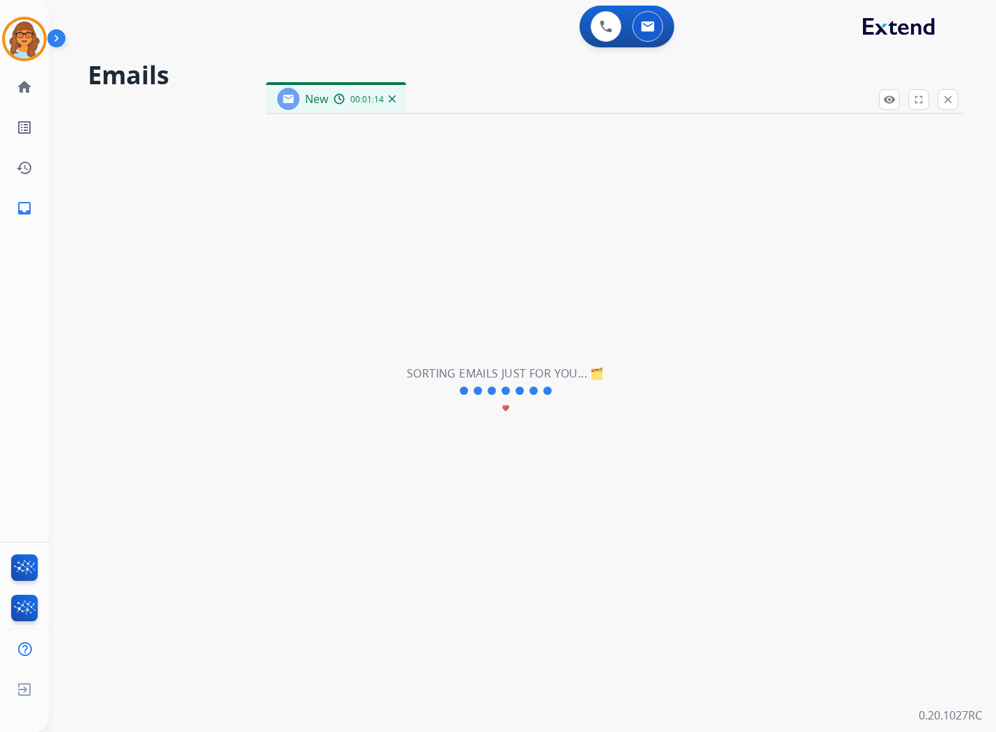
select select "**********"
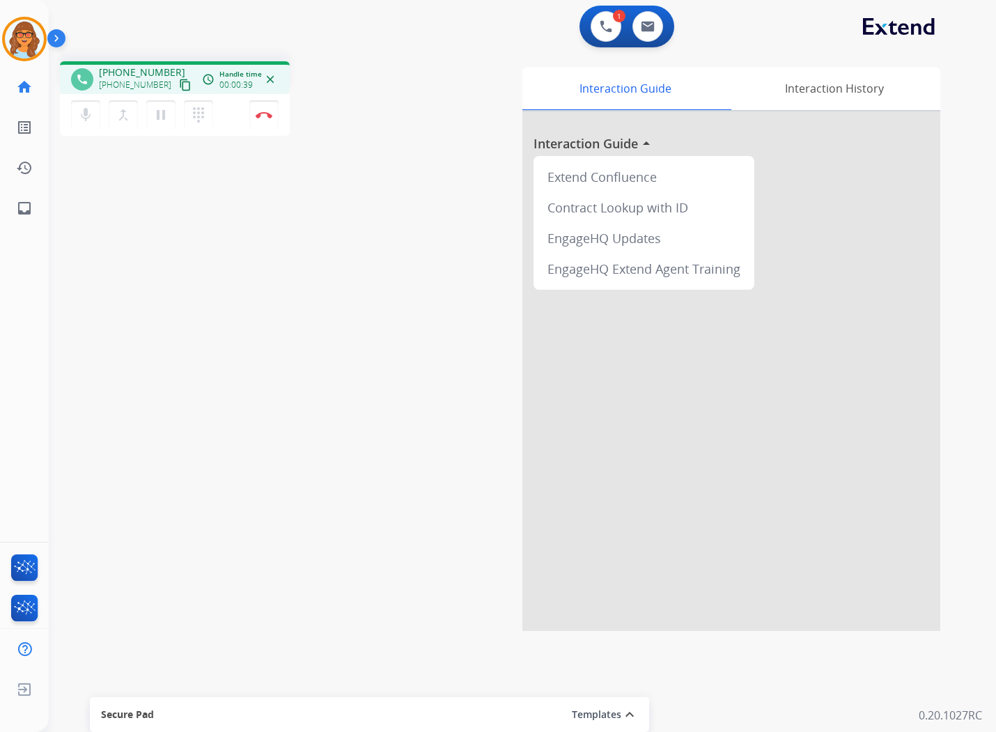
drag, startPoint x: 171, startPoint y: 84, endPoint x: 210, endPoint y: 350, distance: 268.3
click at [179, 85] on mat-icon "content_copy" at bounding box center [185, 85] width 13 height 13
click at [263, 116] on img at bounding box center [264, 114] width 17 height 7
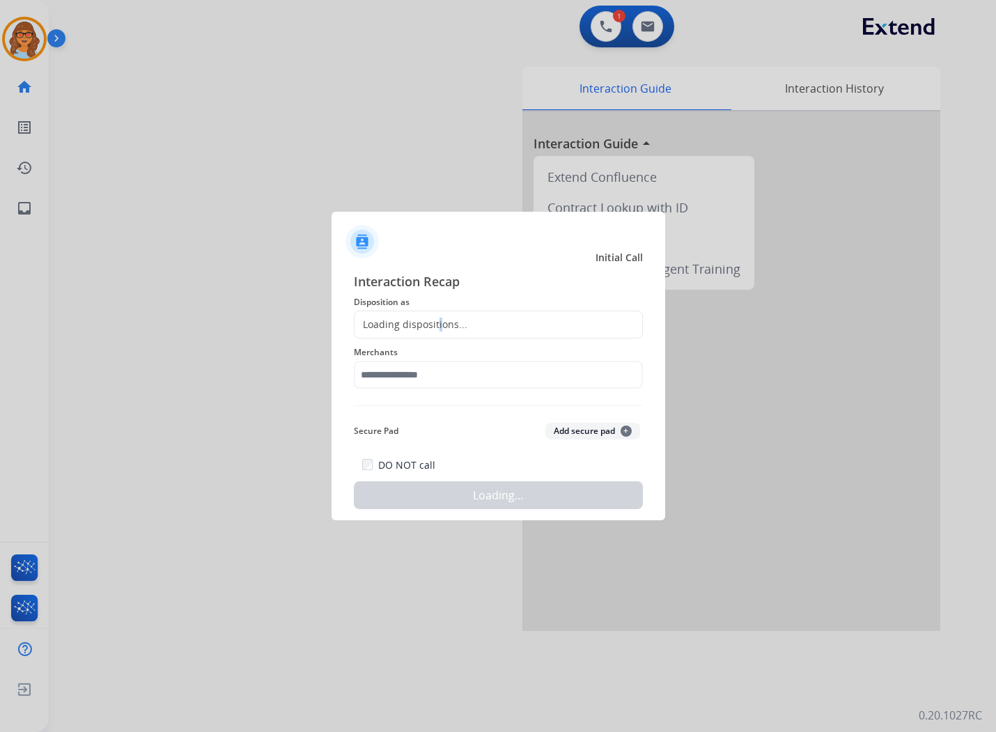
click at [439, 314] on div "Loading dispositions..." at bounding box center [498, 325] width 289 height 28
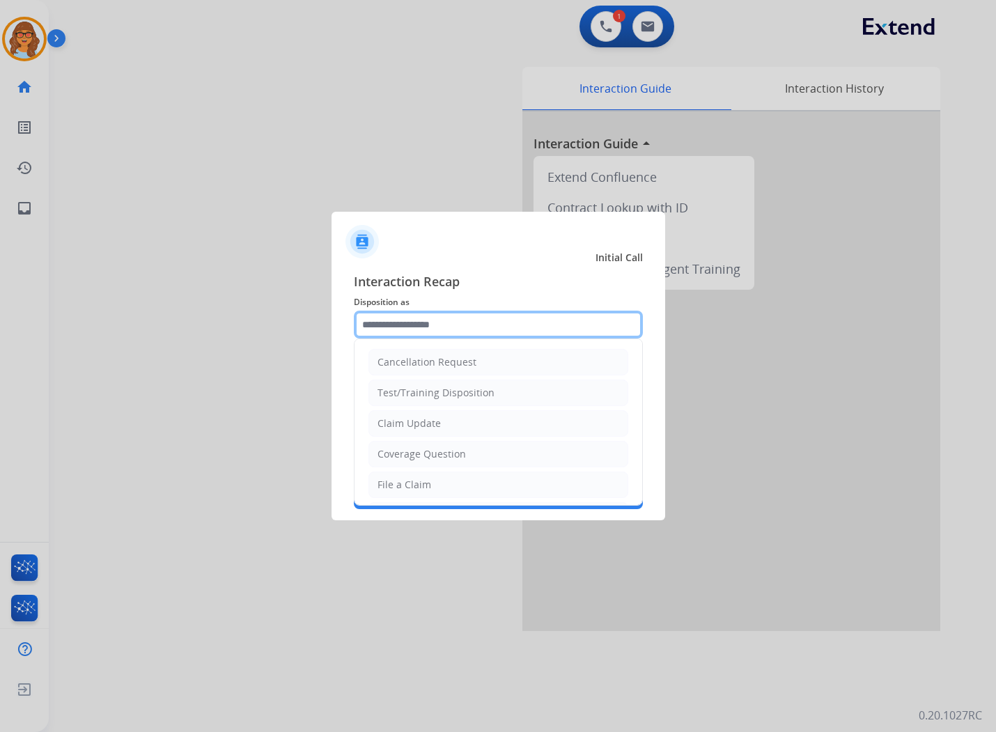
drag, startPoint x: 439, startPoint y: 314, endPoint x: 434, endPoint y: 323, distance: 10.3
click at [434, 323] on input "text" at bounding box center [498, 325] width 289 height 28
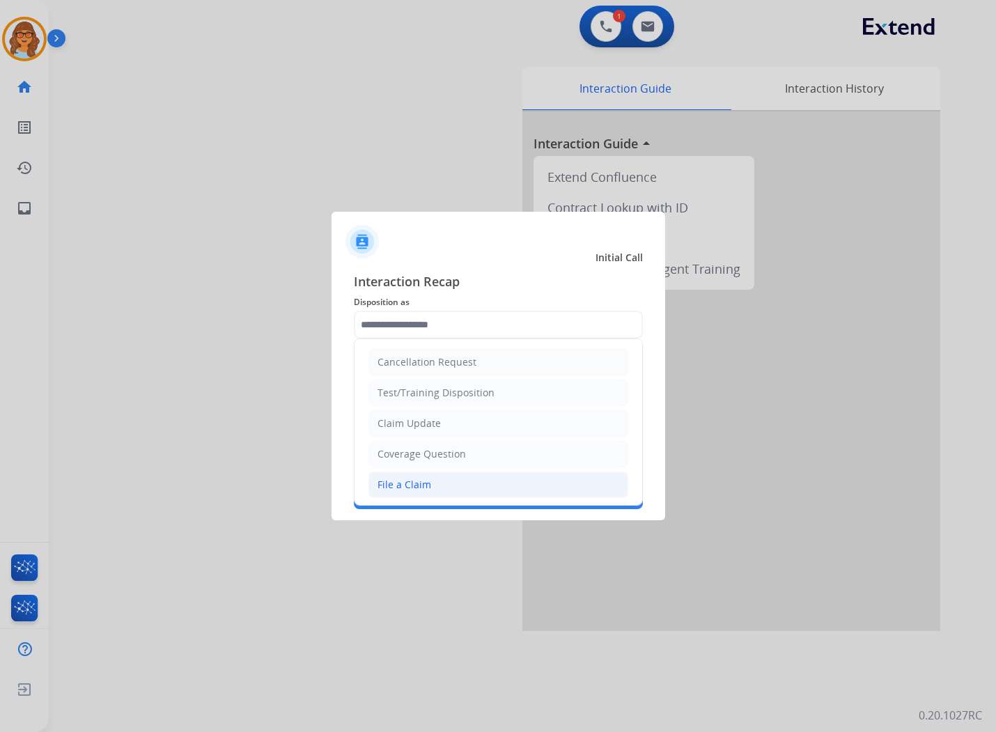
click at [426, 477] on li "File a Claim" at bounding box center [499, 485] width 260 height 26
type input "**********"
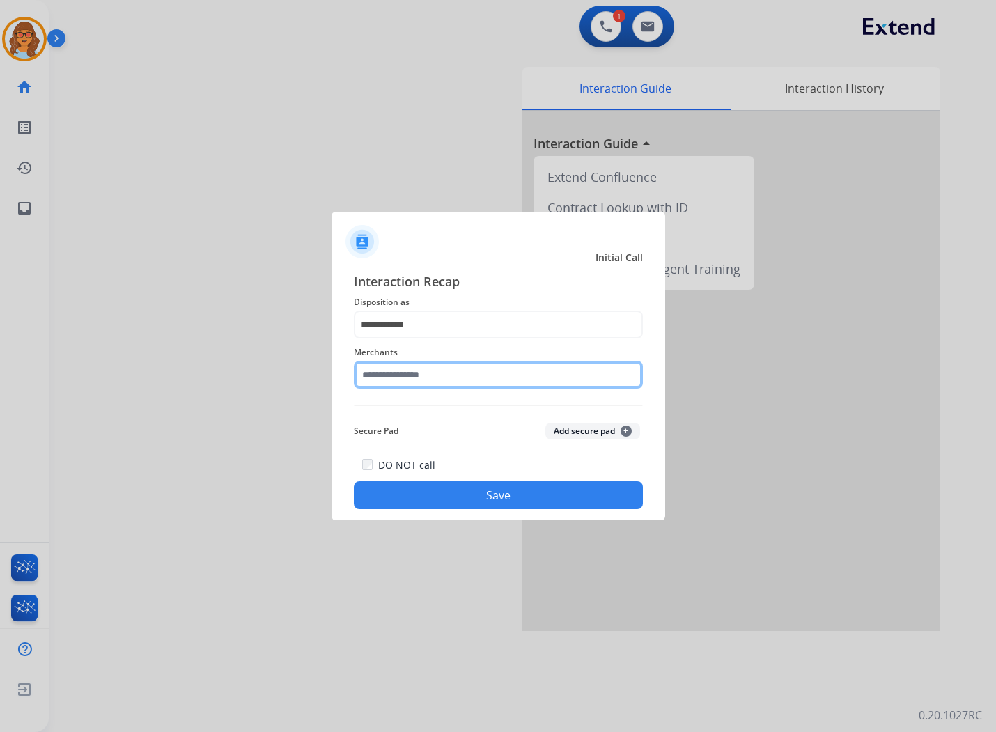
click at [456, 369] on input "text" at bounding box center [498, 375] width 289 height 28
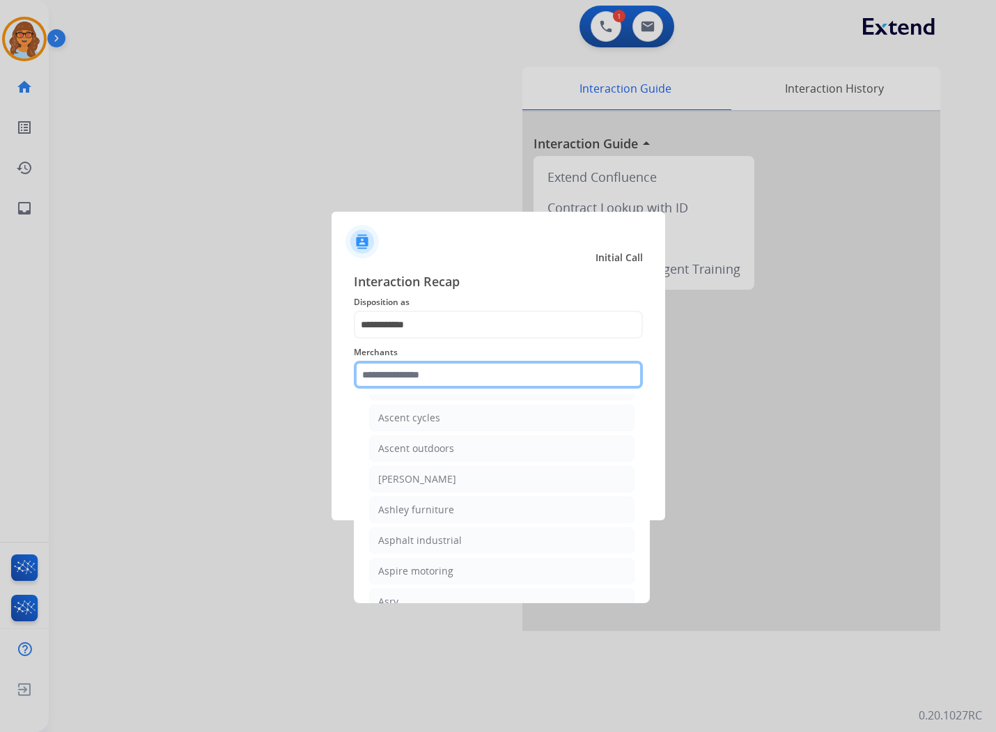
scroll to position [2012, 0]
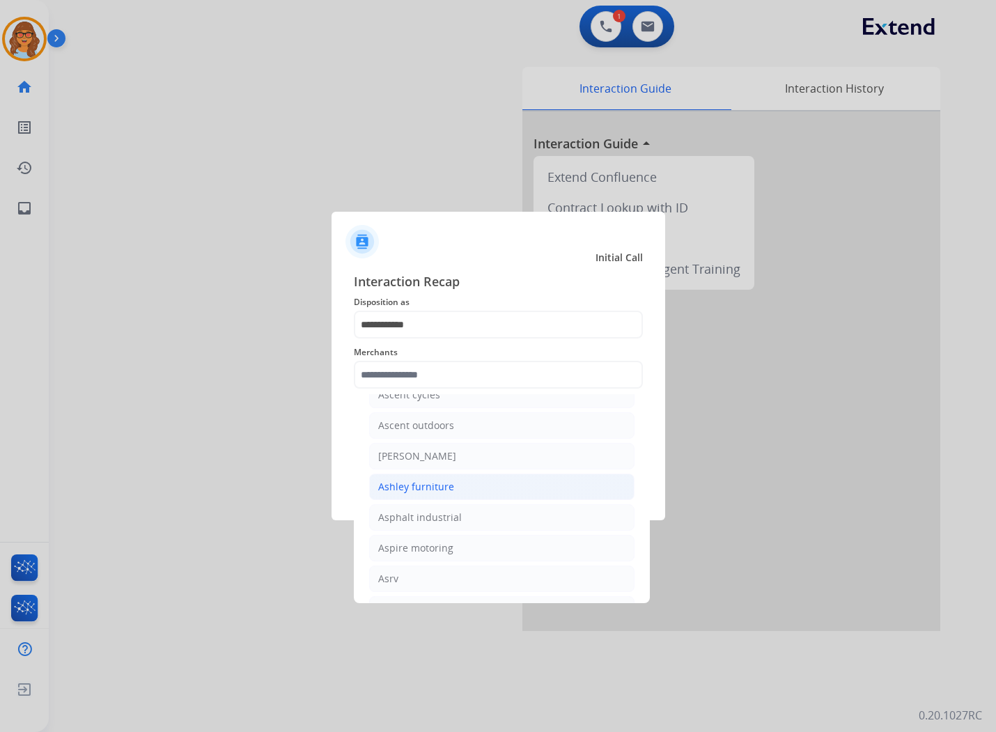
click at [449, 493] on div "Ashley furniture" at bounding box center [416, 487] width 76 height 14
type input "**********"
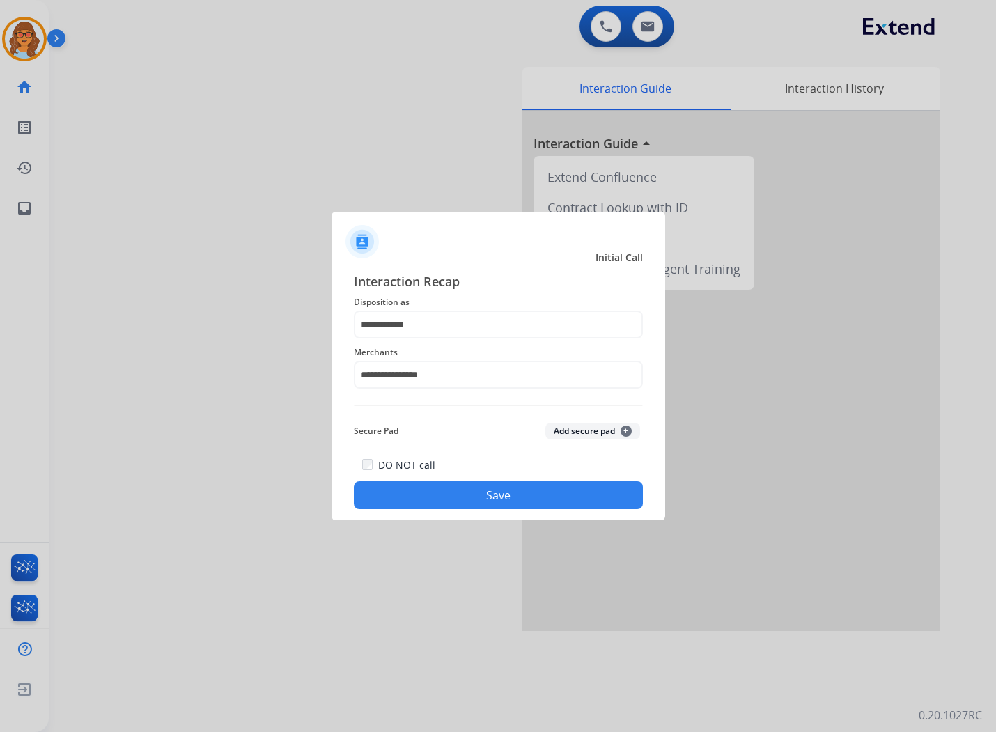
click at [519, 493] on button "Save" at bounding box center [498, 496] width 289 height 28
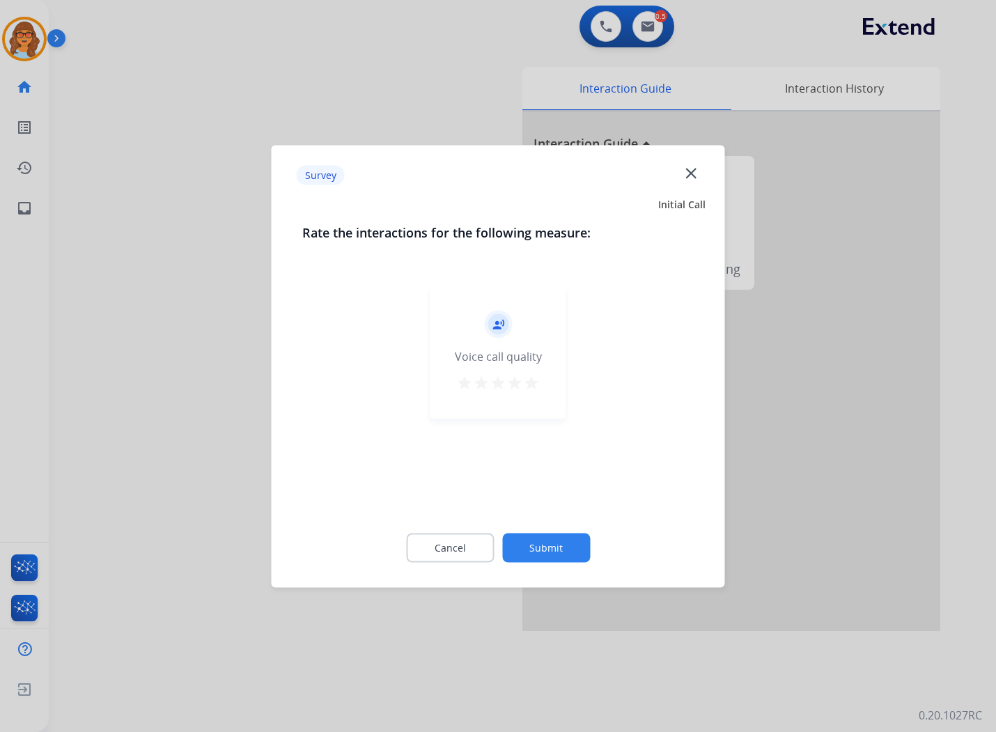
click at [531, 380] on mat-icon "star" at bounding box center [531, 382] width 17 height 17
click at [576, 554] on button "Submit" at bounding box center [546, 547] width 88 height 29
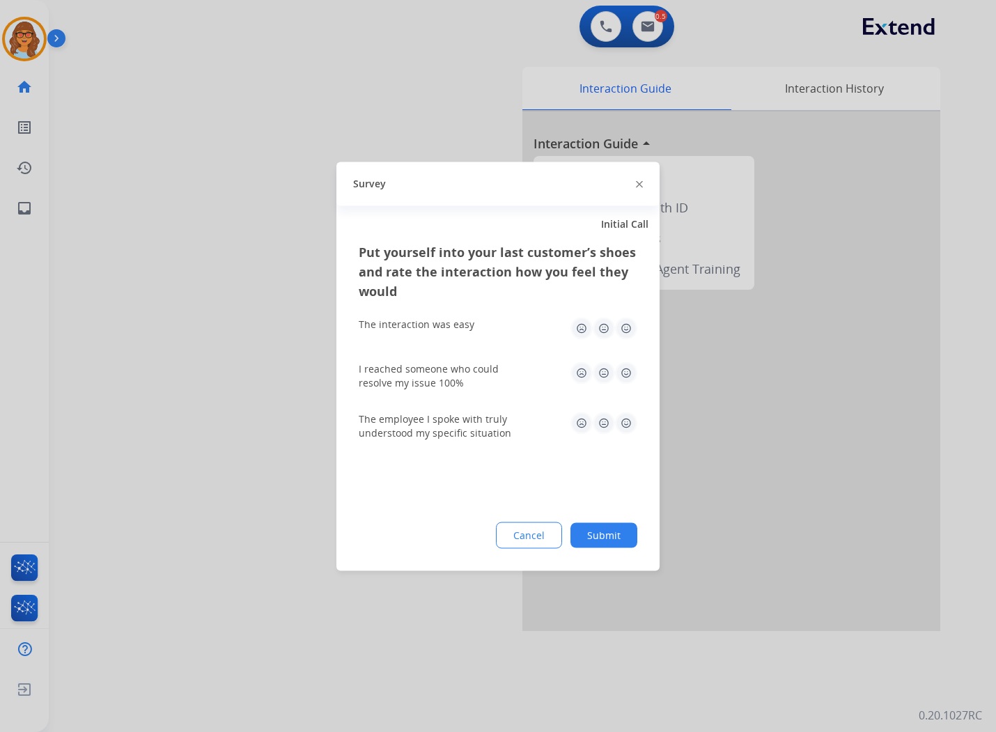
click at [631, 326] on img at bounding box center [626, 328] width 22 height 22
click at [629, 374] on img at bounding box center [626, 373] width 22 height 22
click at [629, 424] on img at bounding box center [626, 423] width 22 height 22
click at [598, 534] on button "Submit" at bounding box center [604, 535] width 67 height 25
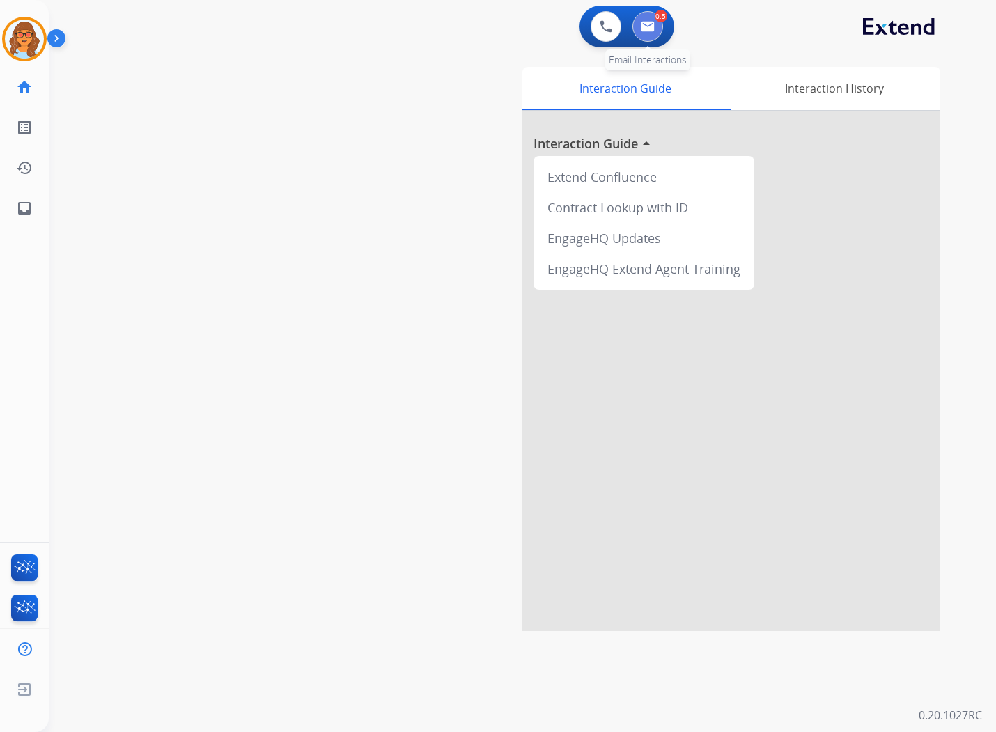
click at [653, 24] on img at bounding box center [648, 26] width 14 height 11
select select "**********"
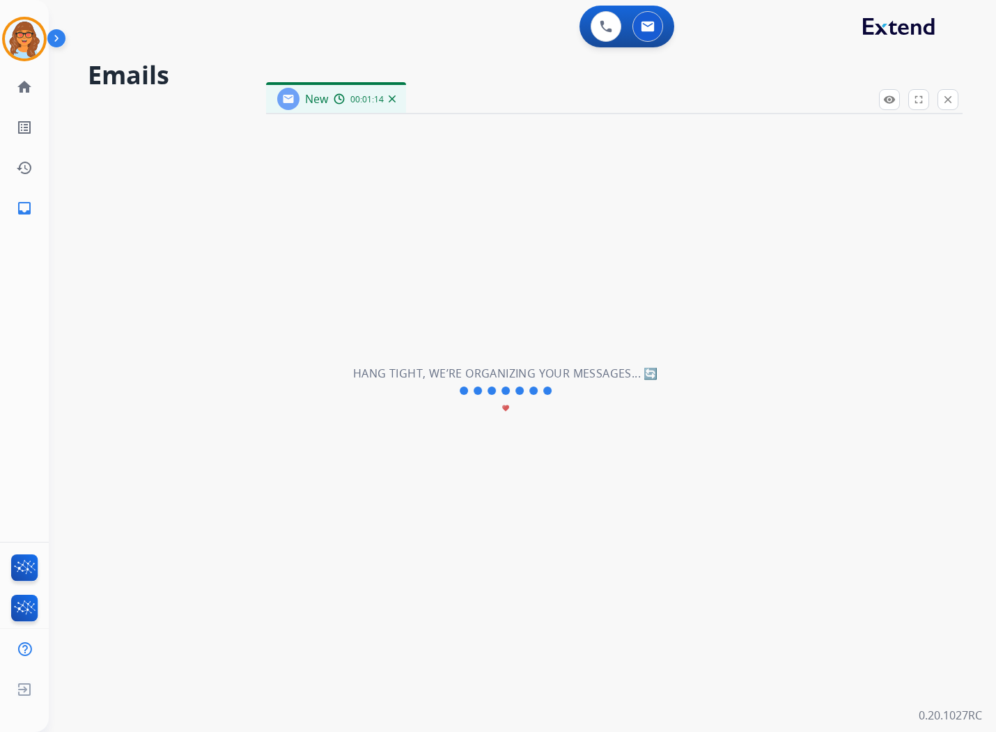
select select "**********"
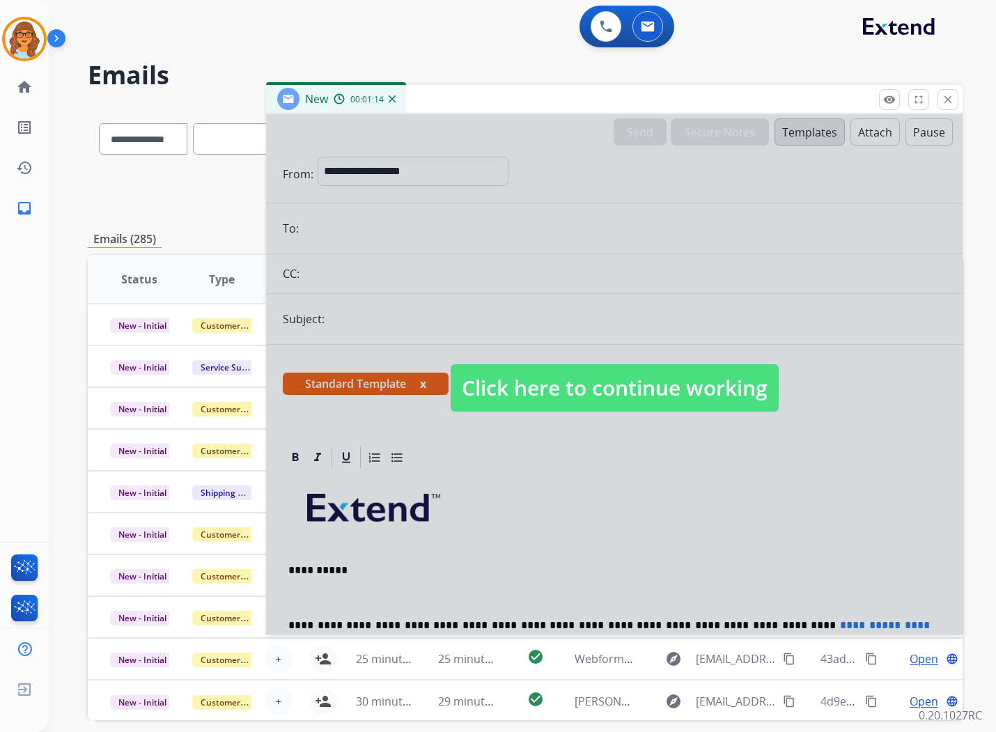
click at [658, 392] on span "Click here to continue working" at bounding box center [615, 387] width 328 height 47
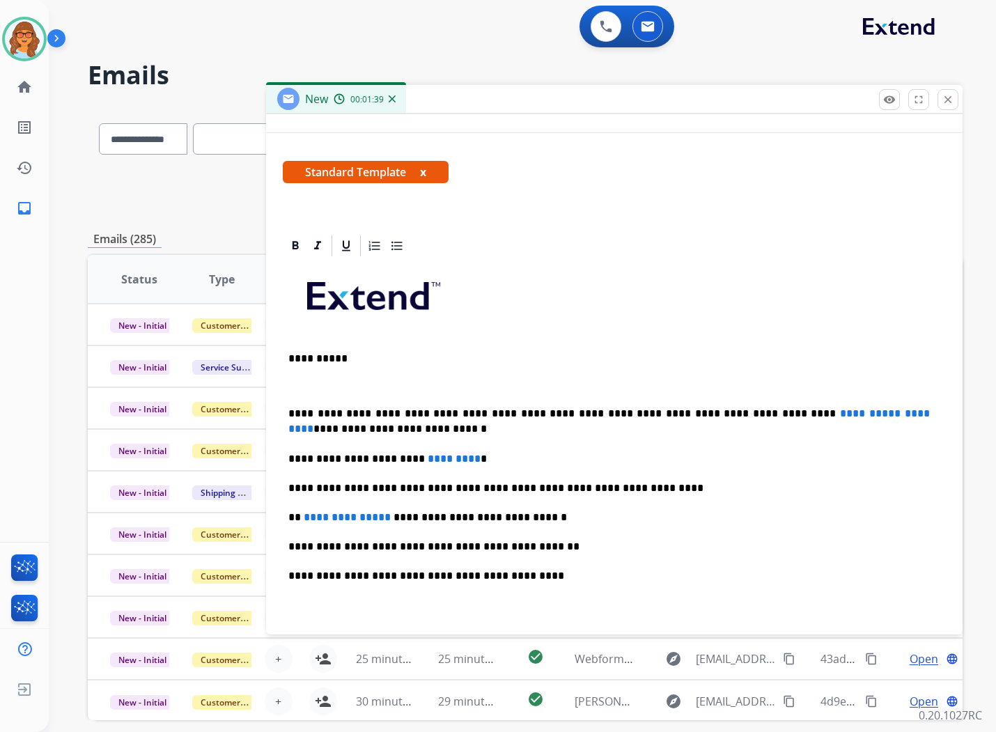
scroll to position [232, 0]
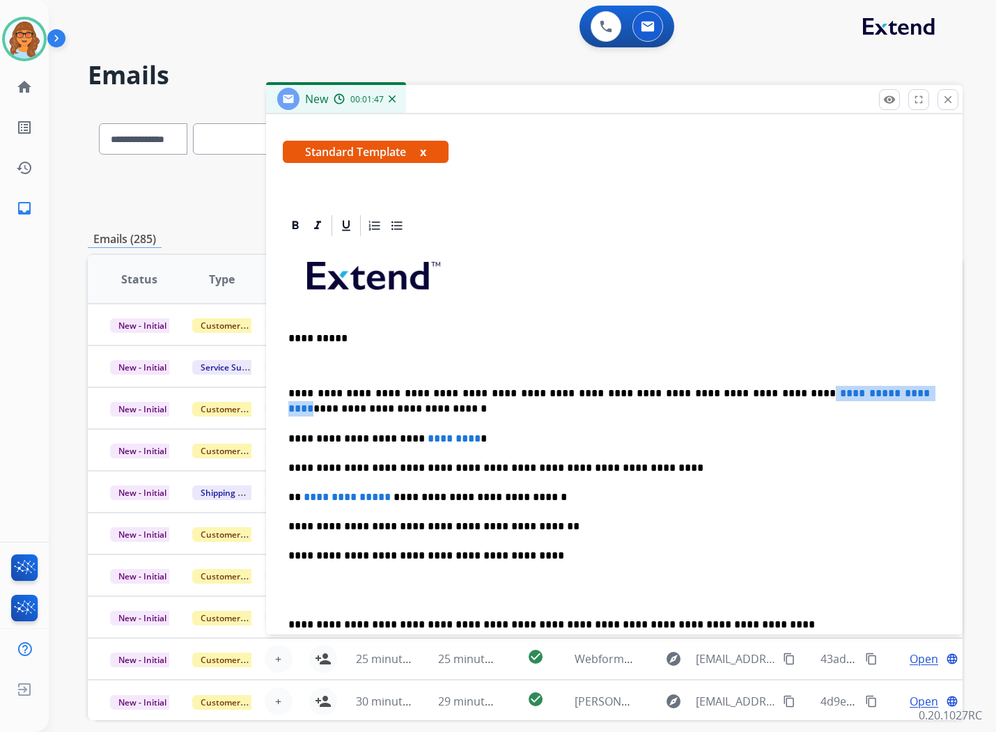
drag, startPoint x: 712, startPoint y: 392, endPoint x: 846, endPoint y: 387, distance: 133.9
click at [846, 387] on p "**********" at bounding box center [608, 401] width 641 height 31
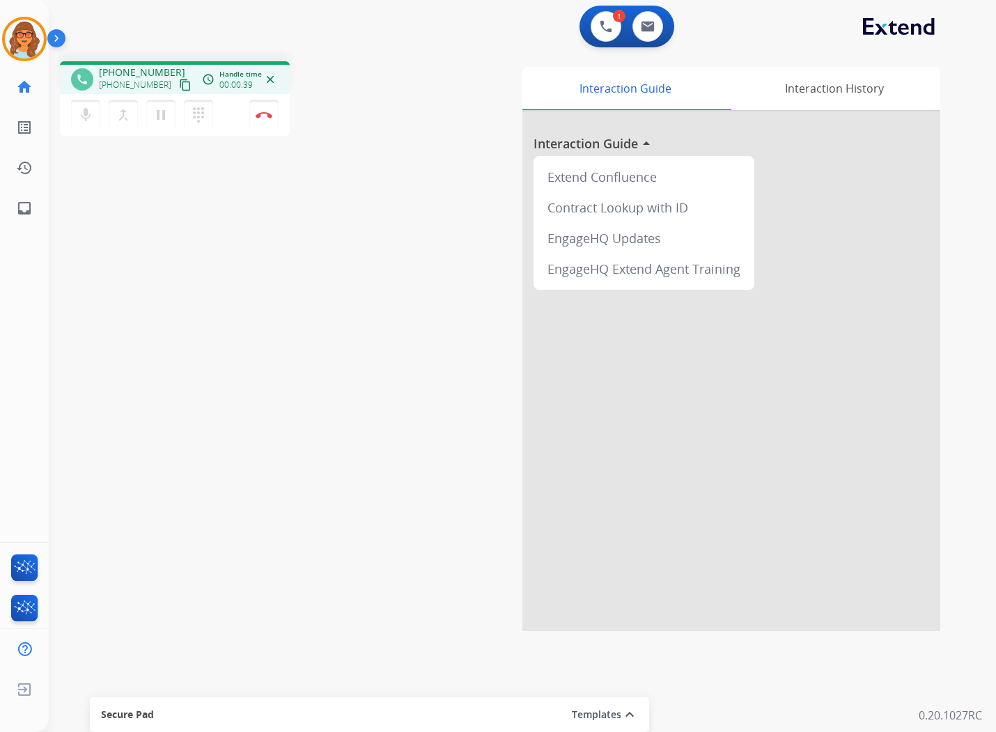
click at [179, 80] on mat-icon "content_copy" at bounding box center [185, 85] width 13 height 13
click at [92, 115] on mat-icon "mic" at bounding box center [85, 115] width 17 height 17
click at [77, 113] on mat-icon "mic_off" at bounding box center [85, 115] width 17 height 17
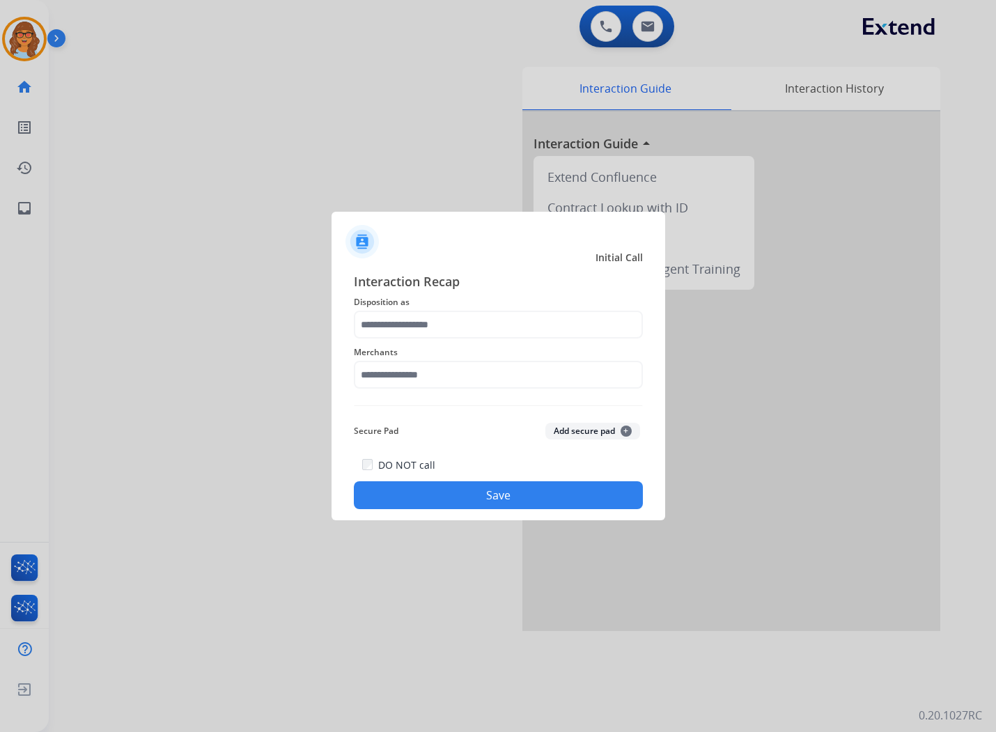
click at [258, 123] on div at bounding box center [498, 366] width 996 height 732
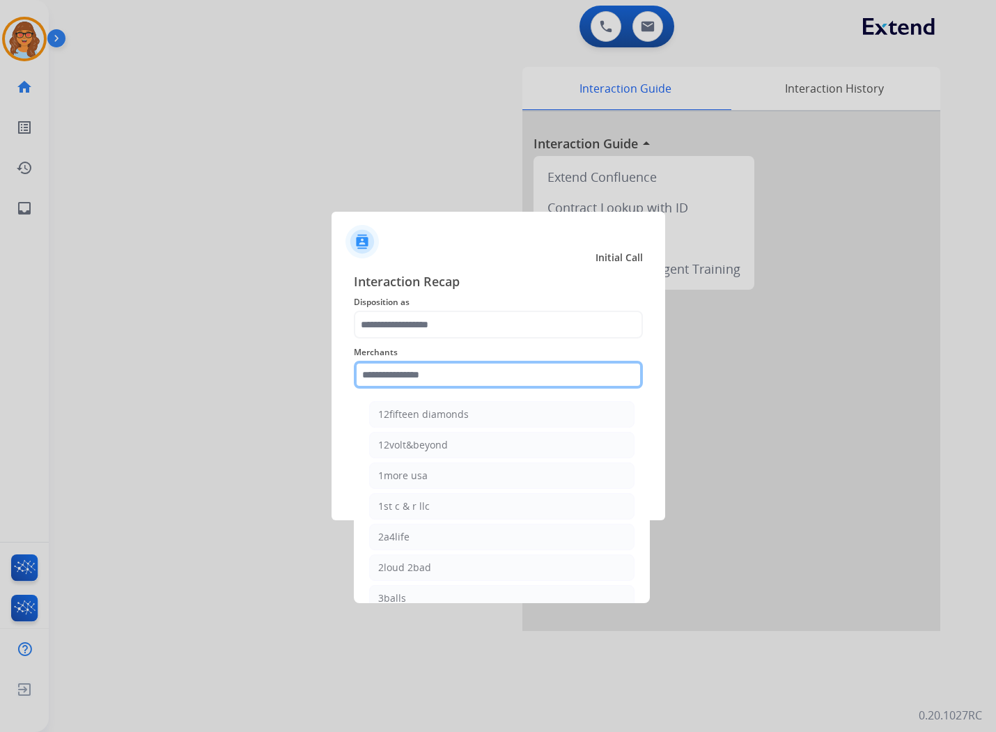
click at [434, 380] on input "text" at bounding box center [498, 375] width 289 height 28
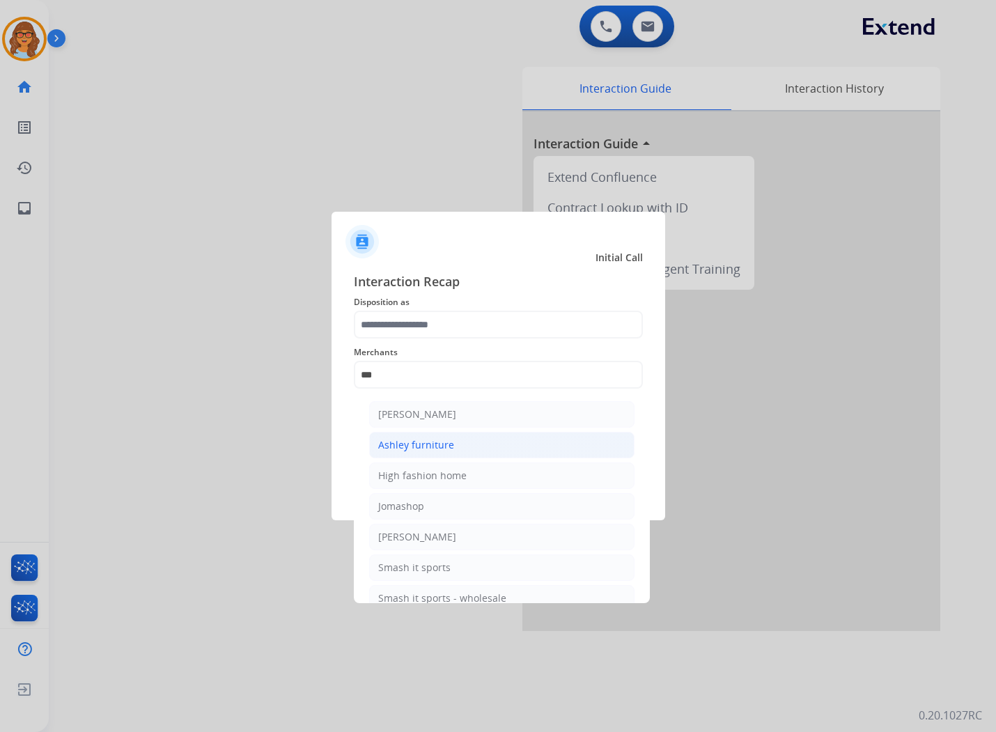
click at [443, 436] on li "Ashley furniture" at bounding box center [501, 445] width 265 height 26
type input "**********"
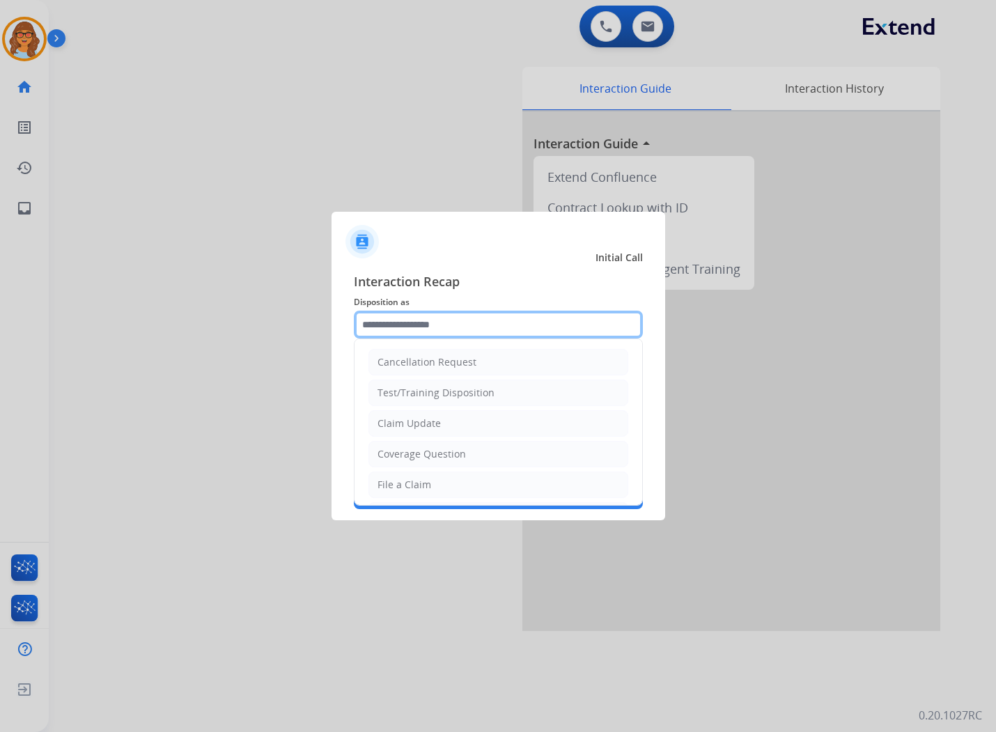
click at [406, 318] on input "text" at bounding box center [498, 325] width 289 height 28
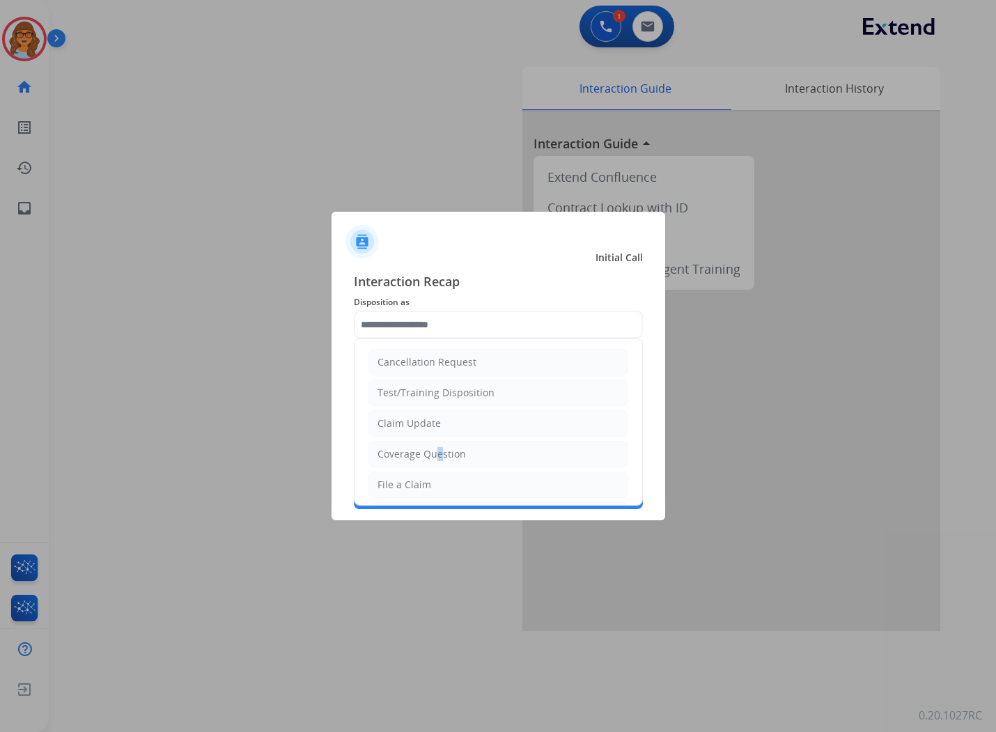
click at [434, 452] on div "Coverage Question" at bounding box center [422, 454] width 88 height 14
type input "**********"
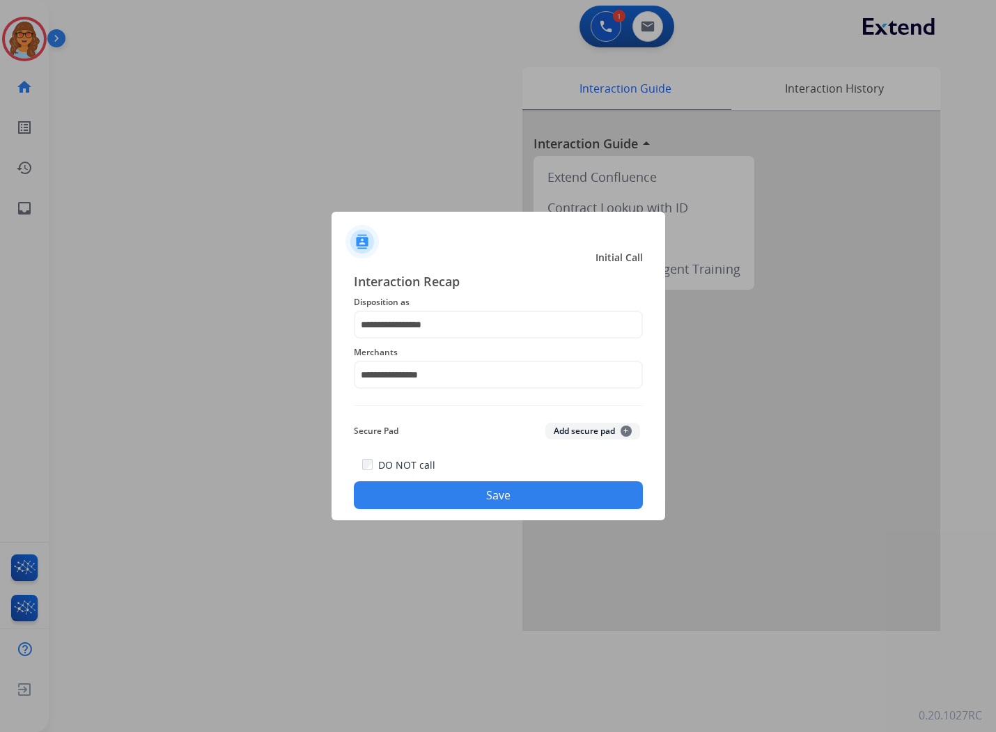
click at [489, 495] on button "Save" at bounding box center [498, 496] width 289 height 28
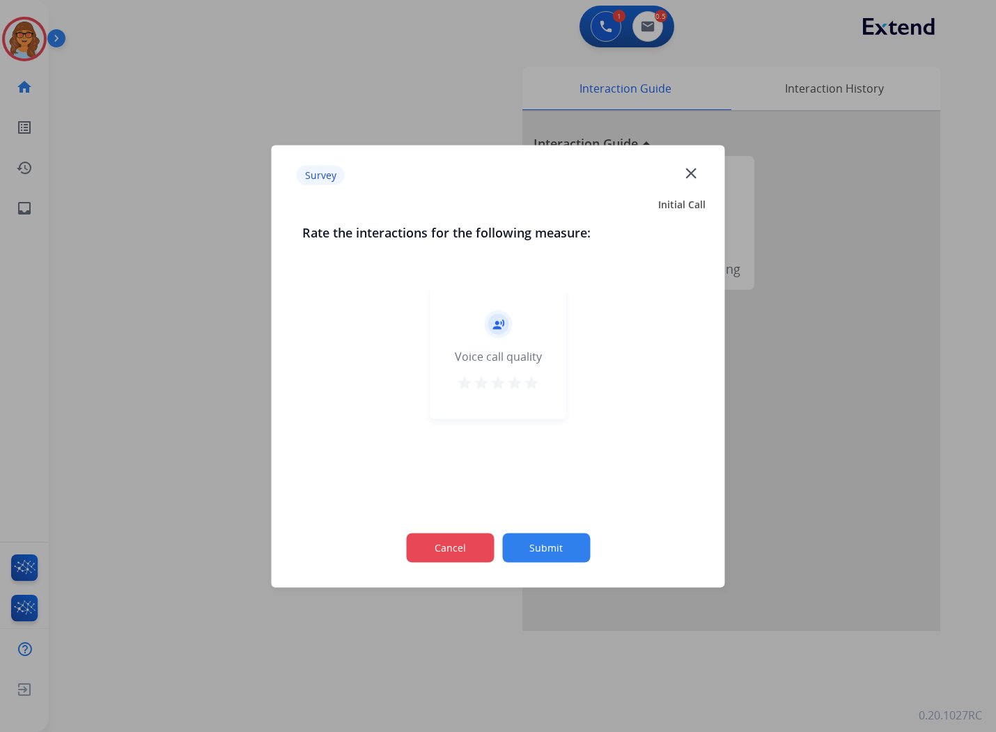
click at [425, 548] on button "Cancel" at bounding box center [450, 547] width 88 height 29
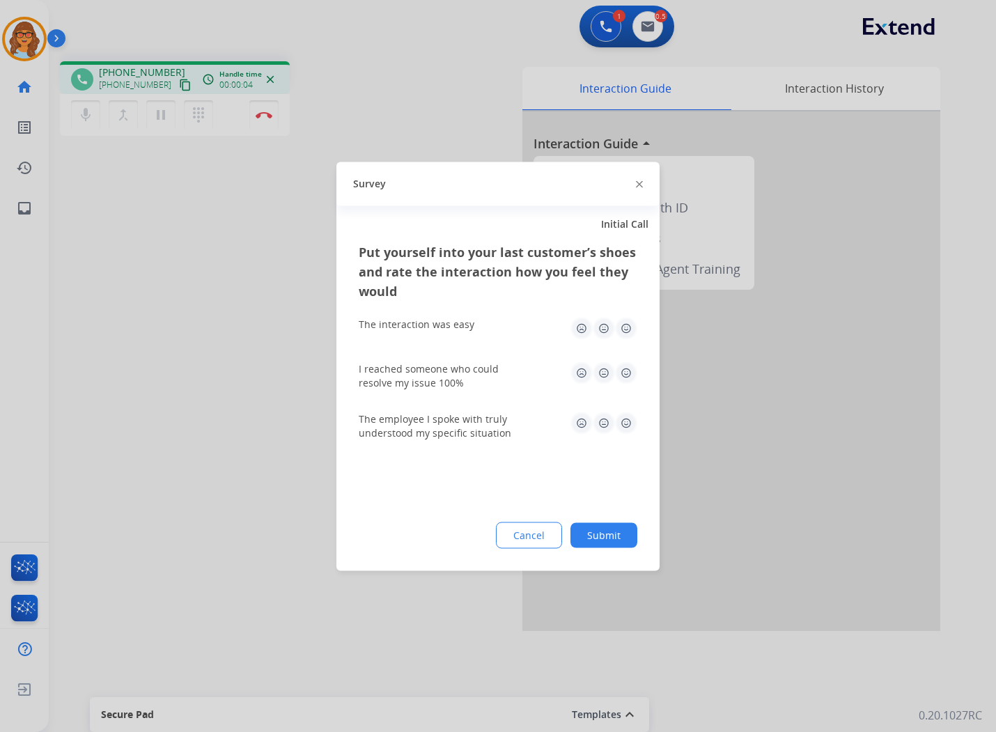
click at [627, 332] on img at bounding box center [626, 328] width 22 height 22
click at [626, 378] on img at bounding box center [626, 373] width 22 height 22
click at [623, 426] on img at bounding box center [626, 423] width 22 height 22
click at [509, 545] on button "Cancel" at bounding box center [530, 535] width 65 height 25
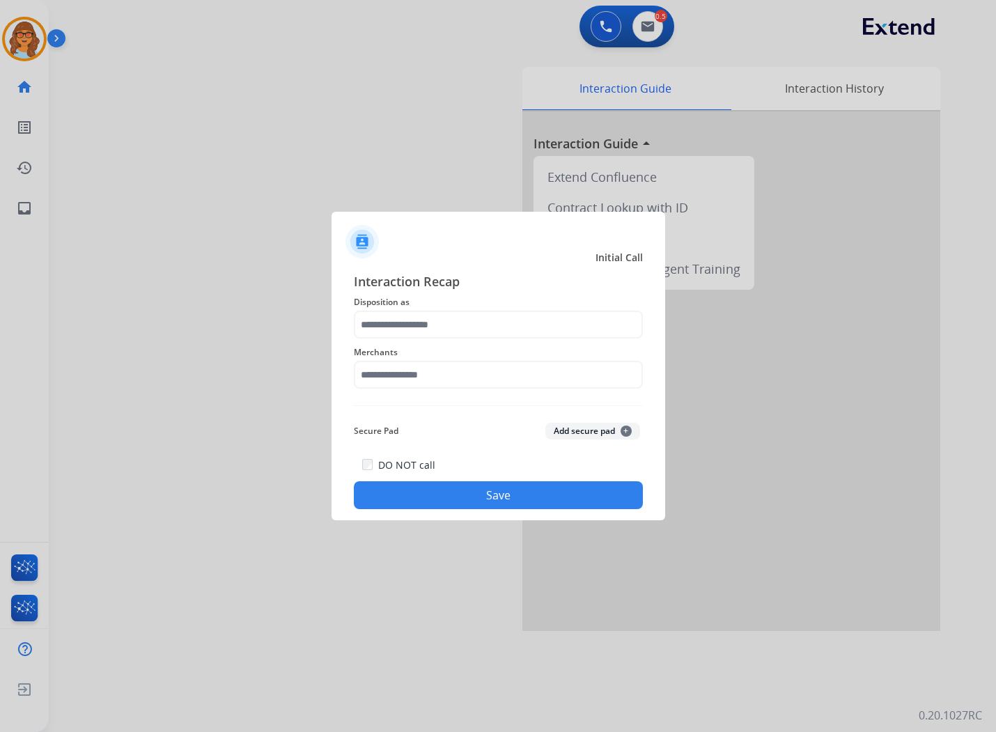
drag, startPoint x: 488, startPoint y: 493, endPoint x: 349, endPoint y: 484, distance: 139.6
click at [488, 493] on button "Save" at bounding box center [498, 496] width 289 height 28
click at [431, 325] on input "text" at bounding box center [498, 325] width 289 height 28
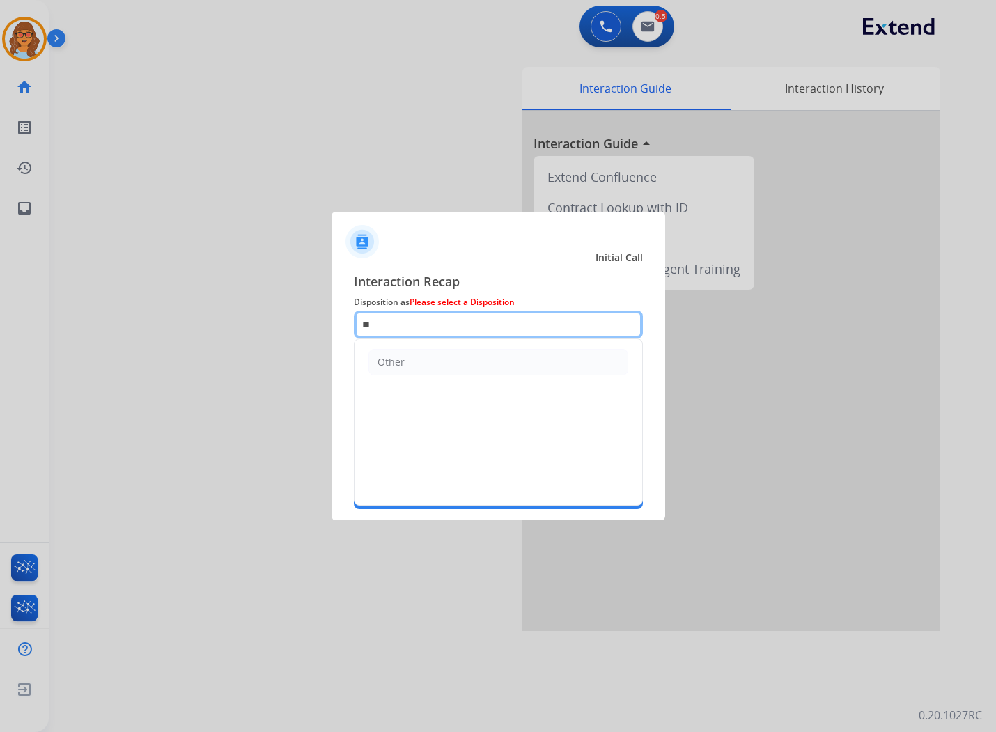
type input "*"
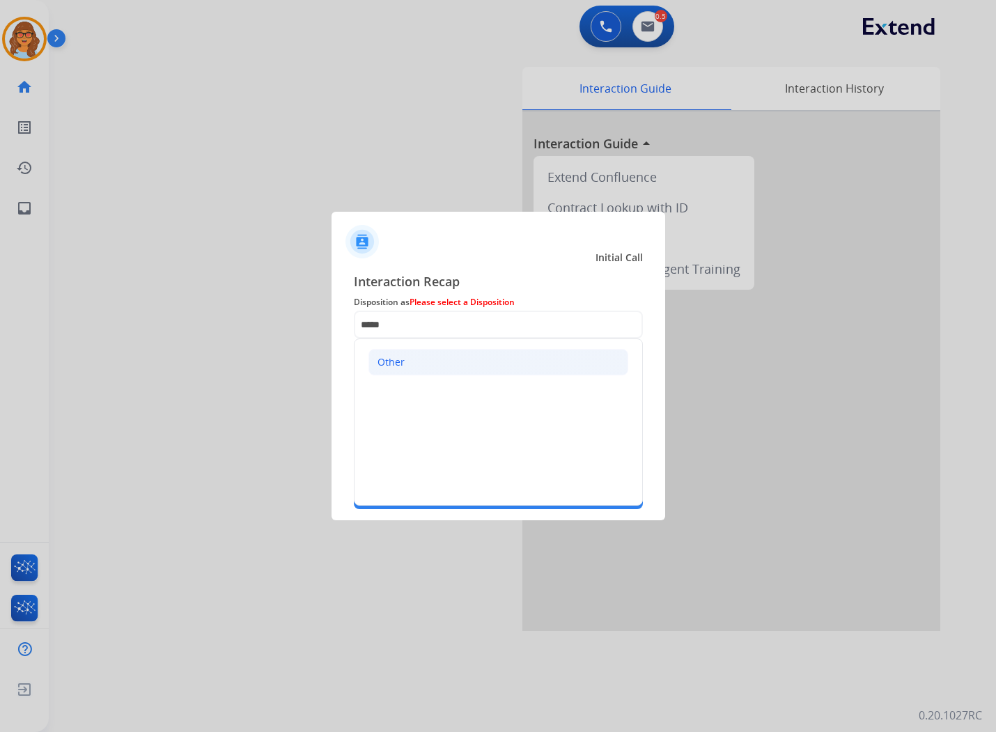
click at [410, 356] on li "Other" at bounding box center [499, 362] width 260 height 26
type input "*****"
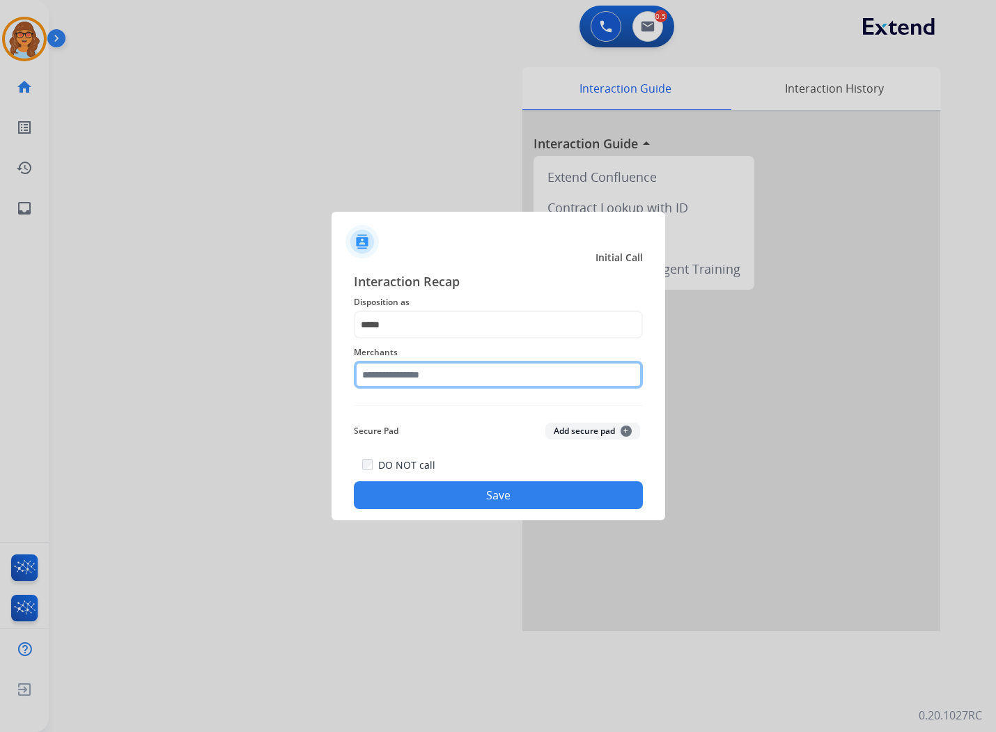
click at [436, 373] on input "text" at bounding box center [498, 375] width 289 height 28
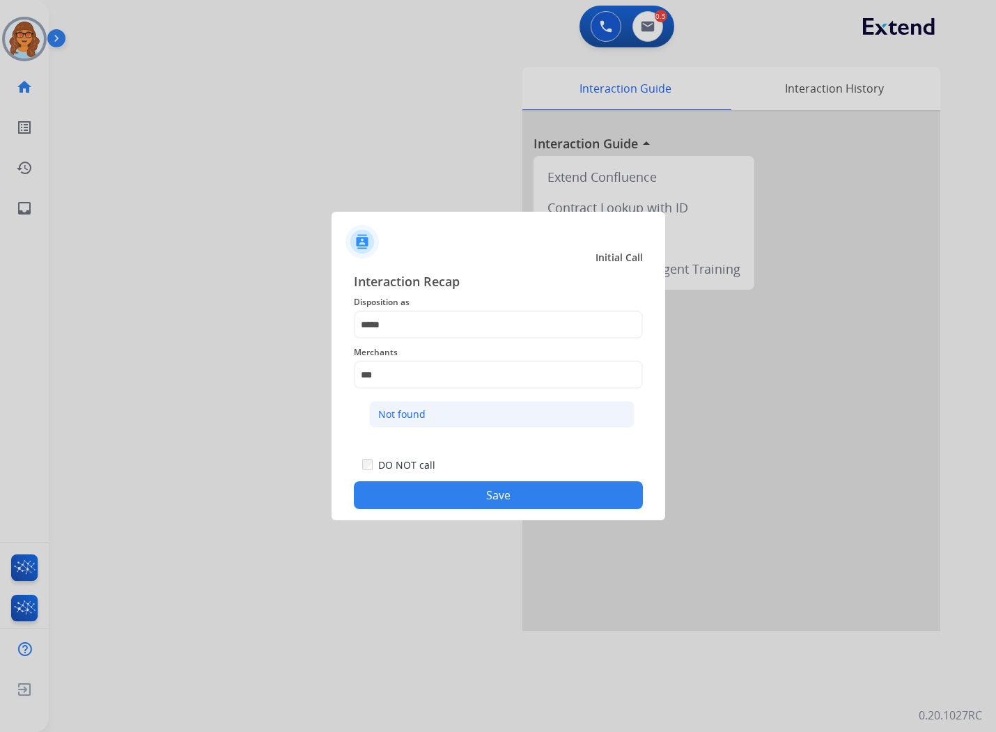
click at [423, 416] on div "Not found" at bounding box center [401, 415] width 47 height 14
type input "*********"
click at [454, 498] on button "Save" at bounding box center [498, 496] width 289 height 28
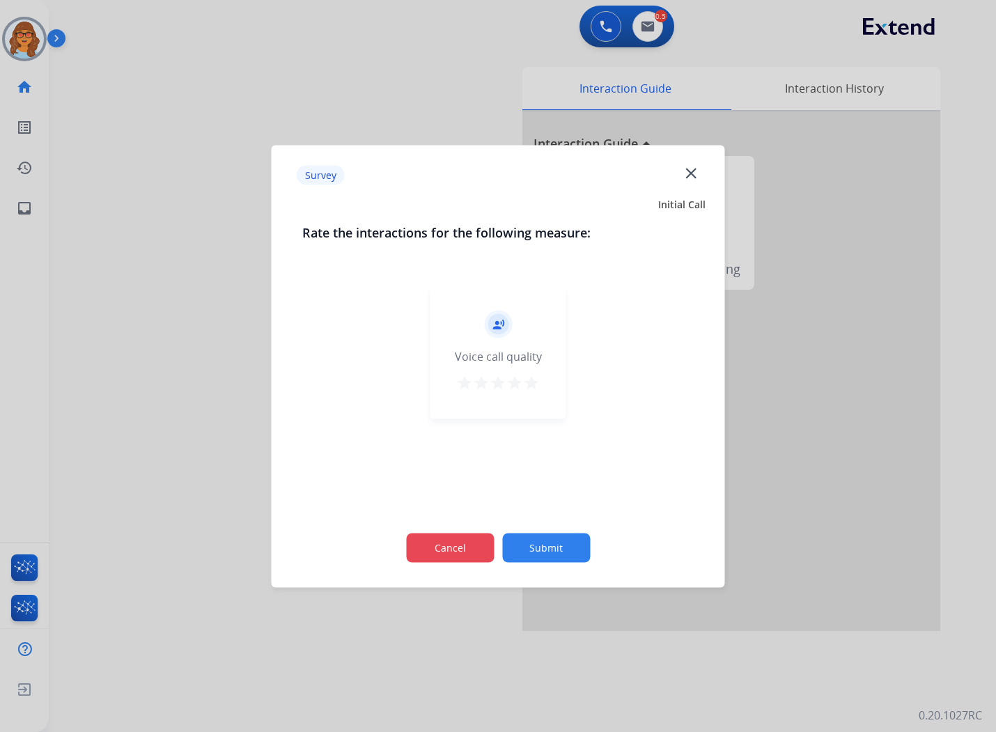
click at [429, 539] on button "Cancel" at bounding box center [450, 547] width 88 height 29
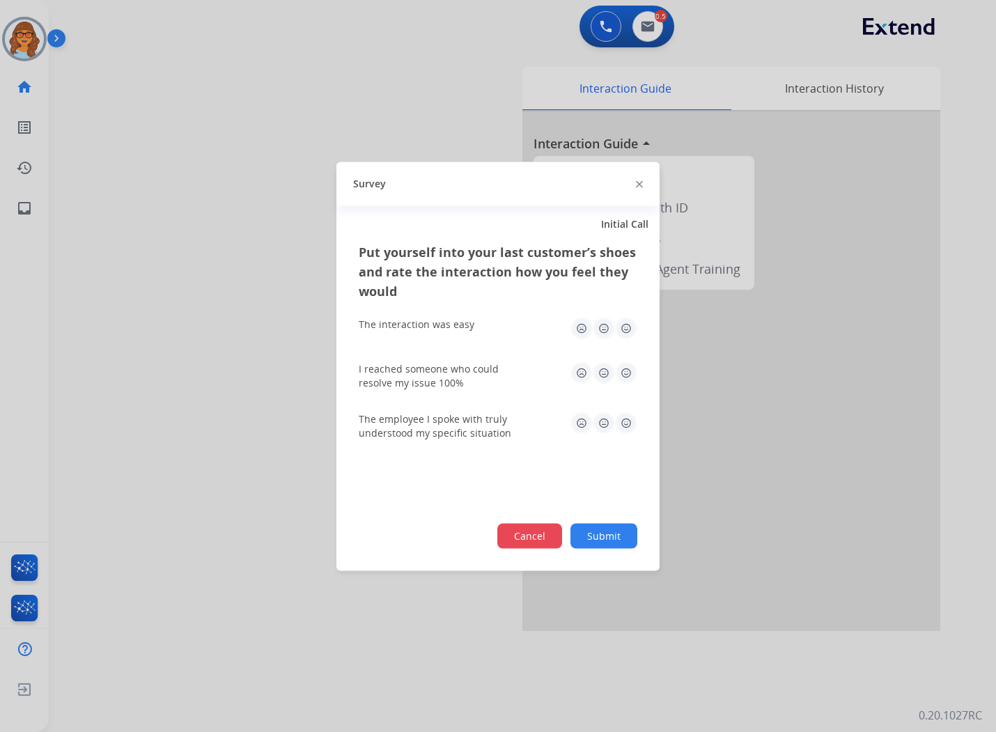
click at [524, 532] on button "Cancel" at bounding box center [530, 535] width 65 height 25
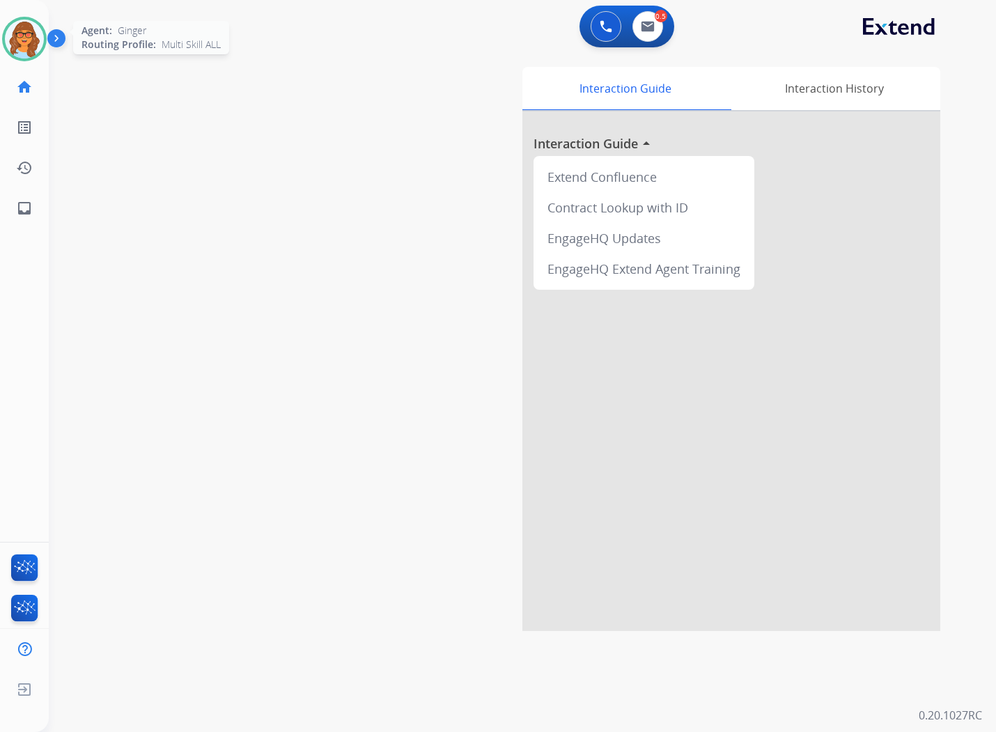
click at [26, 50] on img at bounding box center [24, 39] width 39 height 39
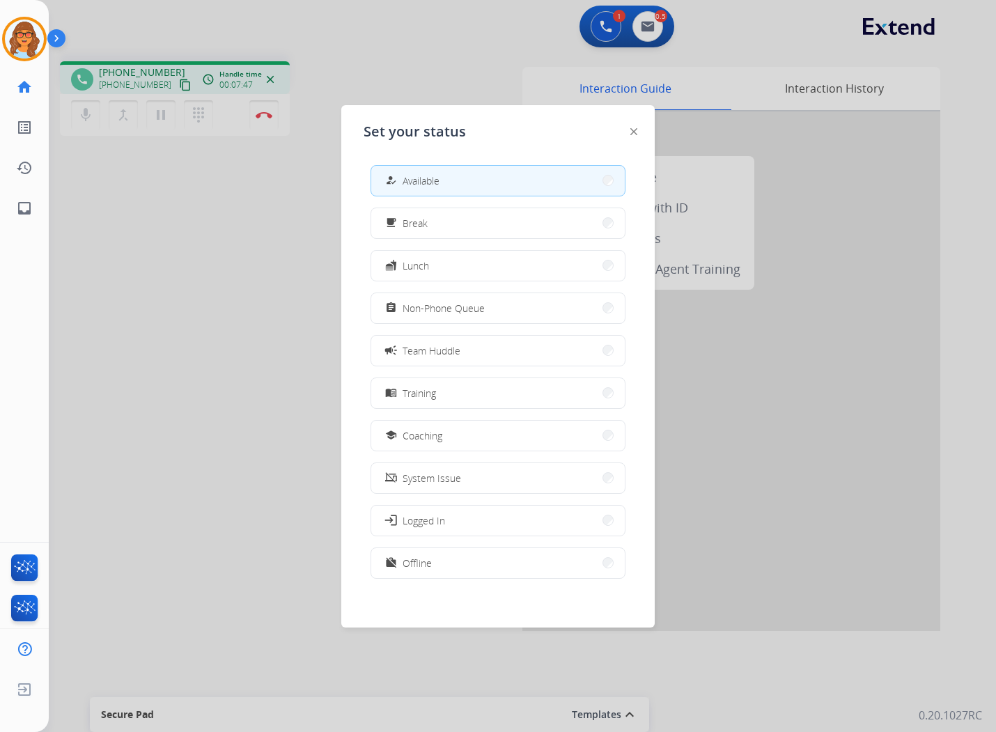
click at [212, 261] on div at bounding box center [498, 366] width 996 height 732
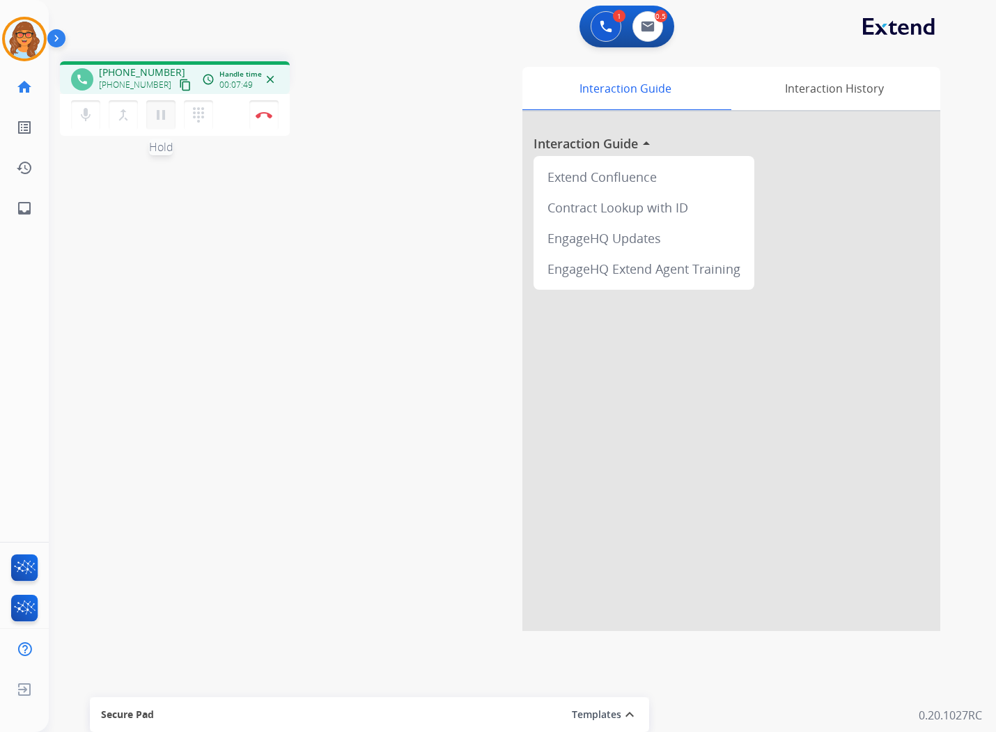
click at [155, 116] on mat-icon "pause" at bounding box center [161, 115] width 17 height 17
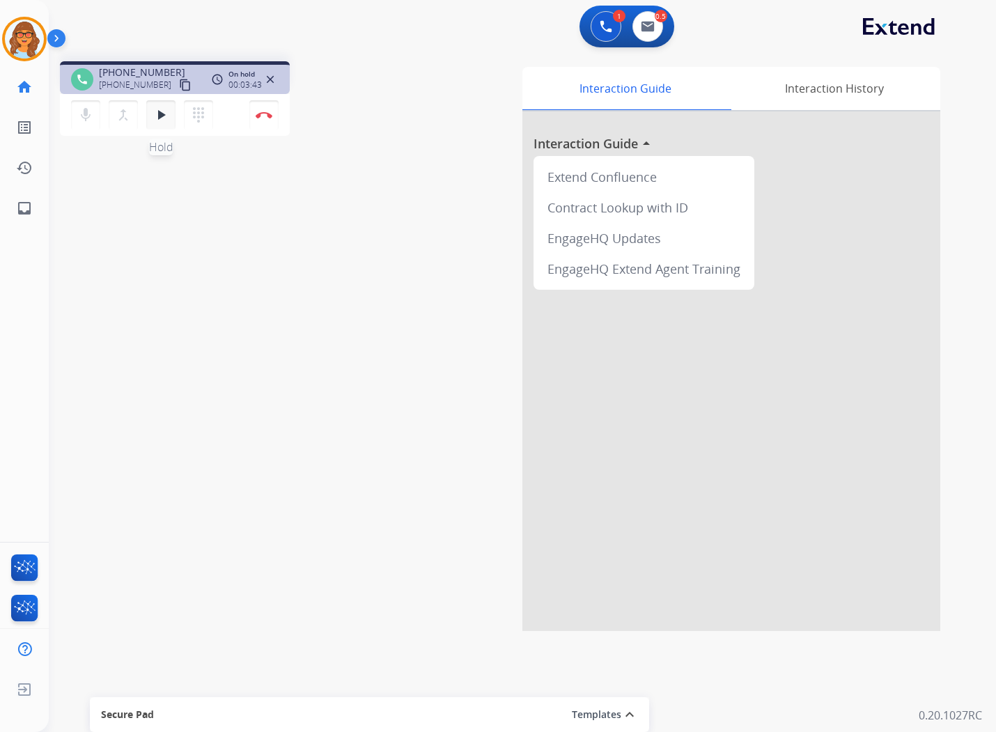
drag, startPoint x: 164, startPoint y: 113, endPoint x: 155, endPoint y: 124, distance: 14.4
click at [164, 113] on mat-icon "play_arrow" at bounding box center [161, 115] width 17 height 17
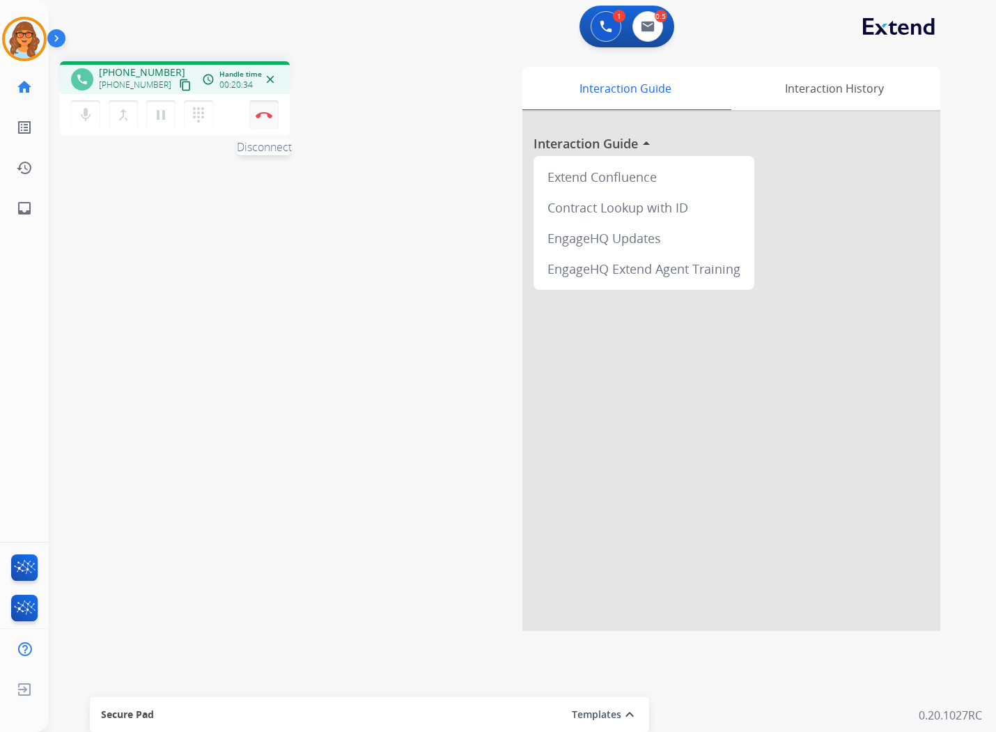
click at [261, 121] on button "Disconnect" at bounding box center [263, 114] width 29 height 29
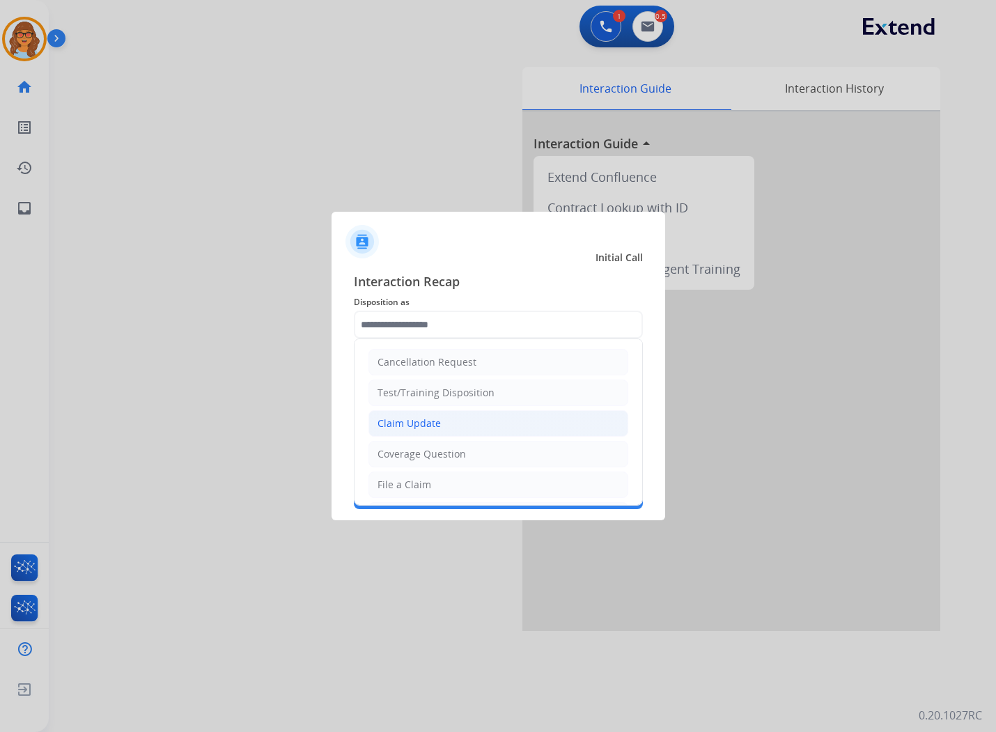
click at [416, 433] on li "Claim Update" at bounding box center [499, 423] width 260 height 26
type input "**********"
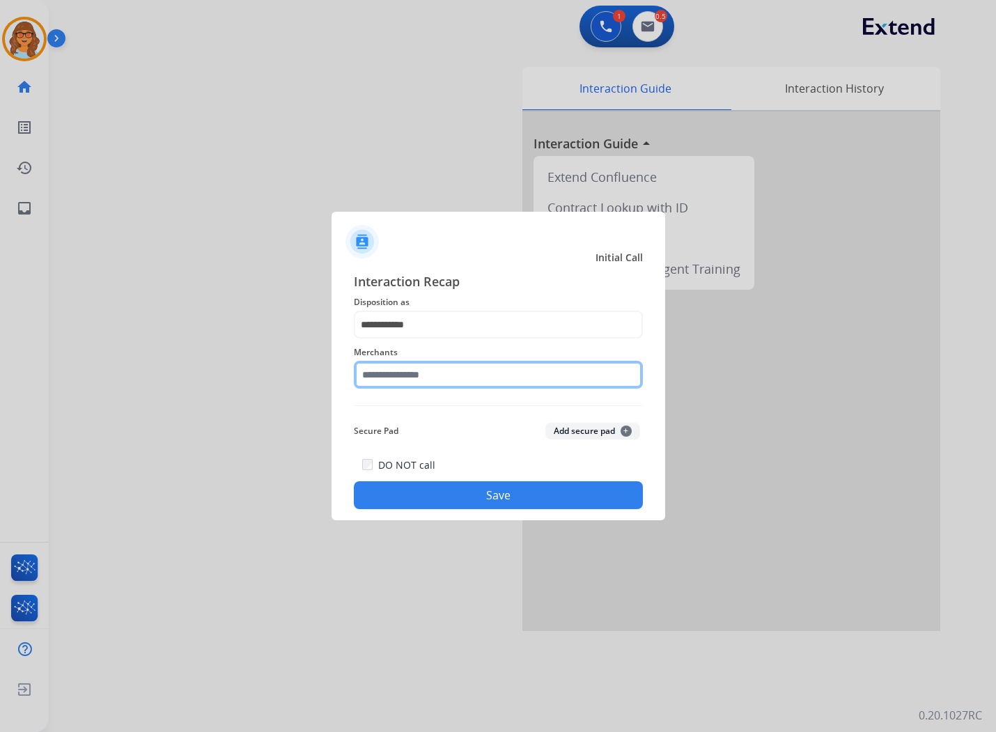
click at [415, 378] on input "text" at bounding box center [498, 375] width 289 height 28
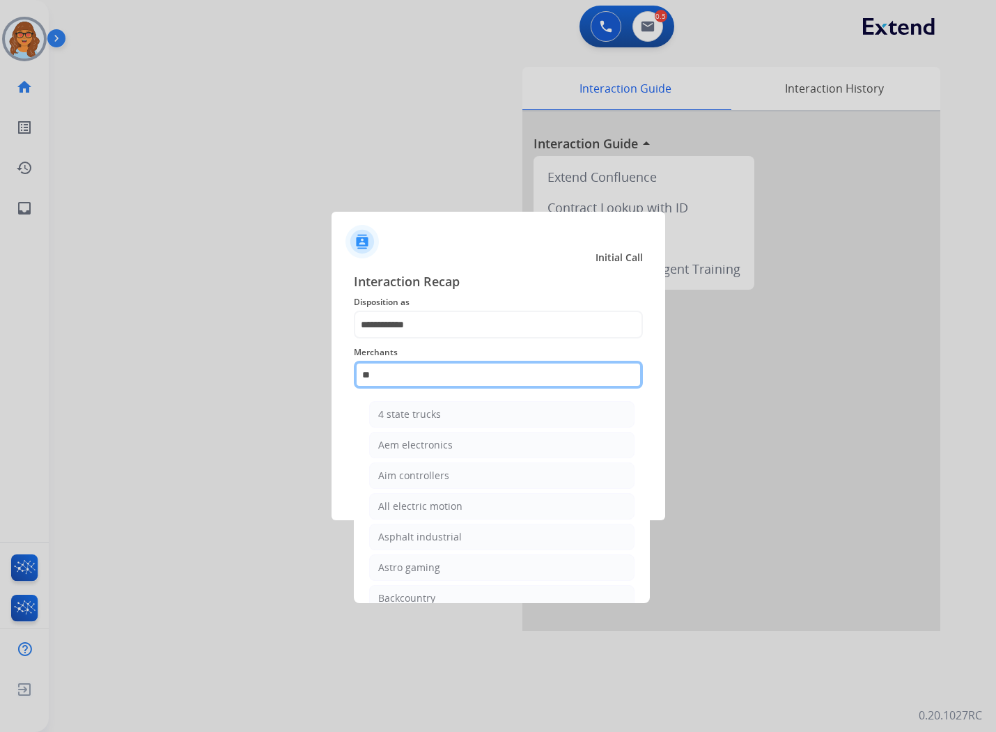
type input "*"
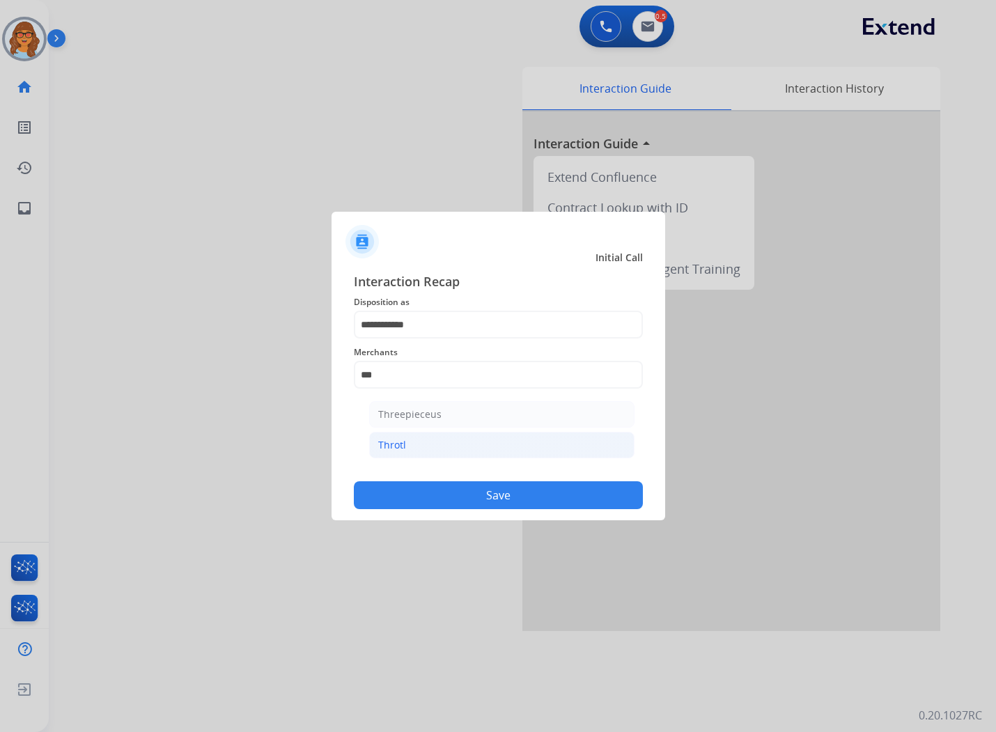
click at [406, 451] on li "Throtl" at bounding box center [501, 445] width 265 height 26
type input "******"
click at [470, 503] on button "Save" at bounding box center [498, 496] width 289 height 28
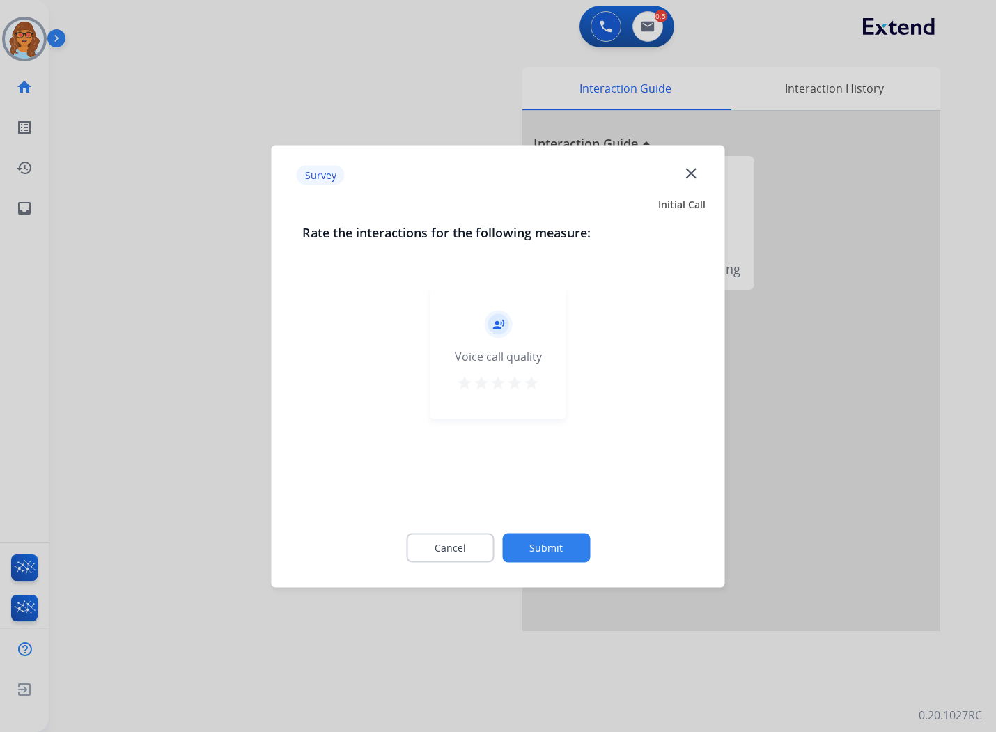
click at [532, 387] on mat-icon "star" at bounding box center [531, 382] width 17 height 17
click at [553, 557] on button "Submit" at bounding box center [546, 547] width 88 height 29
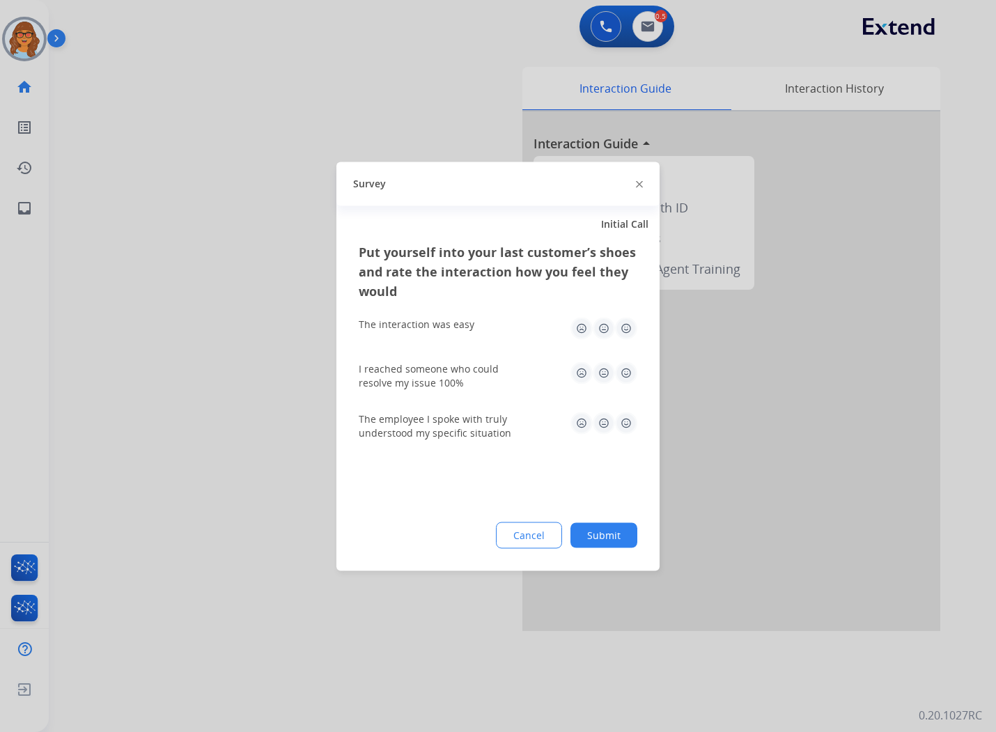
click at [625, 312] on div "The interaction was easy" at bounding box center [498, 328] width 279 height 45
click at [626, 330] on img at bounding box center [626, 328] width 22 height 22
click at [626, 373] on img at bounding box center [626, 373] width 22 height 22
click at [625, 426] on img at bounding box center [626, 423] width 22 height 22
click at [597, 537] on button "Submit" at bounding box center [604, 535] width 67 height 25
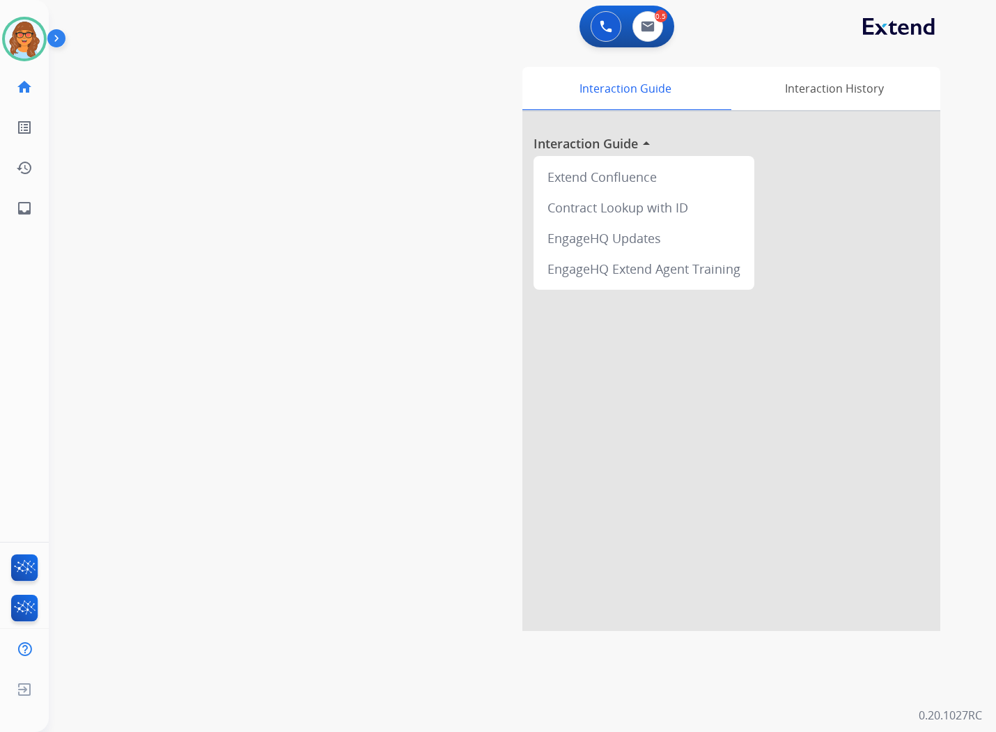
click at [203, 106] on div "swap_horiz Break voice bridge close_fullscreen Connect 3-Way Call merge_type Se…" at bounding box center [506, 340] width 914 height 581
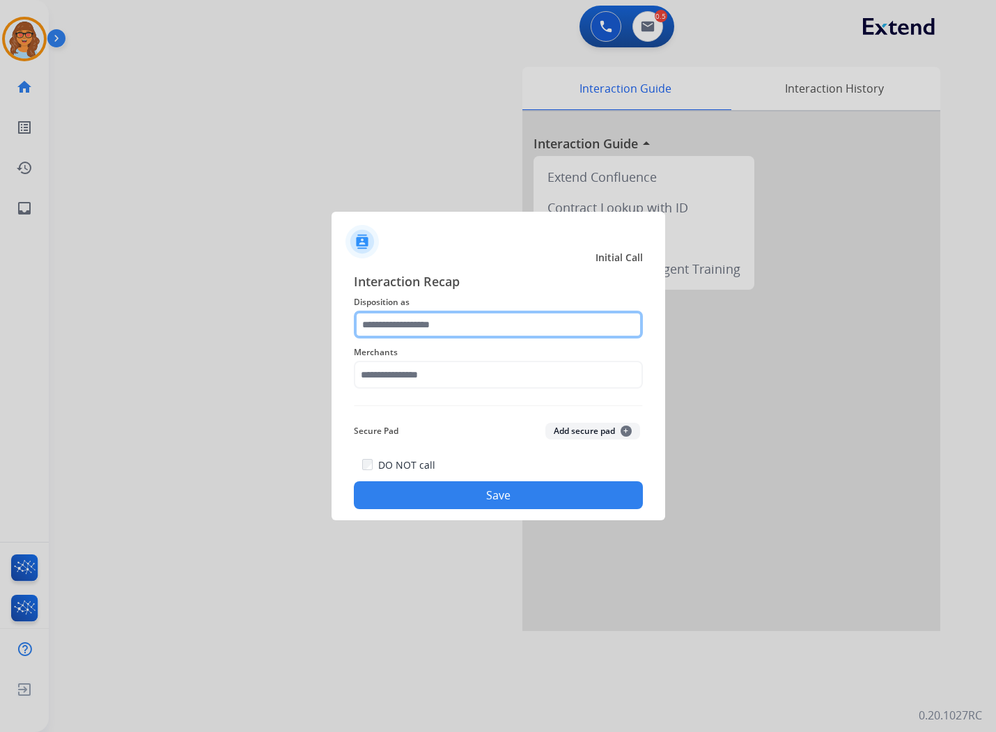
click at [408, 324] on input "text" at bounding box center [498, 325] width 289 height 28
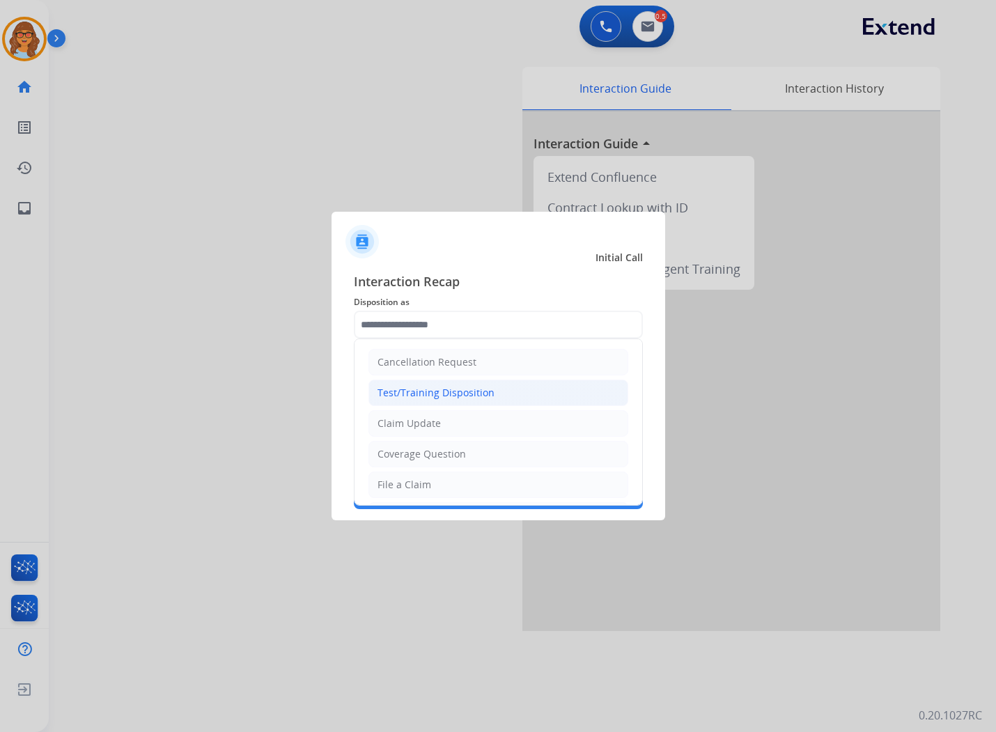
click at [412, 395] on div "Test/Training Disposition" at bounding box center [436, 393] width 117 height 14
type input "**********"
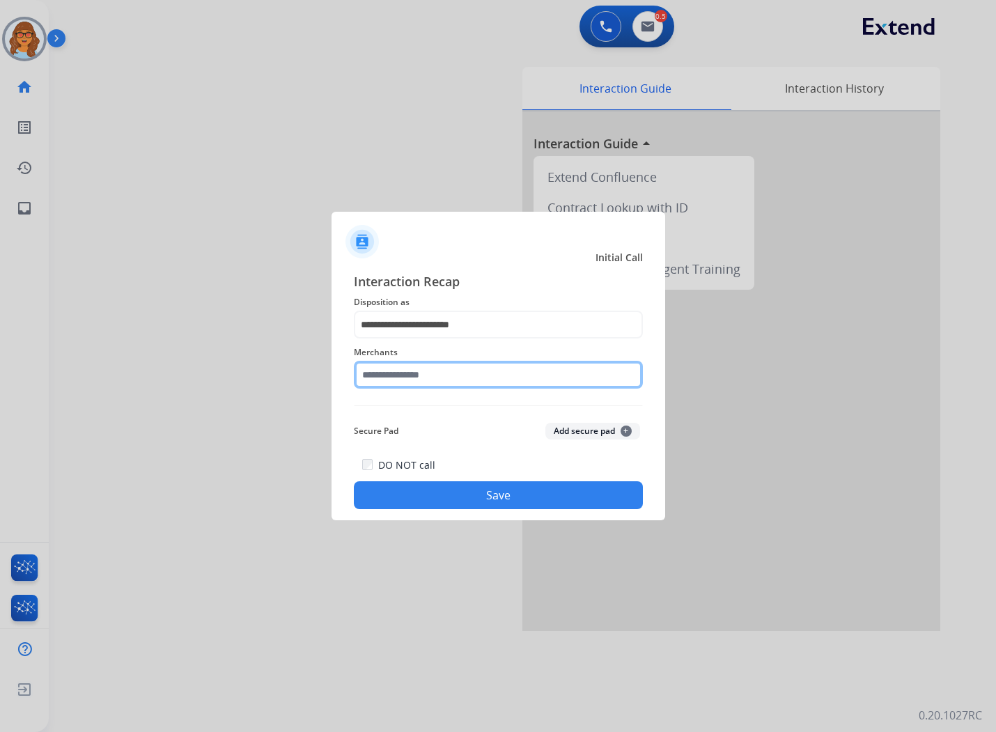
click at [422, 374] on input "text" at bounding box center [498, 375] width 289 height 28
click at [477, 502] on button "Save" at bounding box center [498, 496] width 289 height 28
click at [408, 360] on span "Merchants Please select a Merchant" at bounding box center [498, 352] width 289 height 17
drag, startPoint x: 438, startPoint y: 376, endPoint x: 316, endPoint y: 370, distance: 122.1
click at [0, 370] on app-contact-recap-modal "**********" at bounding box center [0, 366] width 0 height 732
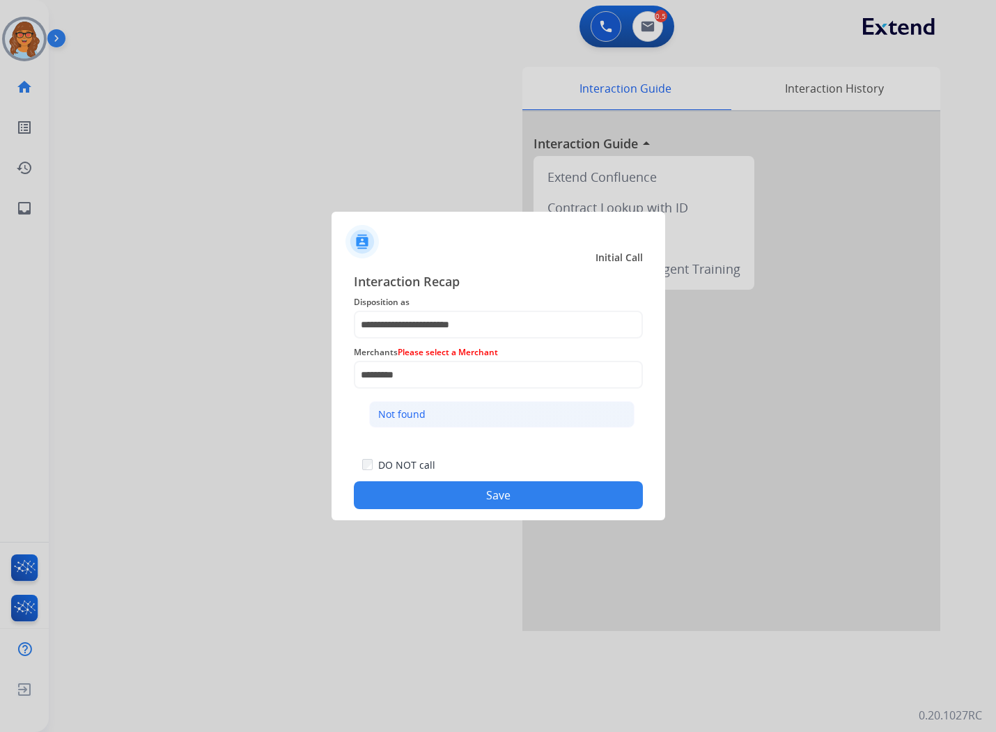
click at [440, 418] on li "Not found" at bounding box center [501, 414] width 265 height 26
type input "*********"
click at [478, 505] on button "Save" at bounding box center [498, 496] width 289 height 28
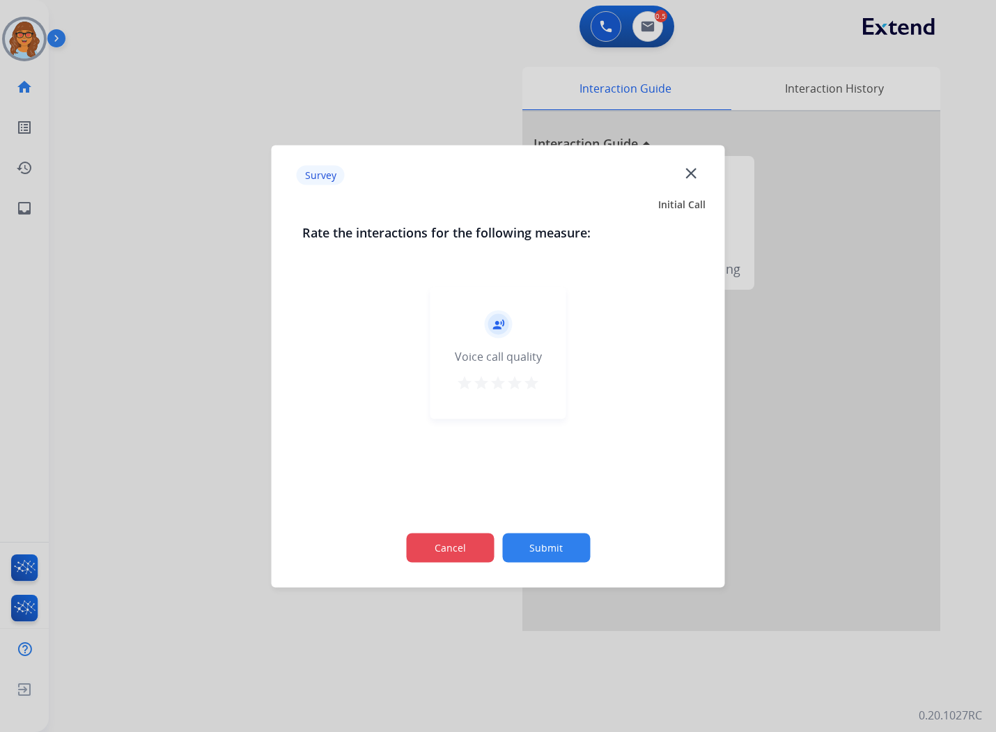
click at [453, 541] on button "Cancel" at bounding box center [450, 547] width 88 height 29
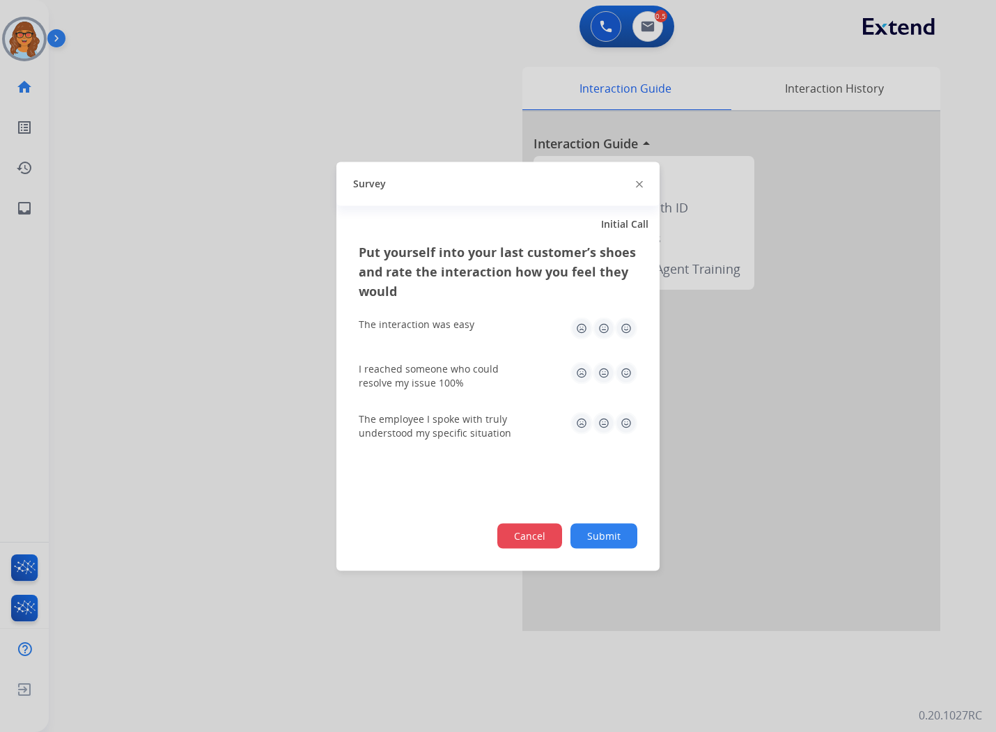
click at [523, 530] on button "Cancel" at bounding box center [530, 535] width 65 height 25
